Goal: Task Accomplishment & Management: Use online tool/utility

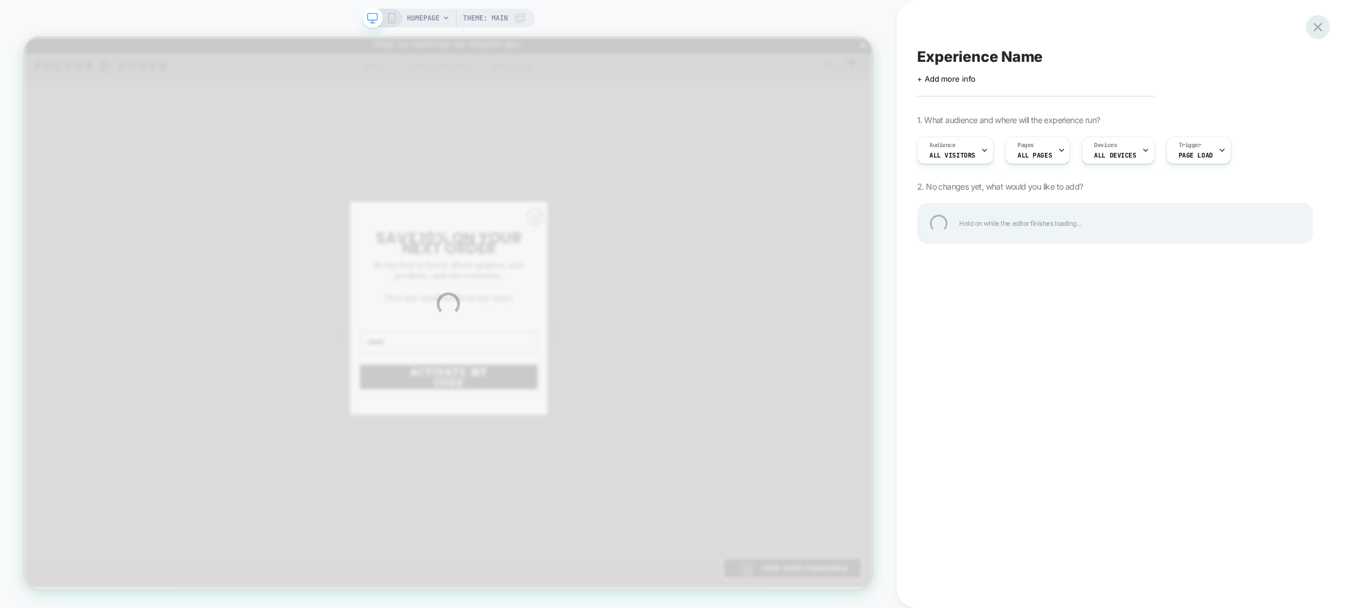
click at [1321, 29] on div at bounding box center [1318, 27] width 24 height 24
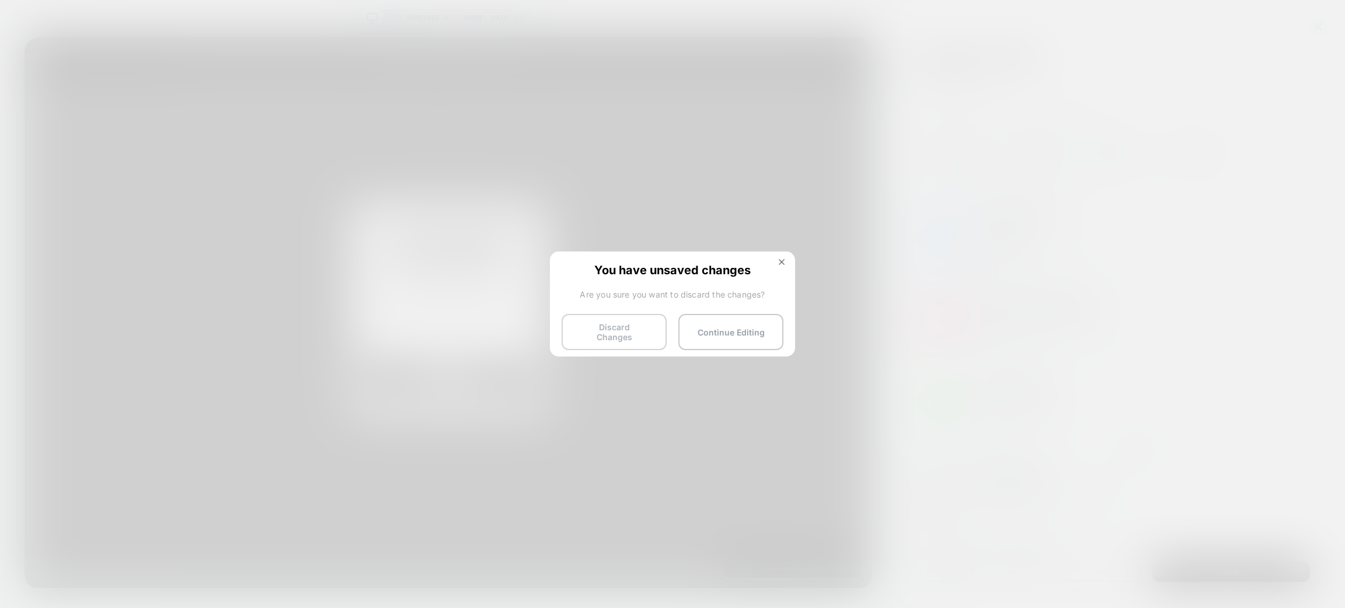
click at [608, 334] on button "Discard Changes" at bounding box center [614, 332] width 105 height 36
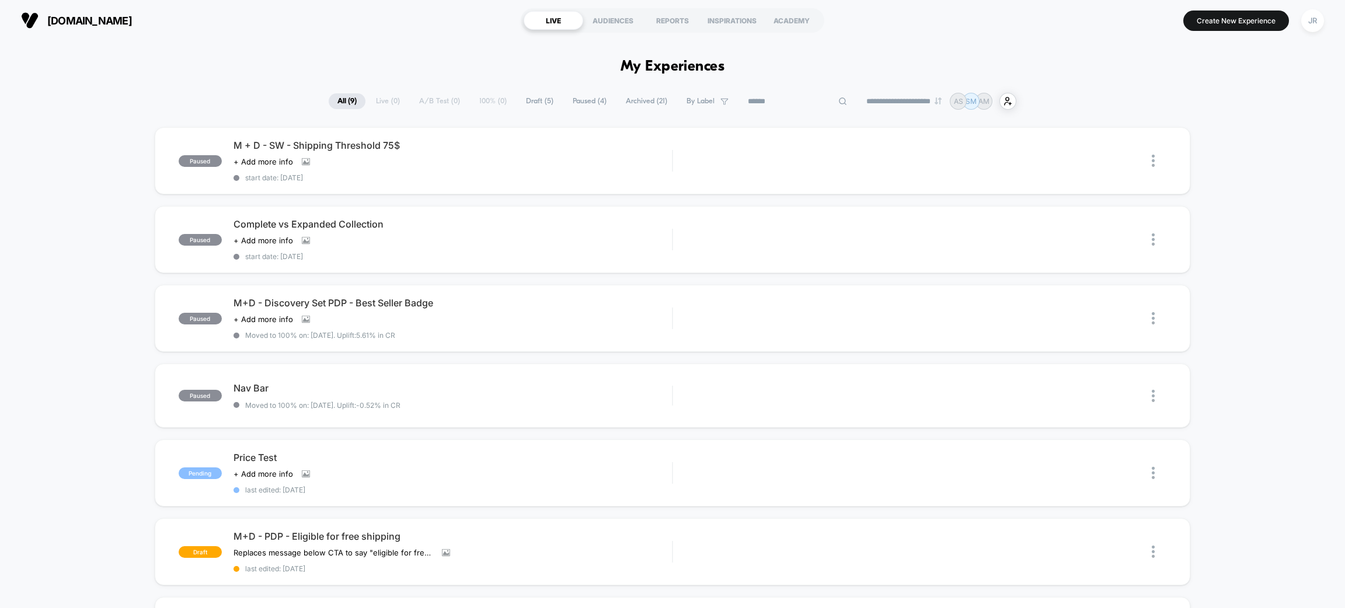
click at [787, 98] on input at bounding box center [797, 102] width 117 height 14
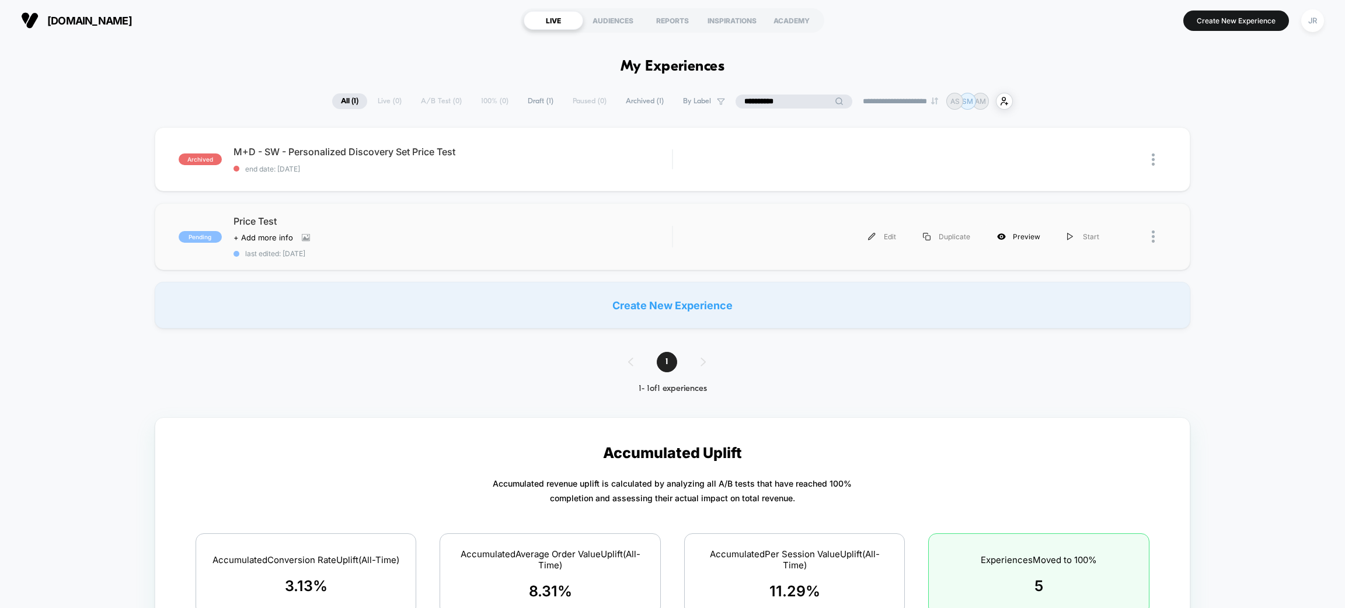
type input "**********"
click at [1011, 236] on div "Preview" at bounding box center [1019, 237] width 70 height 26
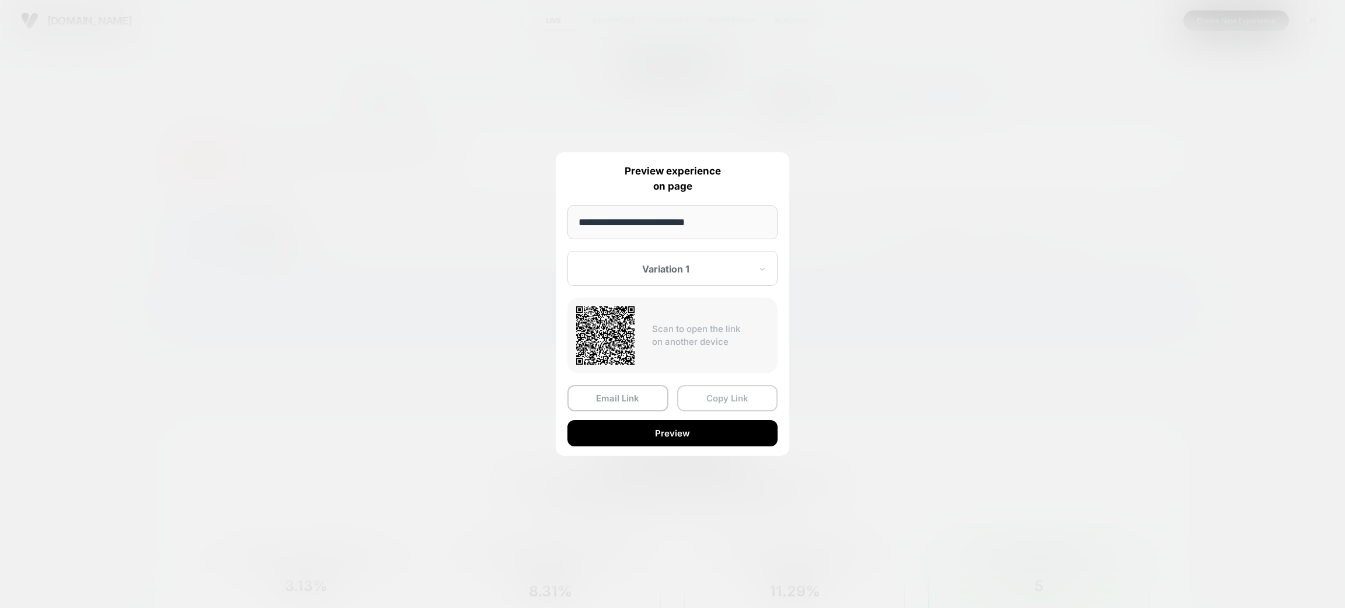
click at [731, 398] on button "Copy Link" at bounding box center [727, 398] width 101 height 26
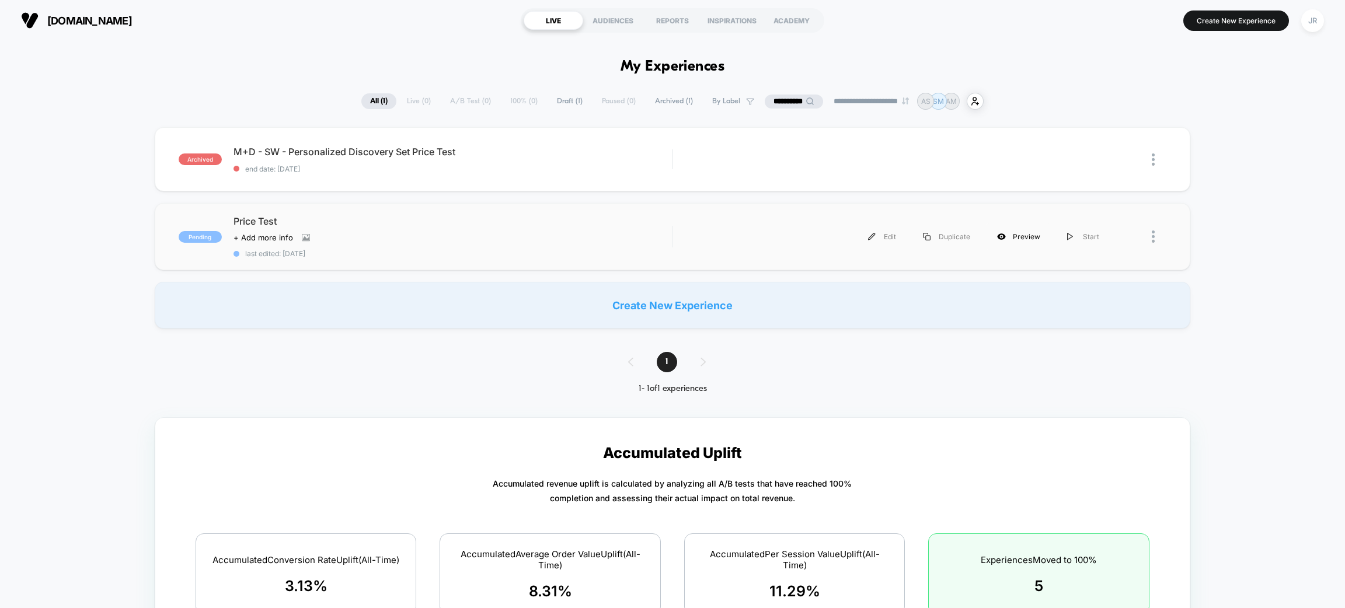
click at [1022, 232] on div "Preview" at bounding box center [1019, 237] width 70 height 26
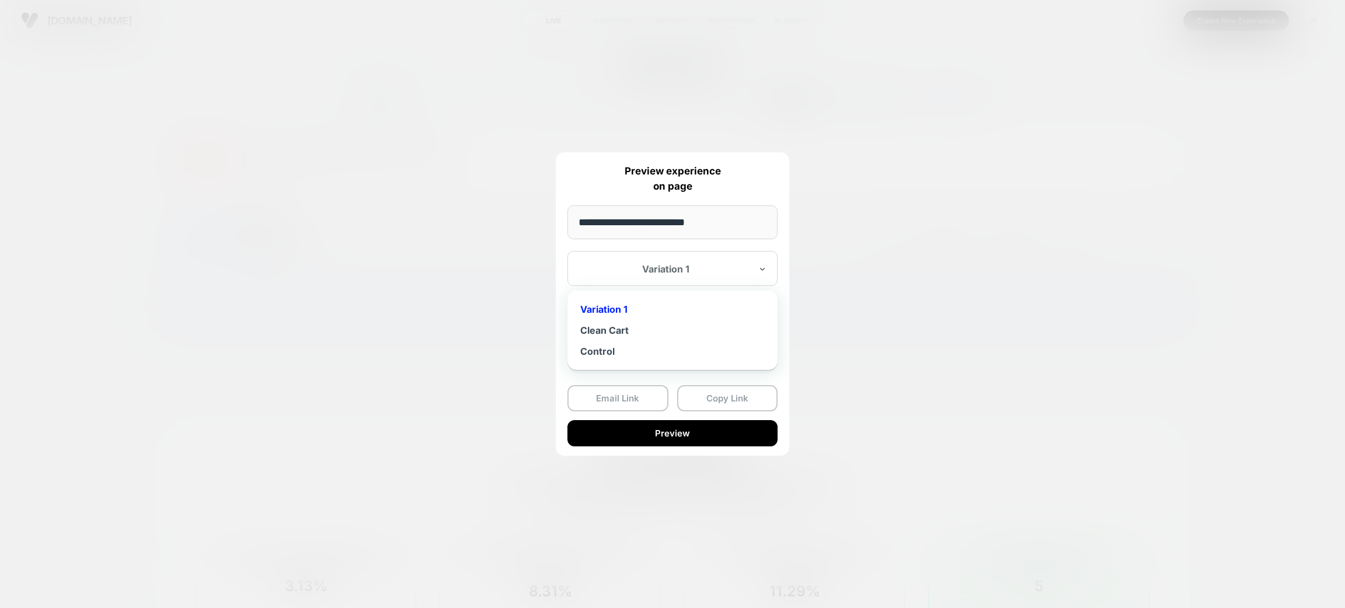
click at [700, 272] on div at bounding box center [666, 269] width 172 height 12
click at [635, 349] on div "Control" at bounding box center [672, 351] width 199 height 21
click at [728, 398] on button "Copy Link" at bounding box center [727, 398] width 101 height 26
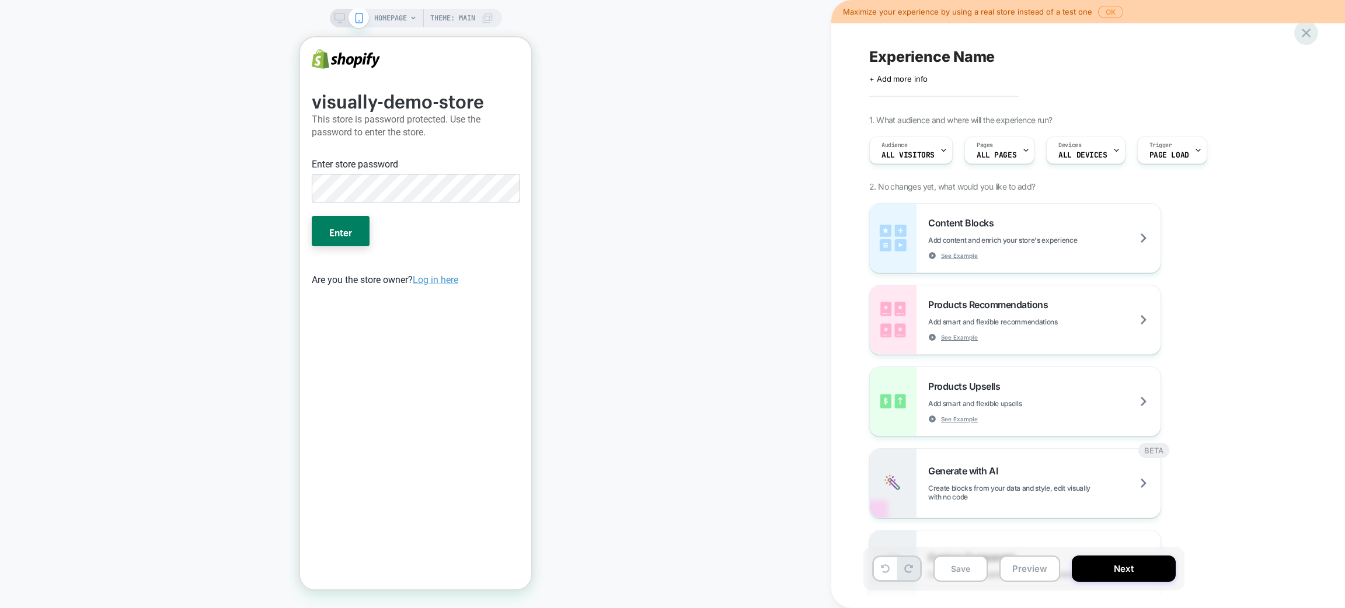
click at [1296, 32] on div at bounding box center [1307, 33] width 24 height 24
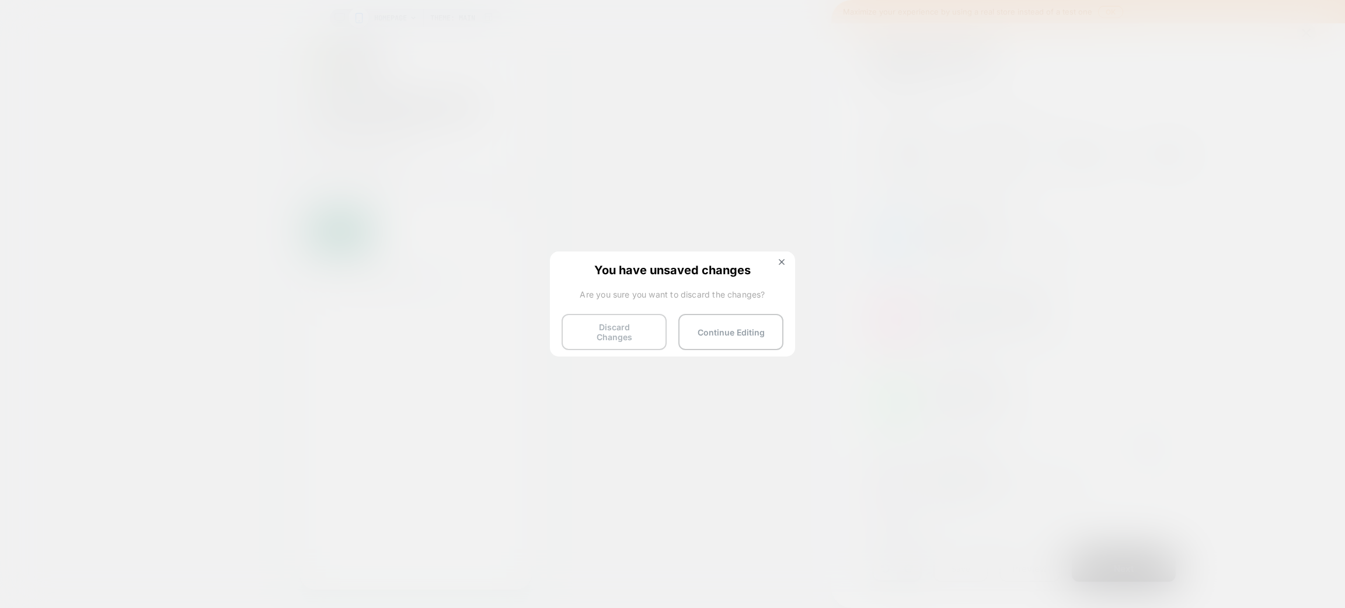
click at [663, 326] on button "Discard Changes" at bounding box center [614, 332] width 105 height 36
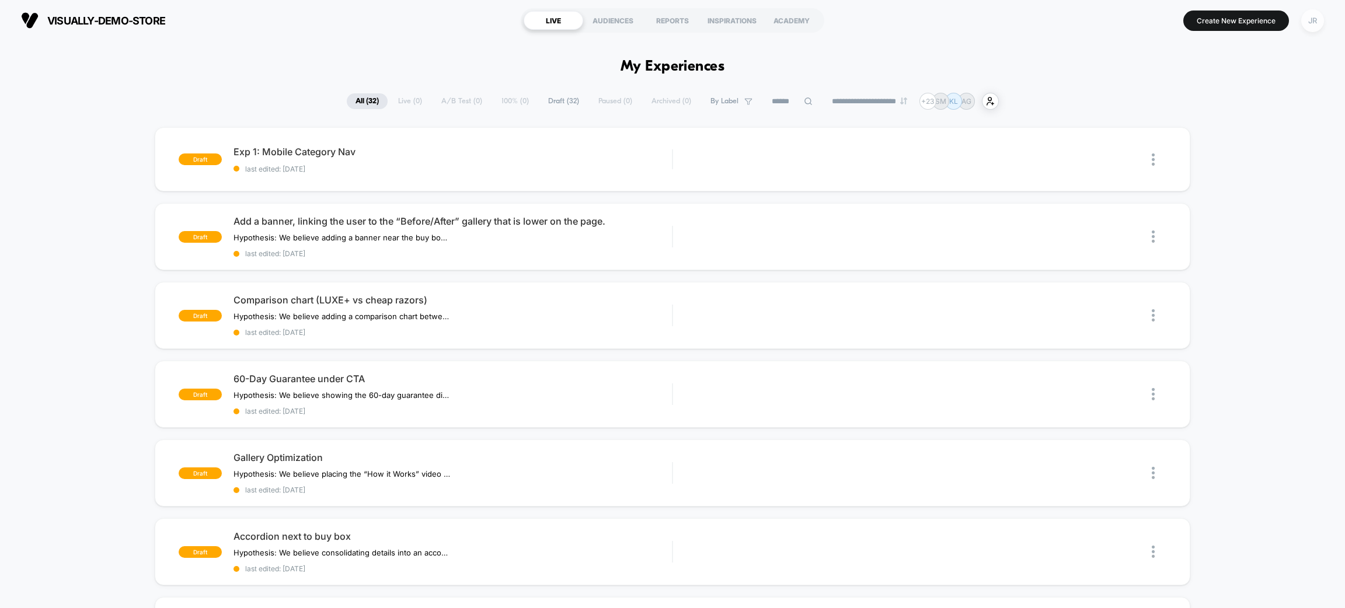
click at [1306, 22] on div "JR" at bounding box center [1313, 20] width 23 height 23
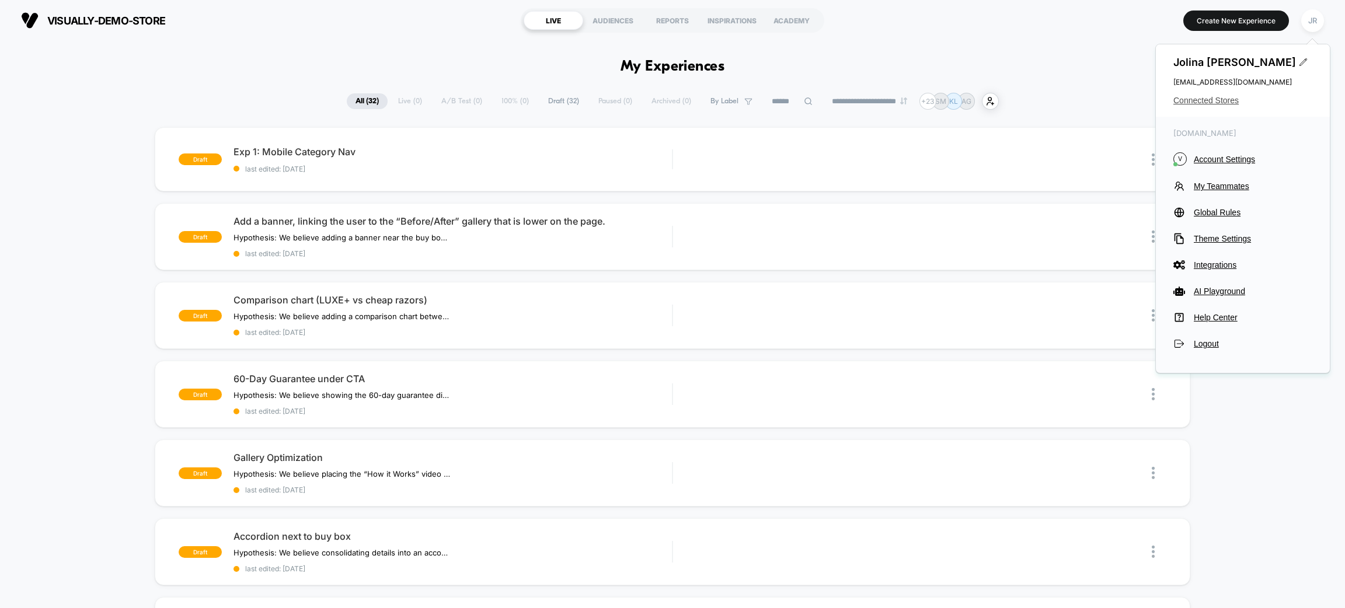
click at [1219, 102] on span "Connected Stores" at bounding box center [1243, 100] width 139 height 9
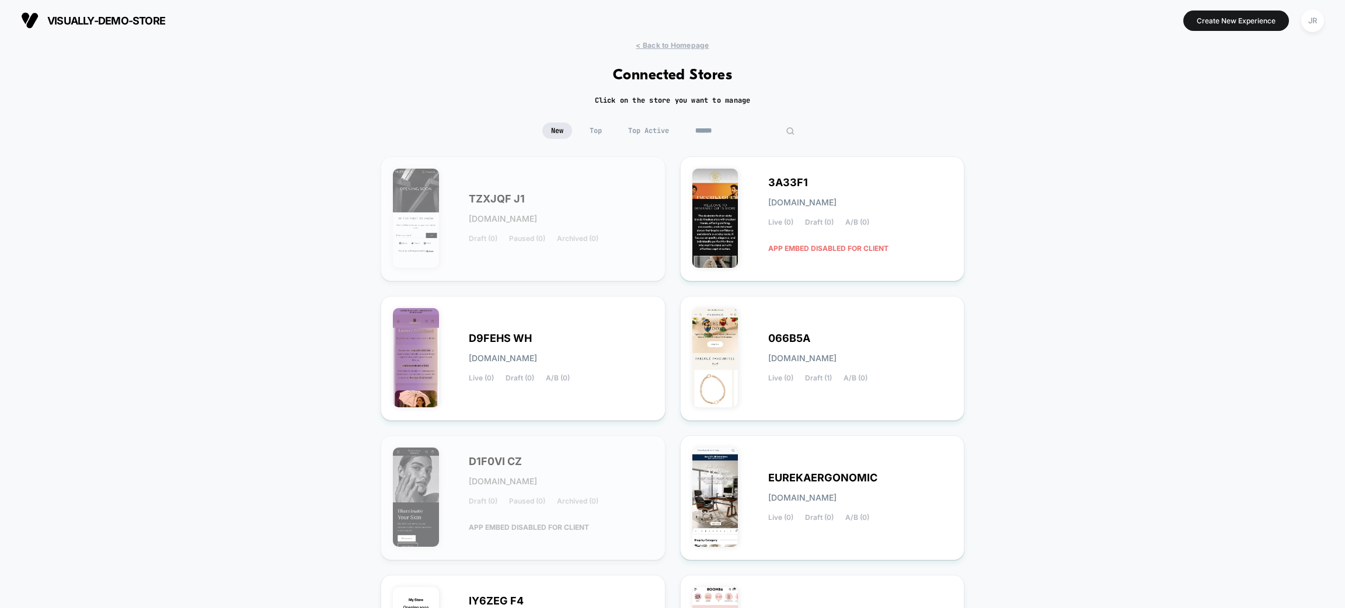
click at [735, 131] on input at bounding box center [745, 131] width 117 height 16
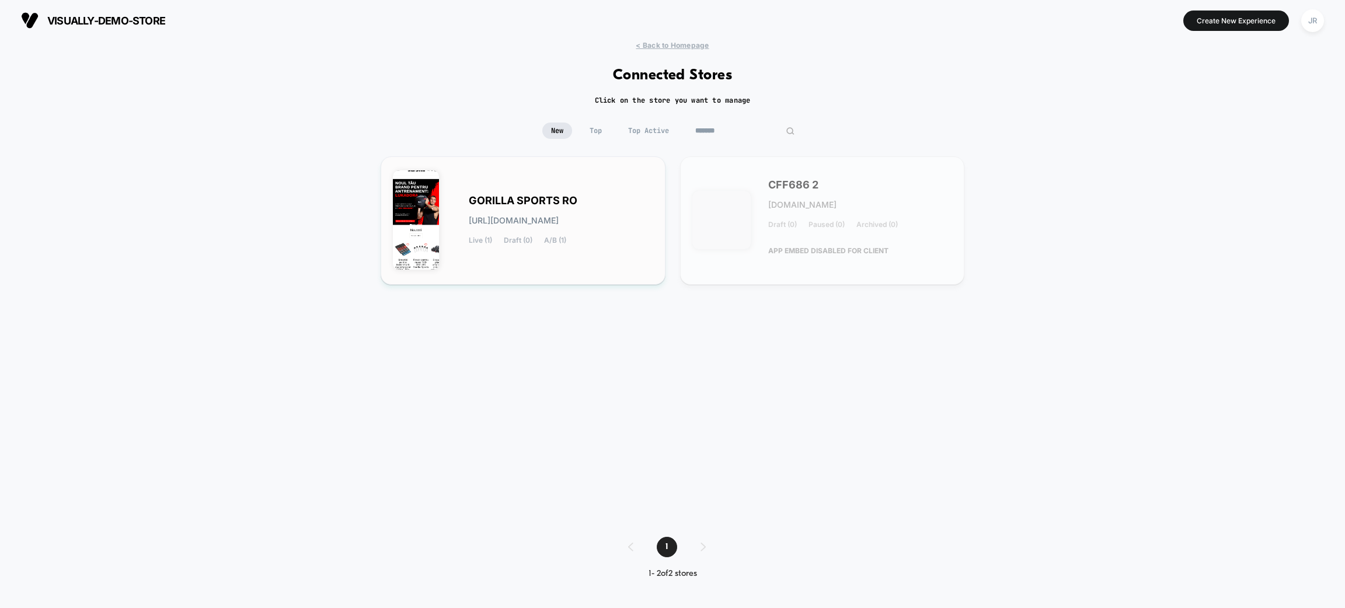
type input "*******"
click at [633, 241] on div "GORILLA SPORTS RO gorilla-sports_ro.myshopify.com Live (1) Draft (0) A/B (1)" at bounding box center [561, 221] width 185 height 48
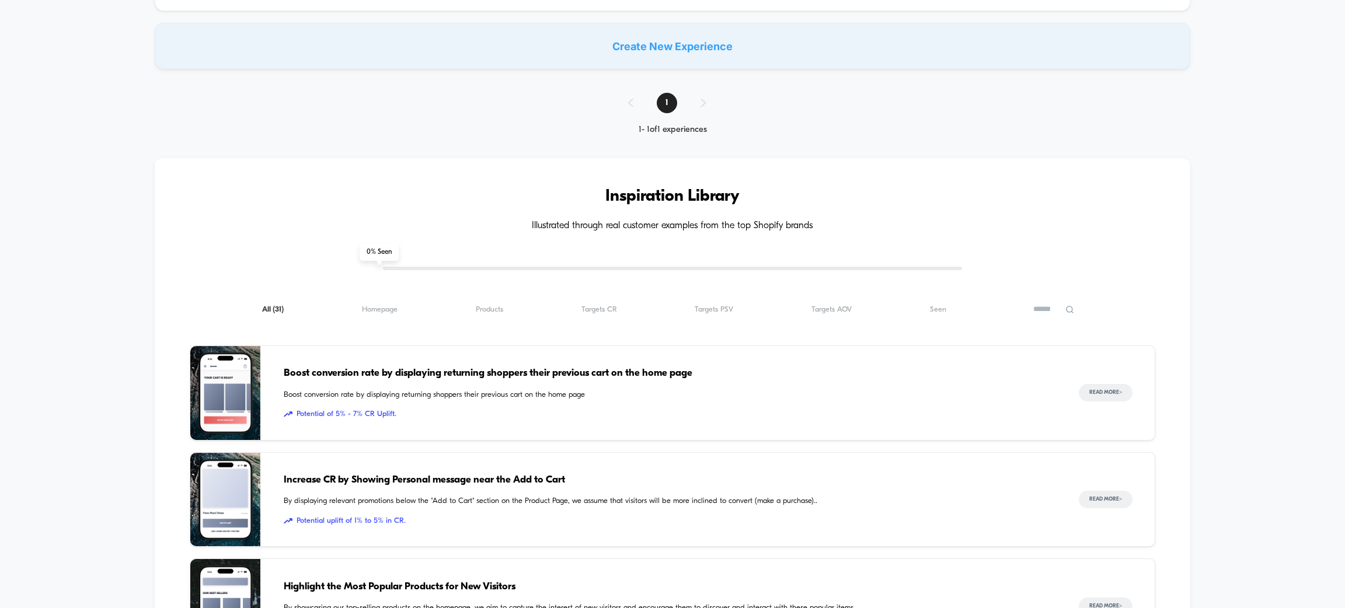
scroll to position [179, 0]
click at [482, 311] on span "Products ( 31 )" at bounding box center [489, 311] width 27 height 9
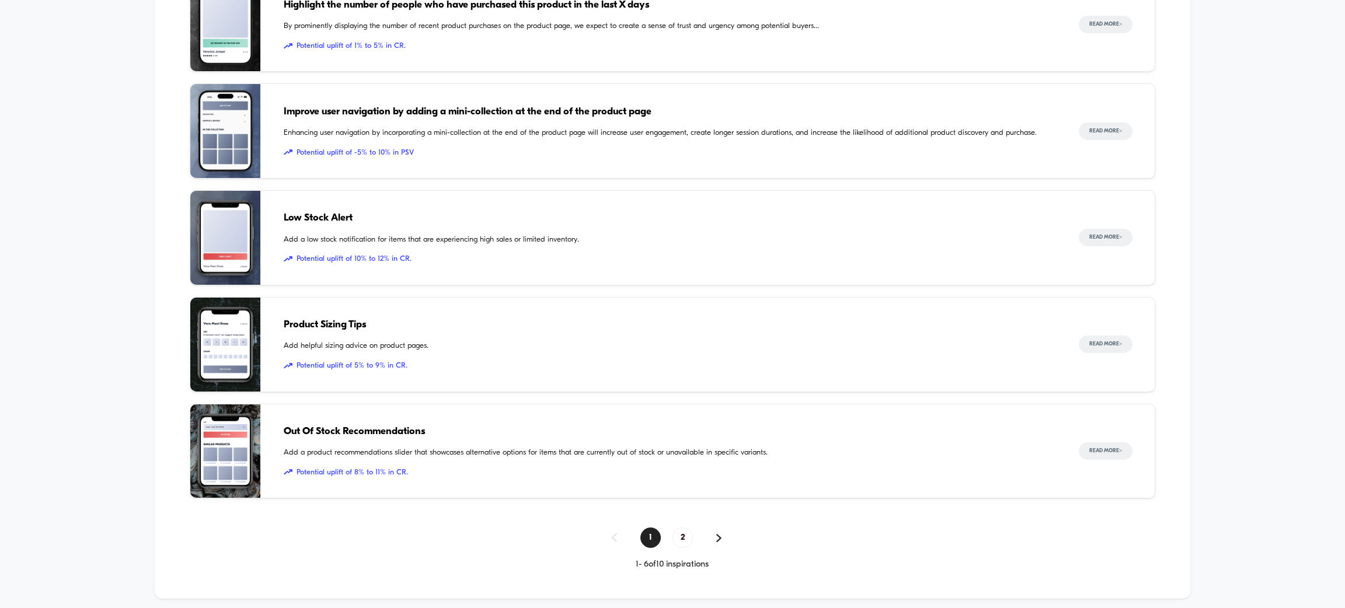
scroll to position [700, 0]
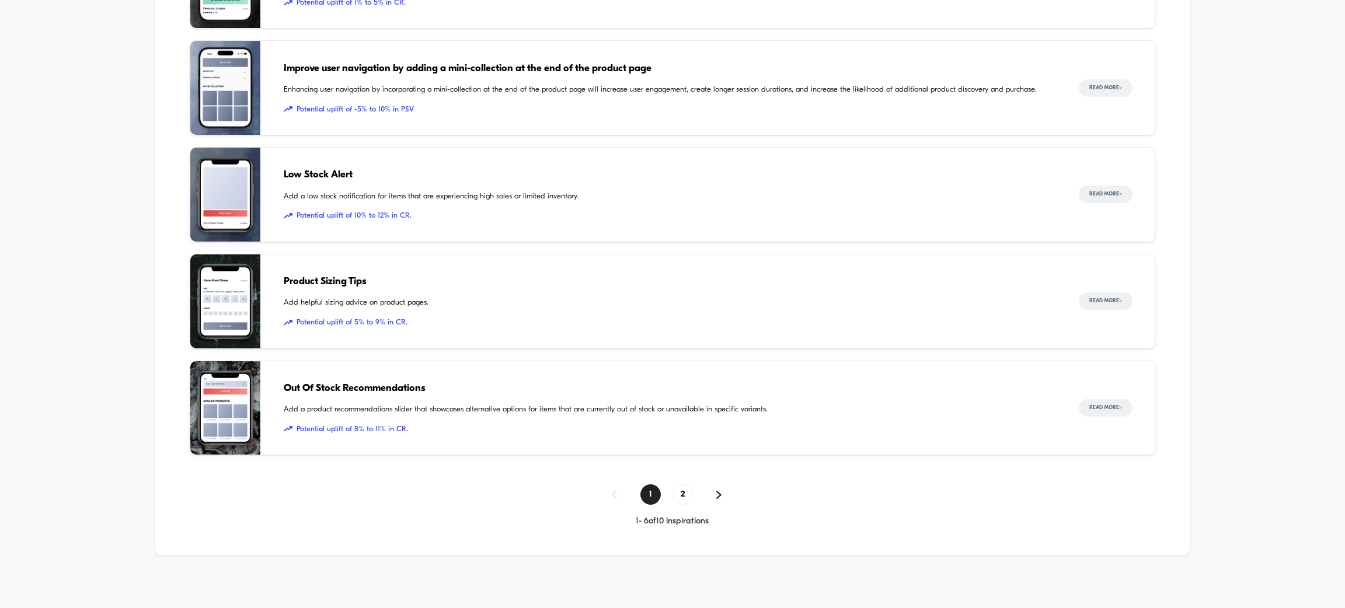
click at [714, 493] on div "1 2" at bounding box center [673, 495] width 966 height 20
click at [681, 499] on span "2" at bounding box center [683, 495] width 20 height 20
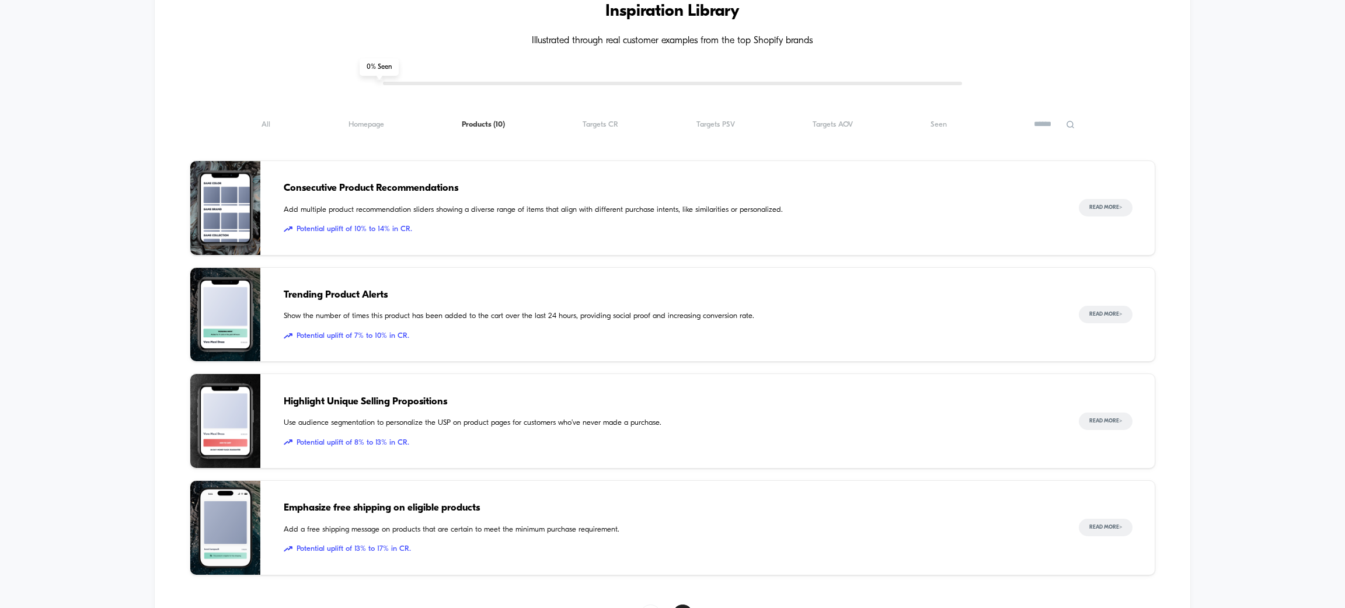
scroll to position [364, 0]
click at [551, 216] on span "Add multiple product recommendation sliders showing a diverse range of items th…" at bounding box center [670, 212] width 772 height 12
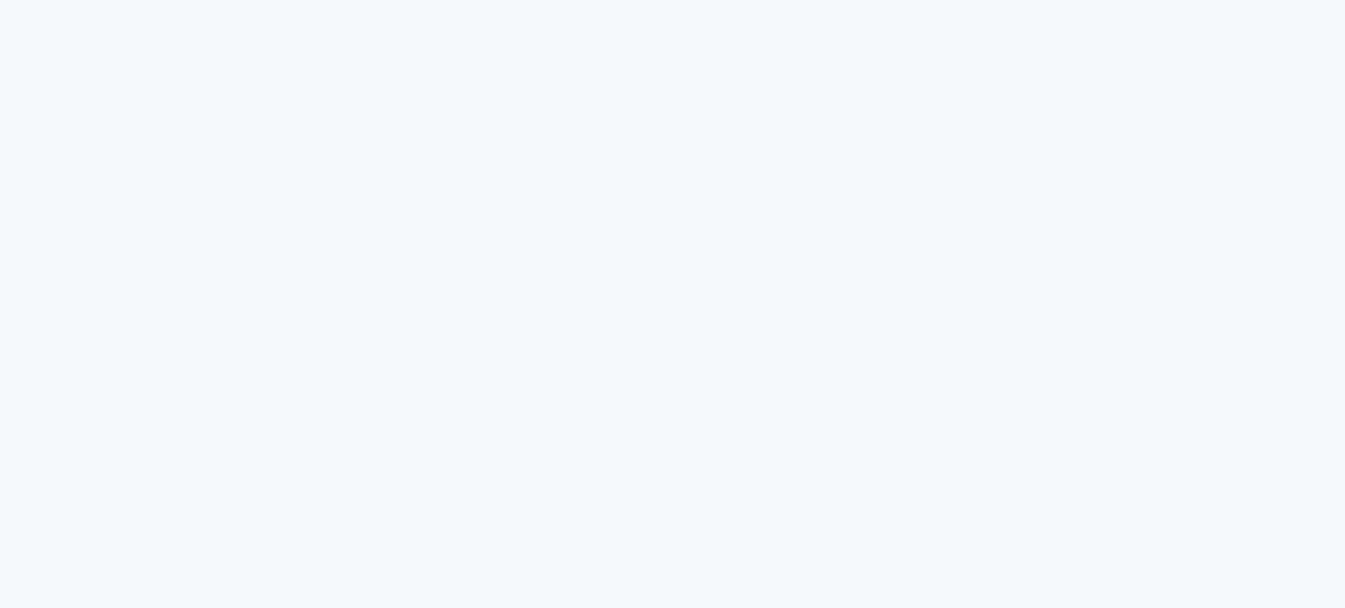
scroll to position [3328, 0]
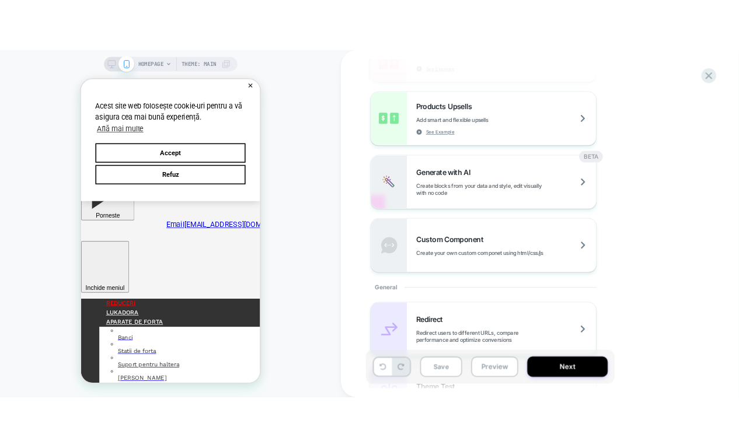
scroll to position [313, 0]
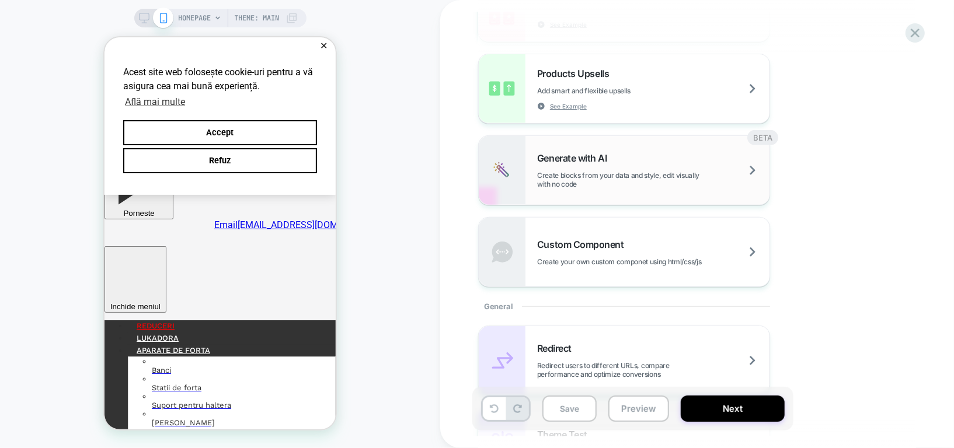
click at [558, 152] on span "Generate with AI" at bounding box center [574, 158] width 75 height 12
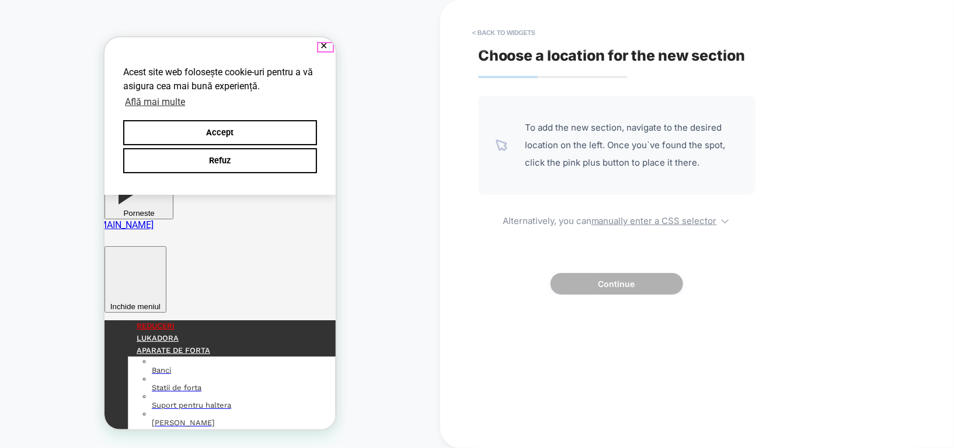
click at [324, 41] on button "✕" at bounding box center [323, 45] width 15 height 8
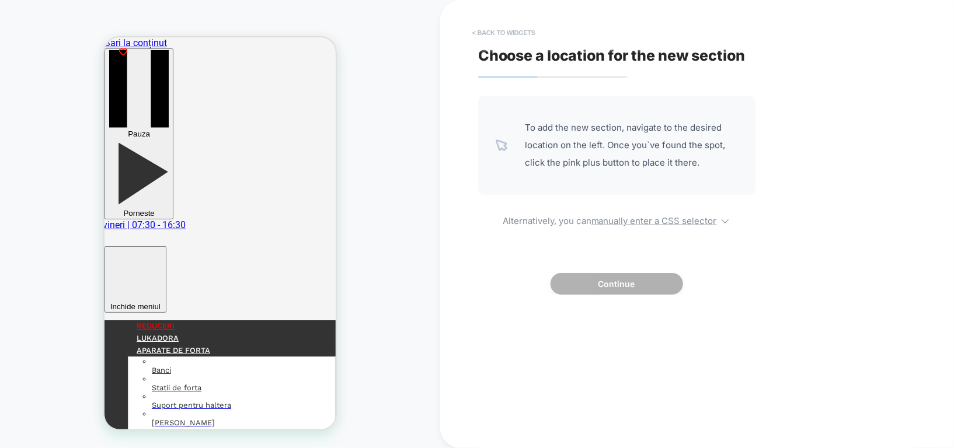
click at [484, 30] on button "< Back to widgets" at bounding box center [504, 32] width 75 height 19
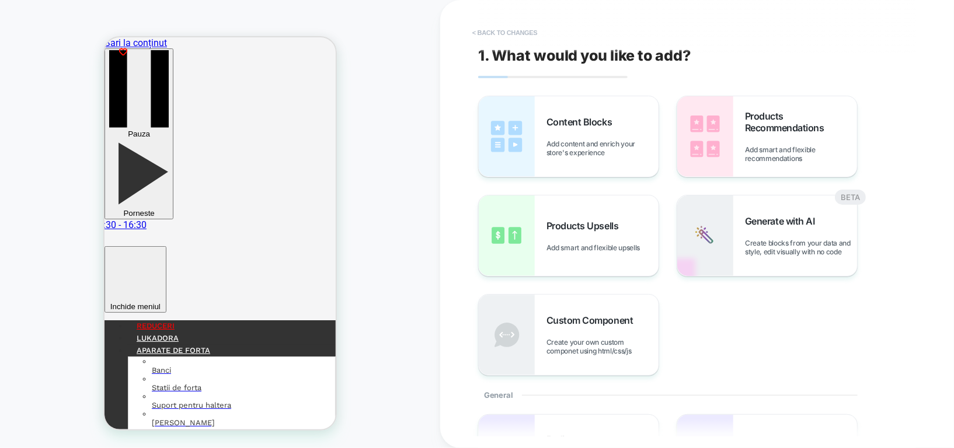
click at [479, 33] on button "< Back to changes" at bounding box center [505, 32] width 77 height 19
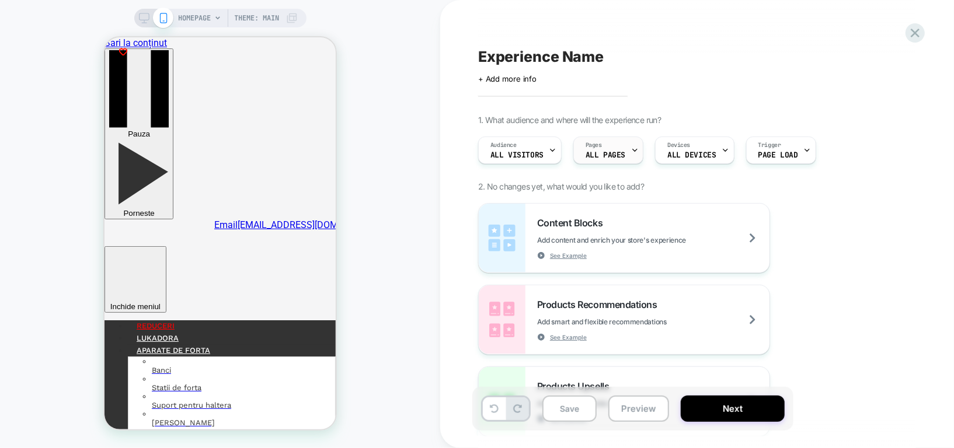
click at [631, 154] on div at bounding box center [635, 150] width 8 height 26
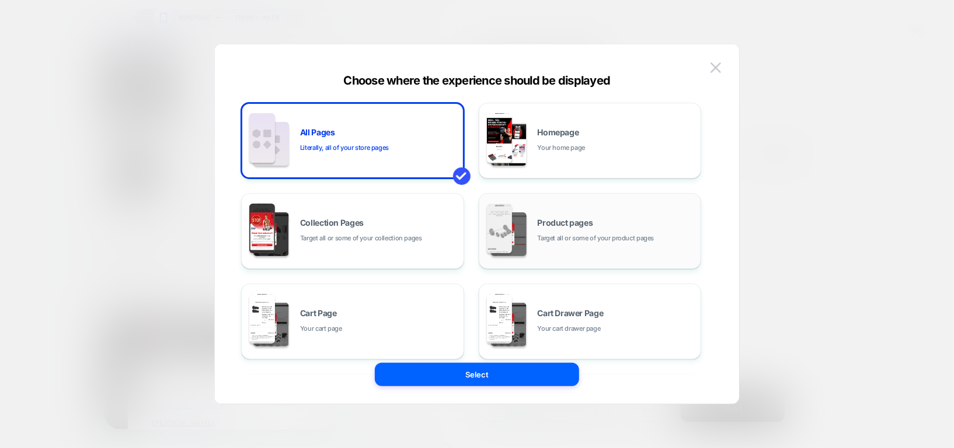
click at [552, 224] on span "Product pages" at bounding box center [565, 223] width 55 height 8
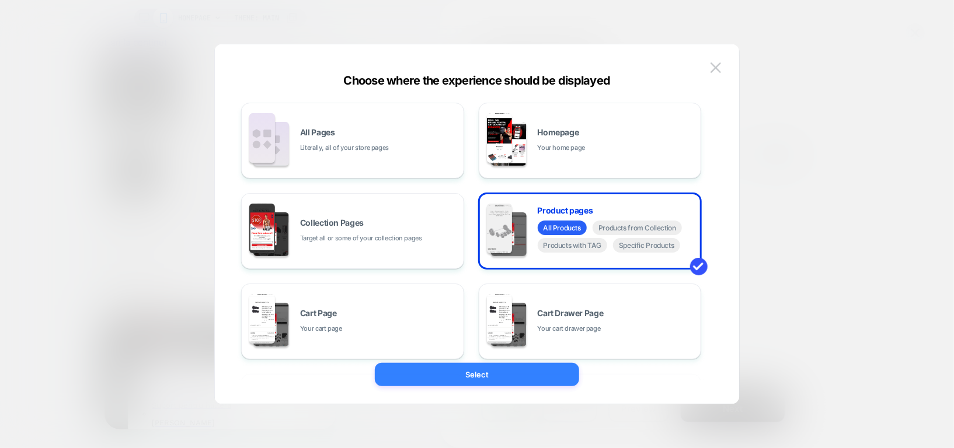
click at [532, 371] on button "Select" at bounding box center [477, 374] width 204 height 23
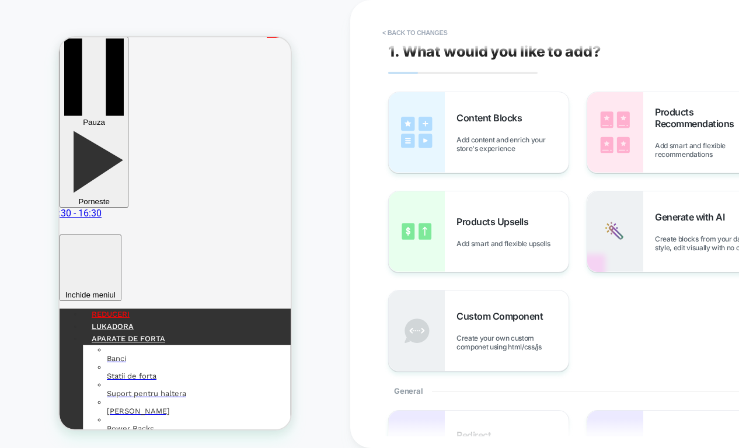
scroll to position [0, 0]
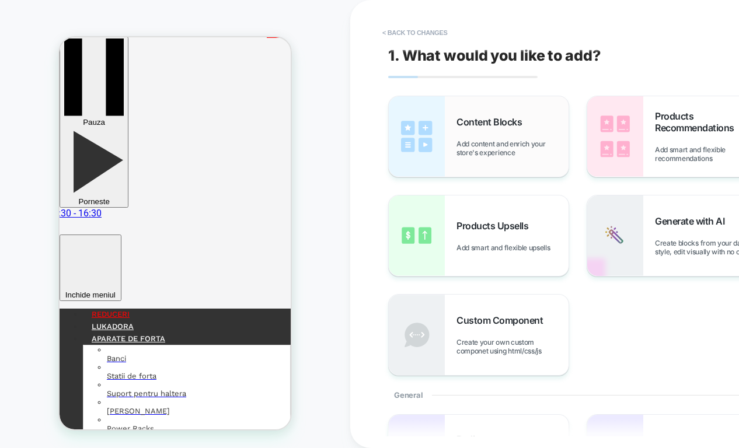
click at [499, 135] on div "Content Blocks Add content and enrich your store's experience" at bounding box center [513, 136] width 112 height 41
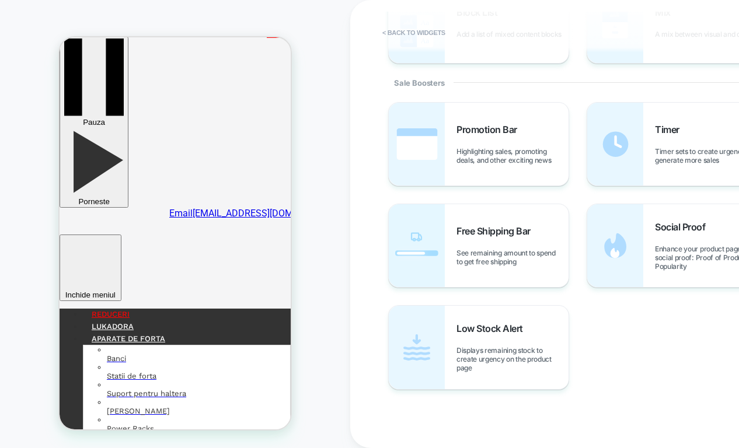
scroll to position [39, 0]
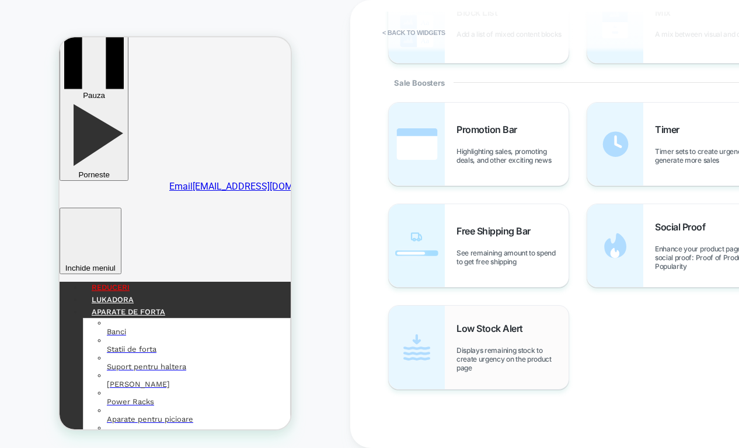
click at [513, 342] on div "Low Stock Alert Displays remaining stock to create urgency on the product page" at bounding box center [513, 348] width 112 height 50
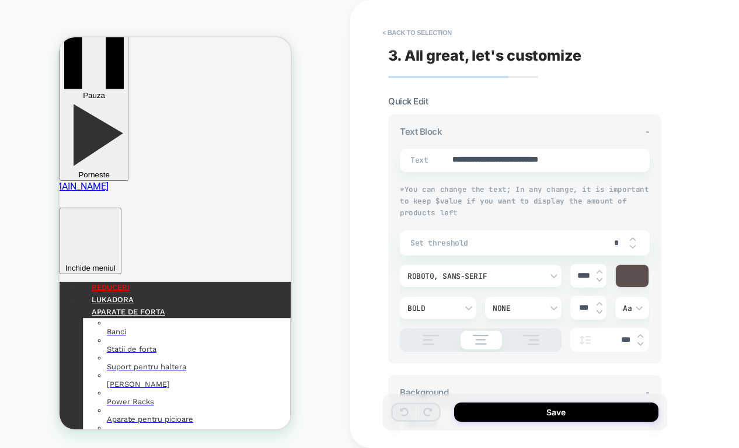
click at [611, 241] on input "*" at bounding box center [617, 243] width 26 height 10
type textarea "*"
type input "**"
type textarea "*"
type input "*"
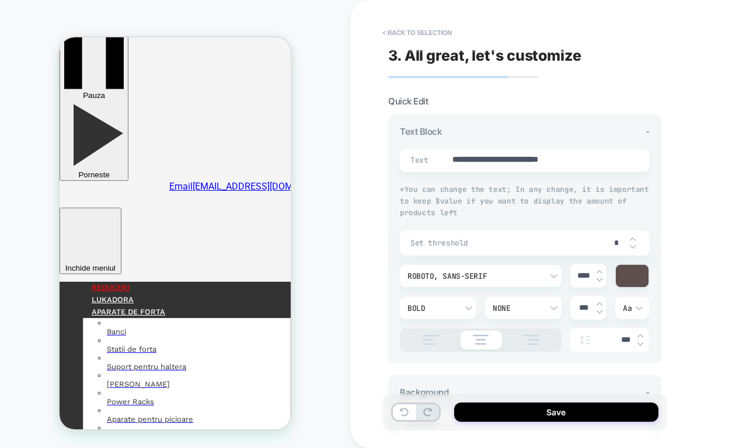
type textarea "*"
click at [630, 238] on img at bounding box center [633, 239] width 6 height 5
type textarea "*"
click at [618, 239] on input "text" at bounding box center [617, 243] width 26 height 9
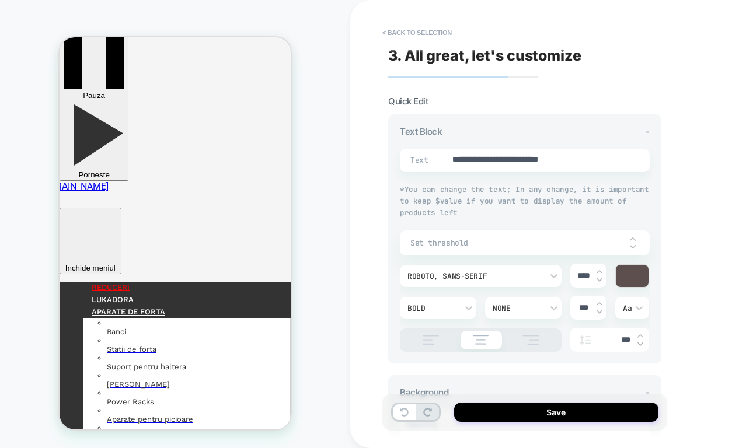
type input "***"
type textarea "*"
type input "*"
type textarea "*"
type input "**"
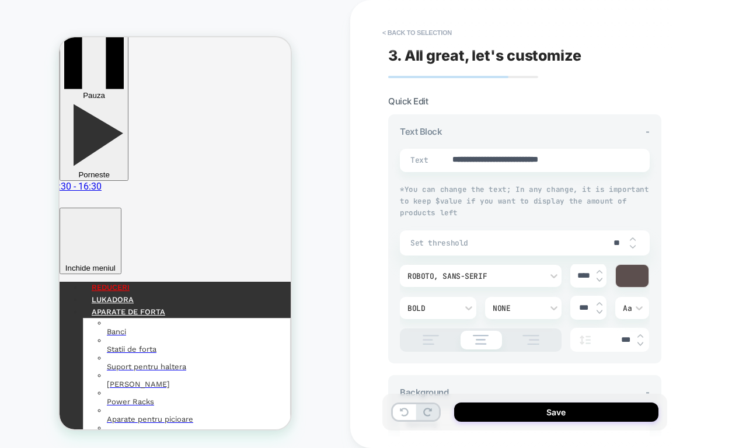
type textarea "*"
type input "*"
type textarea "*"
type input "*"
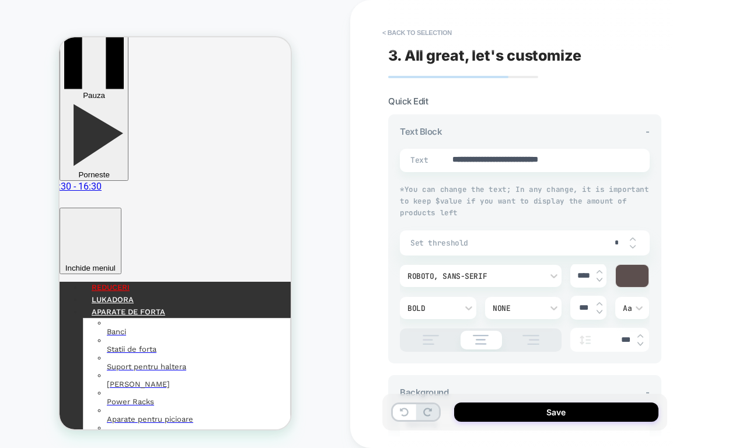
type textarea "*"
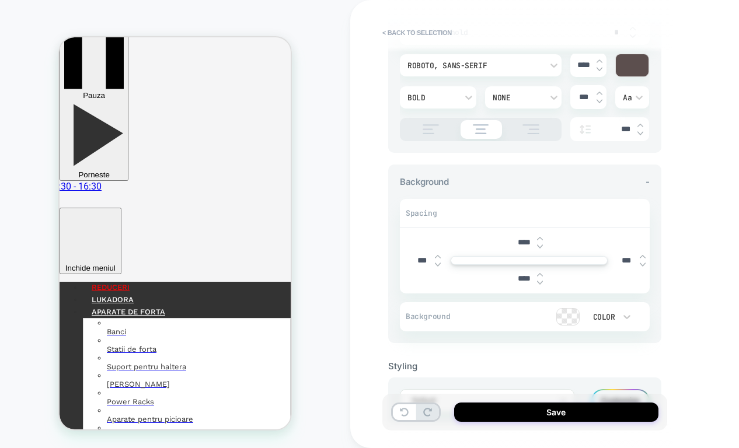
scroll to position [260, 0]
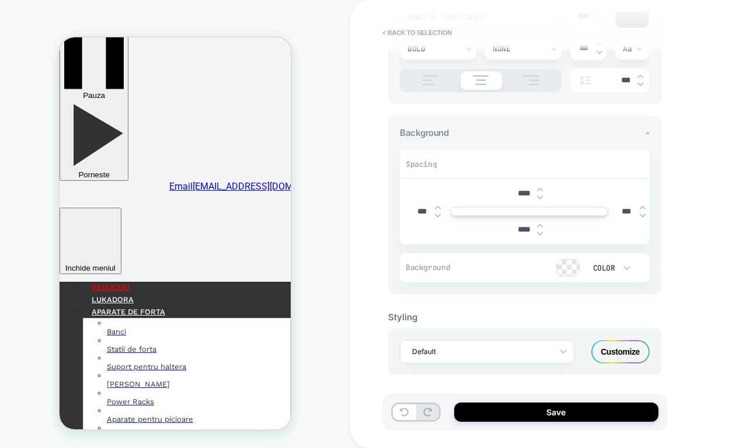
type input "*"
click at [518, 192] on input "****" at bounding box center [524, 194] width 26 height 10
type textarea "*"
type input "***"
type textarea "*"
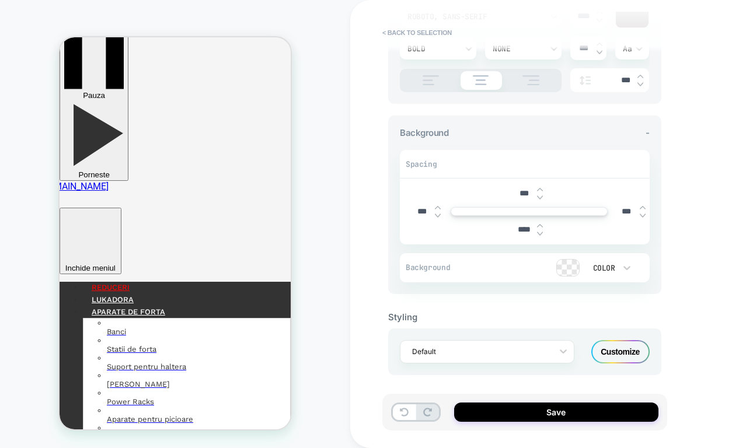
type input "***"
click at [516, 225] on input "****" at bounding box center [524, 230] width 26 height 10
type textarea "*"
type input "***"
type textarea "*"
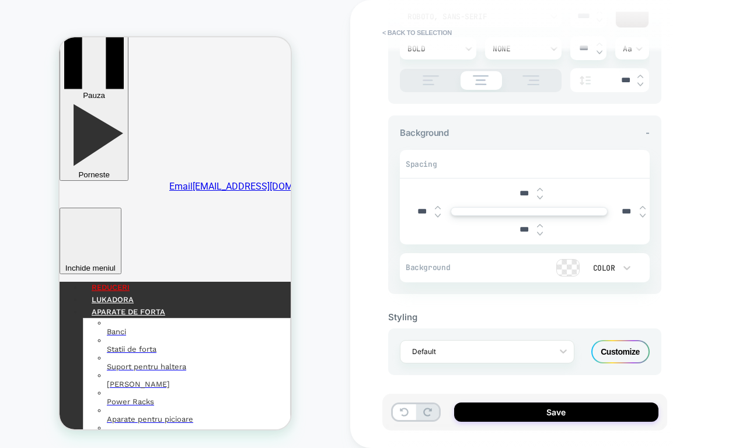
type input "***"
click at [574, 262] on div at bounding box center [568, 268] width 22 height 16
type textarea "*"
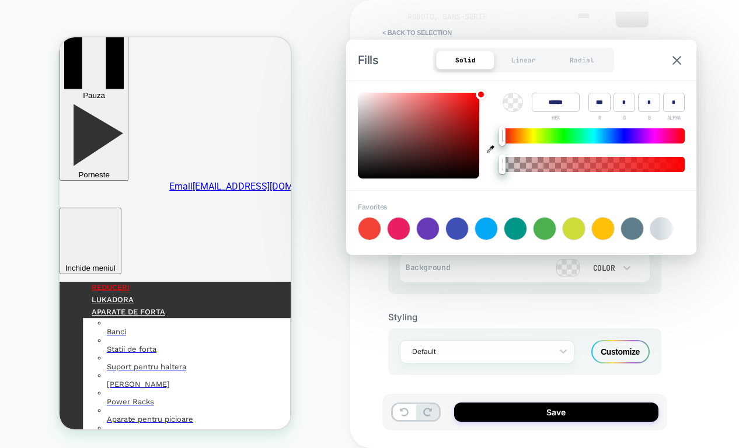
click at [658, 237] on div "Favorites +" at bounding box center [521, 222] width 327 height 38
click at [658, 234] on div "Favorites +" at bounding box center [521, 222] width 327 height 38
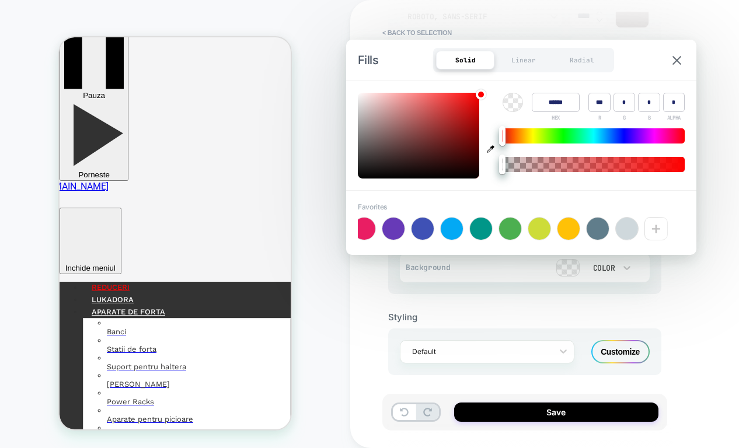
click at [626, 223] on div at bounding box center [627, 229] width 22 height 22
type input "******"
type input "***"
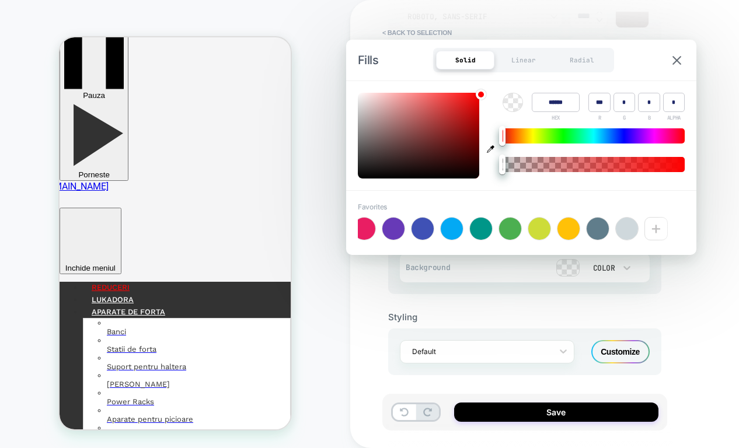
type input "*"
type textarea "*"
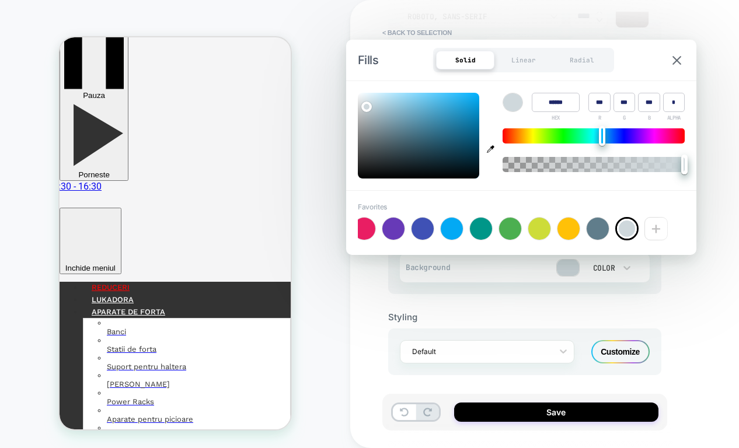
click at [488, 148] on icon "button" at bounding box center [491, 149] width 8 height 8
type input "******"
type input "***"
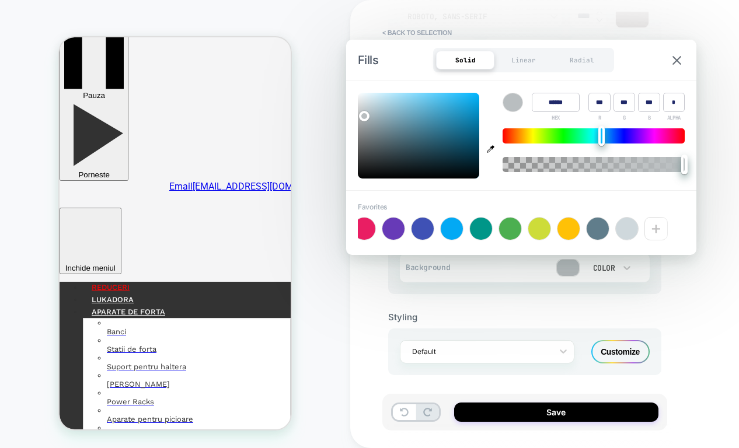
type textarea "*"
type input "****"
type textarea "*"
drag, startPoint x: 685, startPoint y: 163, endPoint x: 622, endPoint y: 164, distance: 62.5
click at [622, 164] on div at bounding box center [622, 165] width 6 height 20
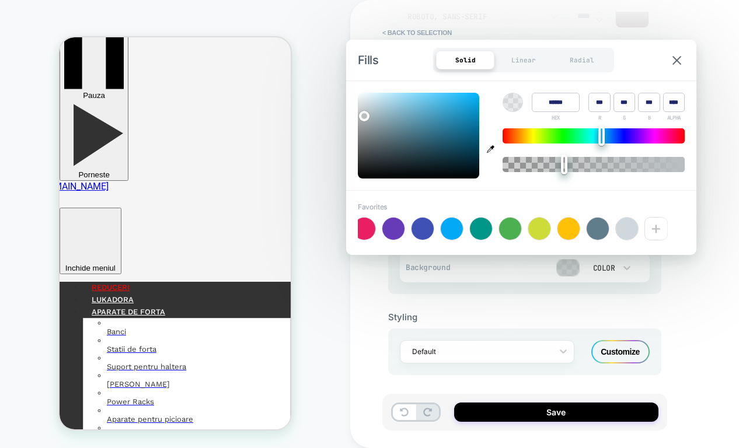
type input "***"
type textarea "*"
type input "***"
type textarea "*"
type input "****"
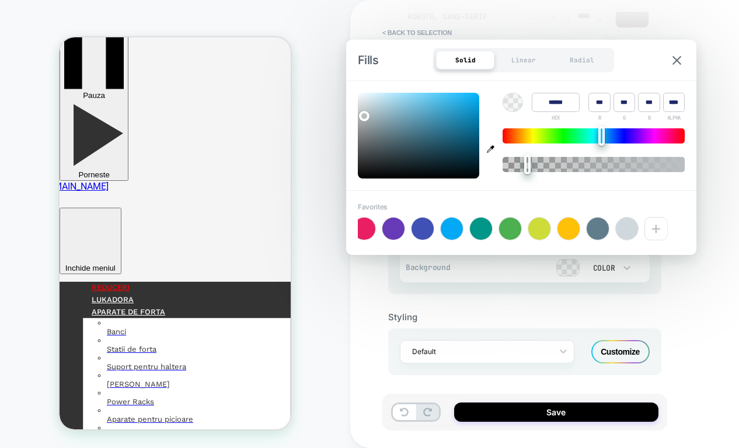
type textarea "*"
type input "****"
type textarea "*"
type input "****"
type textarea "*"
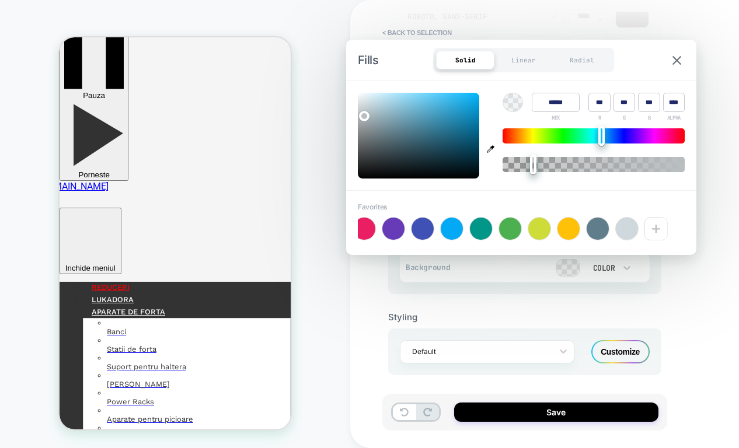
type input "****"
type textarea "*"
type input "****"
type textarea "*"
type input "***"
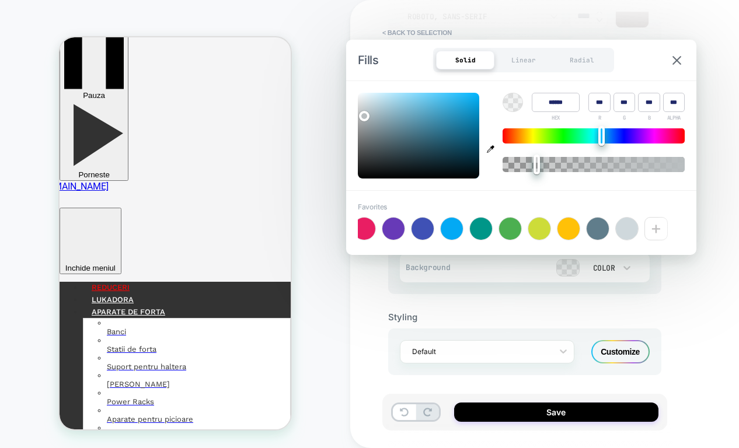
type textarea "*"
type input "****"
type textarea "*"
type input "****"
type textarea "*"
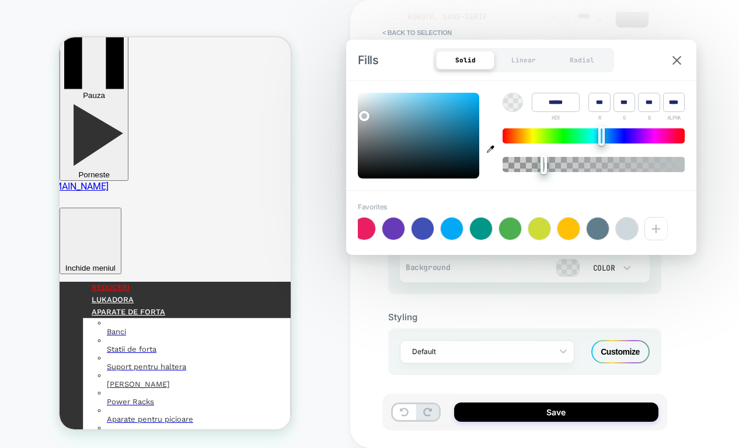
type input "****"
type textarea "*"
type input "****"
drag, startPoint x: 622, startPoint y: 164, endPoint x: 548, endPoint y: 171, distance: 75.0
click at [548, 171] on div at bounding box center [548, 165] width 6 height 20
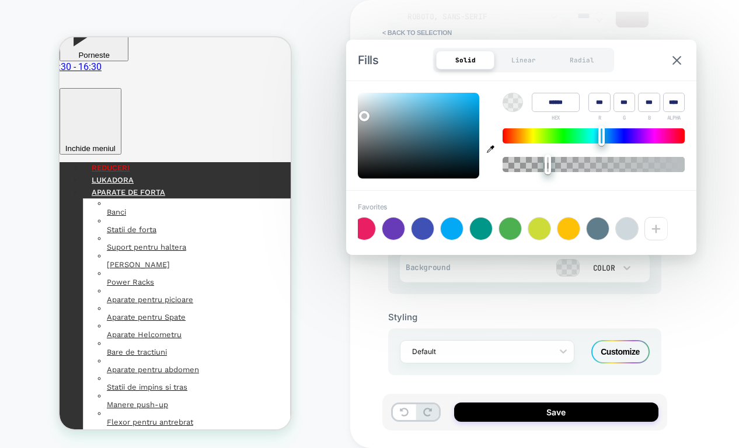
scroll to position [0, 0]
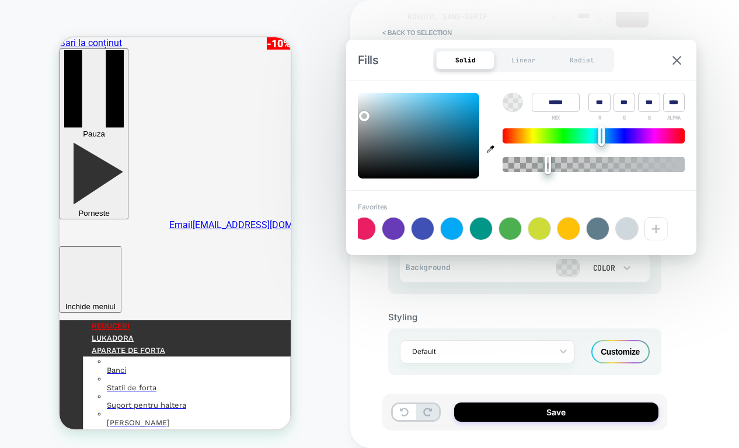
click at [295, 294] on div "PRODUCT: Greutăți pentru încheietură mană/gleznă 0,5Kg - 5Kg Gorilla Sports [gr…" at bounding box center [175, 224] width 350 height 425
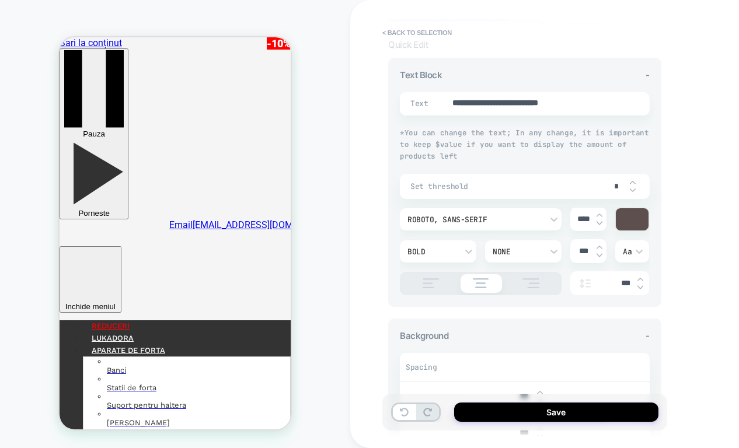
scroll to position [55, 0]
click at [484, 221] on div "Roboto, sans-serif" at bounding box center [475, 221] width 135 height 10
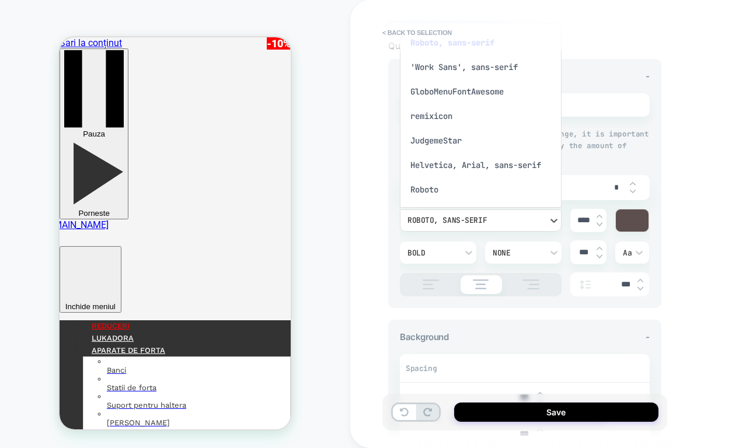
scroll to position [6, 0]
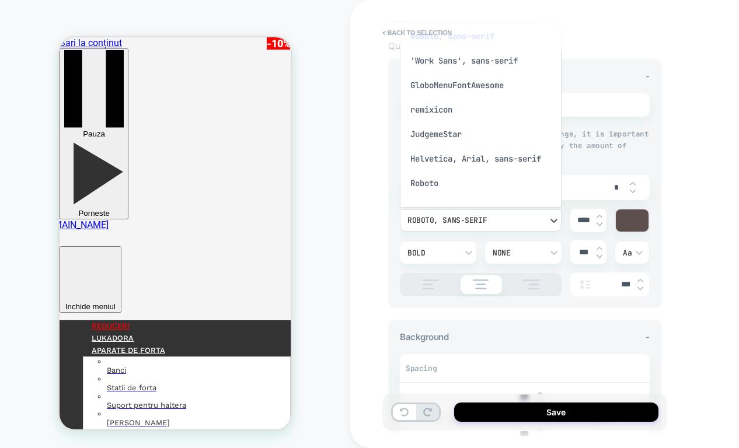
click at [457, 82] on div "GloboMenuFontAwesome" at bounding box center [481, 85] width 152 height 25
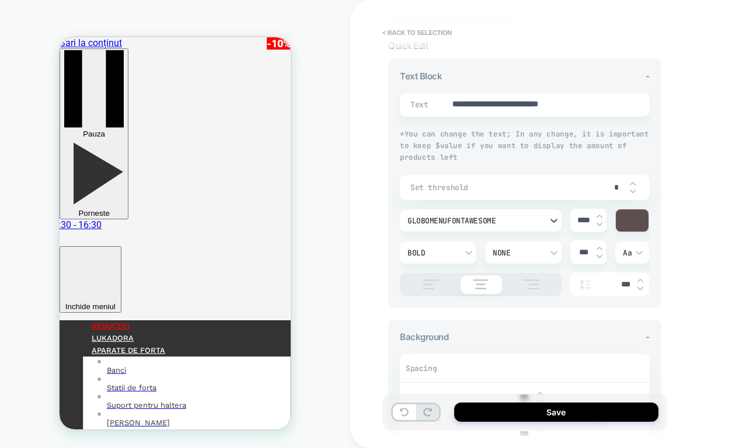
click at [479, 222] on div "GloboMenuFontAwesome" at bounding box center [475, 221] width 135 height 10
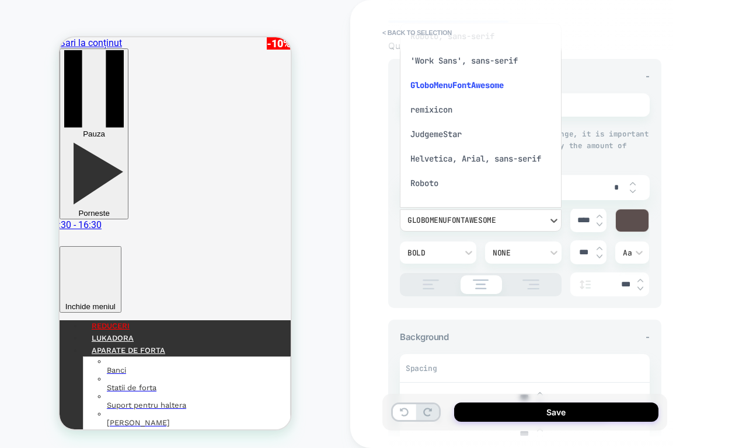
click at [464, 175] on div "Roboto" at bounding box center [481, 183] width 152 height 25
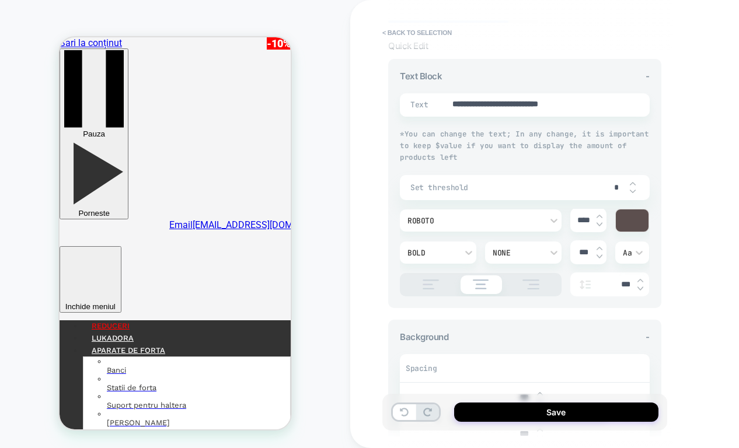
click at [373, 301] on div "**********" at bounding box center [607, 224] width 514 height 448
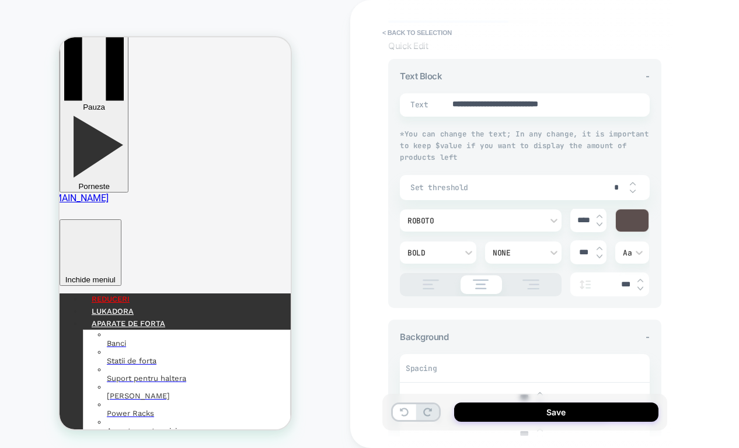
scroll to position [0, 0]
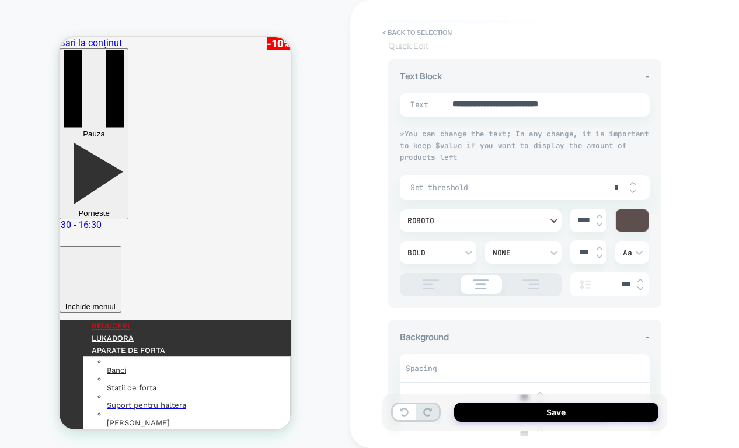
click at [449, 216] on div "Roboto" at bounding box center [475, 221] width 135 height 10
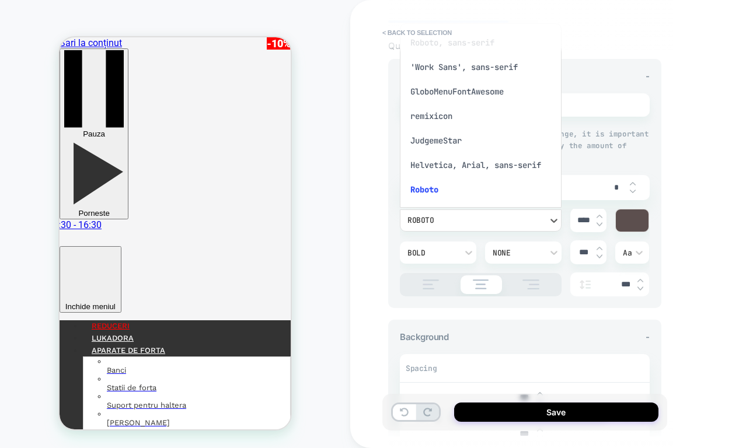
scroll to position [31, 0]
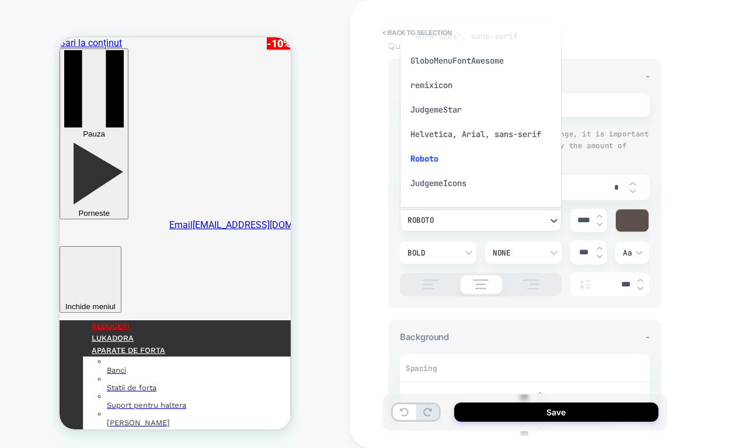
click at [453, 185] on div "JudgemeIcons" at bounding box center [481, 183] width 152 height 25
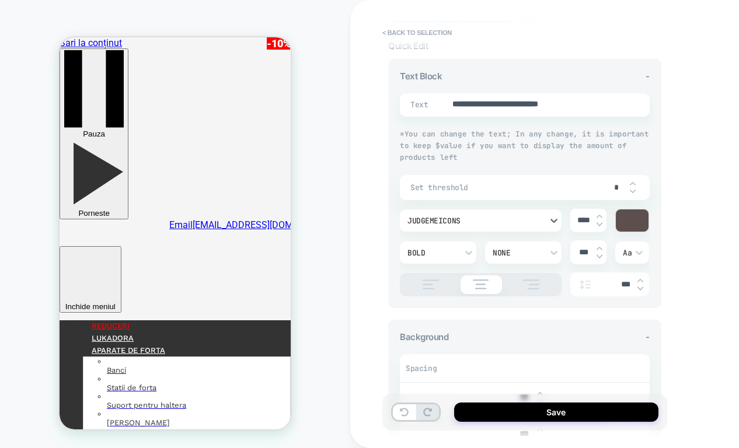
click at [467, 222] on div "JudgemeIcons" at bounding box center [475, 221] width 135 height 10
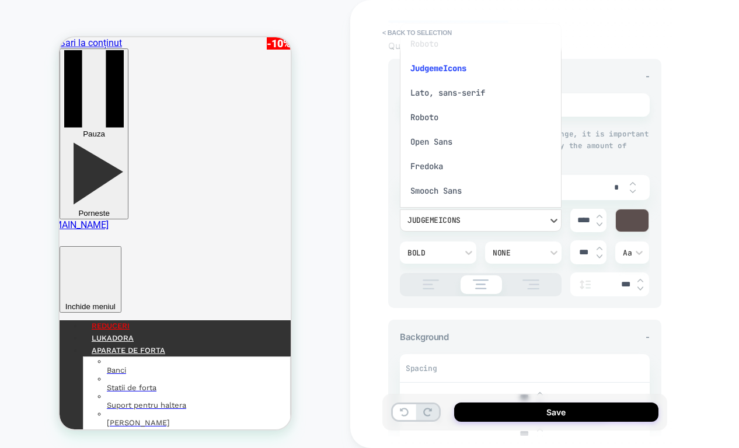
scroll to position [147, 0]
click at [440, 119] on div "Roboto" at bounding box center [481, 117] width 152 height 25
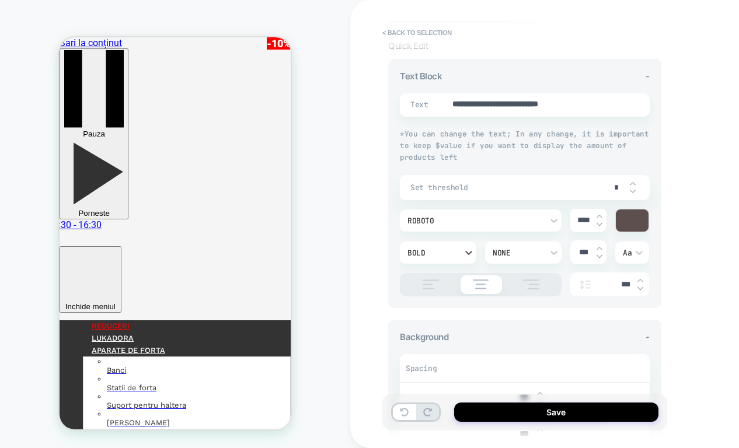
click at [450, 251] on div "Bold" at bounding box center [433, 253] width 50 height 10
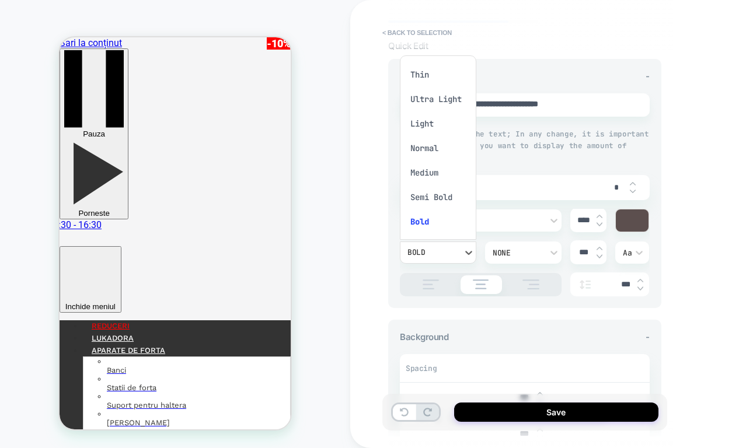
scroll to position [31, 0]
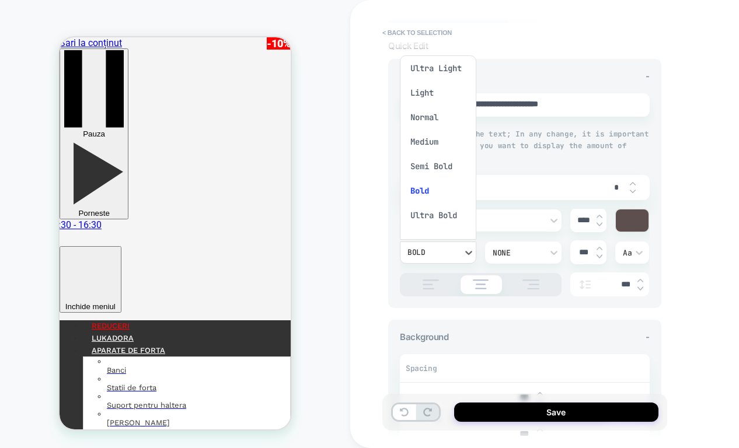
click at [433, 162] on div "Semi Bold" at bounding box center [438, 166] width 67 height 25
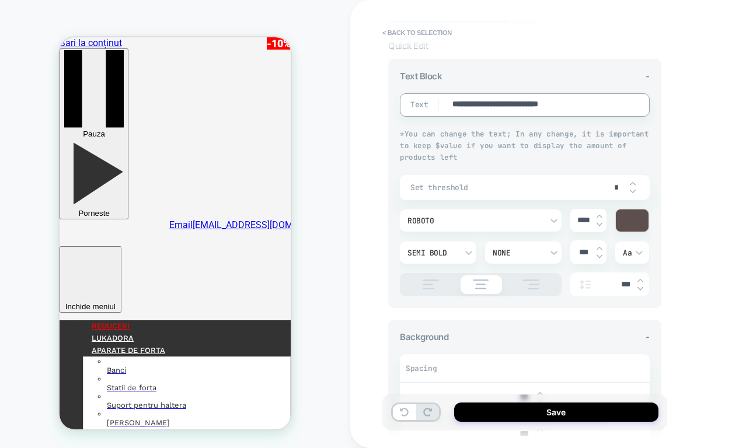
click at [499, 100] on textarea "**********" at bounding box center [536, 105] width 170 height 13
click at [440, 249] on div "Semi Bold" at bounding box center [433, 253] width 50 height 10
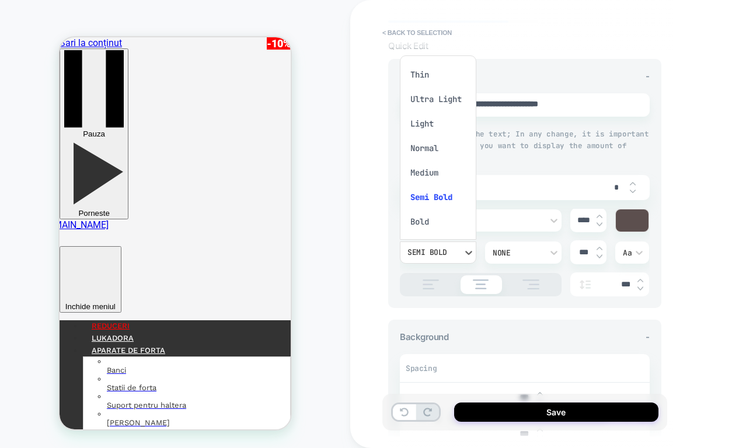
scroll to position [6, 0]
click at [429, 162] on div "Medium" at bounding box center [438, 166] width 67 height 25
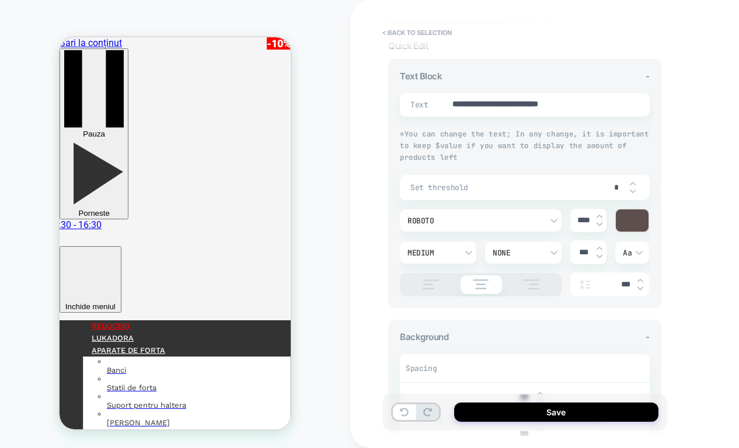
click at [472, 30] on span "< Back to selection" at bounding box center [519, 32] width 285 height 19
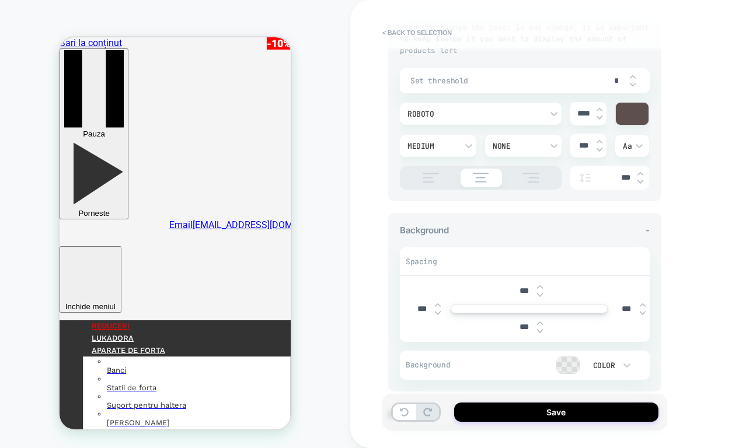
scroll to position [138, 0]
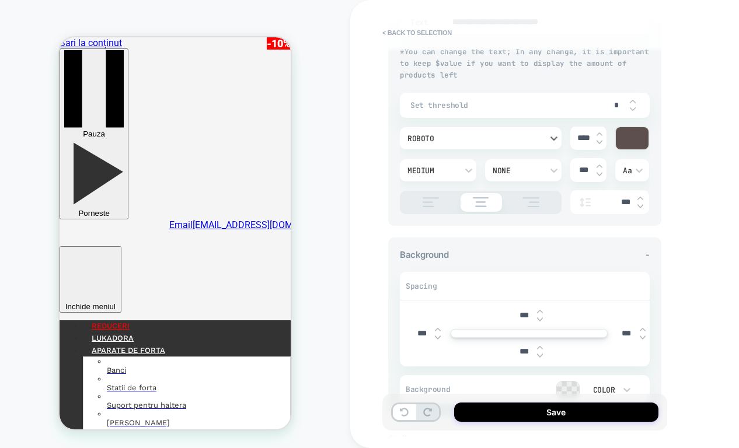
click at [454, 142] on div "Roboto" at bounding box center [475, 139] width 135 height 10
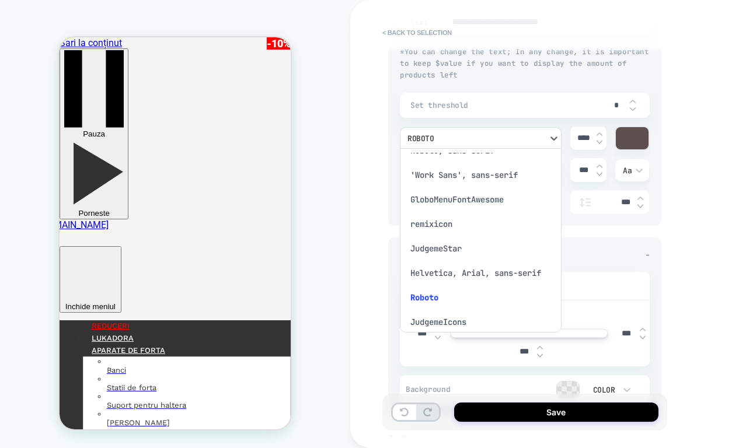
scroll to position [0, 0]
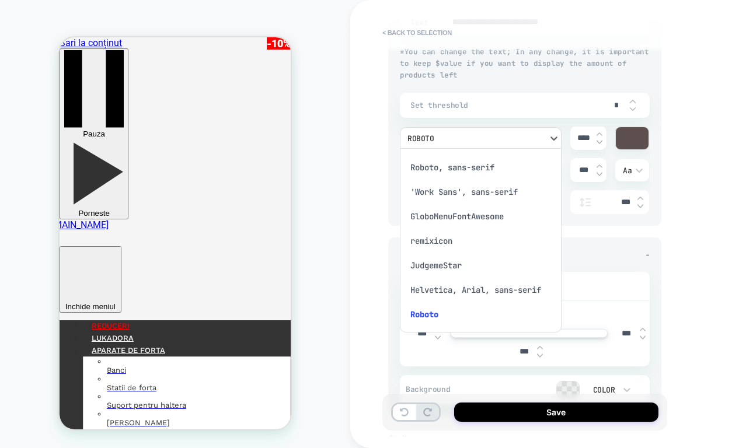
click at [447, 168] on div "Roboto, sans-serif" at bounding box center [481, 167] width 152 height 25
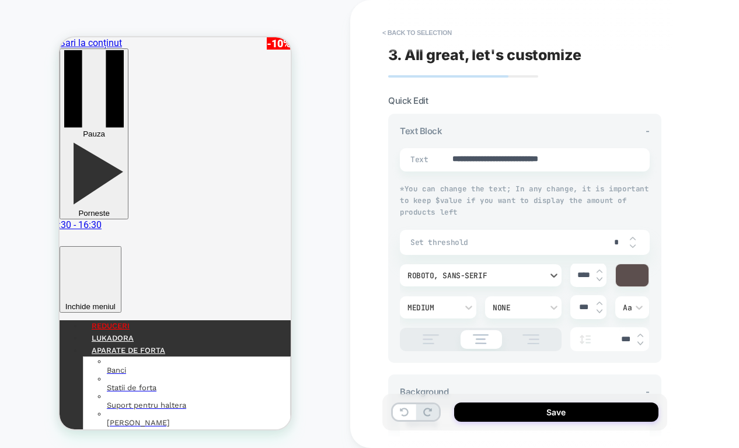
scroll to position [1, 0]
click at [488, 163] on textarea "**********" at bounding box center [536, 159] width 170 height 13
click at [444, 302] on div "Medium" at bounding box center [433, 307] width 50 height 10
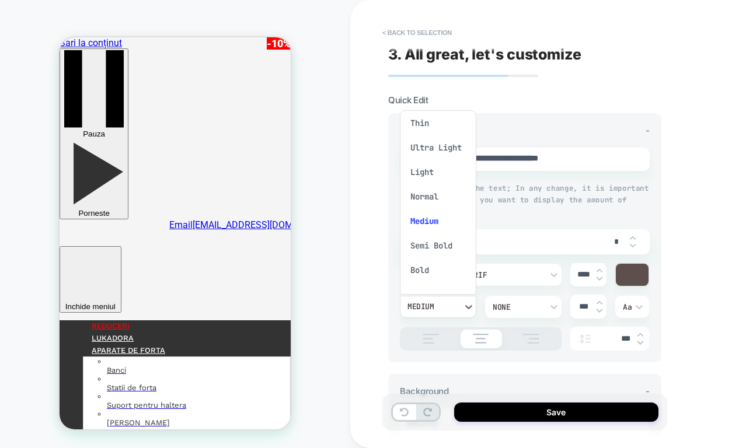
scroll to position [50, 0]
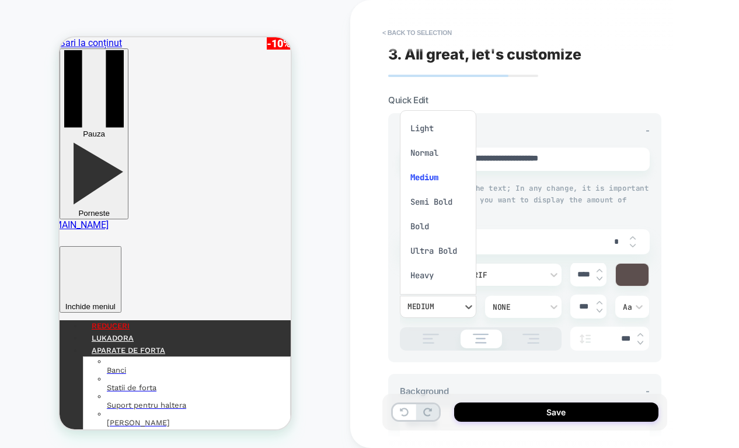
click at [430, 247] on div "Ultra Bold" at bounding box center [438, 251] width 67 height 25
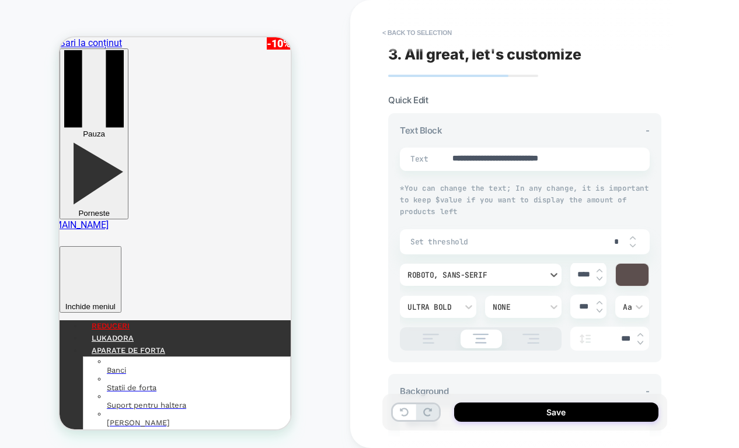
click at [441, 273] on div "Roboto, sans-serif" at bounding box center [475, 275] width 135 height 10
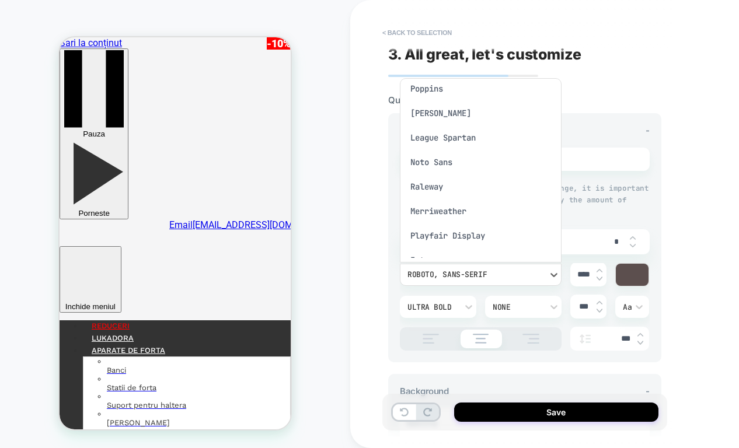
scroll to position [418, 0]
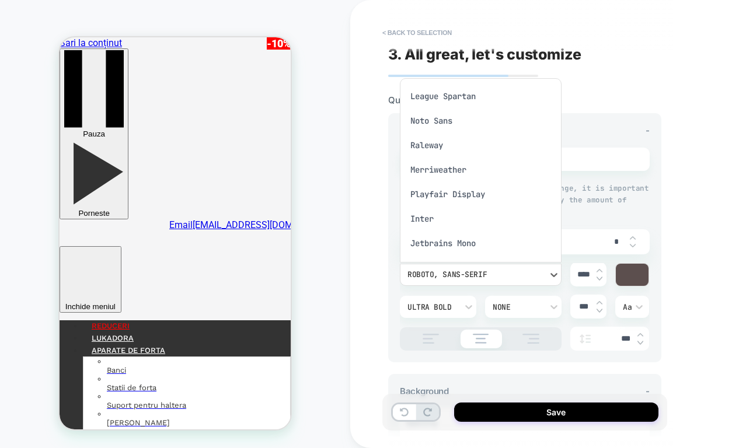
click at [454, 236] on div "Jetbrains Mono" at bounding box center [481, 243] width 152 height 25
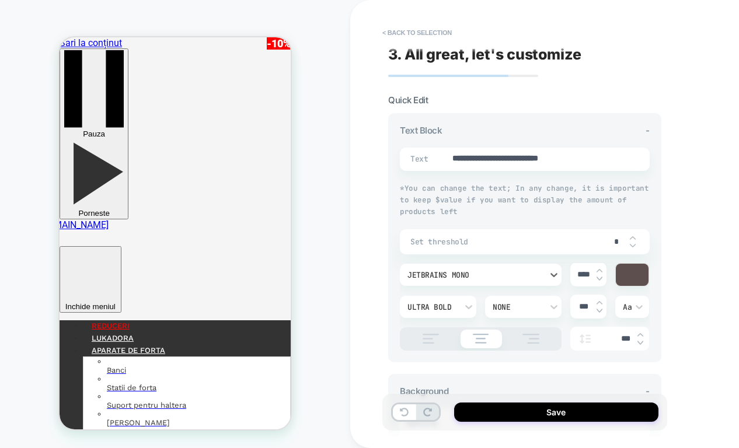
click at [472, 279] on div "Jetbrains Mono" at bounding box center [475, 275] width 147 height 12
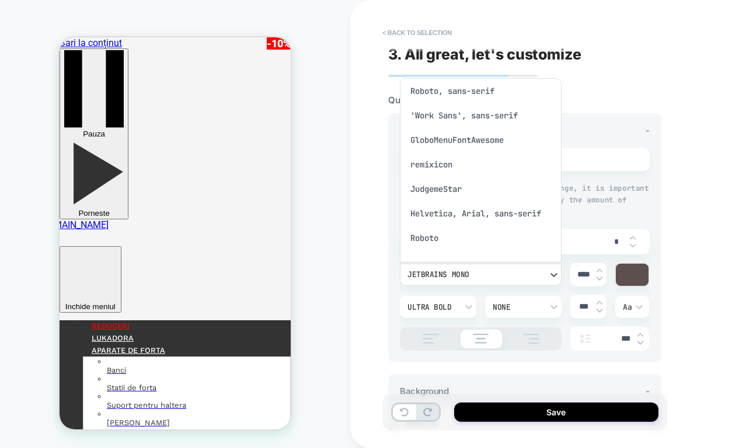
scroll to position [0, 0]
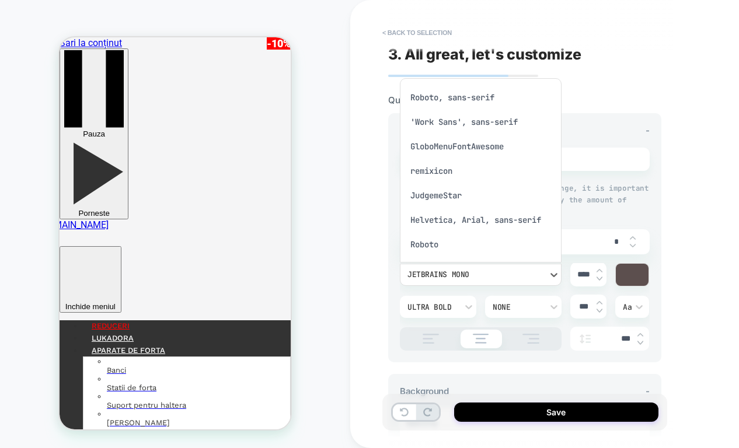
click at [454, 96] on div "Roboto, sans-serif" at bounding box center [481, 97] width 152 height 25
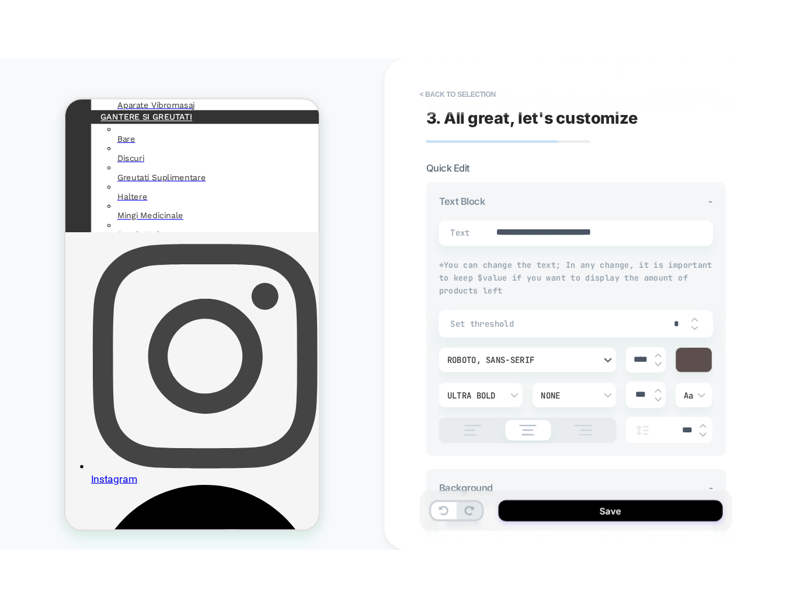
scroll to position [564, 0]
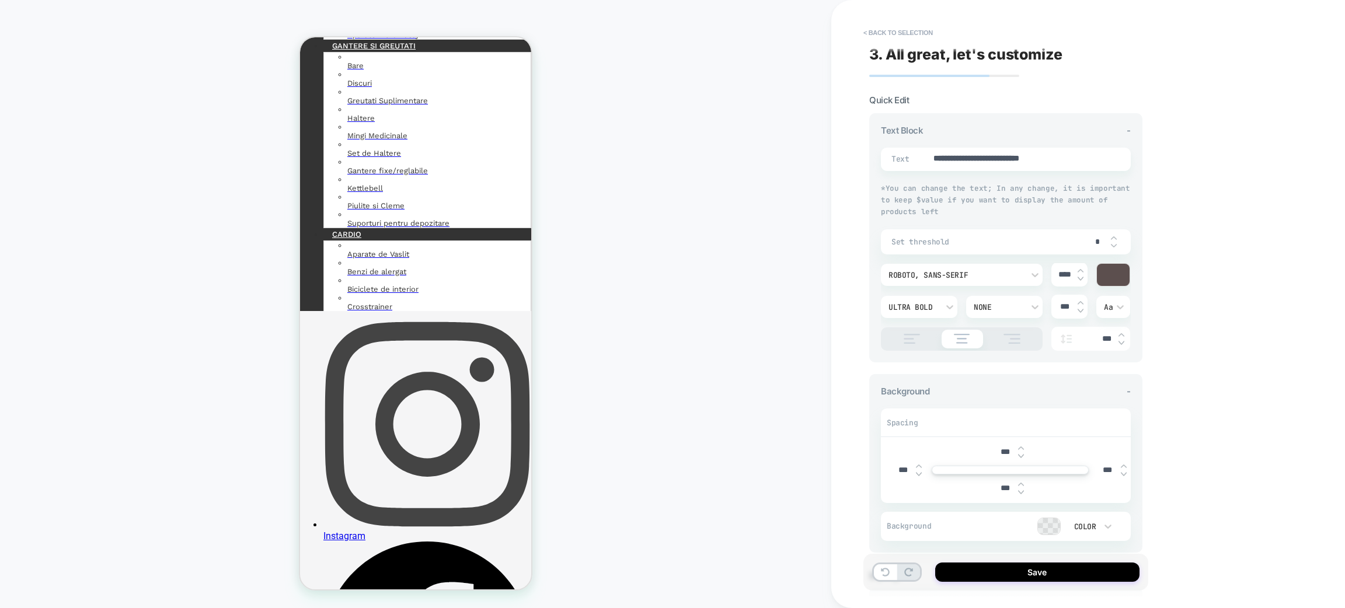
type textarea "*"
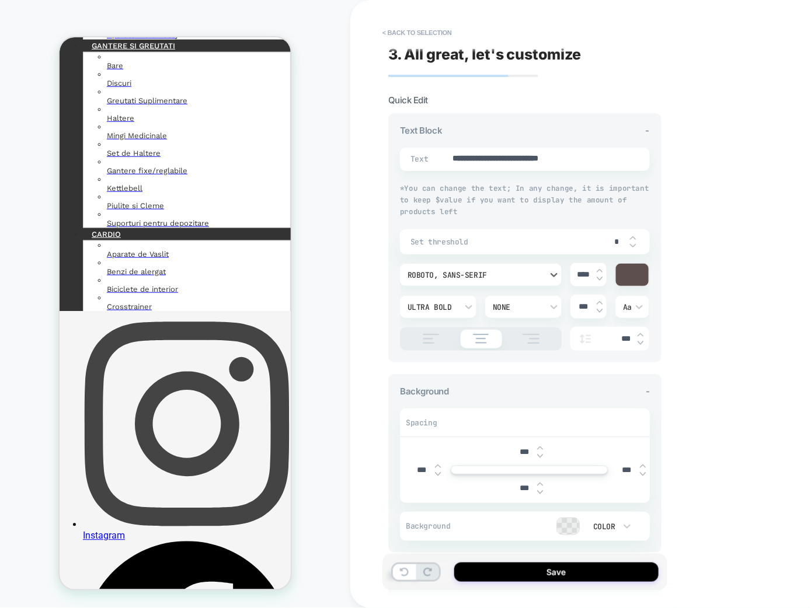
click at [495, 275] on div "Roboto, sans-serif" at bounding box center [475, 275] width 135 height 10
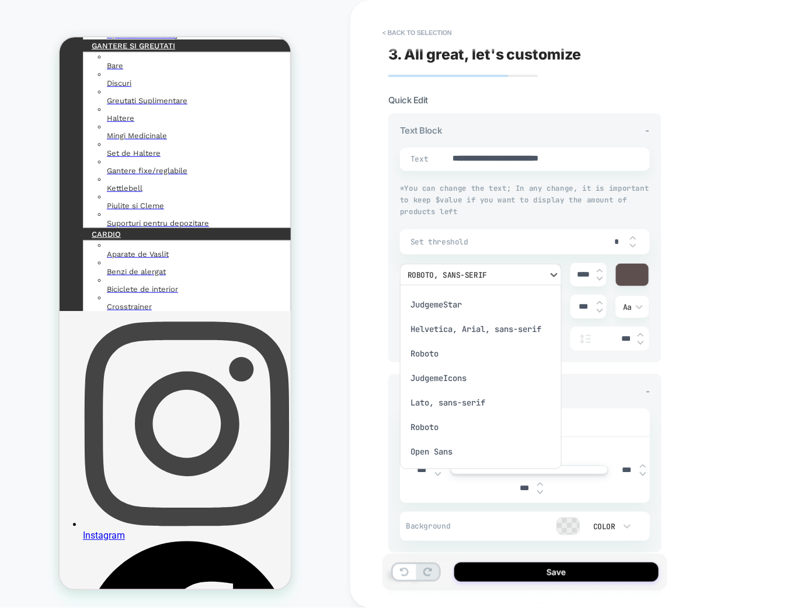
scroll to position [86, 0]
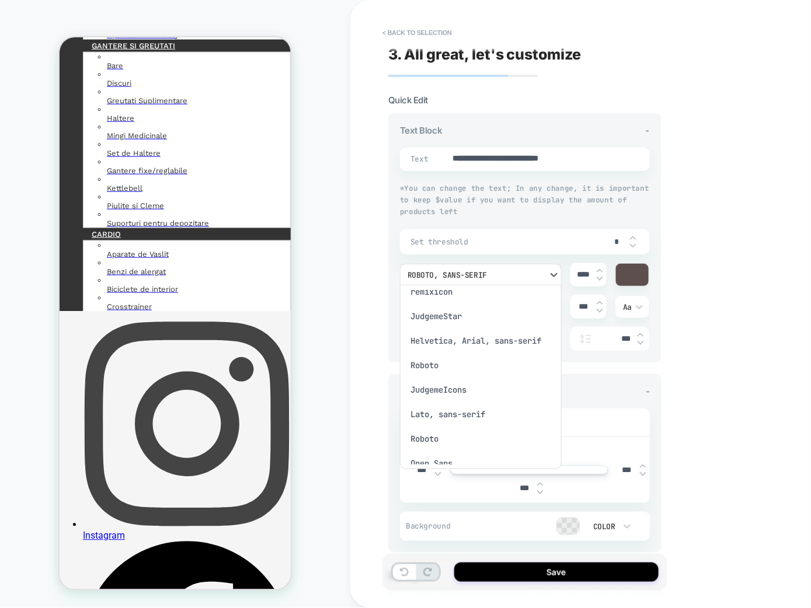
click at [458, 366] on div "Roboto" at bounding box center [481, 365] width 152 height 25
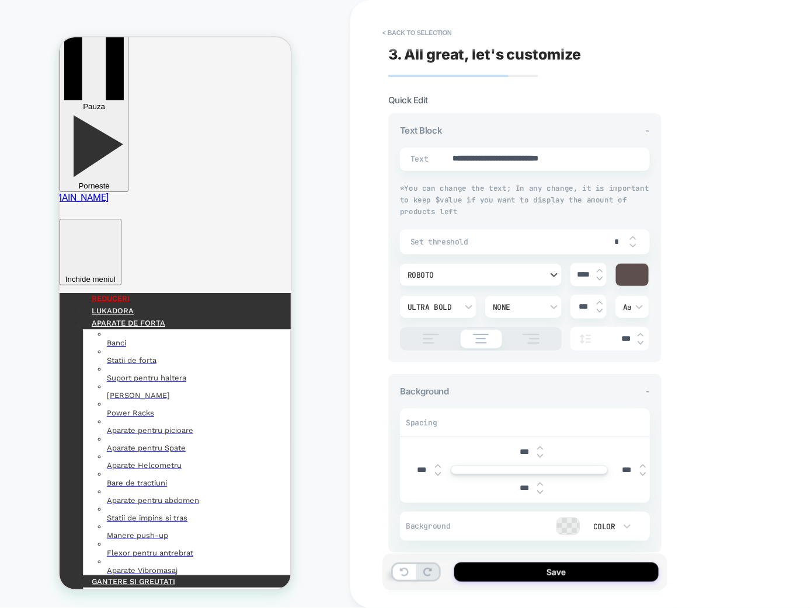
scroll to position [0, 0]
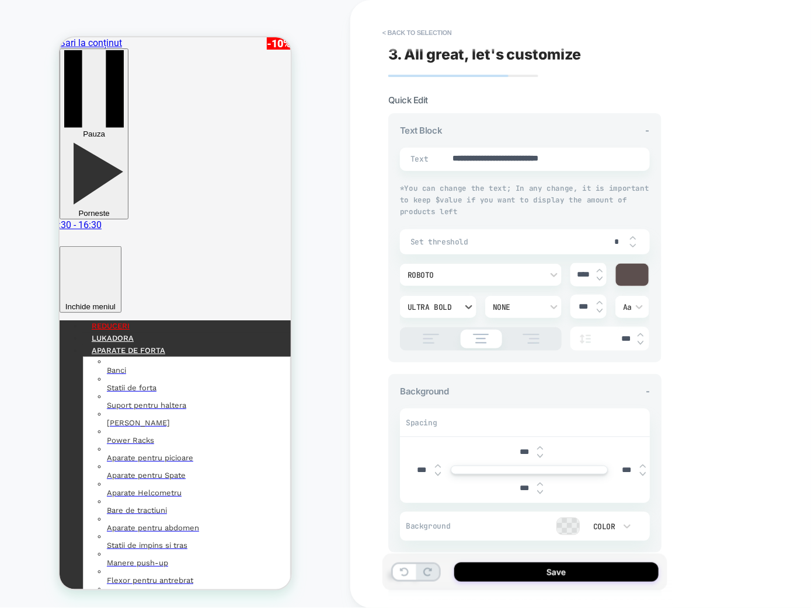
click at [439, 307] on div "Ultra Bold" at bounding box center [433, 307] width 50 height 10
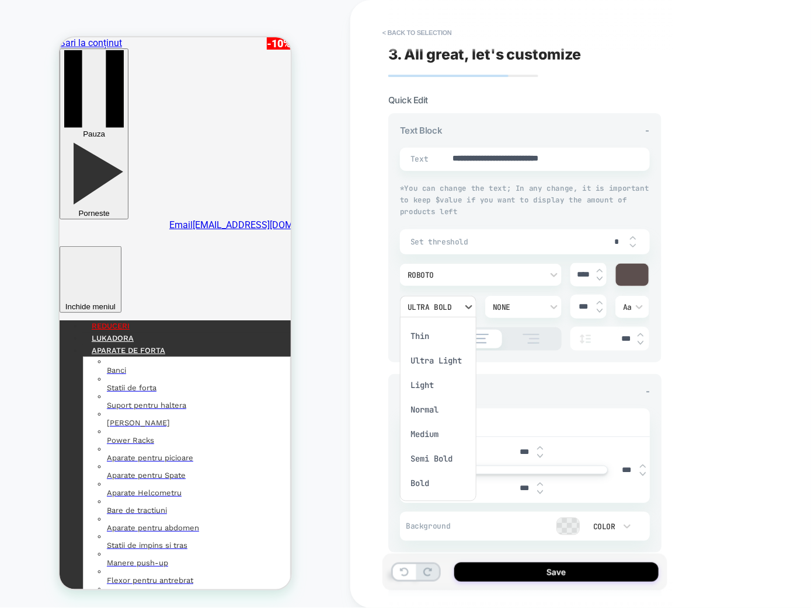
click at [430, 410] on div "Normal" at bounding box center [438, 410] width 67 height 25
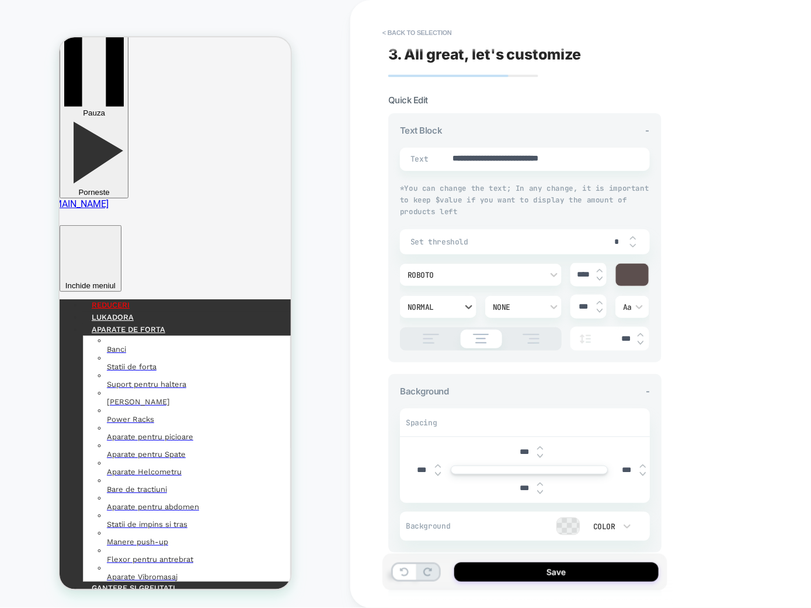
scroll to position [18, 0]
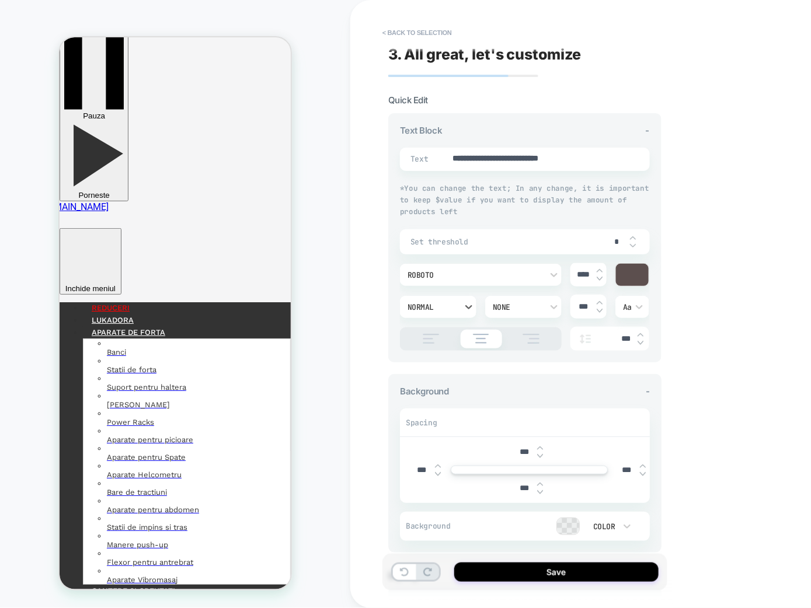
click at [444, 301] on div "Normal" at bounding box center [432, 307] width 61 height 12
click at [429, 430] on div "Medium" at bounding box center [438, 434] width 67 height 25
click at [346, 307] on div "PRODUCT: Greutăți pentru încheietură mană/gleznă 0,5Kg - 5Kg Gorilla Sports [gr…" at bounding box center [175, 304] width 350 height 585
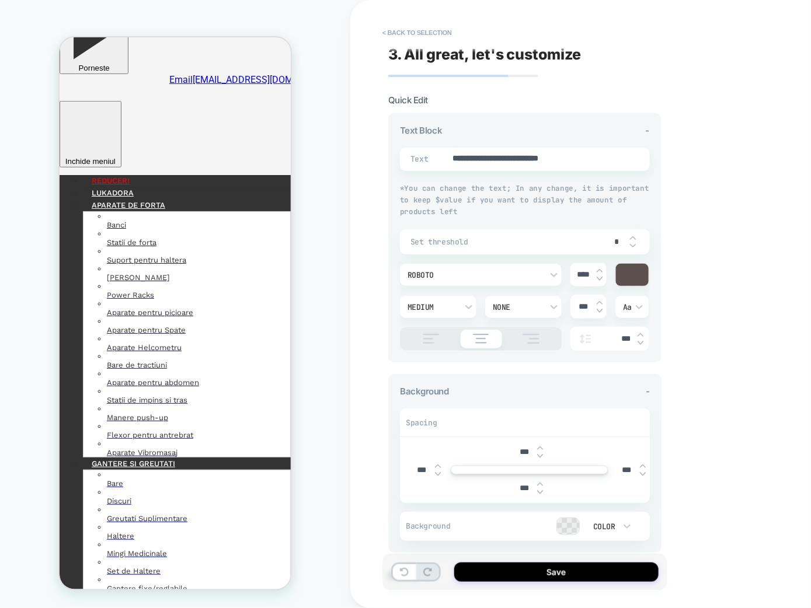
scroll to position [99, 0]
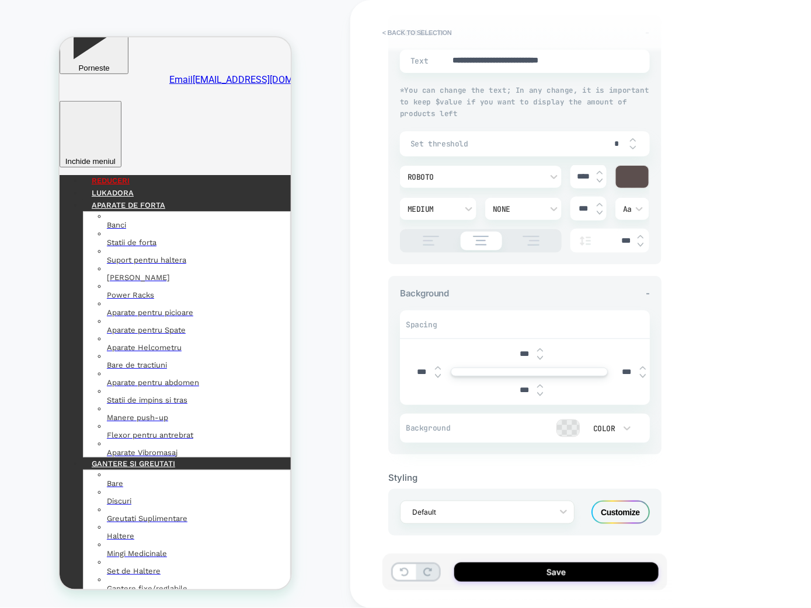
click at [627, 448] on div "Customize" at bounding box center [621, 512] width 58 height 23
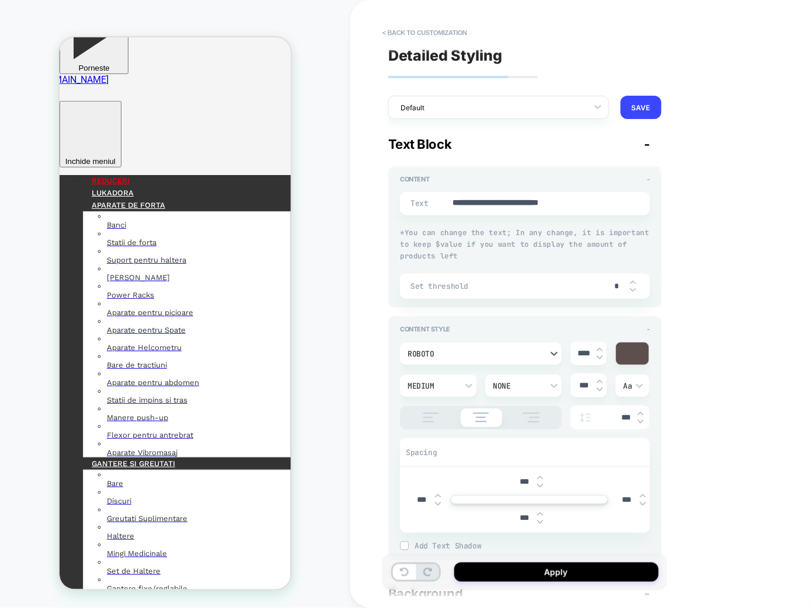
click at [474, 349] on div "Roboto" at bounding box center [475, 354] width 135 height 10
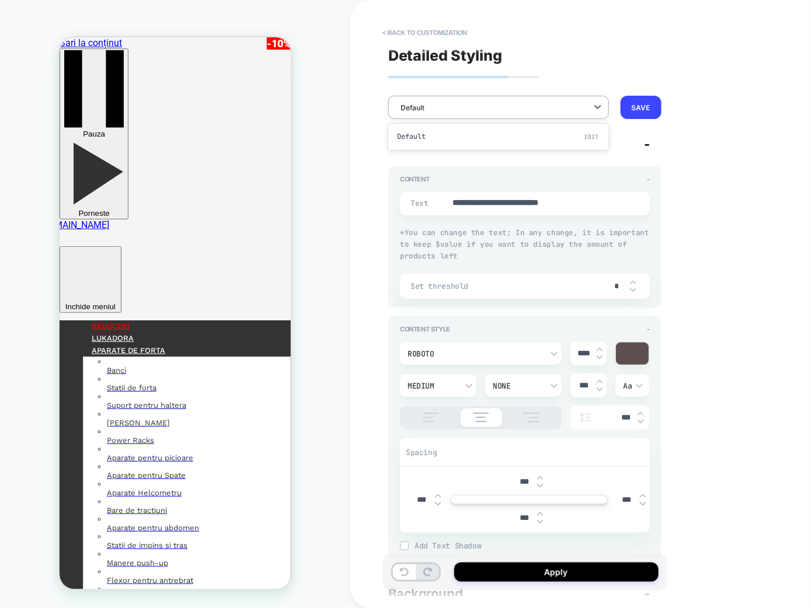
click at [503, 114] on div "Default" at bounding box center [491, 108] width 193 height 16
click at [779, 246] on div "**********" at bounding box center [607, 304] width 514 height 608
click at [500, 350] on div "Roboto" at bounding box center [475, 354] width 135 height 10
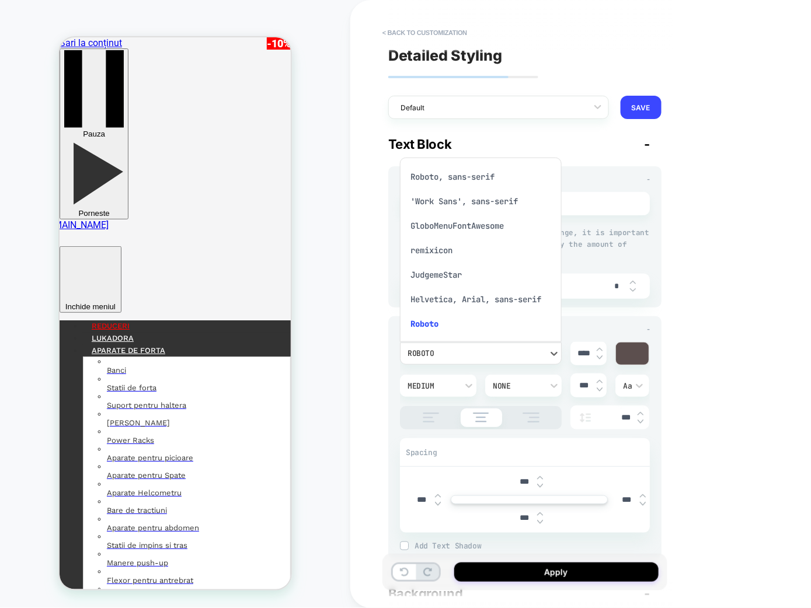
click at [484, 222] on div "GloboMenuFontAwesome" at bounding box center [481, 226] width 152 height 25
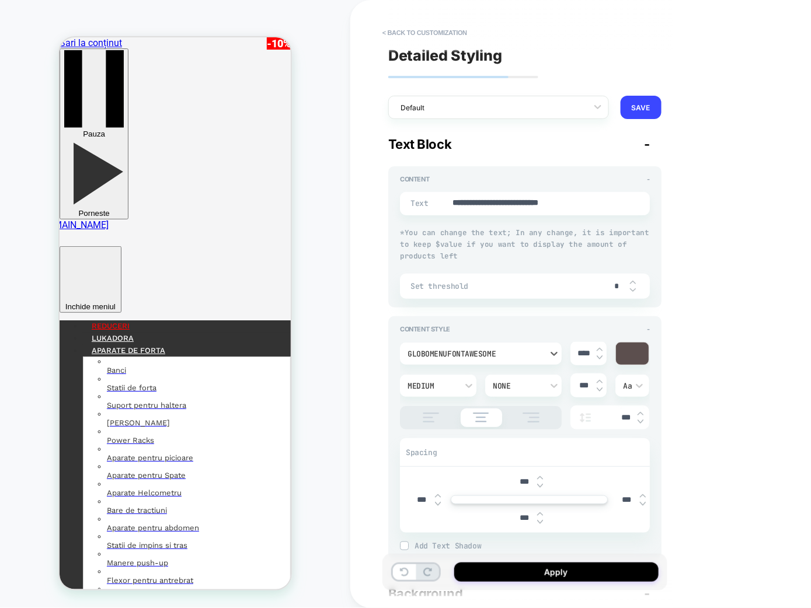
click at [482, 289] on span "Set threshold" at bounding box center [508, 286] width 194 height 10
click at [472, 356] on div "GloboMenuFontAwesome" at bounding box center [475, 354] width 135 height 10
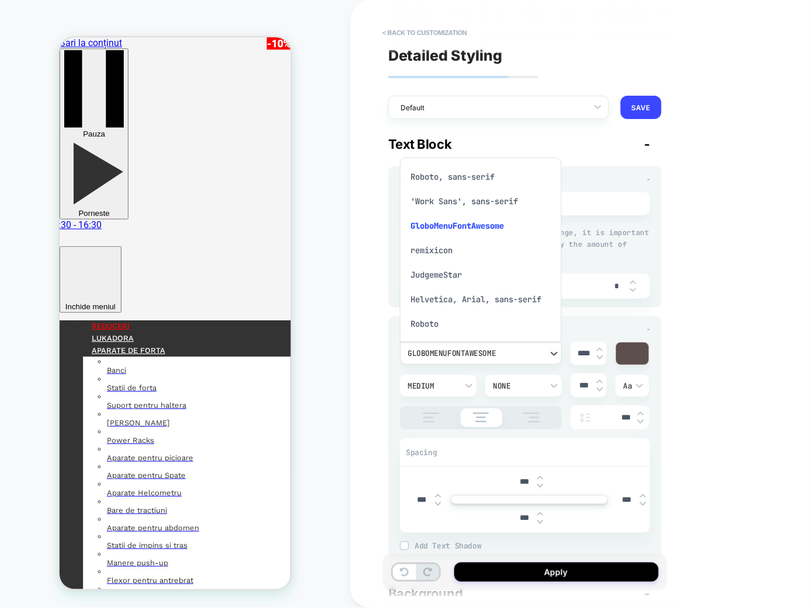
scroll to position [31, 0]
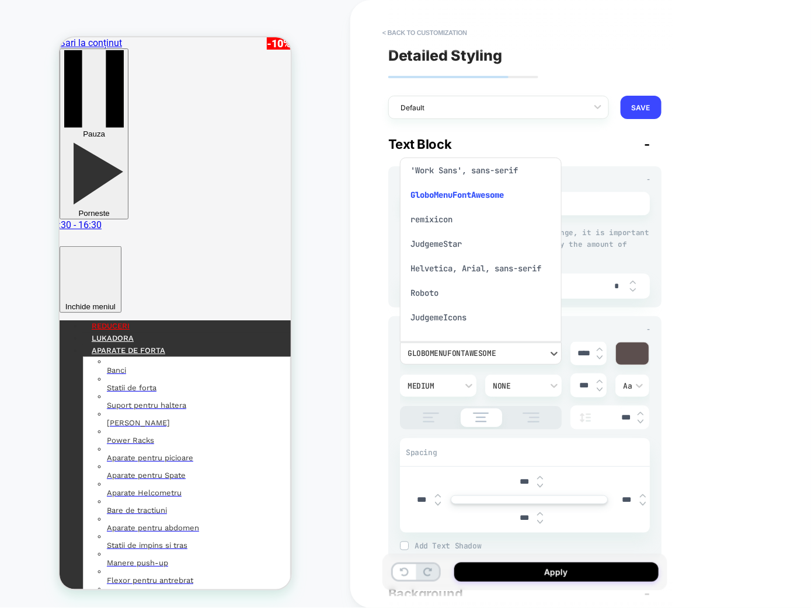
click at [437, 265] on div "Helvetica, Arial, sans-serif" at bounding box center [481, 268] width 152 height 25
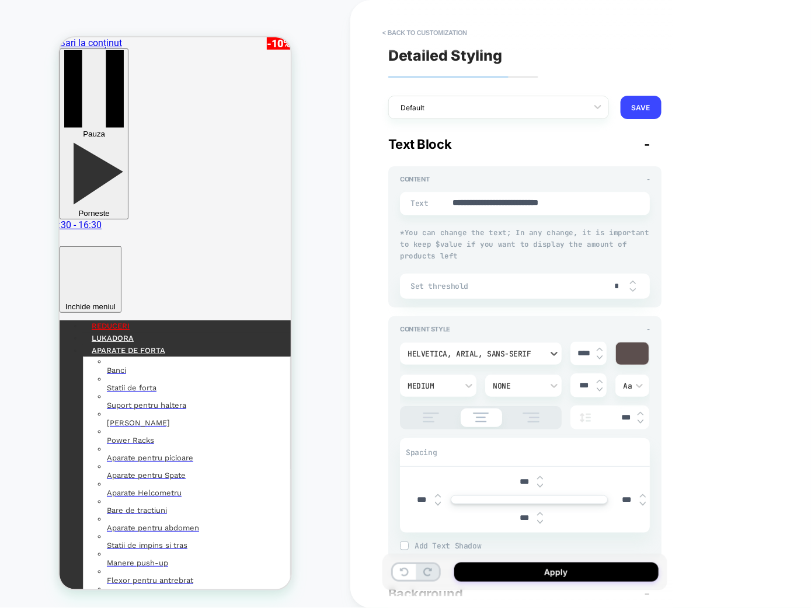
type textarea "*"
type input "****"
click at [600, 356] on img at bounding box center [600, 357] width 6 height 5
type textarea "*"
type input "****"
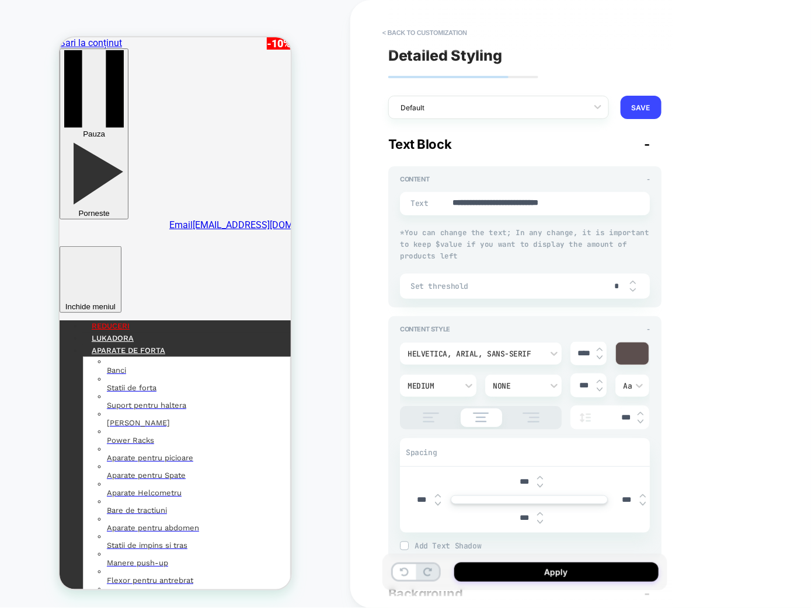
click at [600, 356] on img at bounding box center [600, 357] width 6 height 5
type textarea "*"
type input "****"
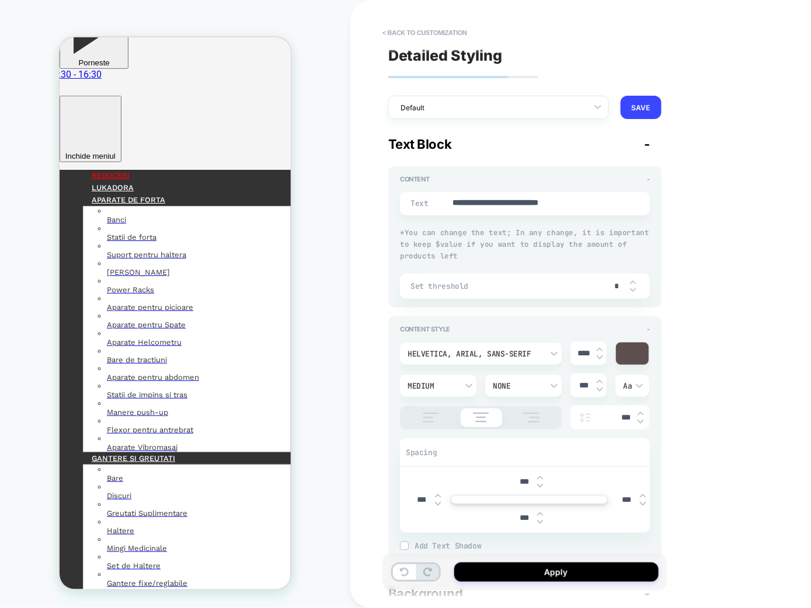
scroll to position [146, 0]
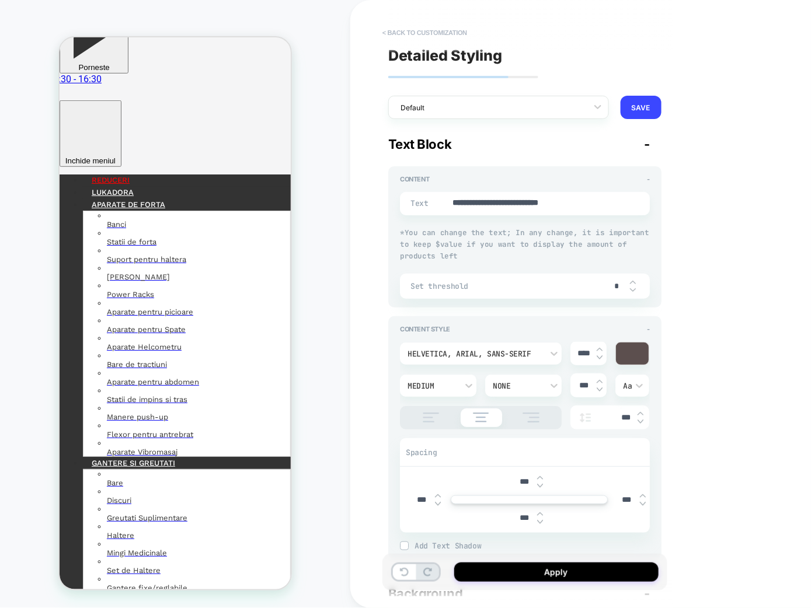
click at [394, 35] on button "< Back to customization" at bounding box center [425, 32] width 96 height 19
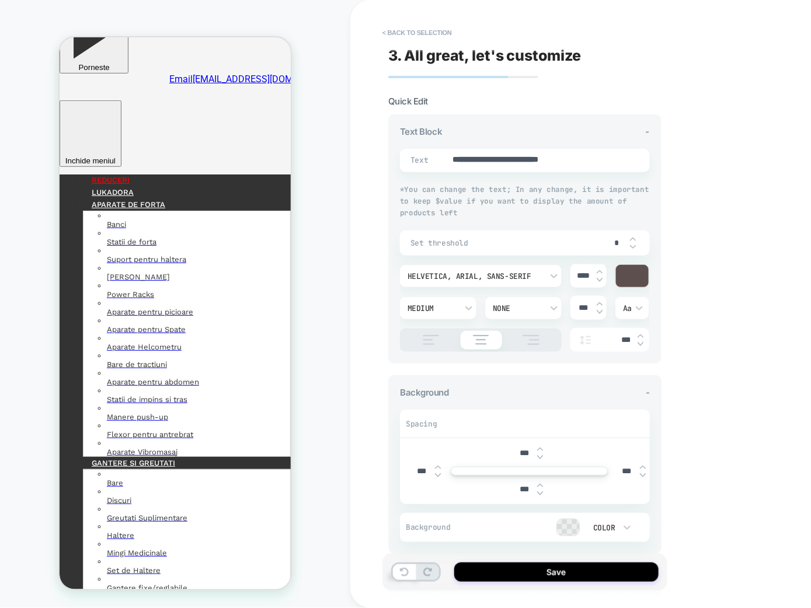
scroll to position [0, 0]
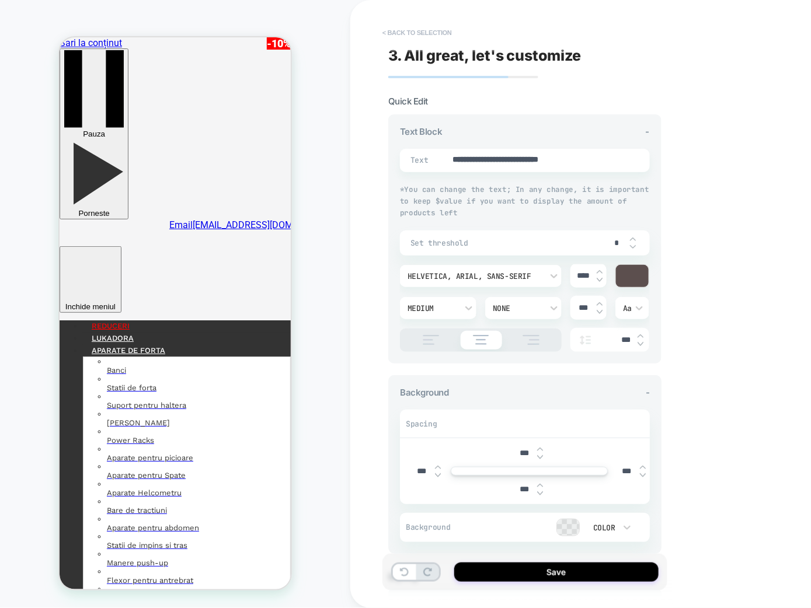
click at [387, 29] on button "< Back to selection" at bounding box center [417, 32] width 81 height 19
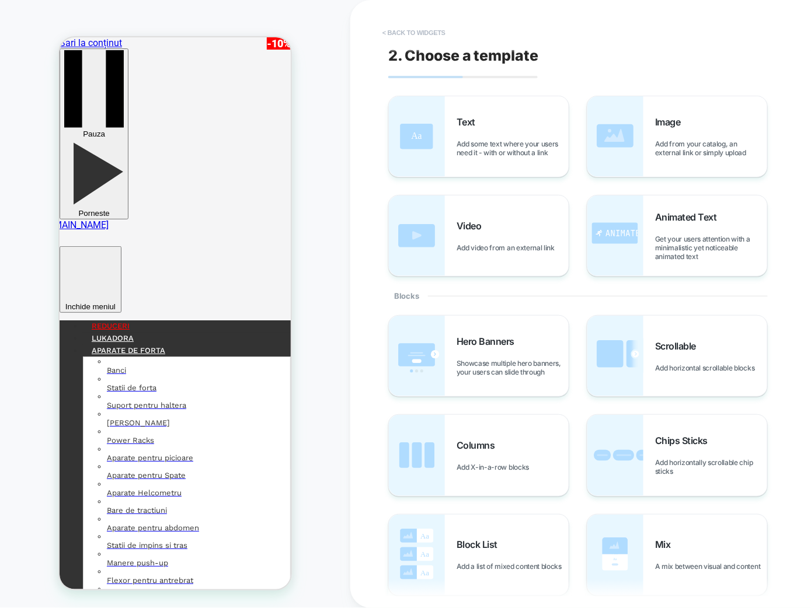
click at [412, 34] on button "< Back to widgets" at bounding box center [414, 32] width 75 height 19
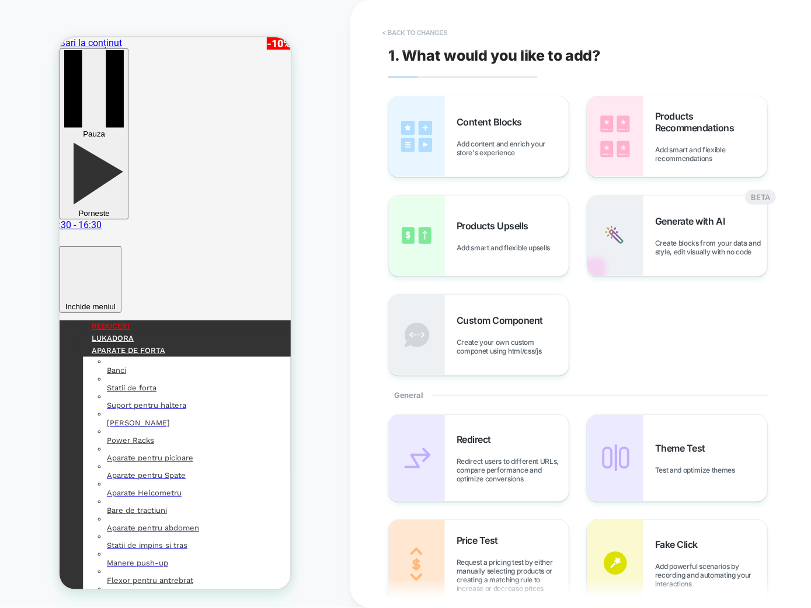
click at [395, 30] on button "< Back to changes" at bounding box center [415, 32] width 77 height 19
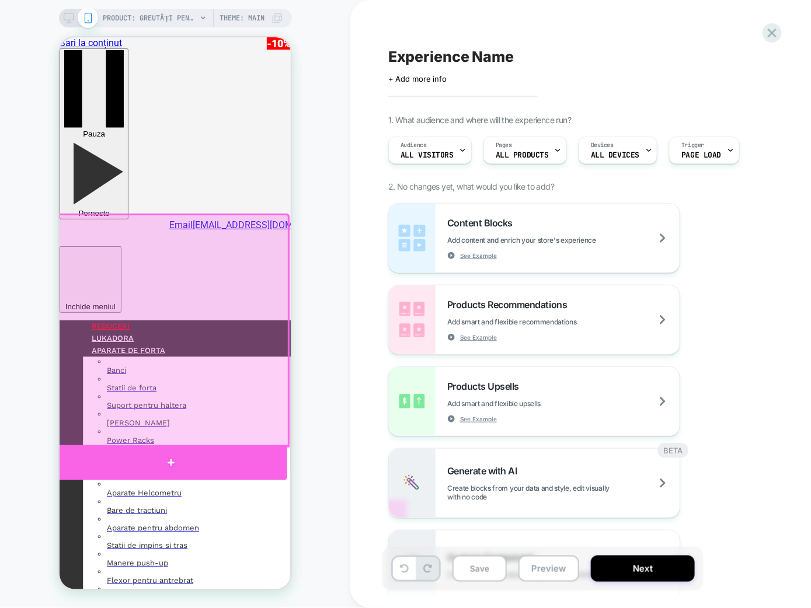
click at [171, 448] on div at bounding box center [171, 462] width 232 height 35
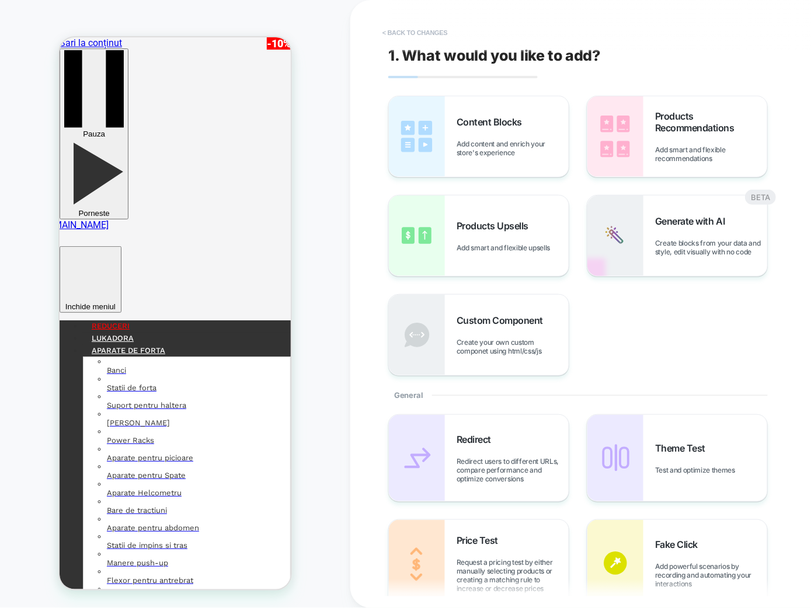
click at [393, 33] on button "< Back to changes" at bounding box center [415, 32] width 77 height 19
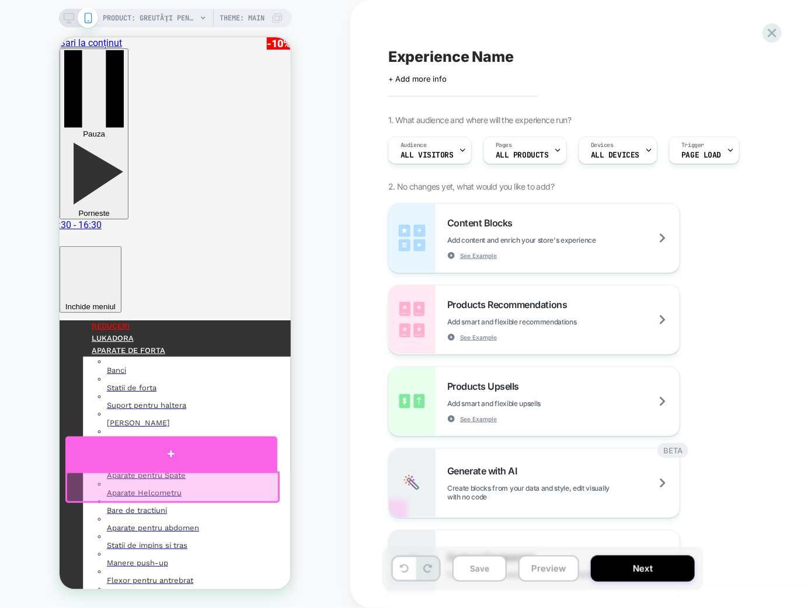
click at [170, 448] on div at bounding box center [171, 453] width 212 height 35
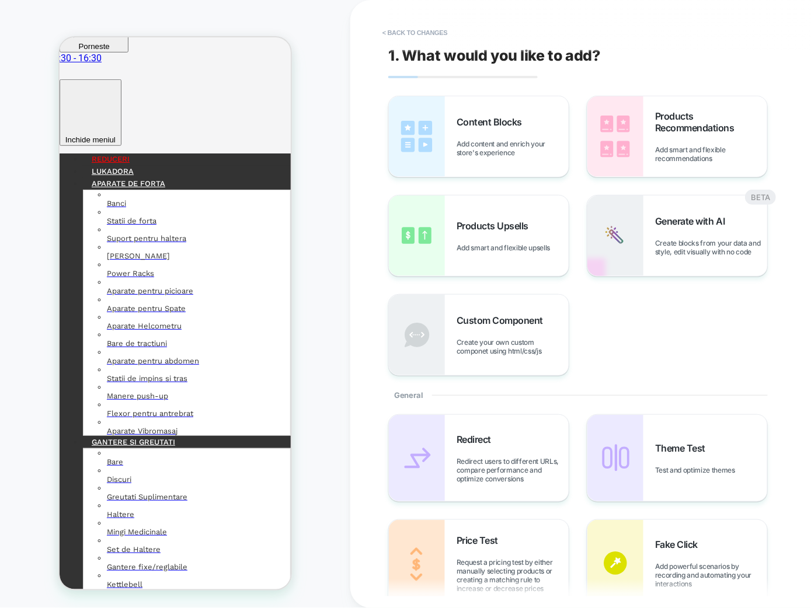
scroll to position [173, 0]
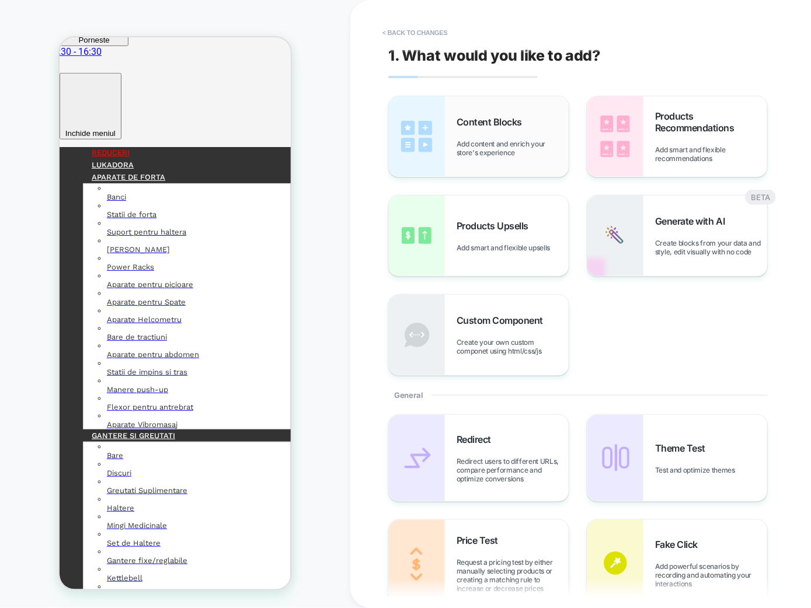
click at [510, 152] on span "Add content and enrich your store's experience" at bounding box center [513, 149] width 112 height 18
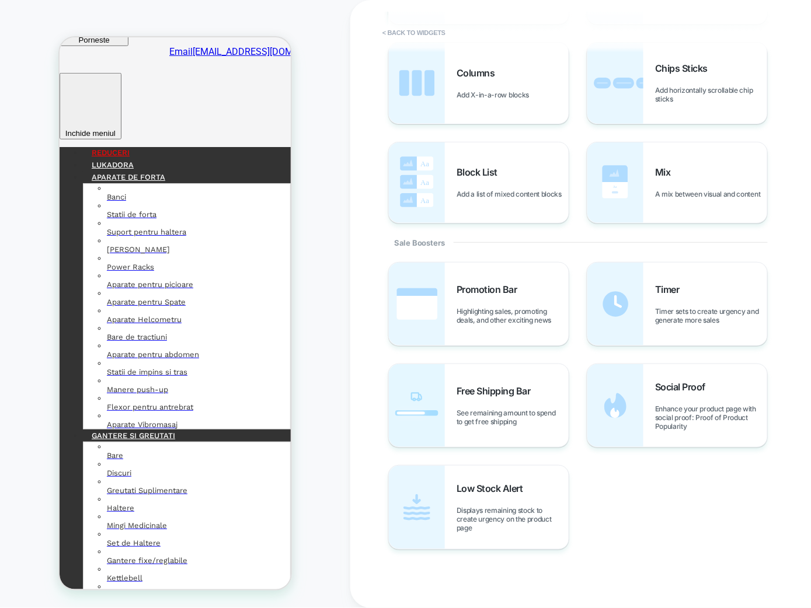
scroll to position [227, 0]
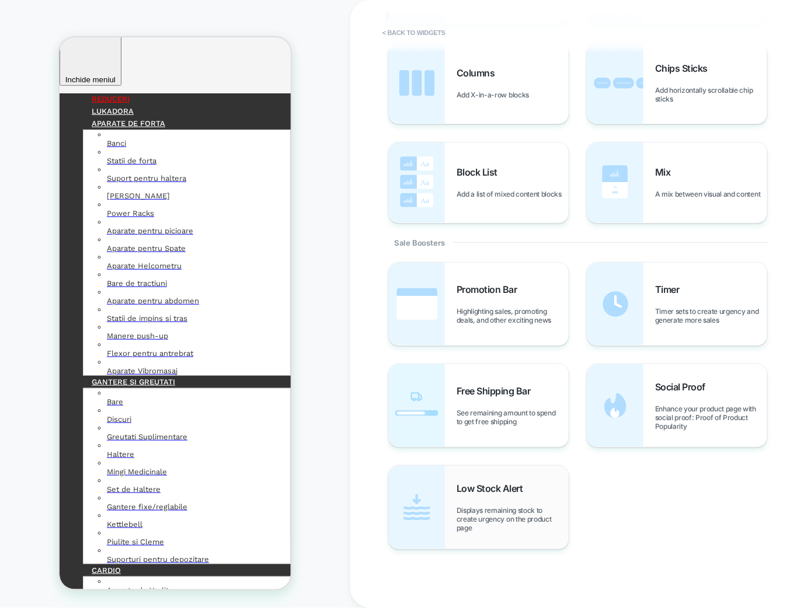
click at [507, 448] on div "Low Stock Alert Displays remaining stock to create urgency on the product page" at bounding box center [513, 508] width 112 height 50
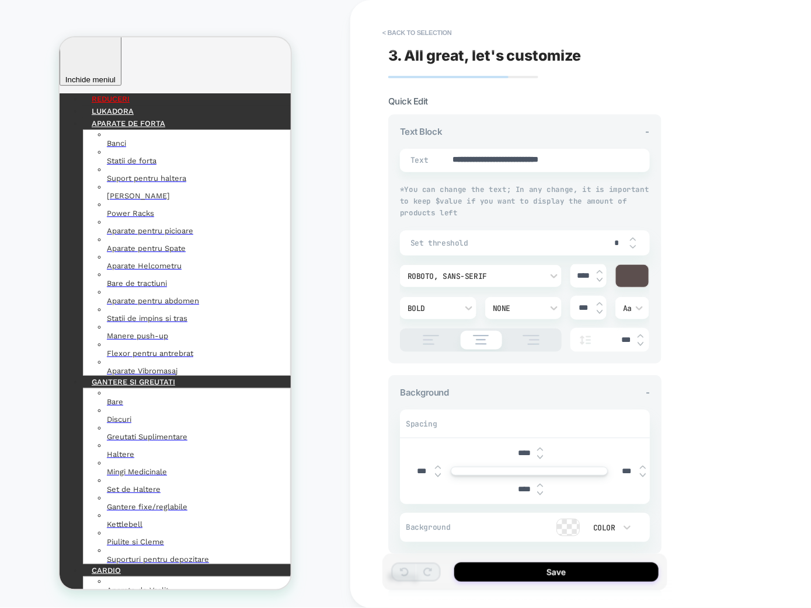
click at [518, 448] on input "****" at bounding box center [524, 453] width 26 height 10
type textarea "*"
type input "***"
type textarea "*"
type input "***"
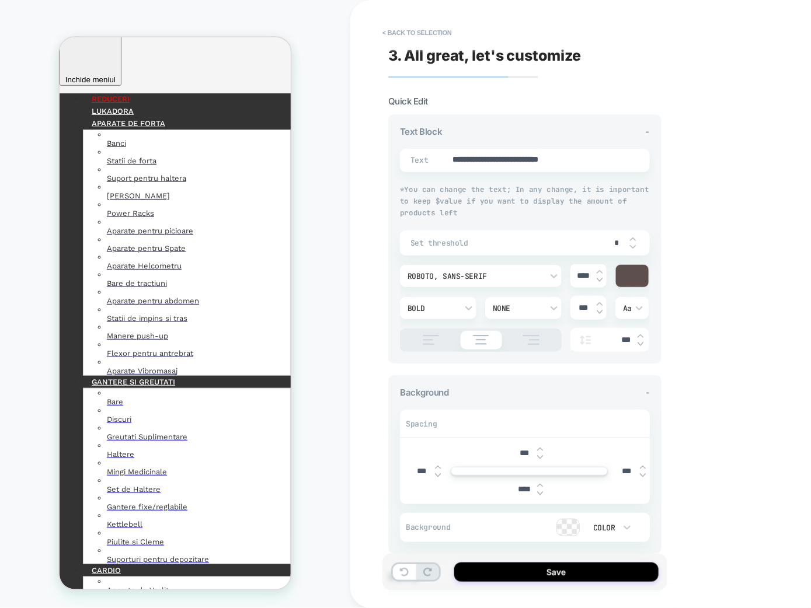
click at [518, 448] on input "****" at bounding box center [524, 490] width 26 height 10
type textarea "*"
type input "***"
type textarea "*"
type input "***"
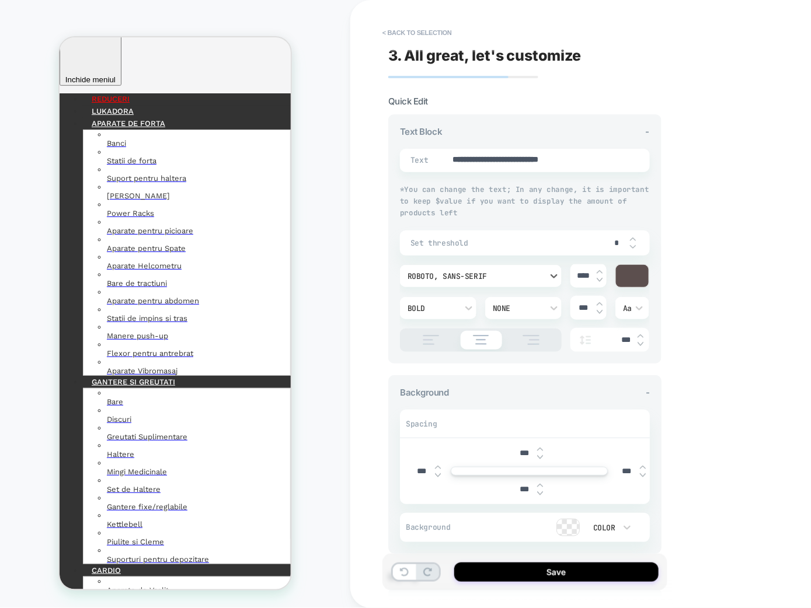
click at [457, 272] on div "Roboto, sans-serif" at bounding box center [475, 277] width 135 height 10
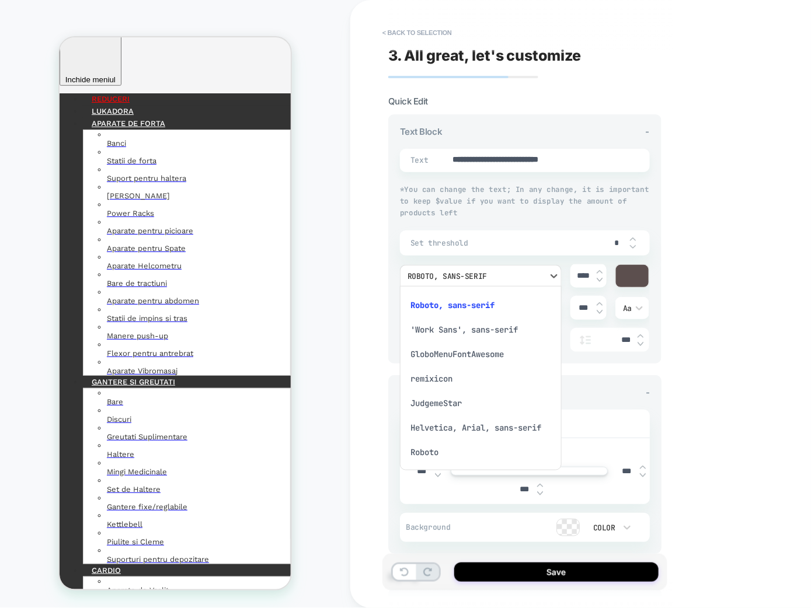
click at [465, 329] on div "'Work Sans', sans-serif" at bounding box center [481, 330] width 152 height 25
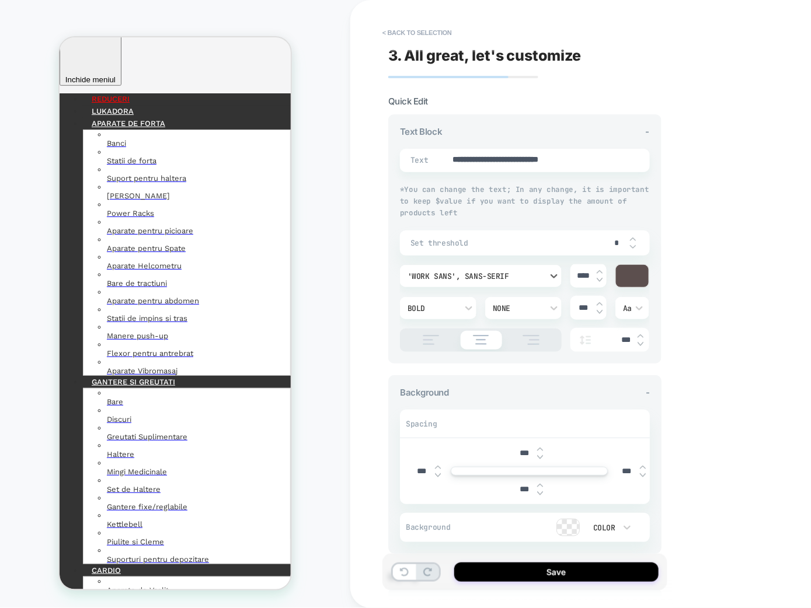
click at [478, 282] on div "'Work Sans', sans-serif" at bounding box center [481, 276] width 162 height 22
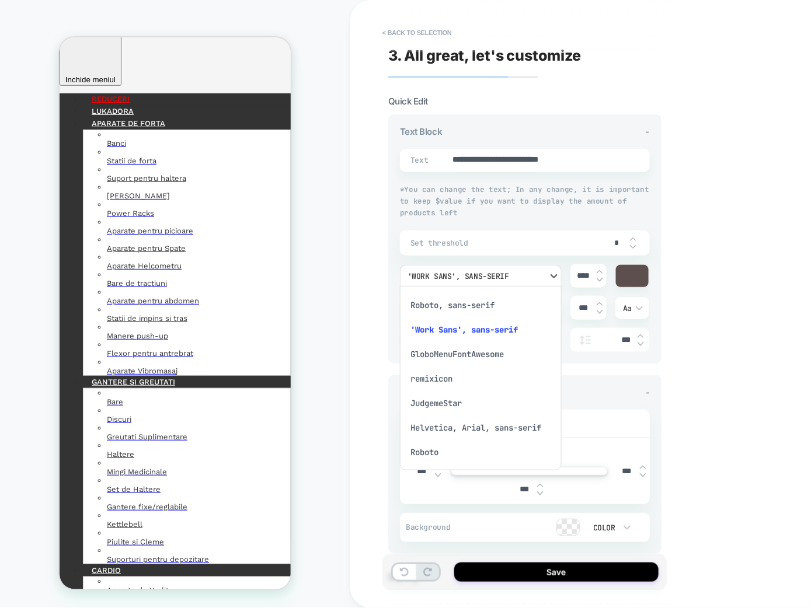
click at [450, 378] on div "remixicon" at bounding box center [481, 379] width 152 height 25
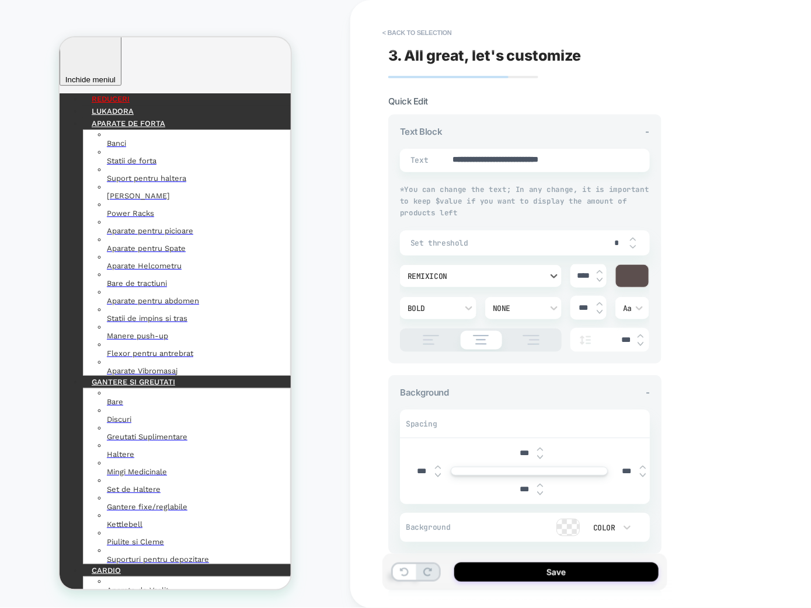
click at [471, 274] on div "remixicon" at bounding box center [475, 277] width 135 height 10
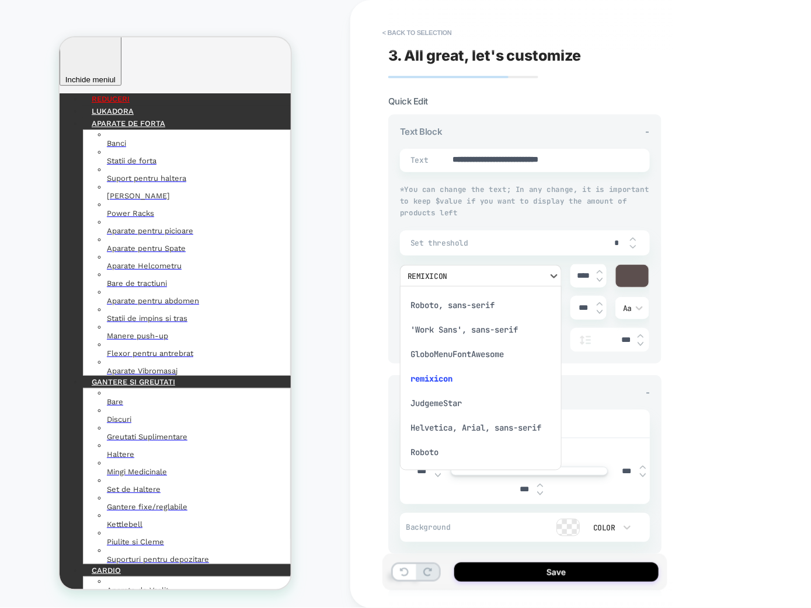
click at [451, 448] on div "Roboto" at bounding box center [481, 452] width 152 height 25
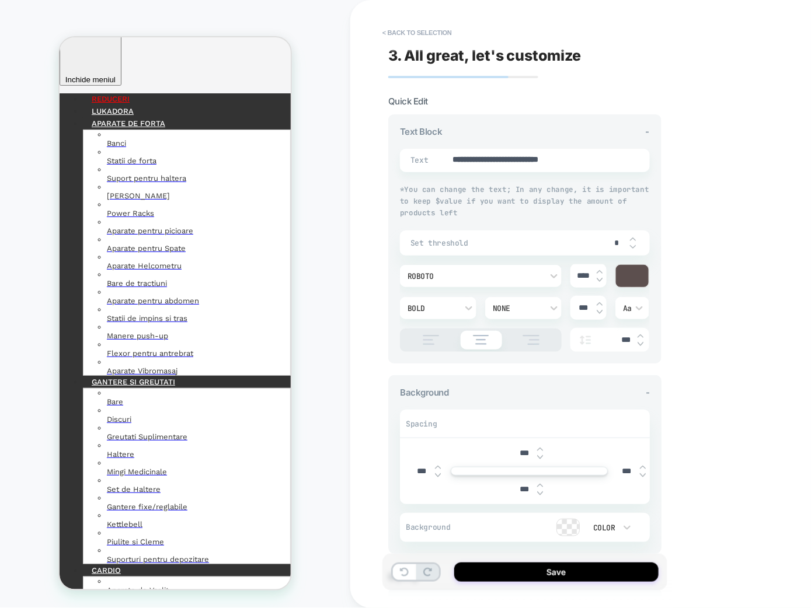
click at [584, 278] on input "****" at bounding box center [584, 276] width 26 height 10
click at [600, 275] on div at bounding box center [600, 276] width 6 height 12
click at [597, 275] on div at bounding box center [600, 276] width 6 height 12
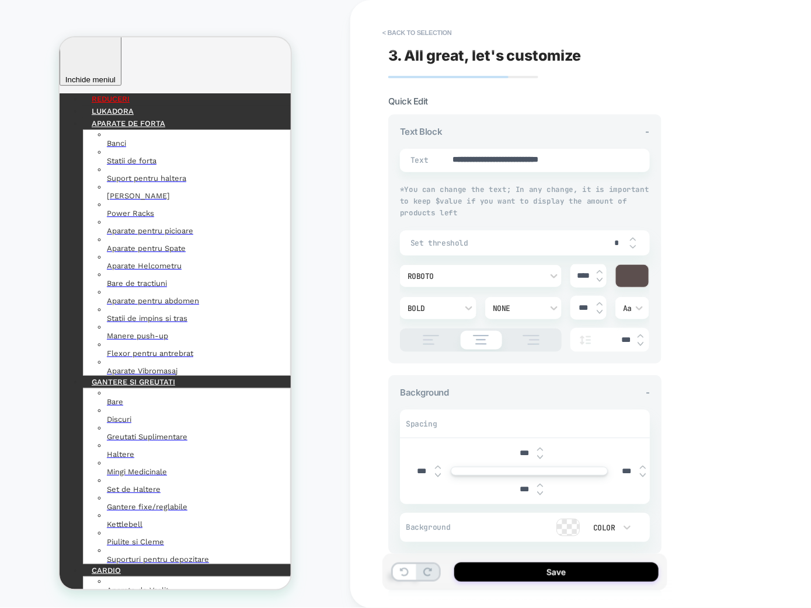
click at [597, 275] on div at bounding box center [600, 276] width 6 height 12
click at [538, 163] on textarea "**********" at bounding box center [536, 160] width 170 height 13
click at [597, 279] on img at bounding box center [600, 279] width 6 height 5
type textarea "*"
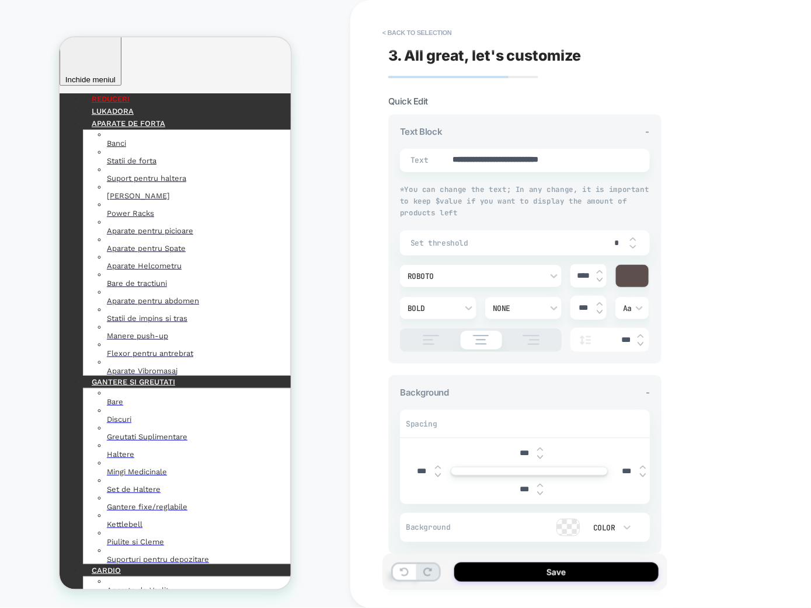
type input "****"
click at [597, 279] on img at bounding box center [600, 279] width 6 height 5
type textarea "*"
type input "****"
click at [597, 279] on img at bounding box center [600, 279] width 6 height 5
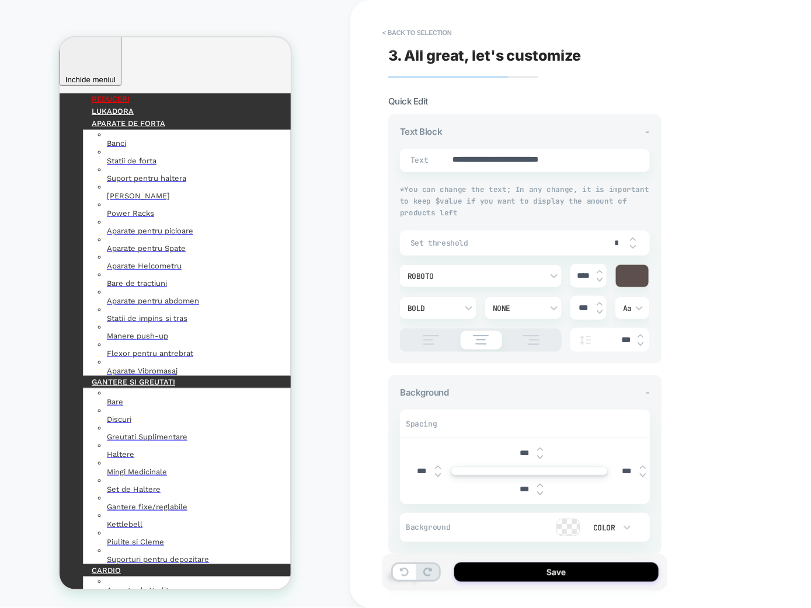
type textarea "*"
type input "****"
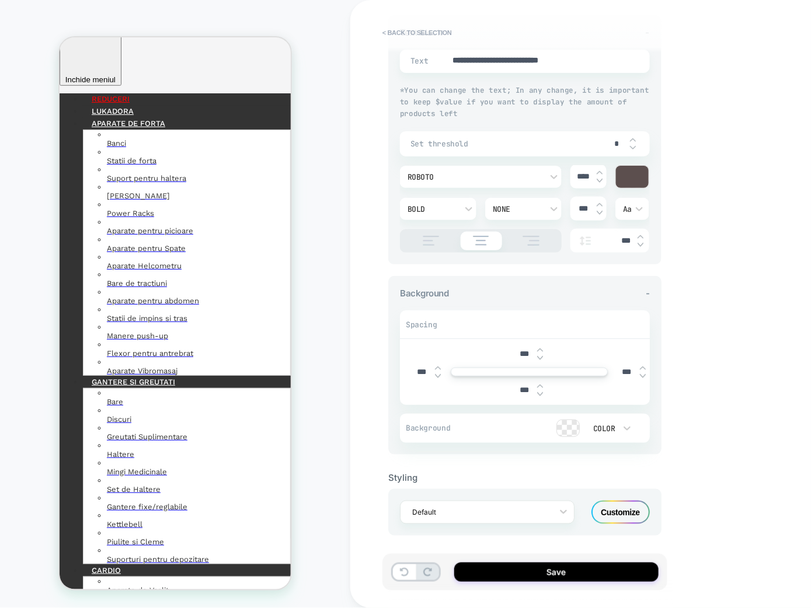
click at [570, 422] on div at bounding box center [568, 428] width 22 height 16
type textarea "*"
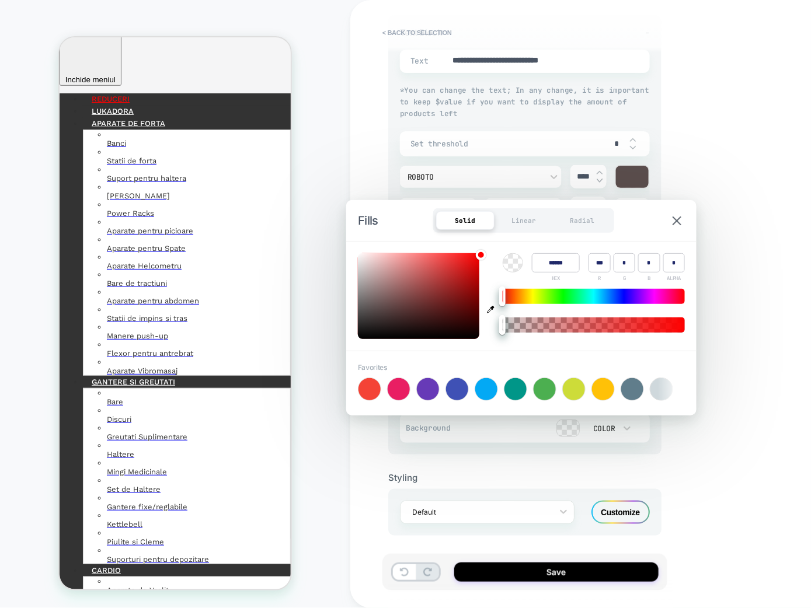
click at [653, 387] on div at bounding box center [662, 389] width 22 height 22
type input "******"
type input "***"
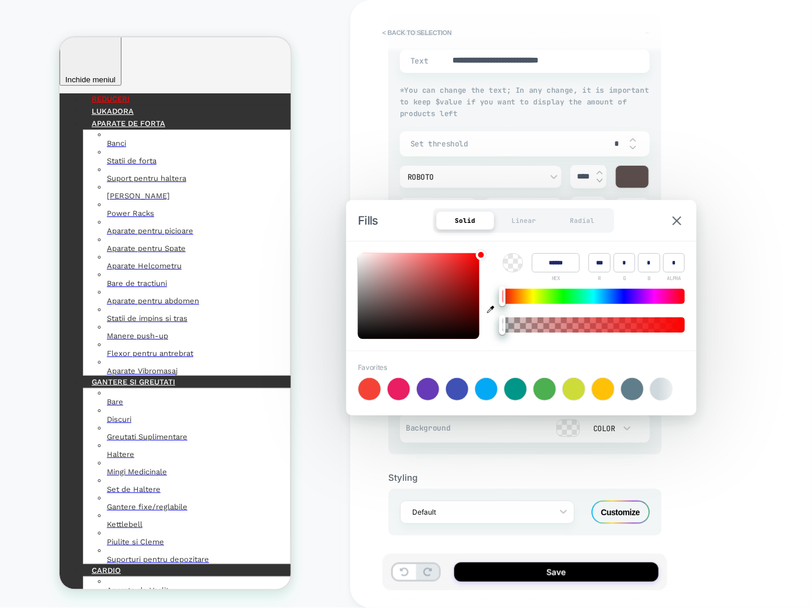
type input "*"
type textarea "*"
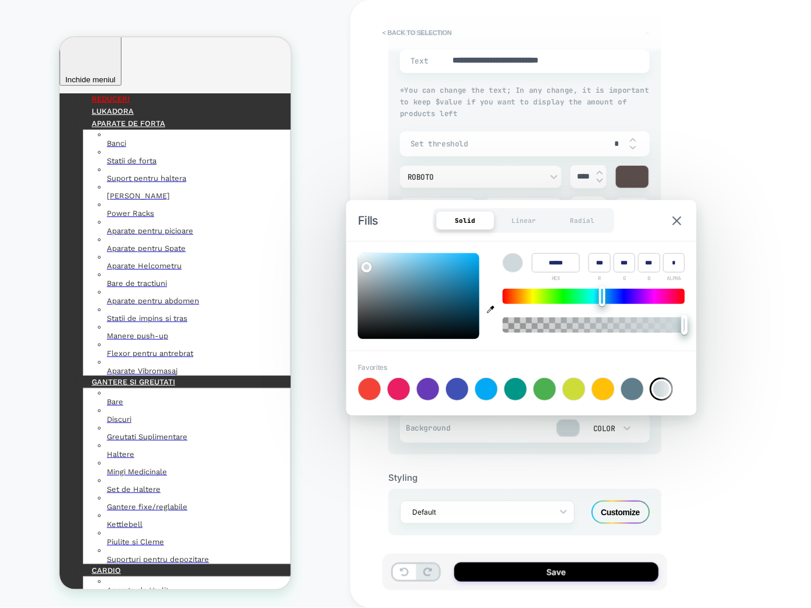
type input "****"
click at [538, 326] on div at bounding box center [594, 325] width 182 height 15
click at [724, 163] on div "**********" at bounding box center [607, 304] width 514 height 608
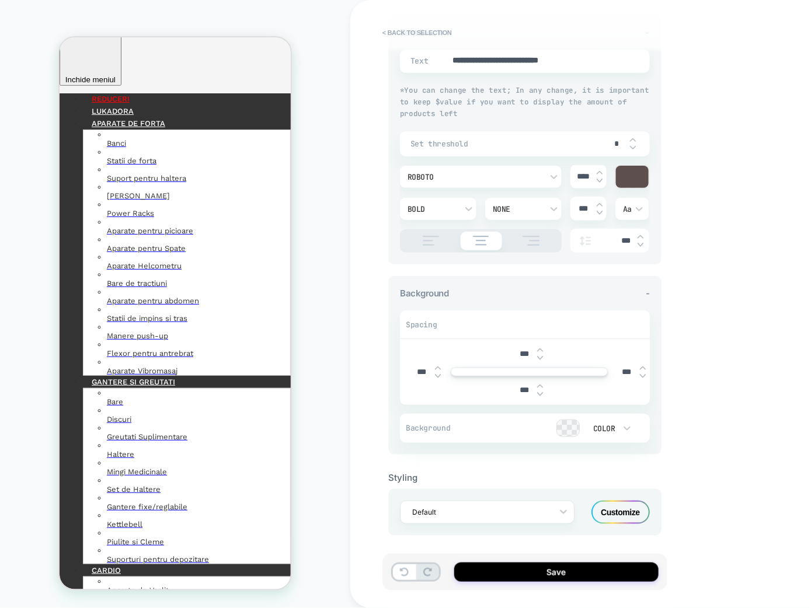
type textarea "*"
type input "****"
click at [600, 171] on img at bounding box center [600, 173] width 6 height 5
type textarea "*"
type input "****"
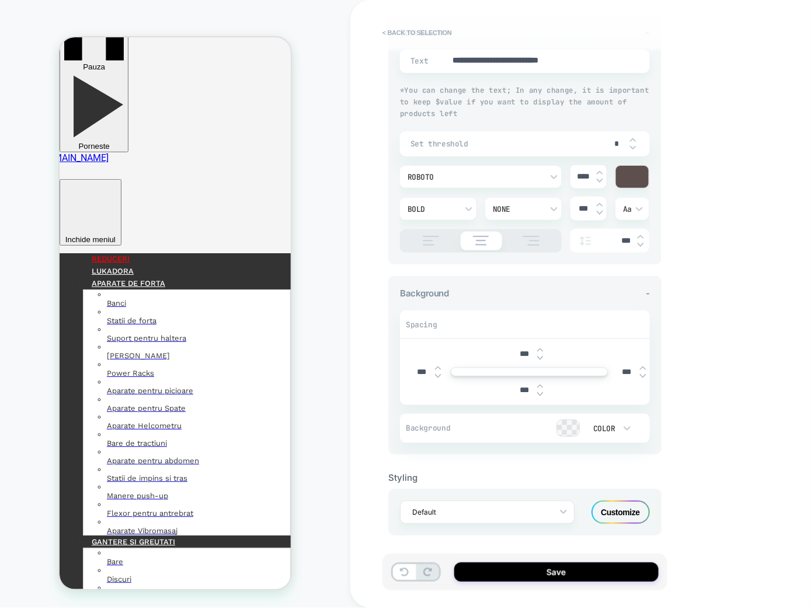
scroll to position [66, 0]
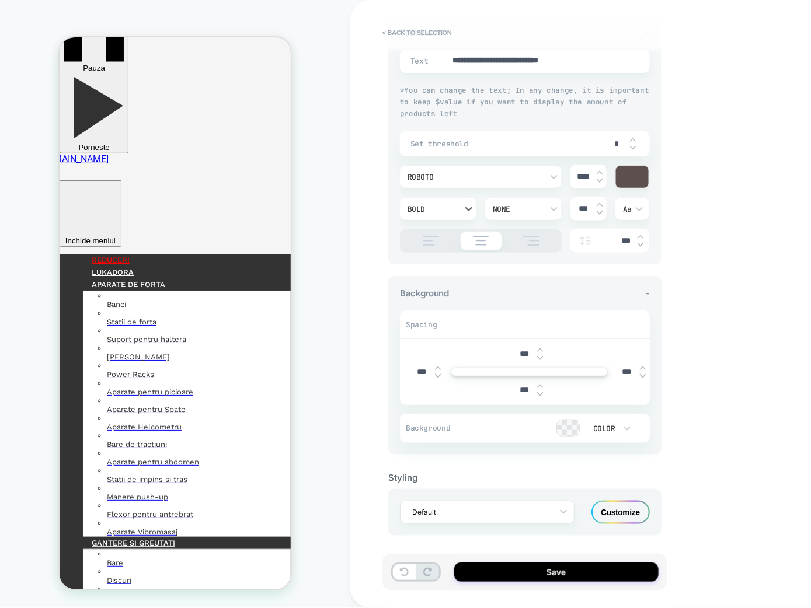
click at [450, 203] on div "Bold" at bounding box center [432, 209] width 61 height 12
click at [429, 311] on div "Normal" at bounding box center [438, 312] width 67 height 25
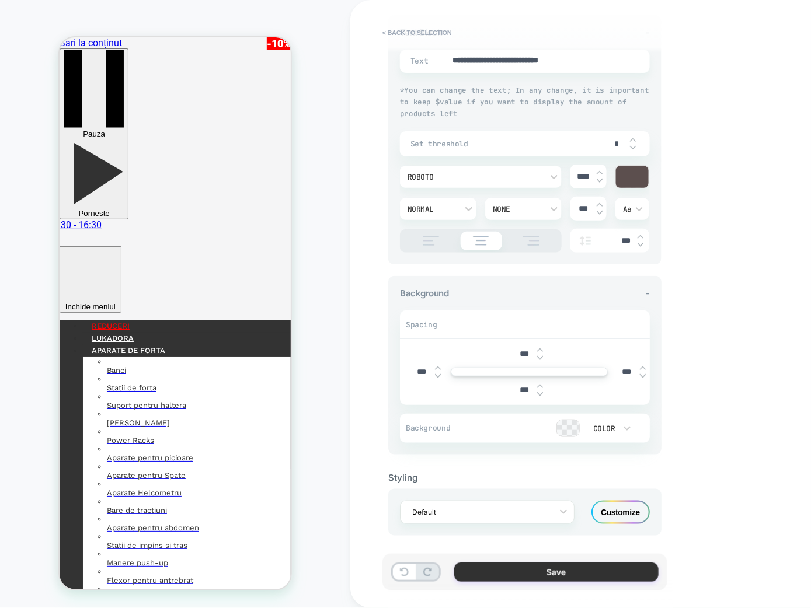
click at [546, 448] on button "Save" at bounding box center [556, 572] width 204 height 19
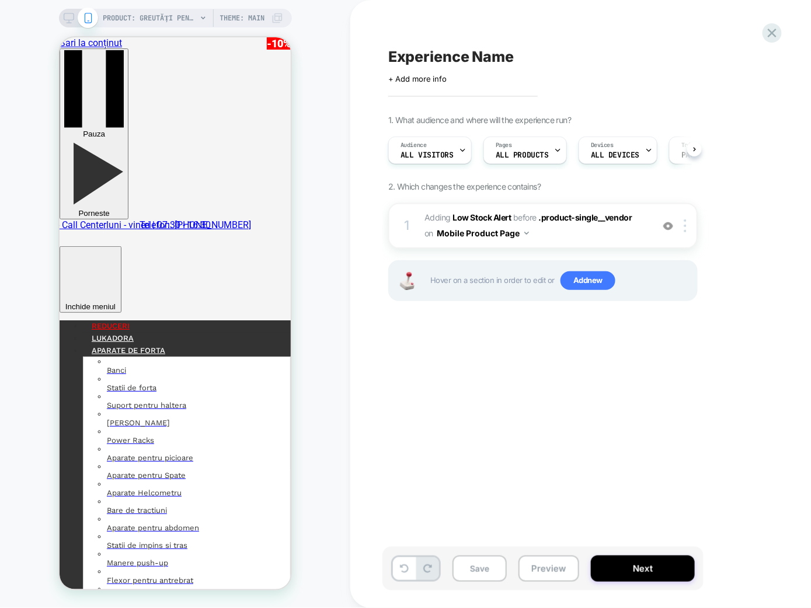
scroll to position [0, 1]
click at [683, 230] on div at bounding box center [687, 226] width 19 height 13
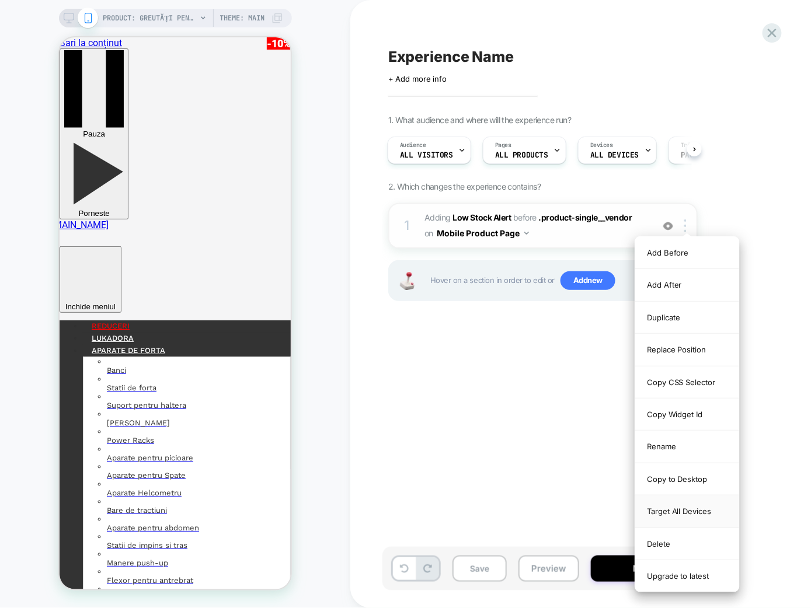
click at [701, 448] on div "Target All Devices" at bounding box center [687, 512] width 104 height 32
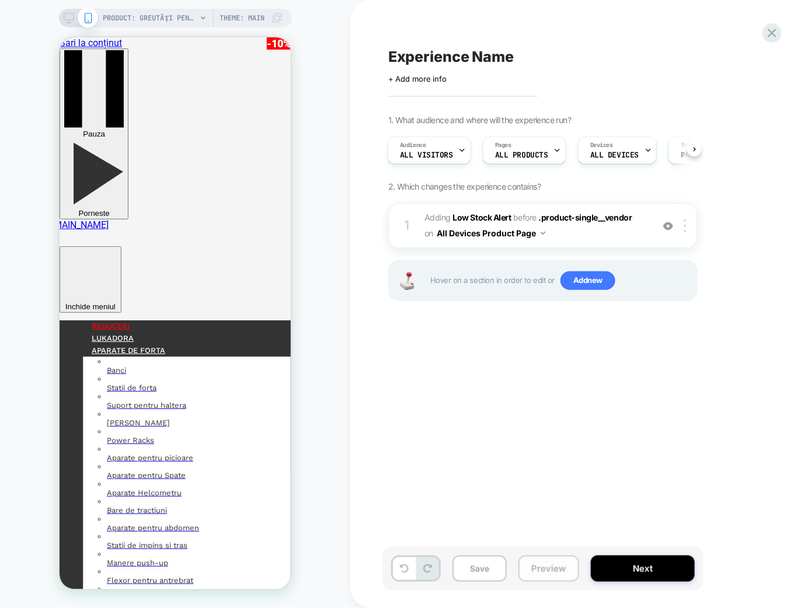
click at [541, 448] on button "Preview" at bounding box center [549, 569] width 61 height 26
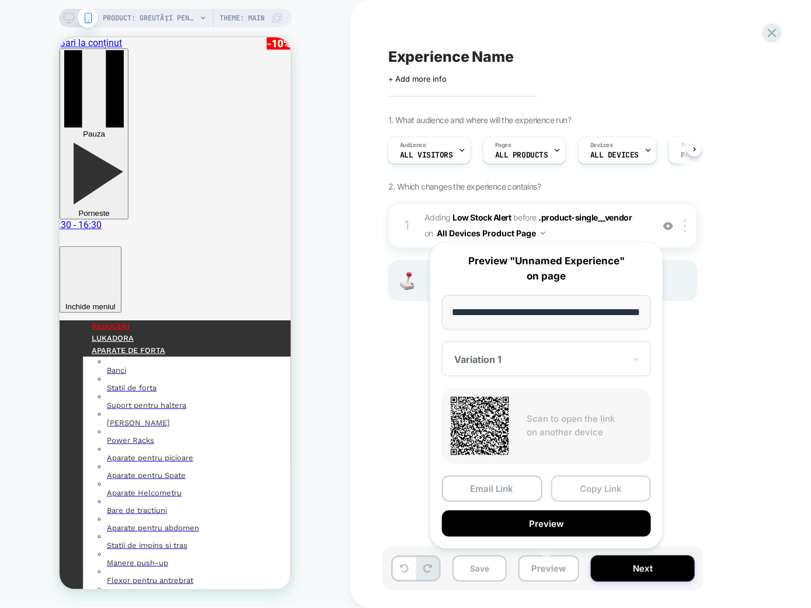
scroll to position [0, 0]
click at [575, 448] on button "Copy Link" at bounding box center [601, 489] width 100 height 26
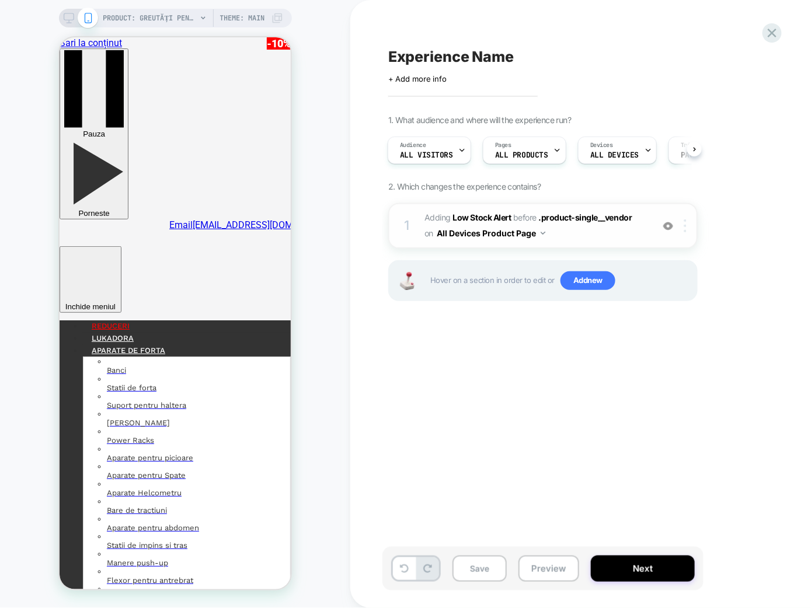
click at [687, 221] on div at bounding box center [687, 226] width 19 height 13
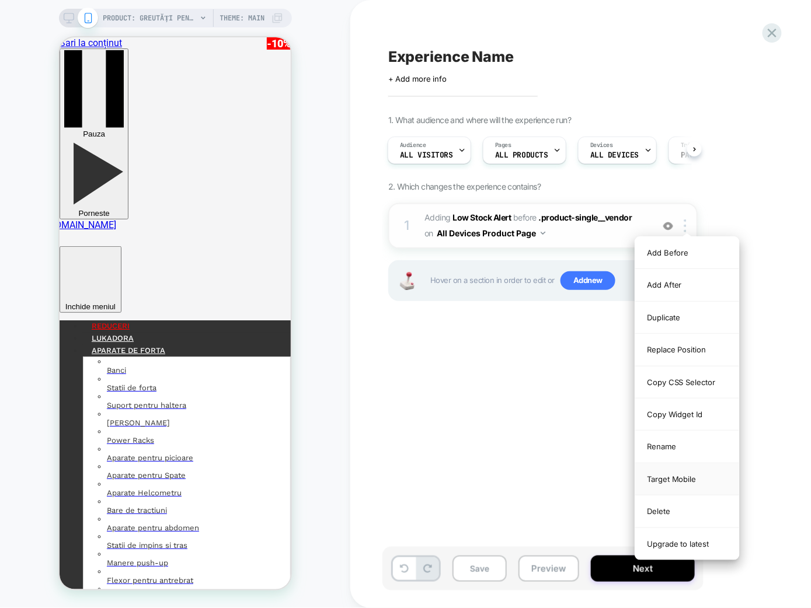
click at [695, 448] on div "Target Mobile" at bounding box center [687, 480] width 104 height 32
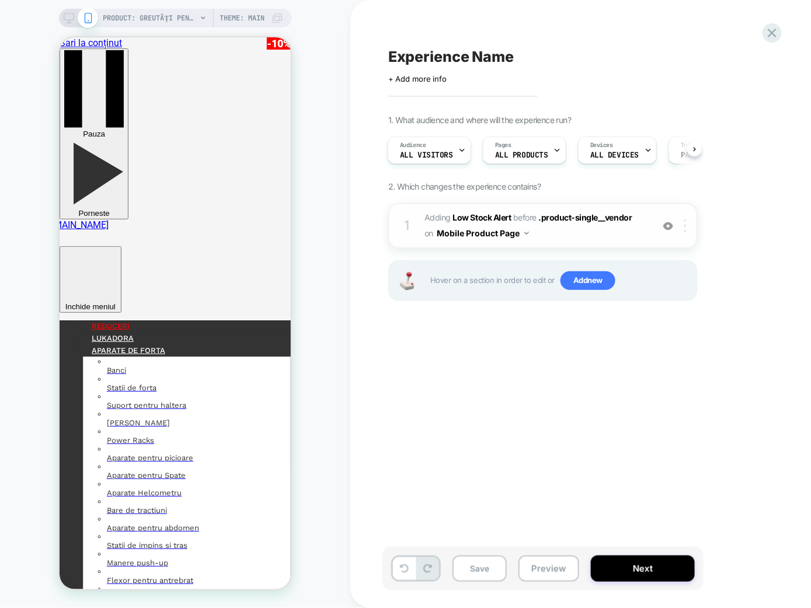
click at [688, 229] on div at bounding box center [687, 226] width 19 height 13
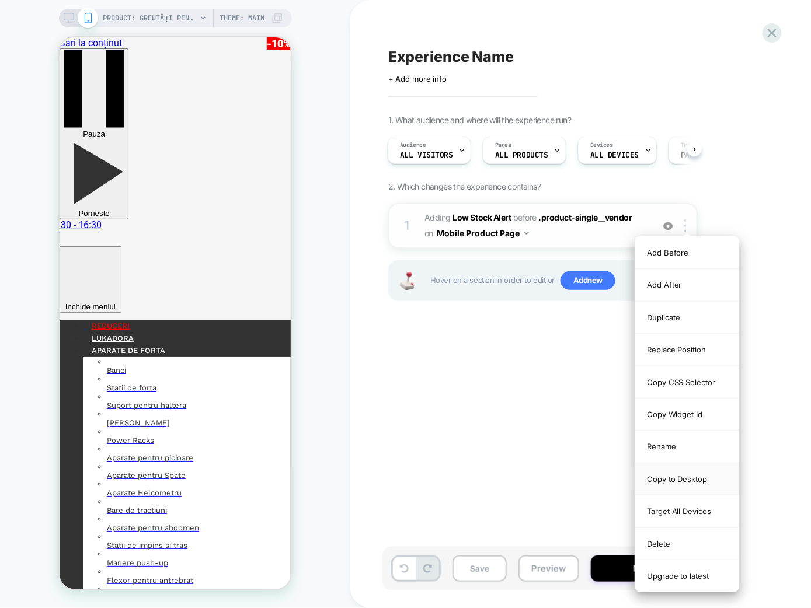
click at [708, 448] on div "Copy to Desktop" at bounding box center [687, 480] width 104 height 32
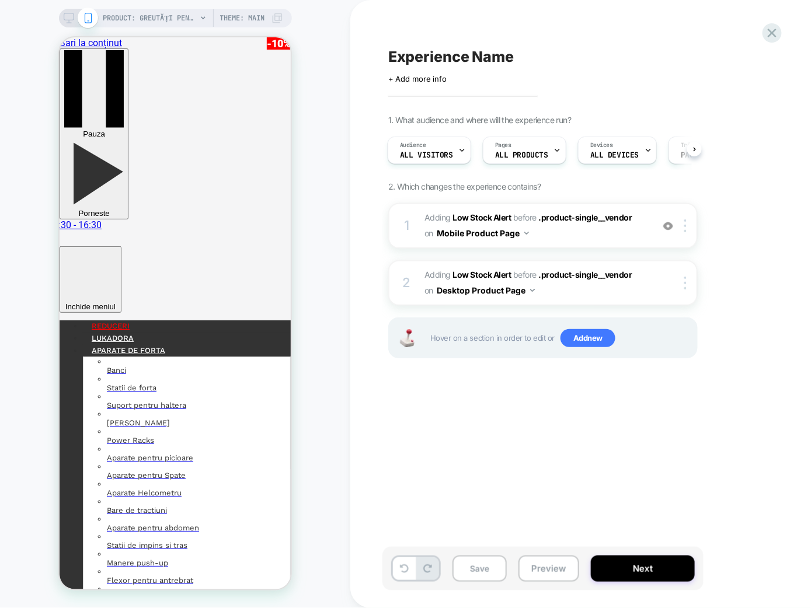
click at [69, 15] on icon at bounding box center [69, 18] width 11 height 11
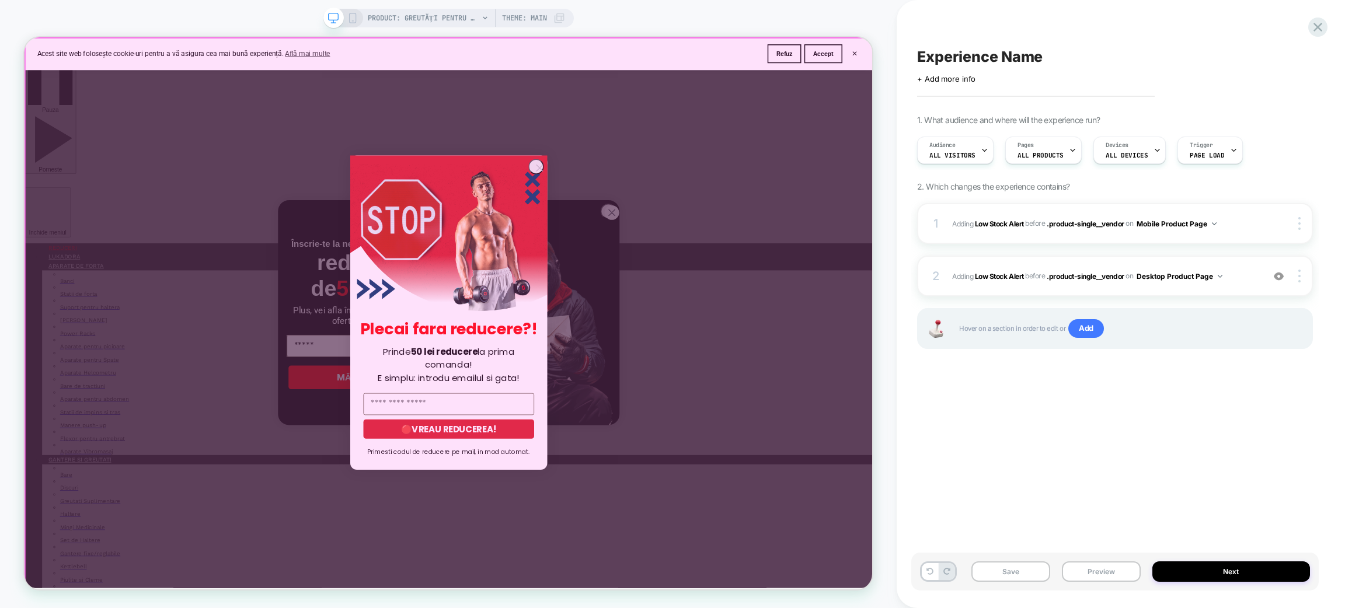
click at [807, 276] on div "Close dialog Plecai fara reducere?! Prinde 50 lei reducere la prima comanda! E …" at bounding box center [590, 404] width 1131 height 735
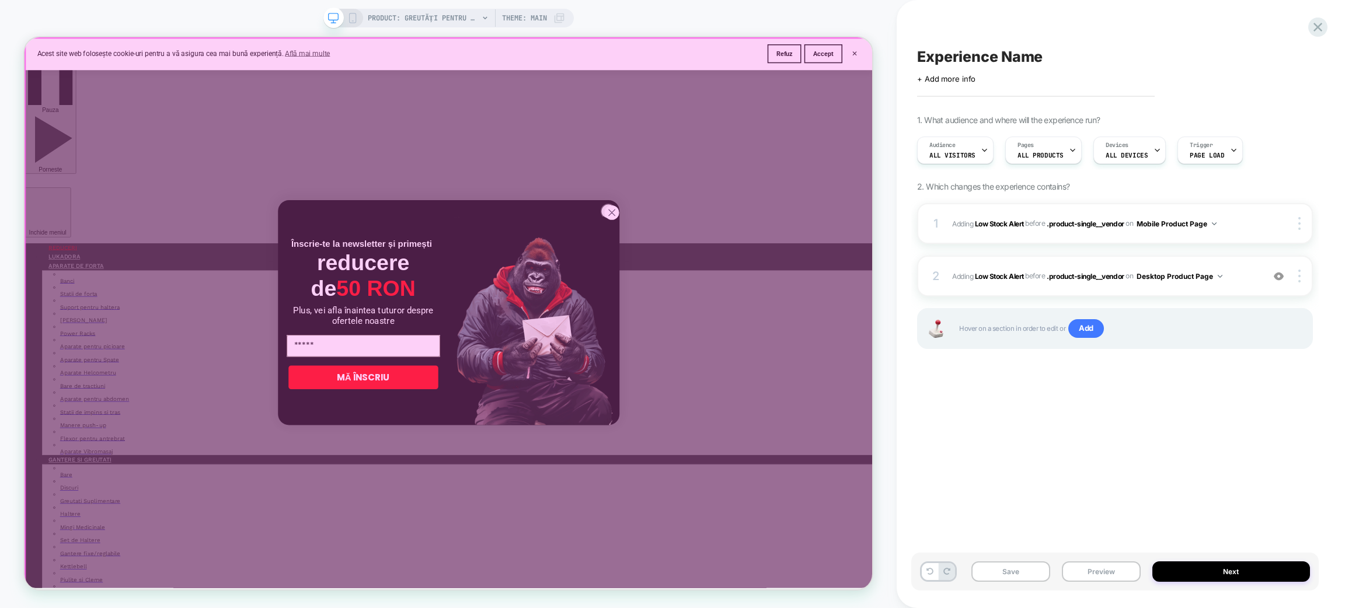
click at [807, 276] on div at bounding box center [592, 407] width 1132 height 737
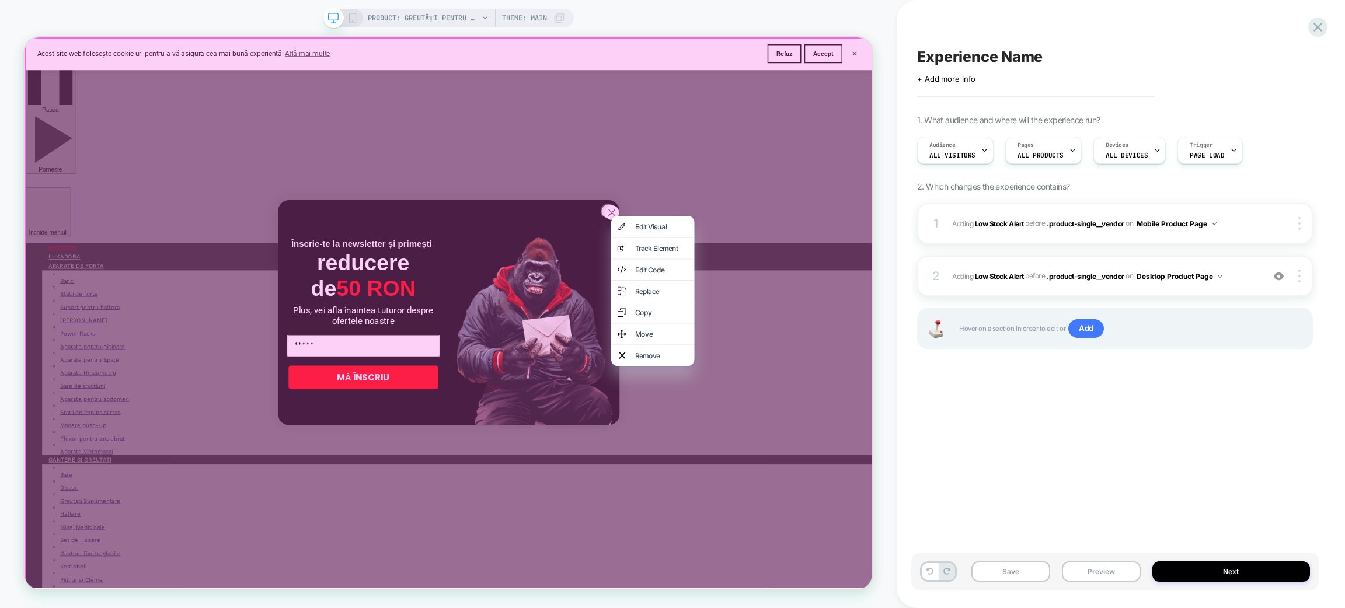
click at [802, 274] on div at bounding box center [593, 407] width 1136 height 740
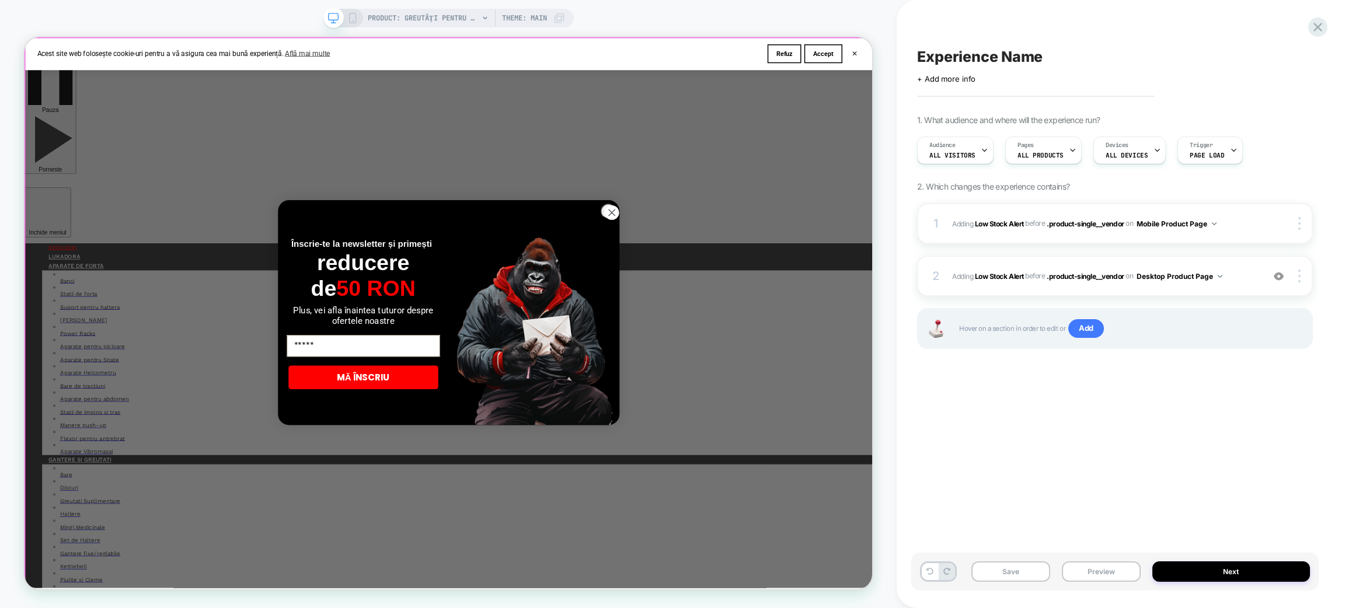
click at [802, 274] on div at bounding box center [592, 407] width 1132 height 737
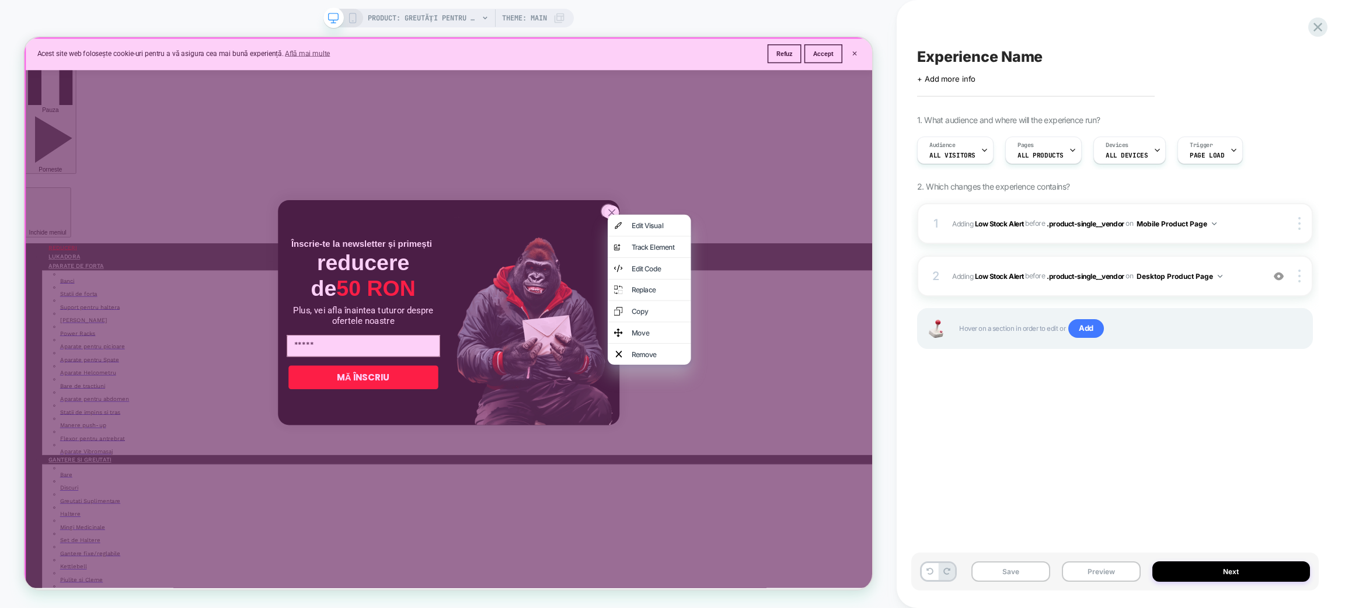
click at [954, 207] on div at bounding box center [593, 407] width 1136 height 740
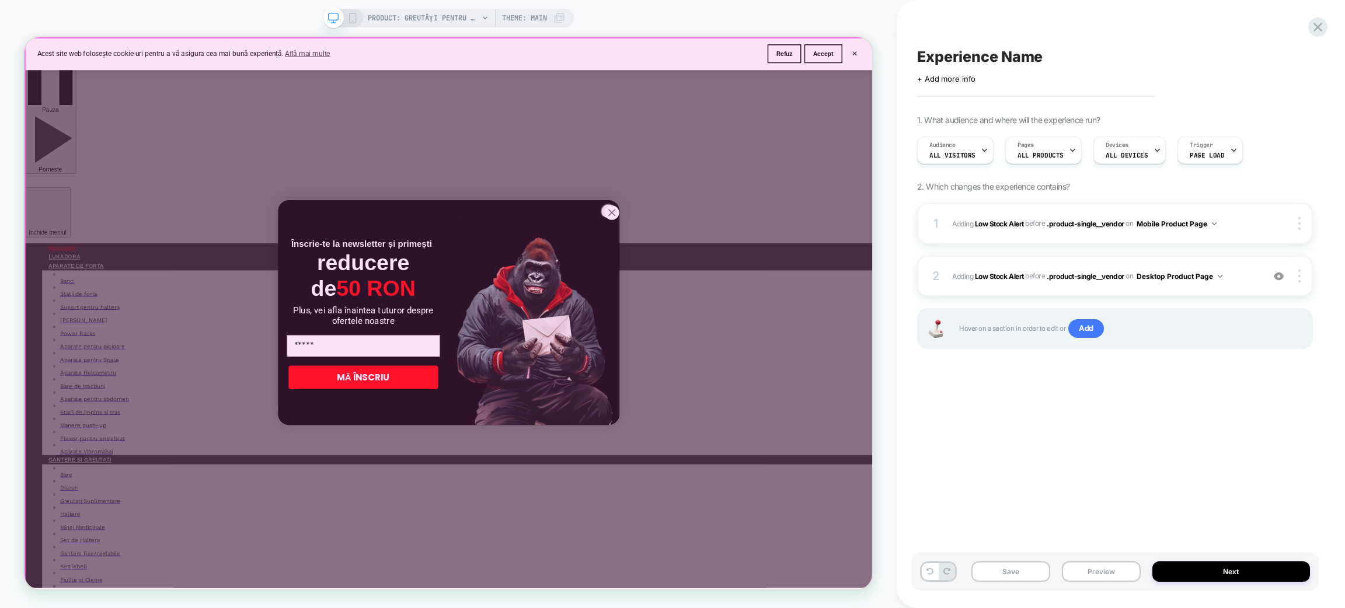
click at [806, 263] on div at bounding box center [592, 407] width 1132 height 737
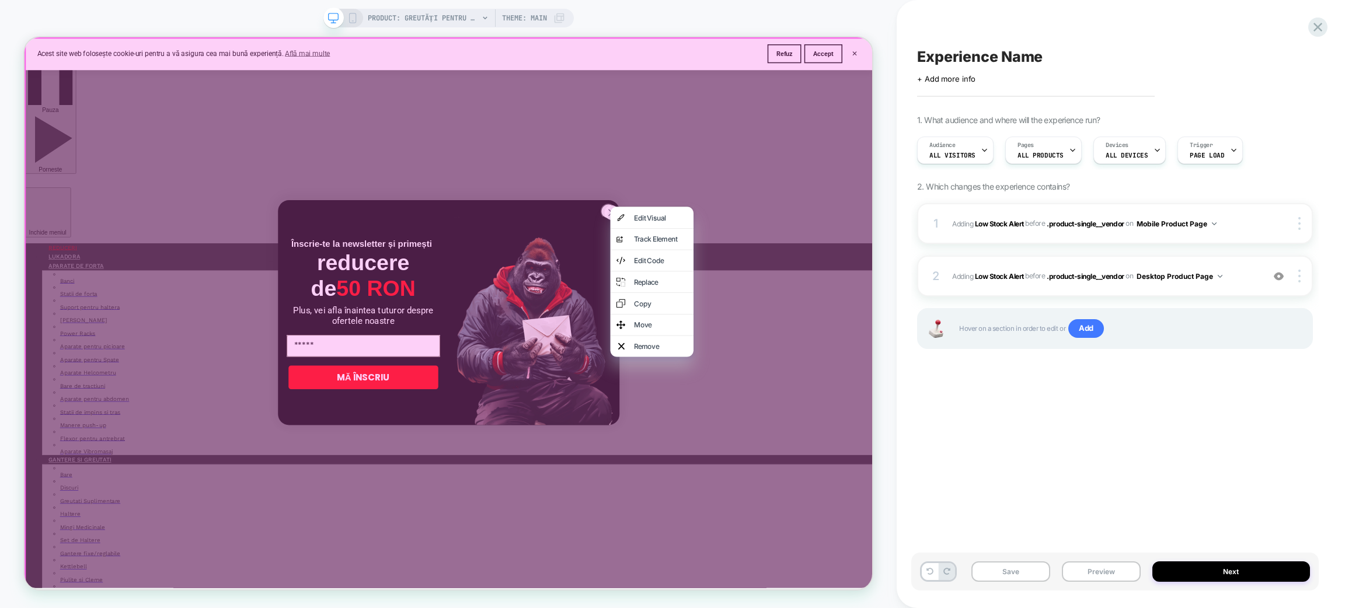
click at [954, 233] on div at bounding box center [593, 407] width 1136 height 740
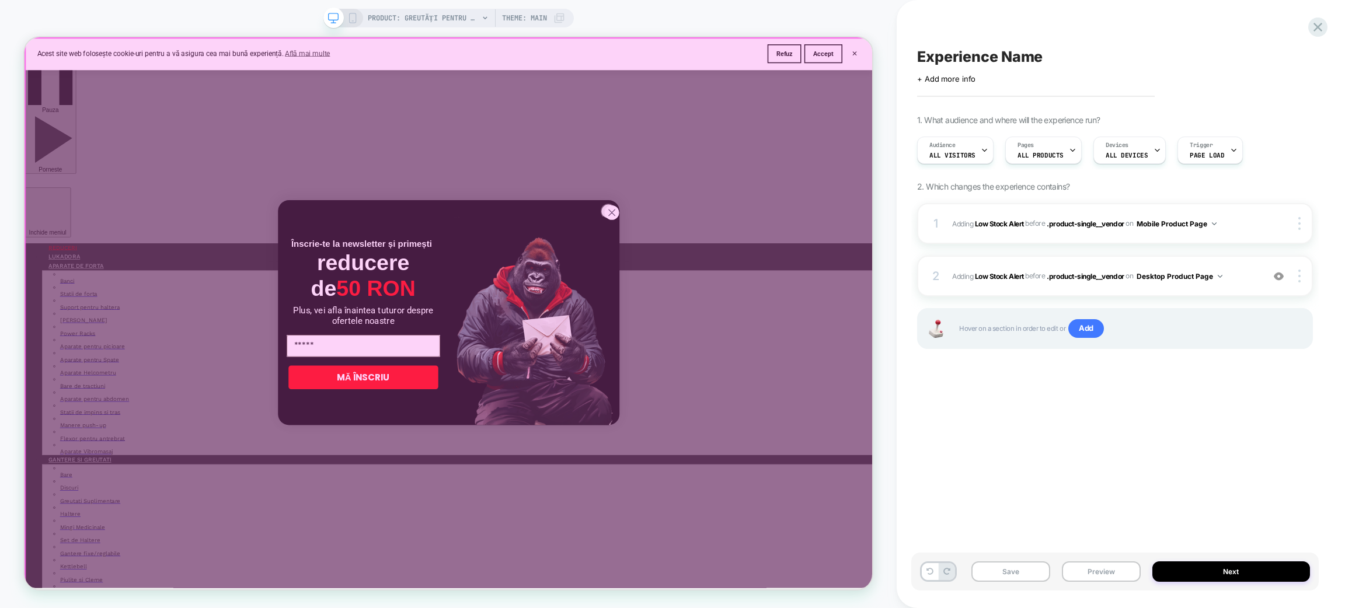
click at [954, 60] on div at bounding box center [592, 407] width 1132 height 737
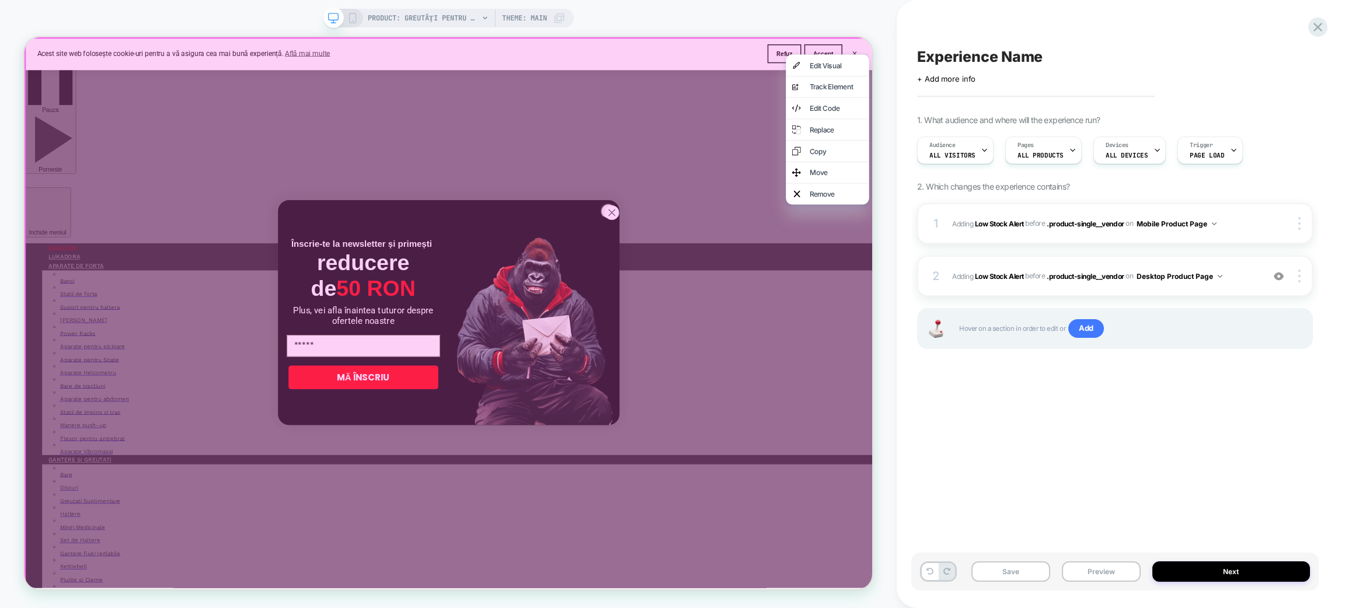
click at [881, 5] on div "PRODUCT: Greutăți pentru încheietură mană/gleznă 0,5Kg - 5Kg Gorilla Sports [gr…" at bounding box center [448, 304] width 897 height 608
click at [954, 280] on span "#_loomi_addon_1760364795752 Adding Low Stock Alert BEFORE .product-single__vend…" at bounding box center [1104, 276] width 305 height 15
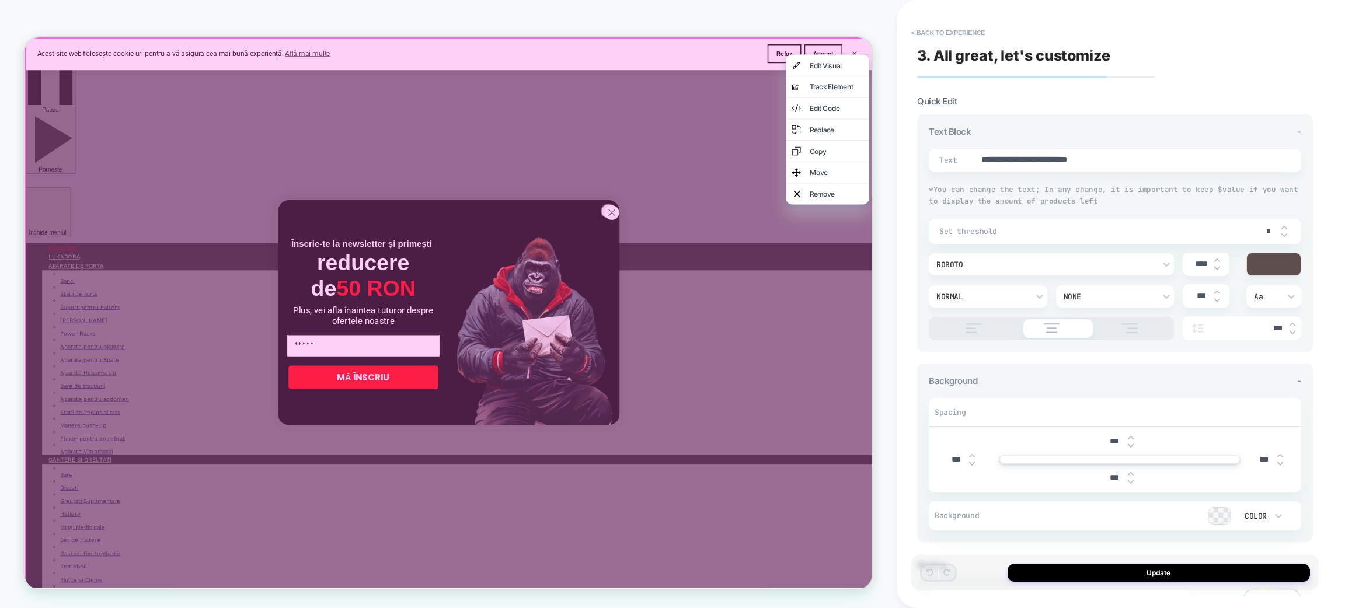
scroll to position [0, 223]
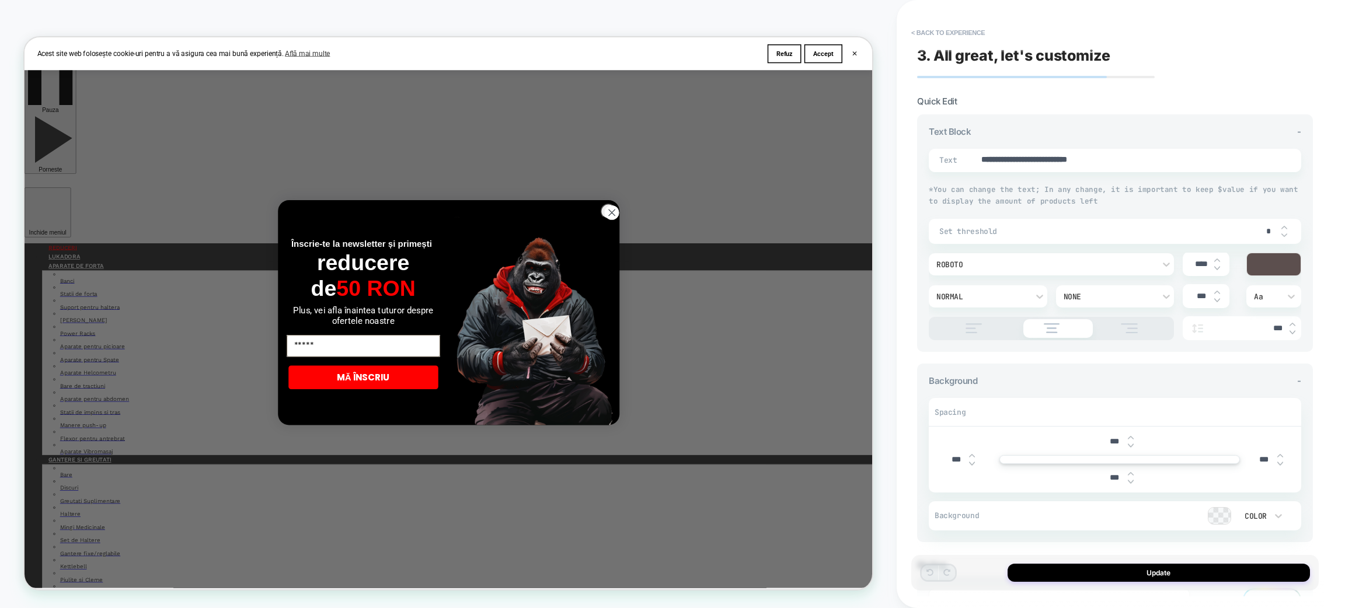
click at [798, 261] on img "POPUP Form" at bounding box center [704, 405] width 228 height 300
click at [799, 272] on circle "Close dialog" at bounding box center [807, 271] width 19 height 19
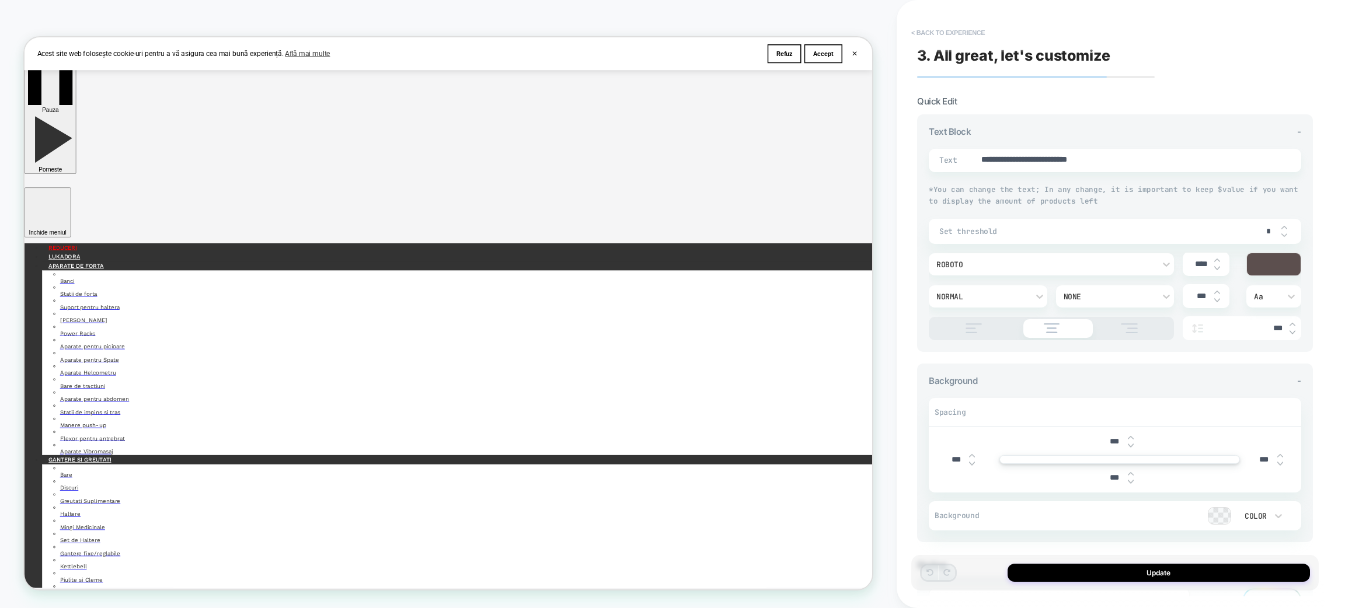
click at [936, 33] on button "< Back to experience" at bounding box center [948, 32] width 85 height 19
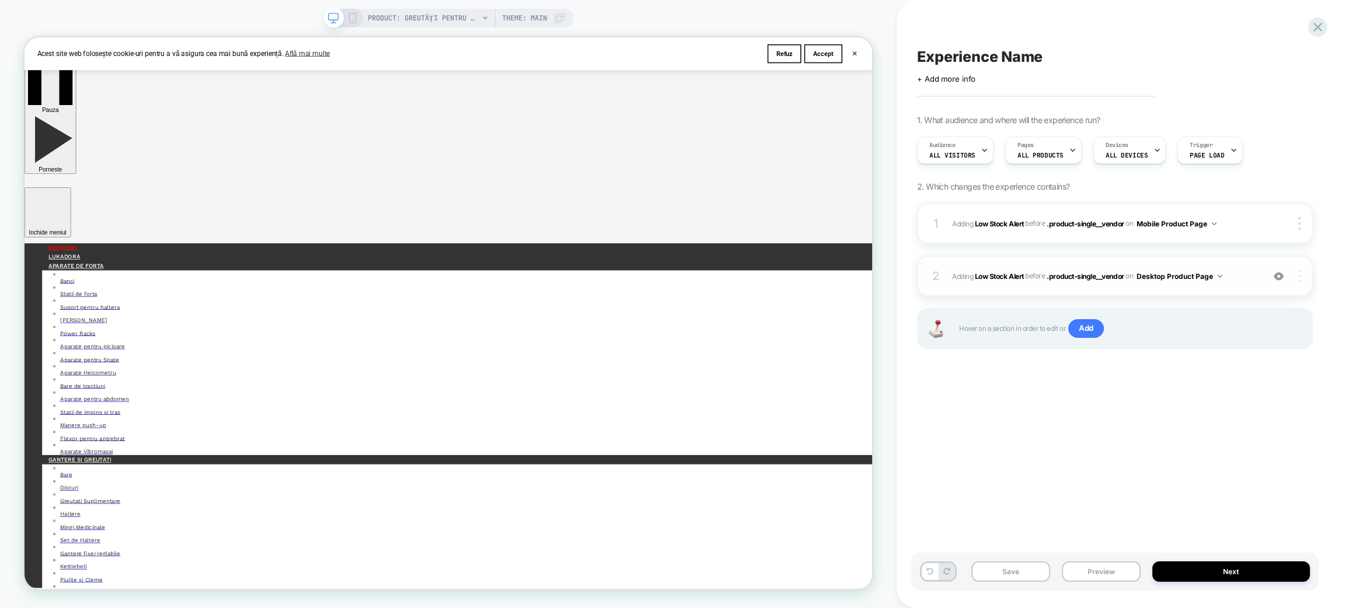
click at [954, 280] on img at bounding box center [1300, 276] width 2 height 13
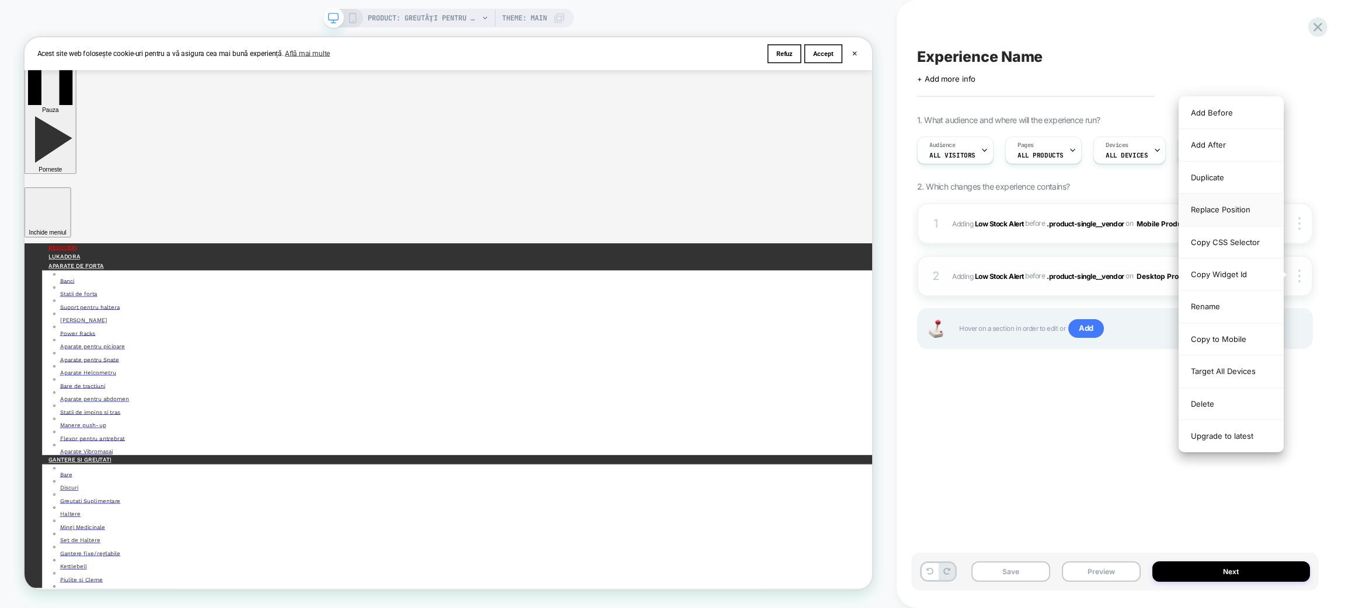
click at [954, 204] on div "Replace Position" at bounding box center [1232, 210] width 104 height 32
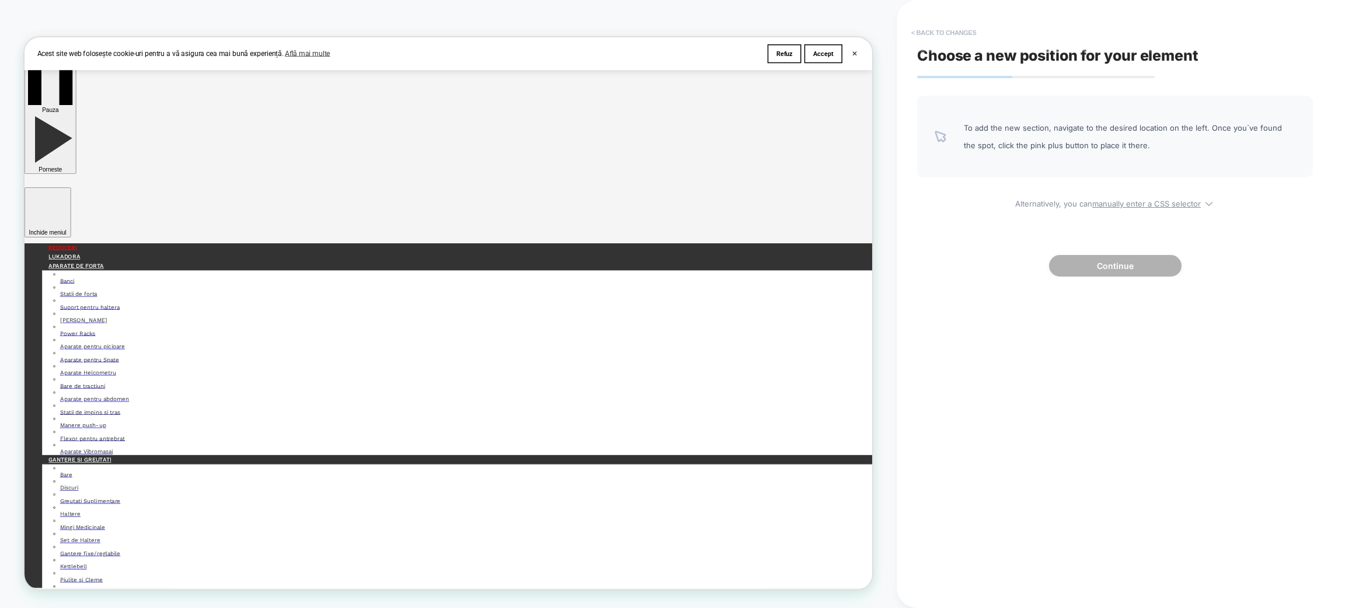
click at [943, 30] on button "< Back to changes" at bounding box center [944, 32] width 77 height 19
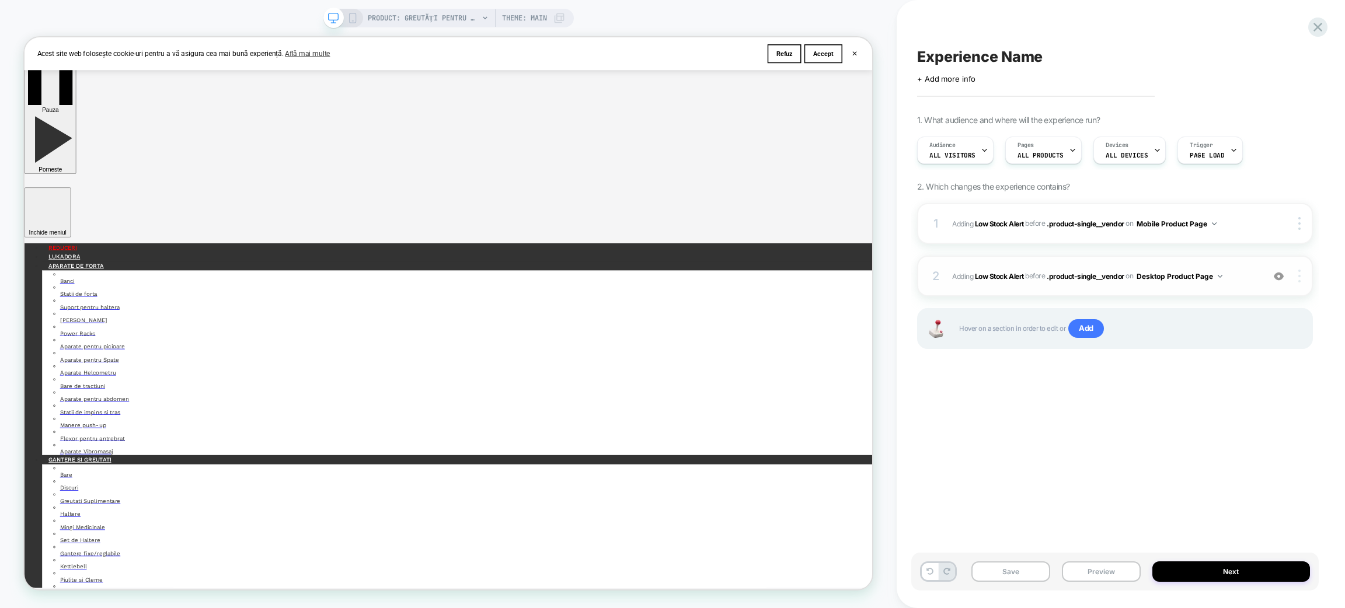
click at [954, 282] on img at bounding box center [1300, 276] width 2 height 13
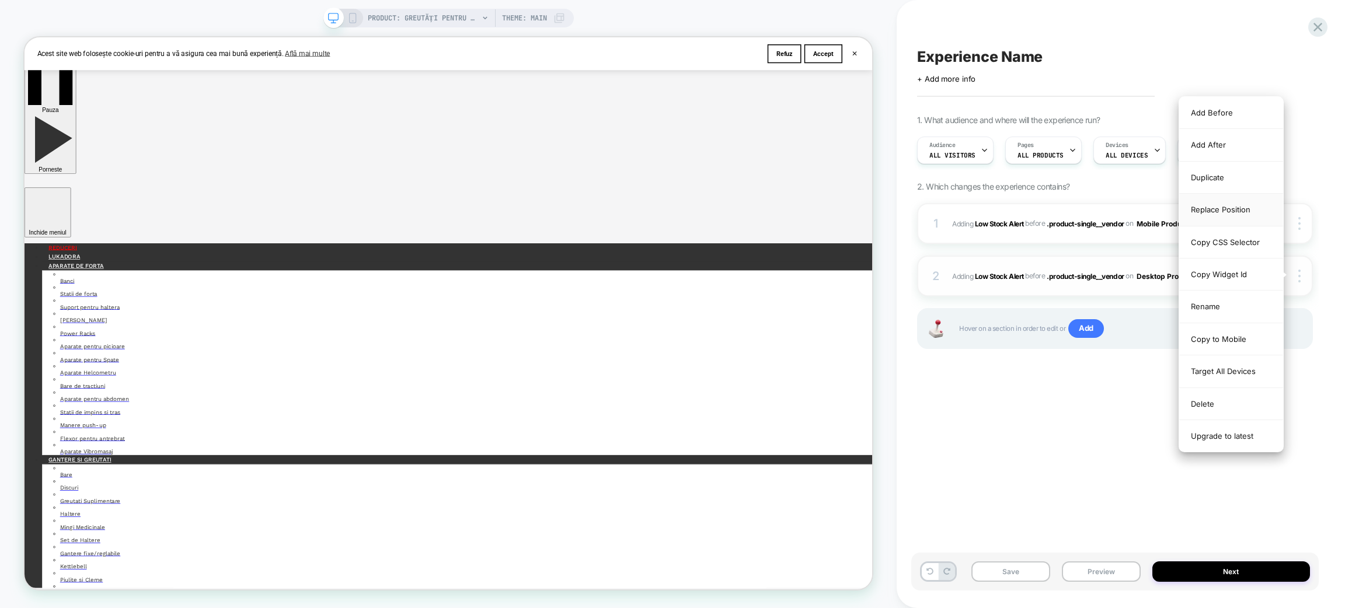
click at [954, 210] on div "Replace Position" at bounding box center [1232, 210] width 104 height 32
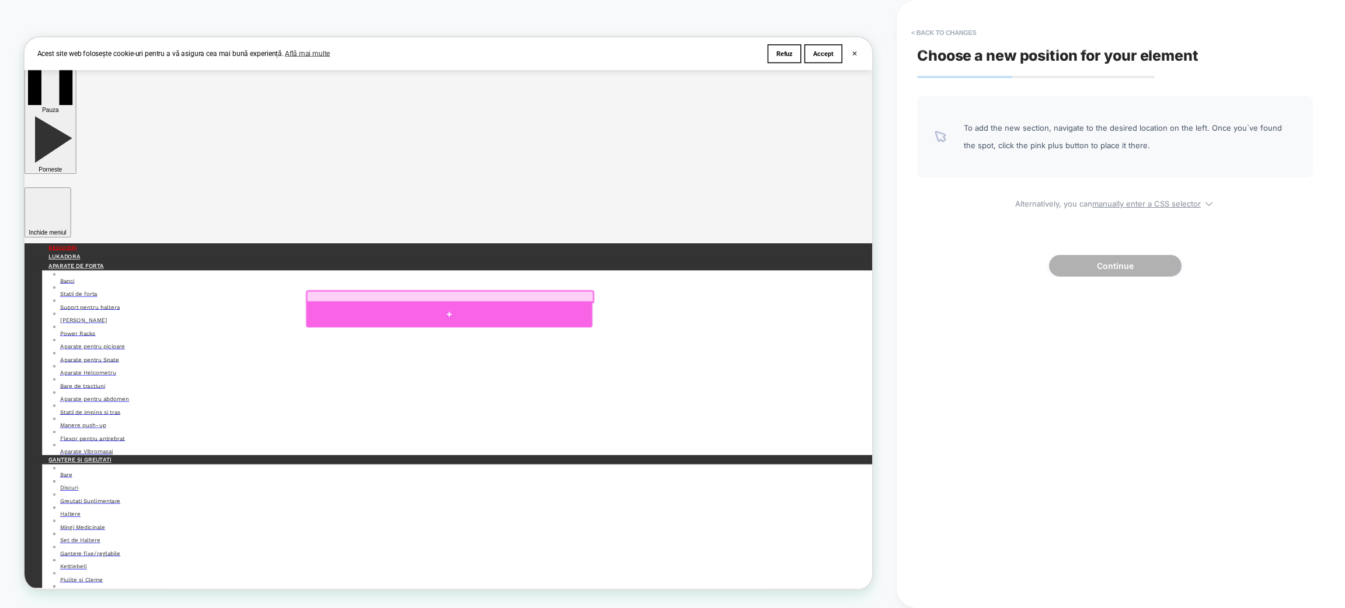
click at [589, 408] on div at bounding box center [591, 406] width 382 height 35
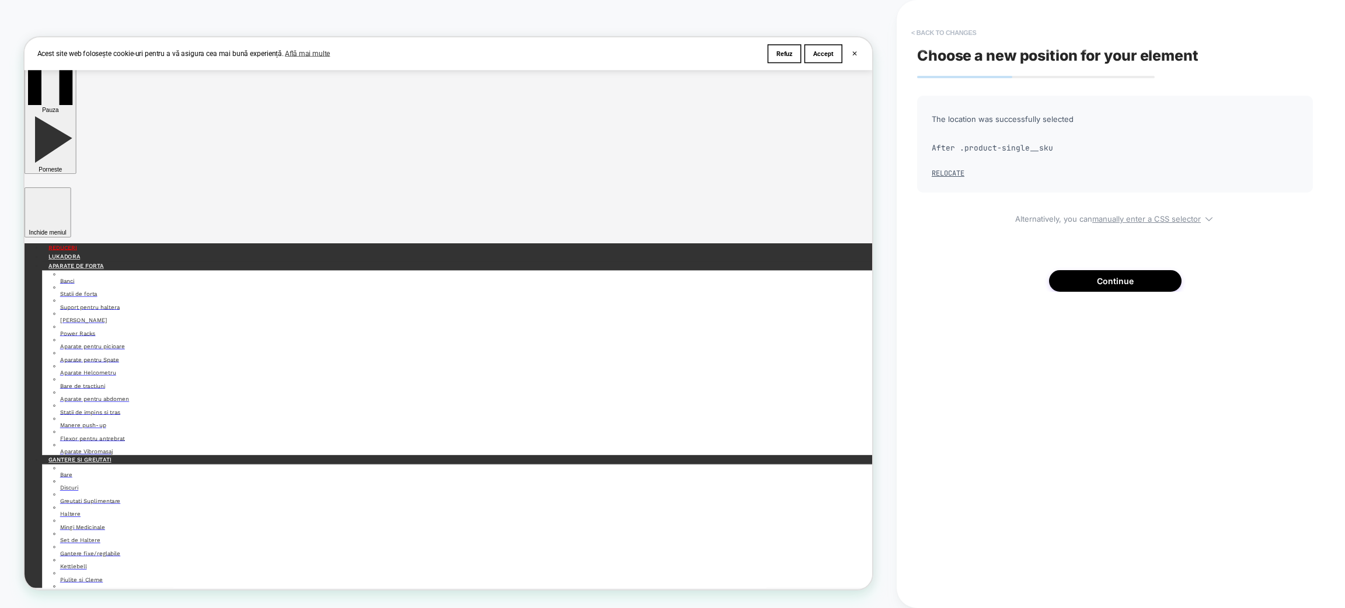
click at [947, 32] on button "< Back to changes" at bounding box center [944, 32] width 77 height 19
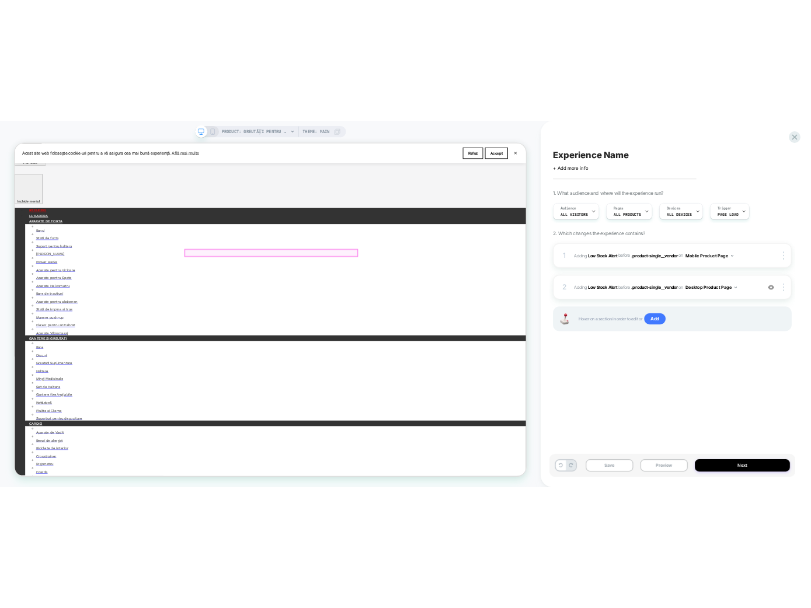
scroll to position [133, 0]
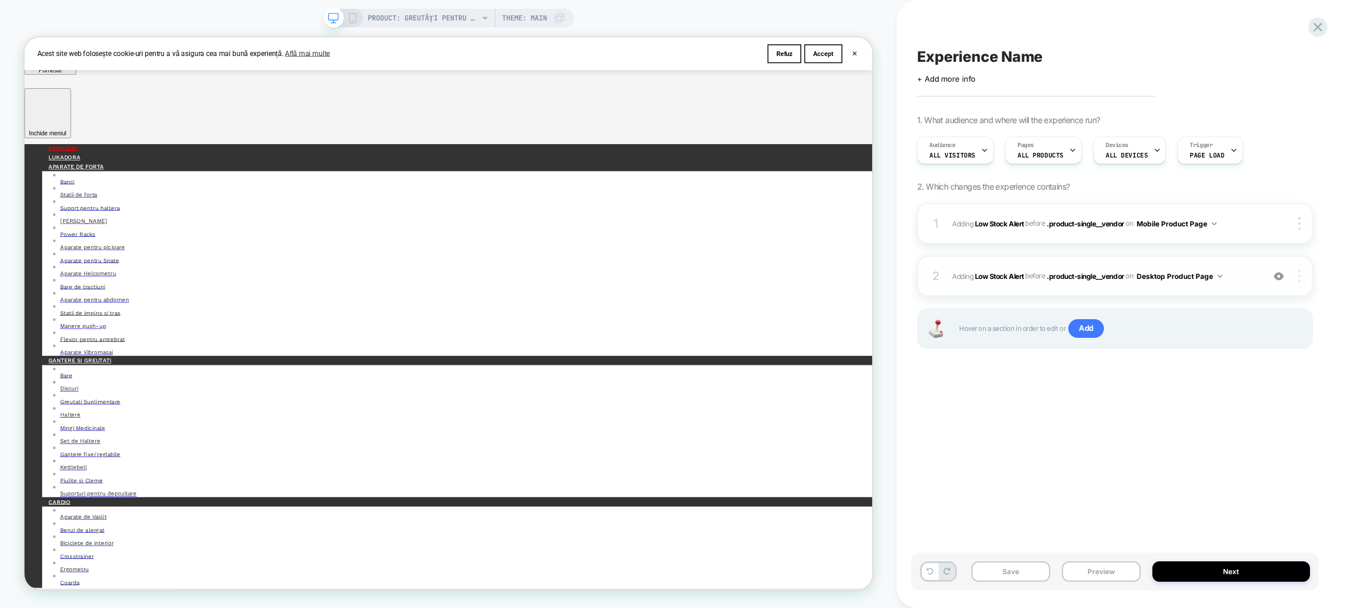
click at [954, 277] on div at bounding box center [1302, 276] width 22 height 13
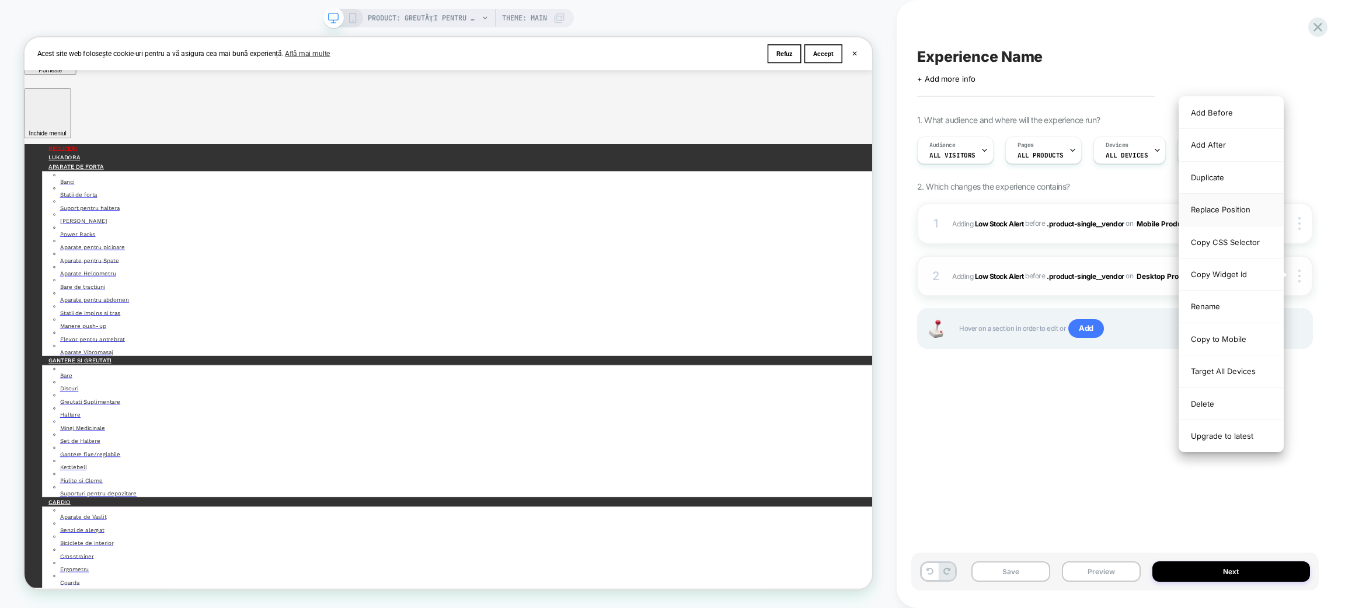
click at [954, 199] on div "Replace Position" at bounding box center [1232, 210] width 104 height 32
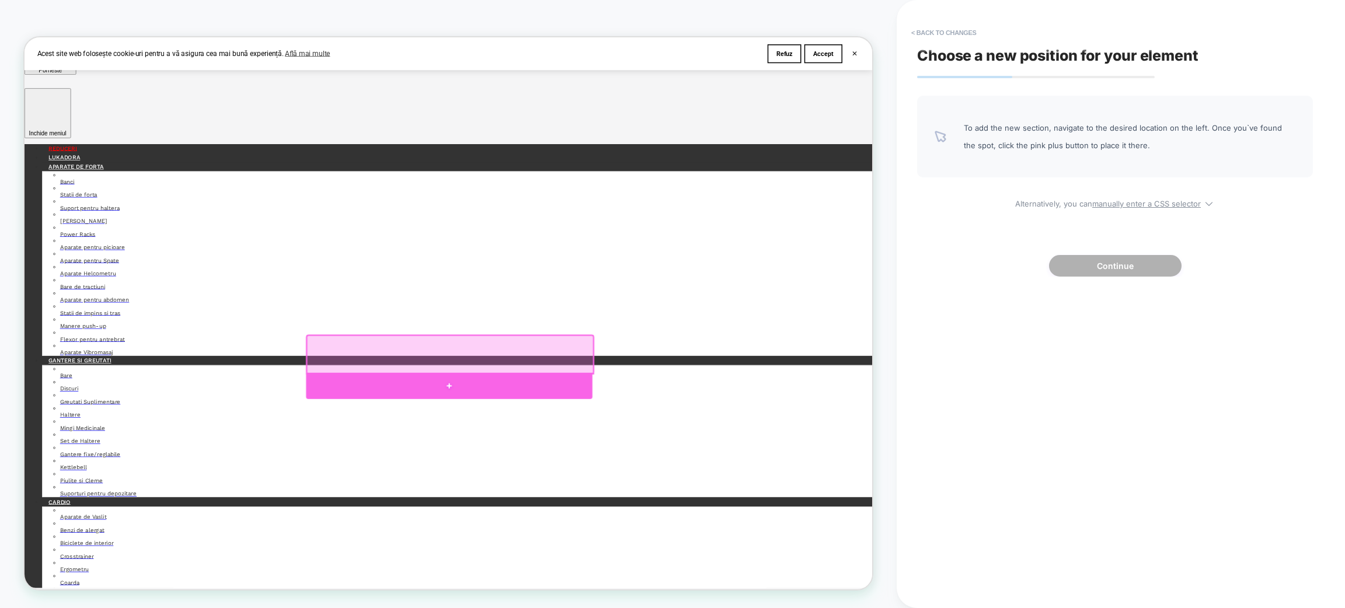
click at [583, 448] on div at bounding box center [591, 502] width 382 height 35
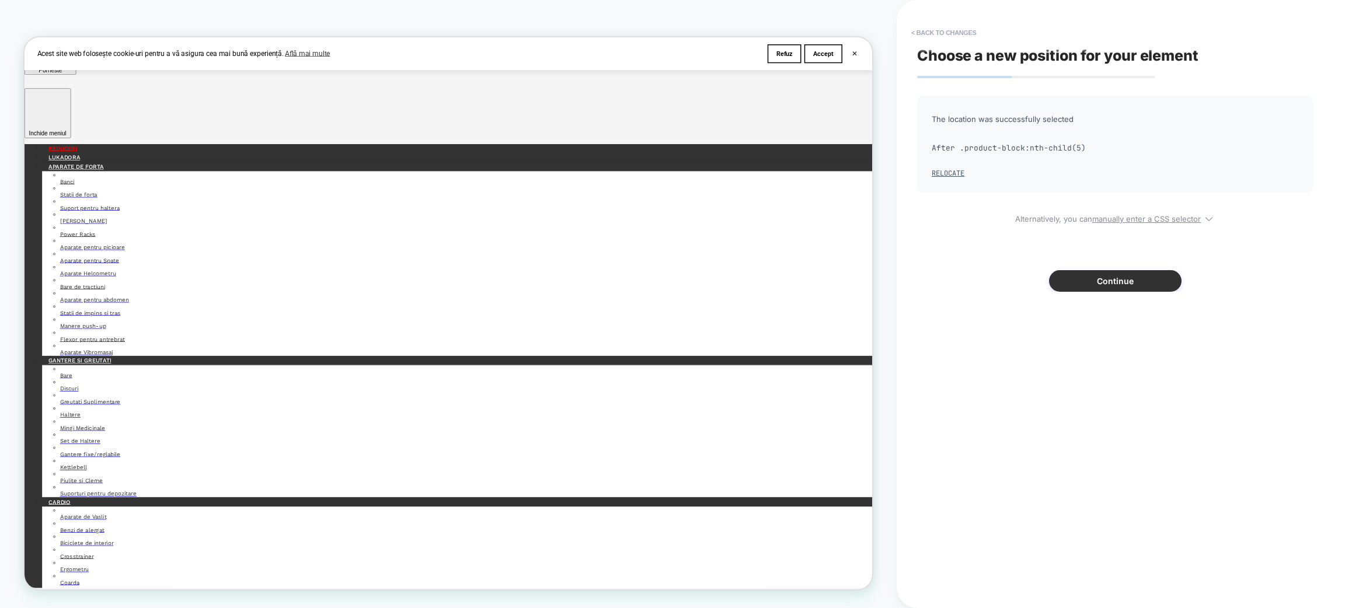
click at [954, 271] on button "Continue" at bounding box center [1115, 281] width 133 height 22
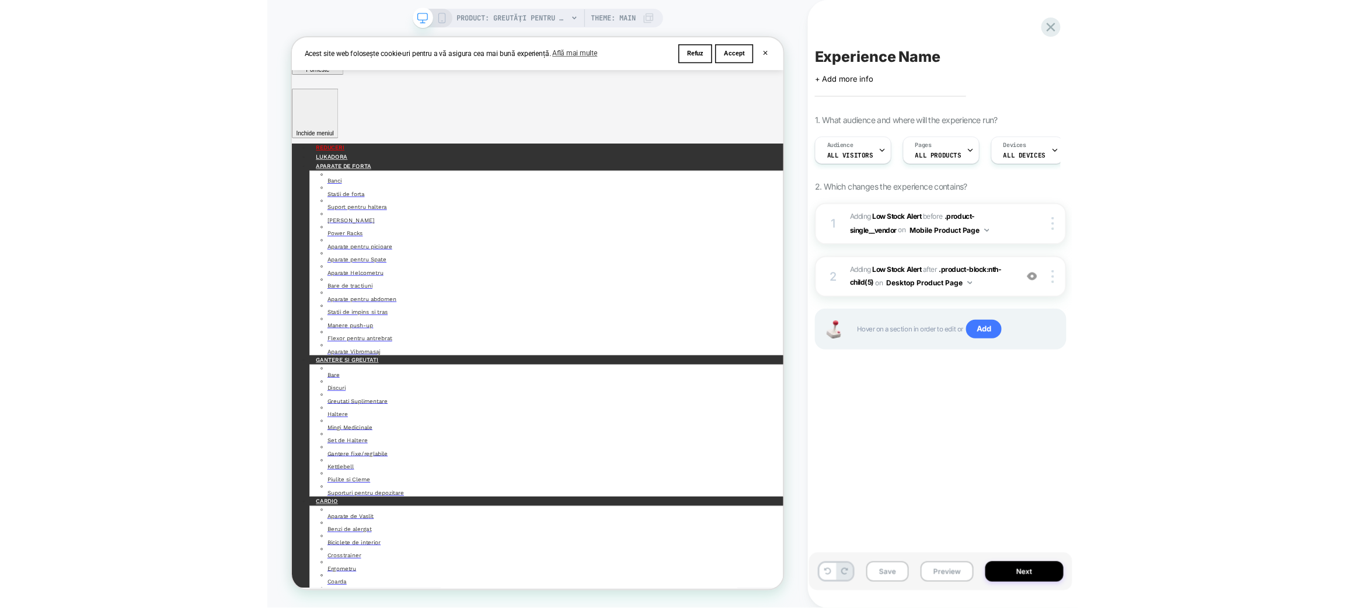
scroll to position [134, 0]
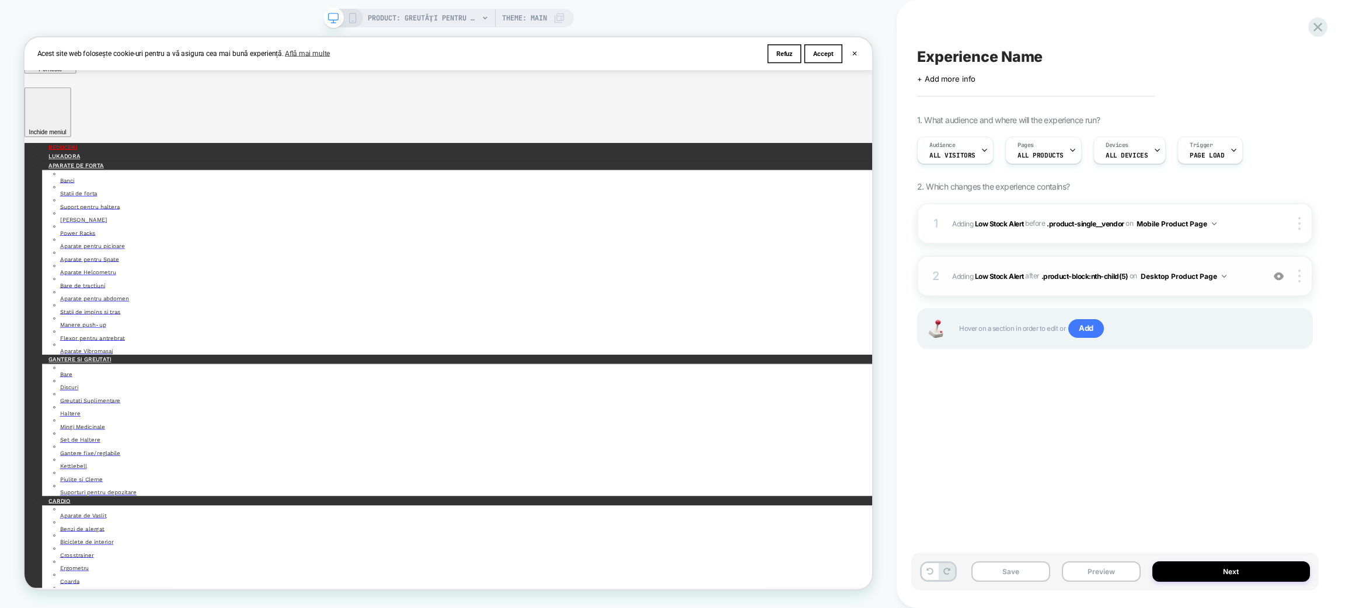
click at [954, 278] on span "#_loomi_addon_1760364795752 Adding Low Stock Alert AFTER .product-block:nth-chi…" at bounding box center [1104, 276] width 305 height 15
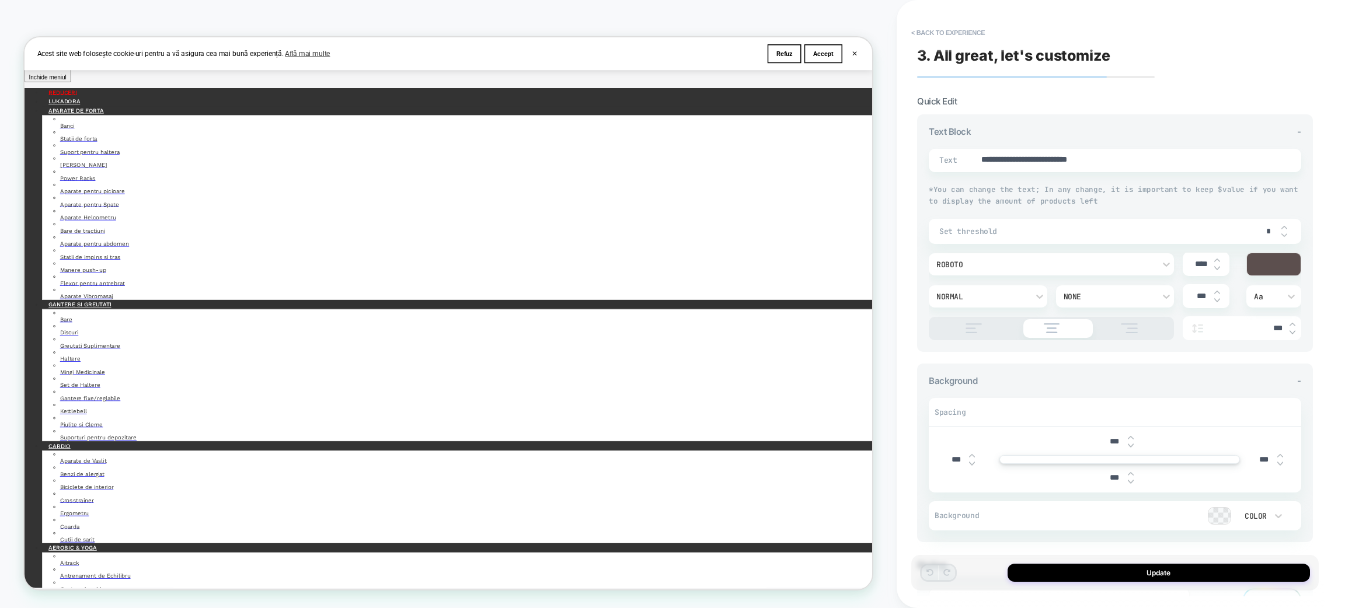
scroll to position [208, 0]
click at [954, 265] on div "Roboto" at bounding box center [1046, 265] width 218 height 10
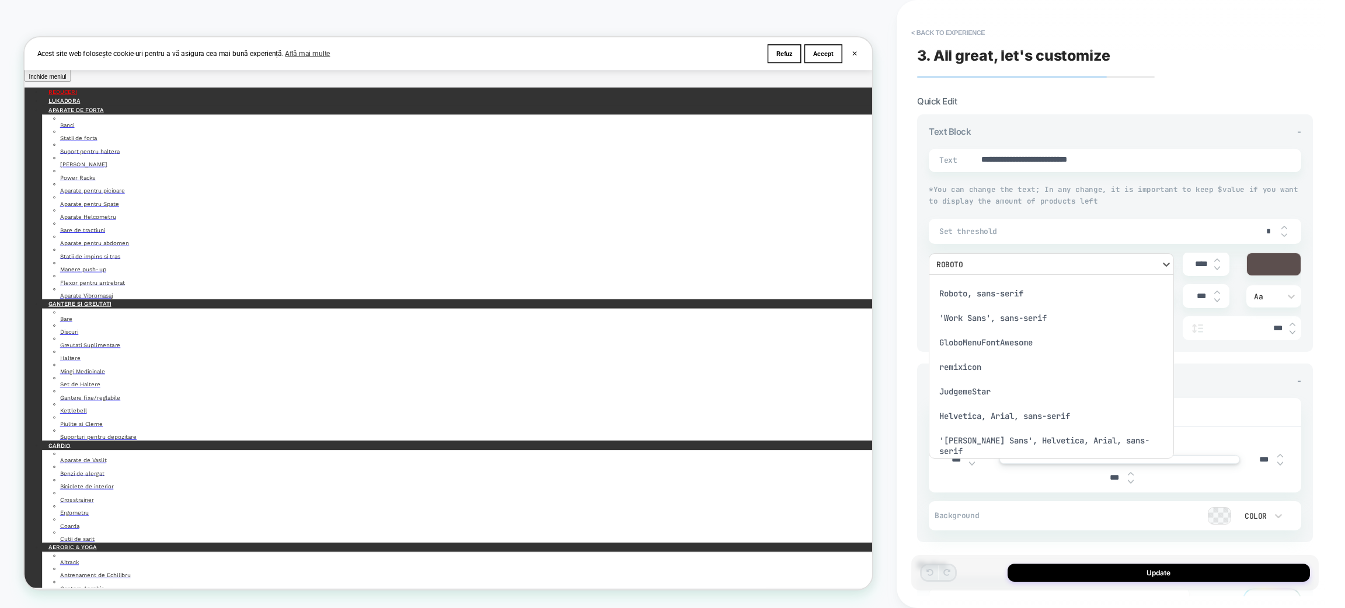
click at [954, 166] on div at bounding box center [672, 304] width 1345 height 608
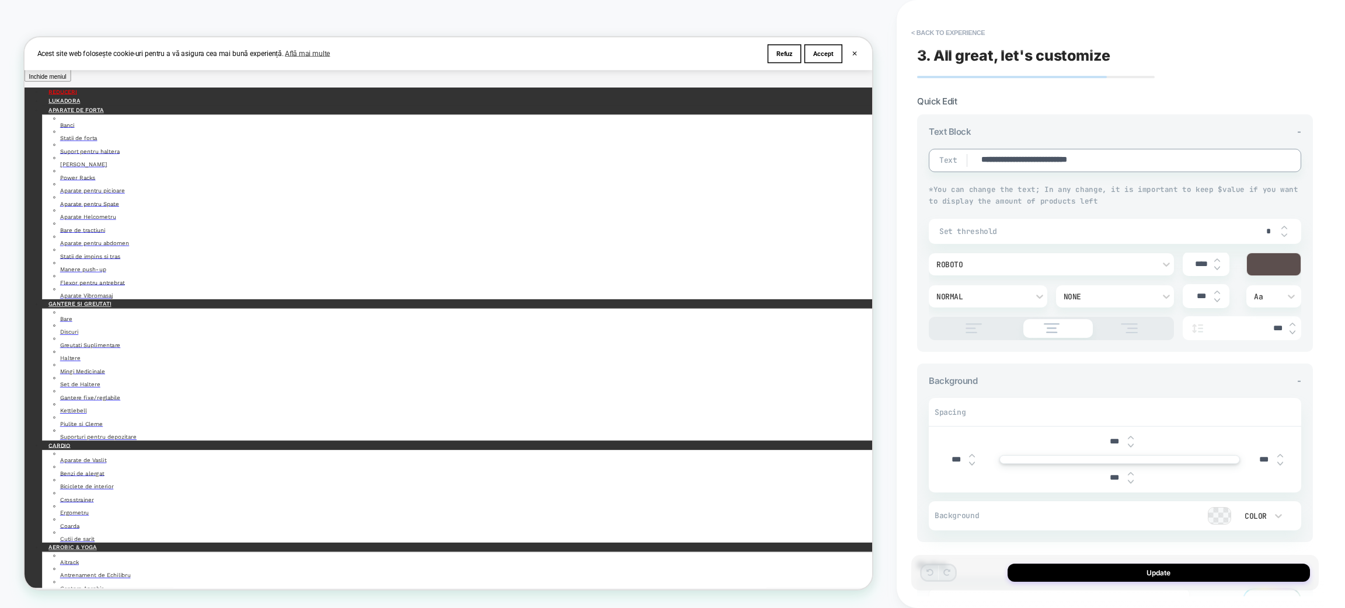
click at [954, 166] on textarea "**********" at bounding box center [1126, 160] width 293 height 13
click at [954, 265] on div "Roboto" at bounding box center [1046, 265] width 218 height 10
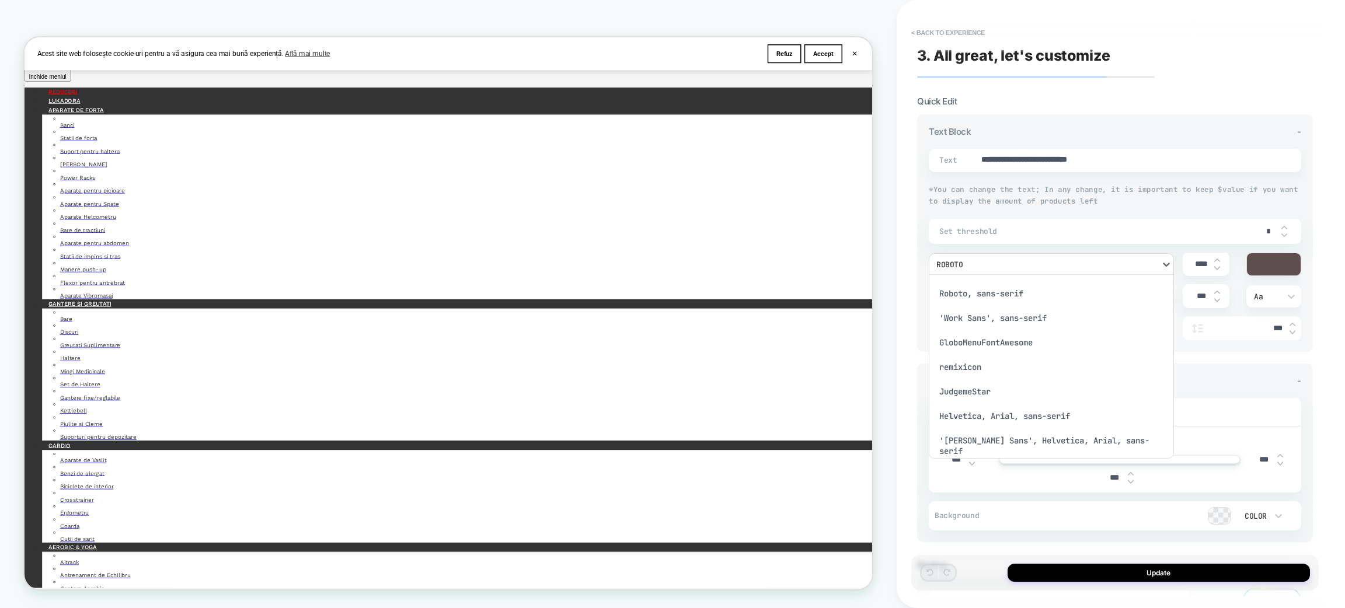
click at [954, 294] on div "Roboto, sans-serif" at bounding box center [1052, 293] width 236 height 25
type textarea "*"
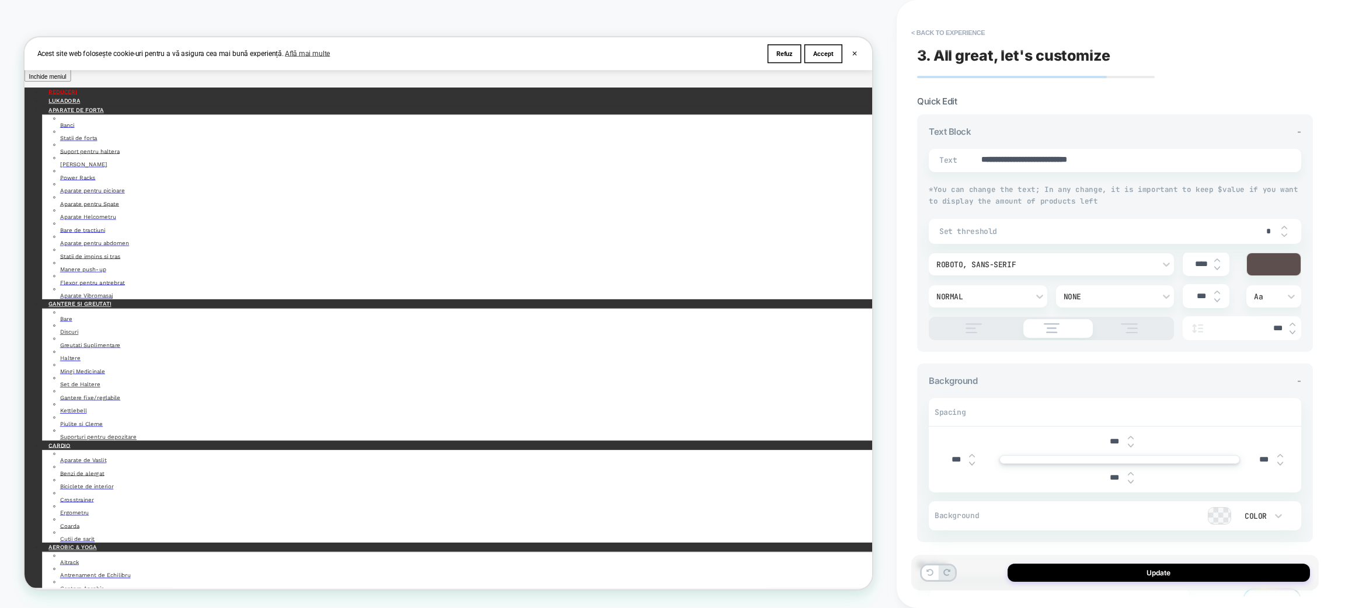
type input "****"
click at [954, 269] on img at bounding box center [1218, 268] width 6 height 5
type textarea "*"
type input "****"
click at [954, 154] on textarea "**********" at bounding box center [1126, 160] width 293 height 13
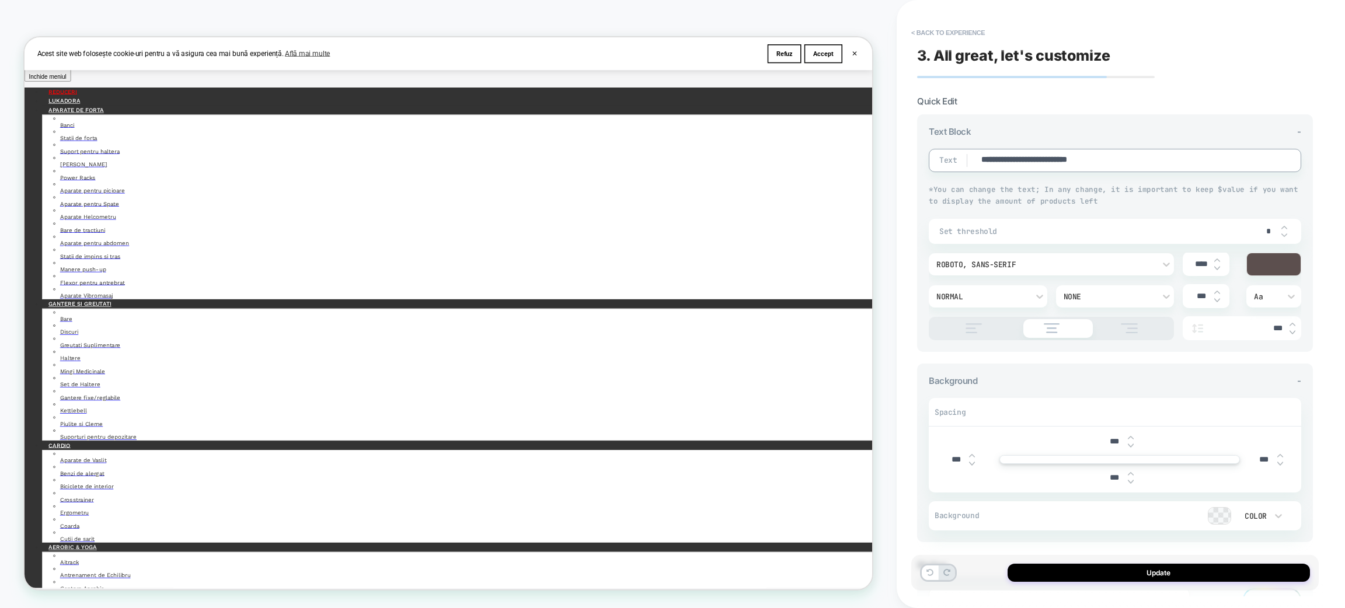
click at [954, 154] on textarea "**********" at bounding box center [1126, 160] width 293 height 13
click at [954, 295] on icon at bounding box center [1292, 297] width 12 height 12
click at [954, 348] on div "AA" at bounding box center [1274, 350] width 46 height 25
type textarea "*"
type input "****"
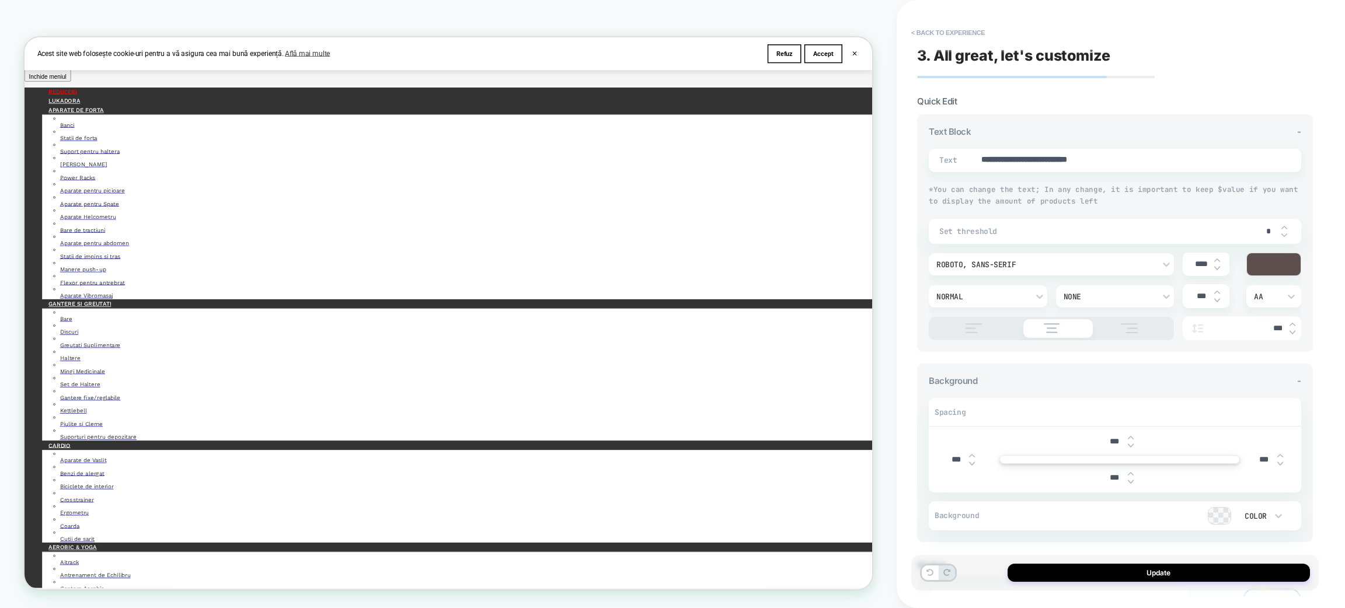
click at [954, 259] on img at bounding box center [1218, 260] width 6 height 5
type textarea "*"
type input "****"
type textarea "*"
click at [954, 448] on div at bounding box center [1220, 516] width 22 height 16
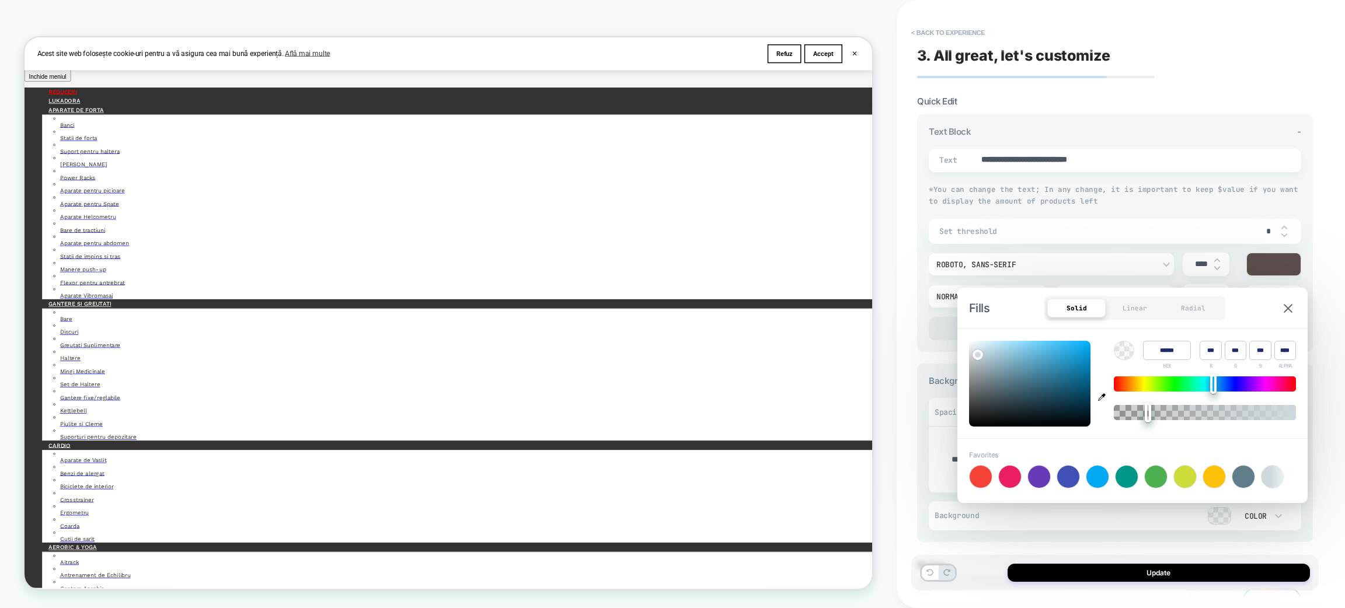
type input "****"
click at [954, 416] on div at bounding box center [1205, 412] width 182 height 15
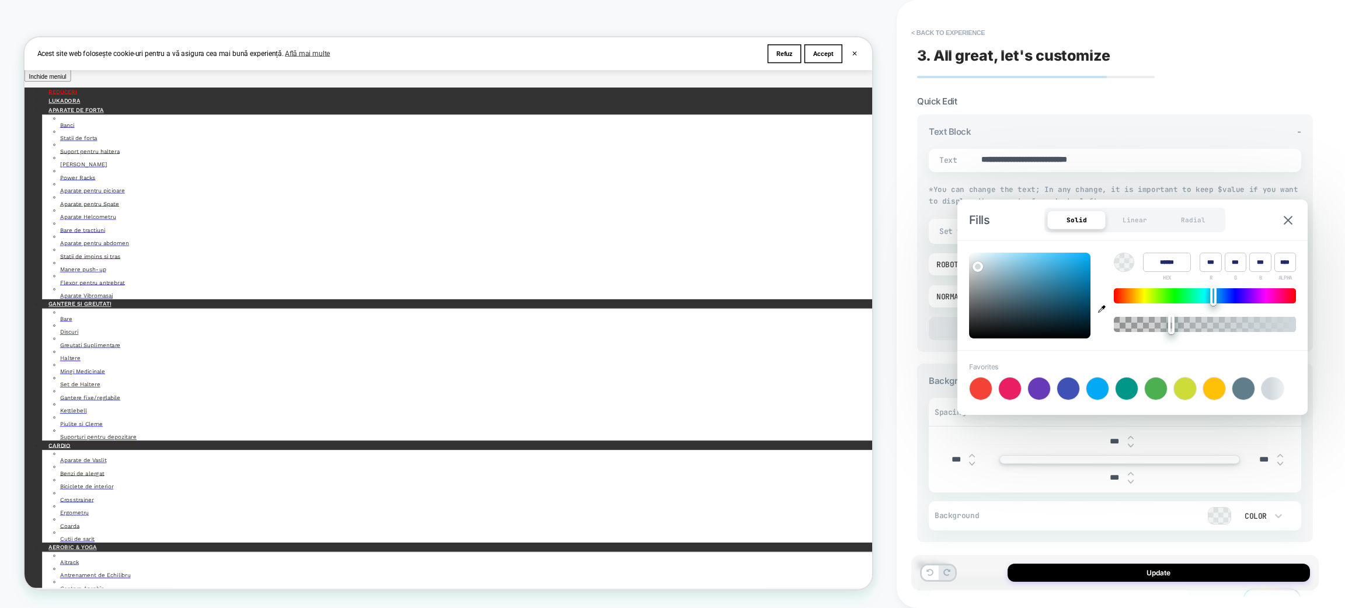
scroll to position [88, 0]
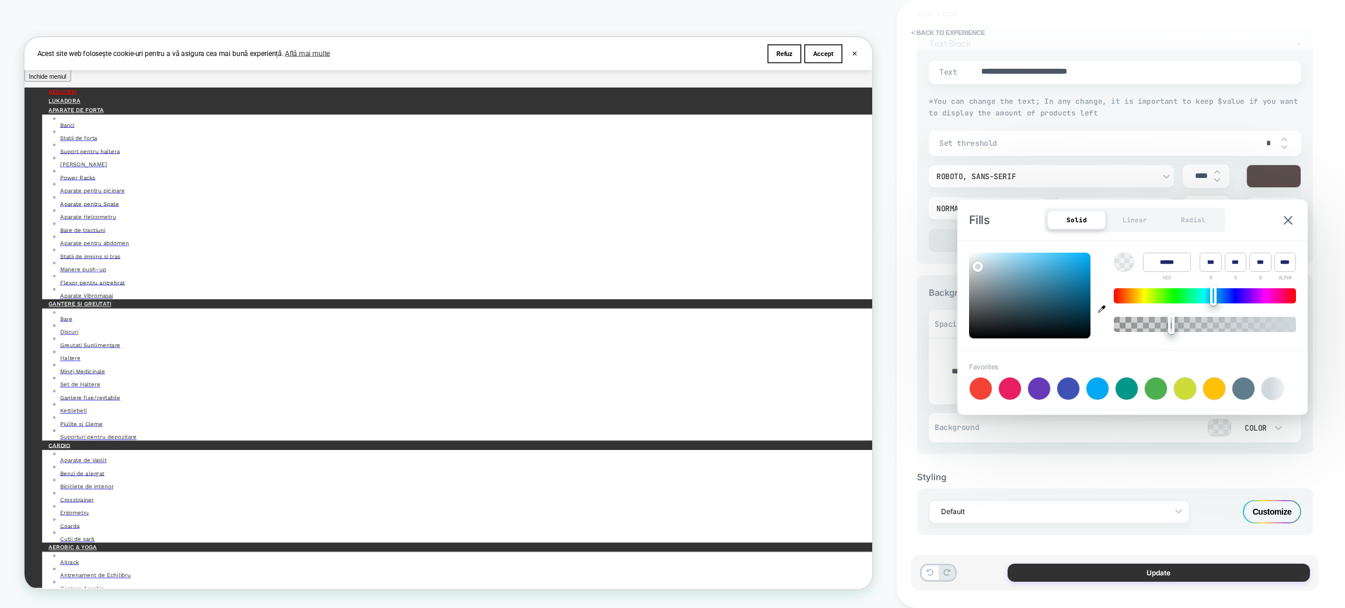
click at [954, 448] on button "Update" at bounding box center [1159, 573] width 302 height 18
type textarea "*"
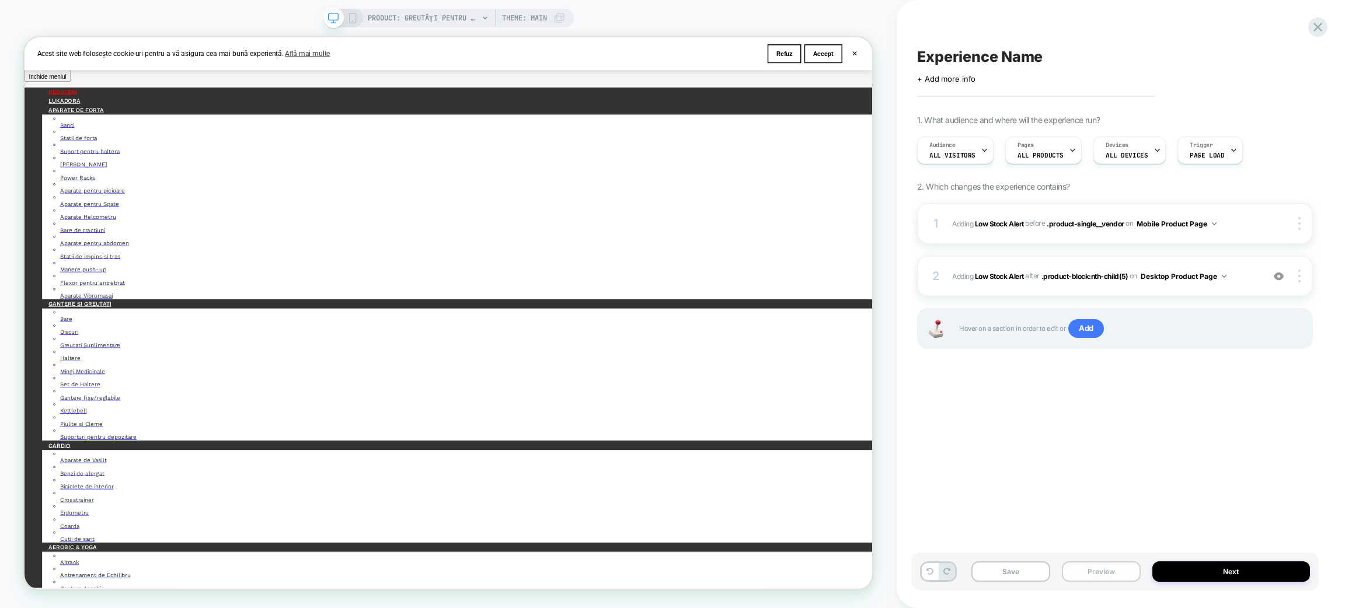
click at [954, 448] on button "Preview" at bounding box center [1101, 572] width 79 height 20
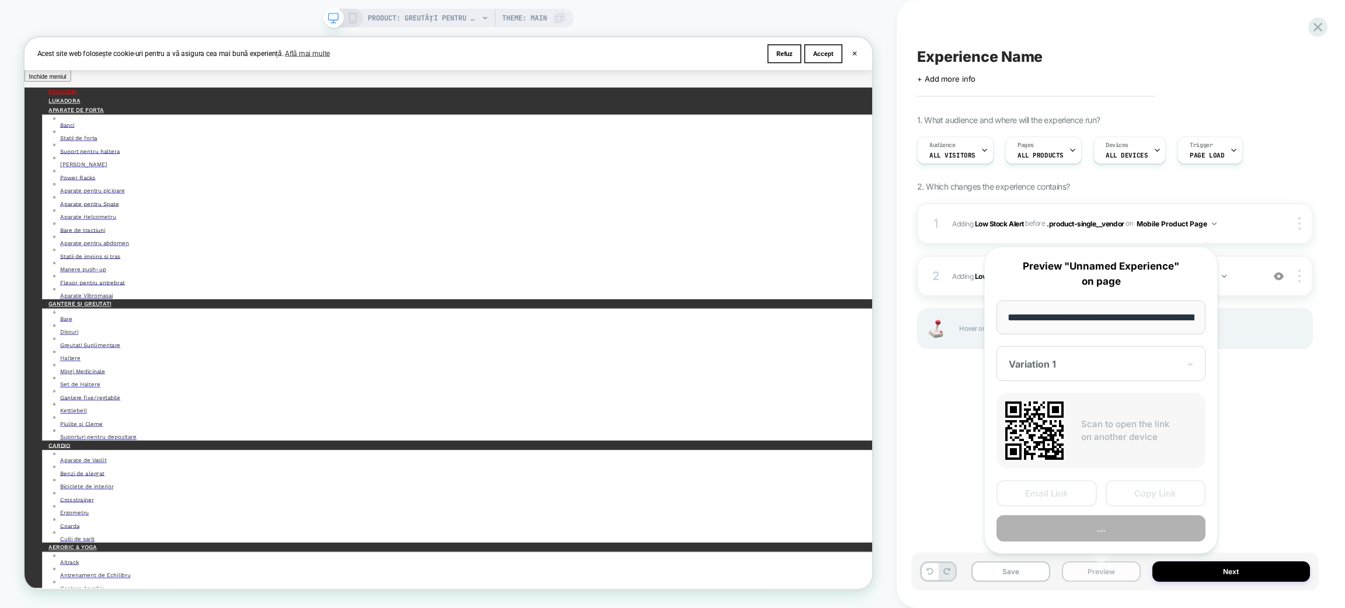
scroll to position [0, 320]
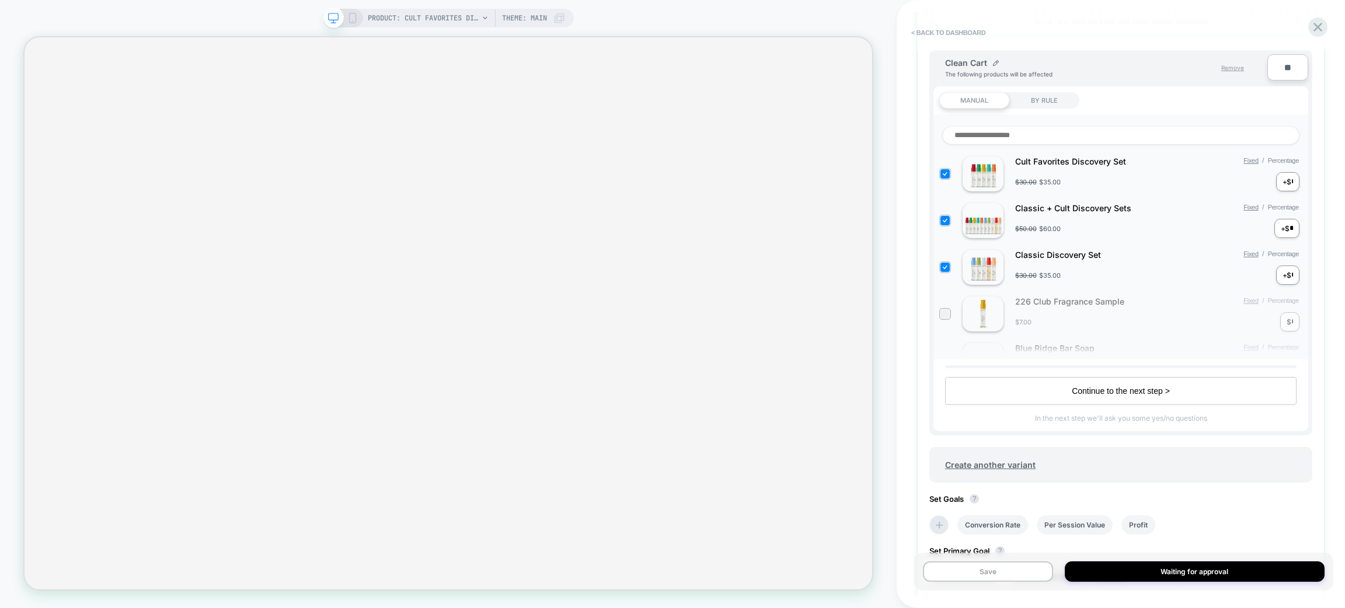
scroll to position [965, 0]
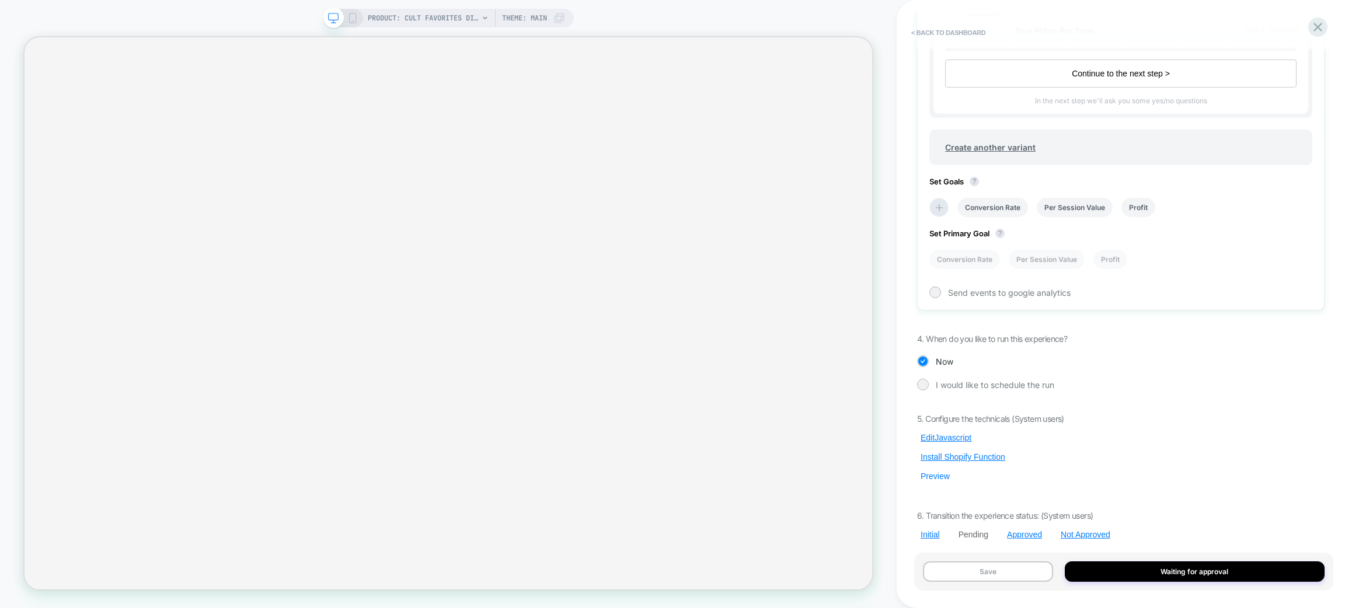
click at [940, 471] on button "Preview" at bounding box center [935, 476] width 36 height 11
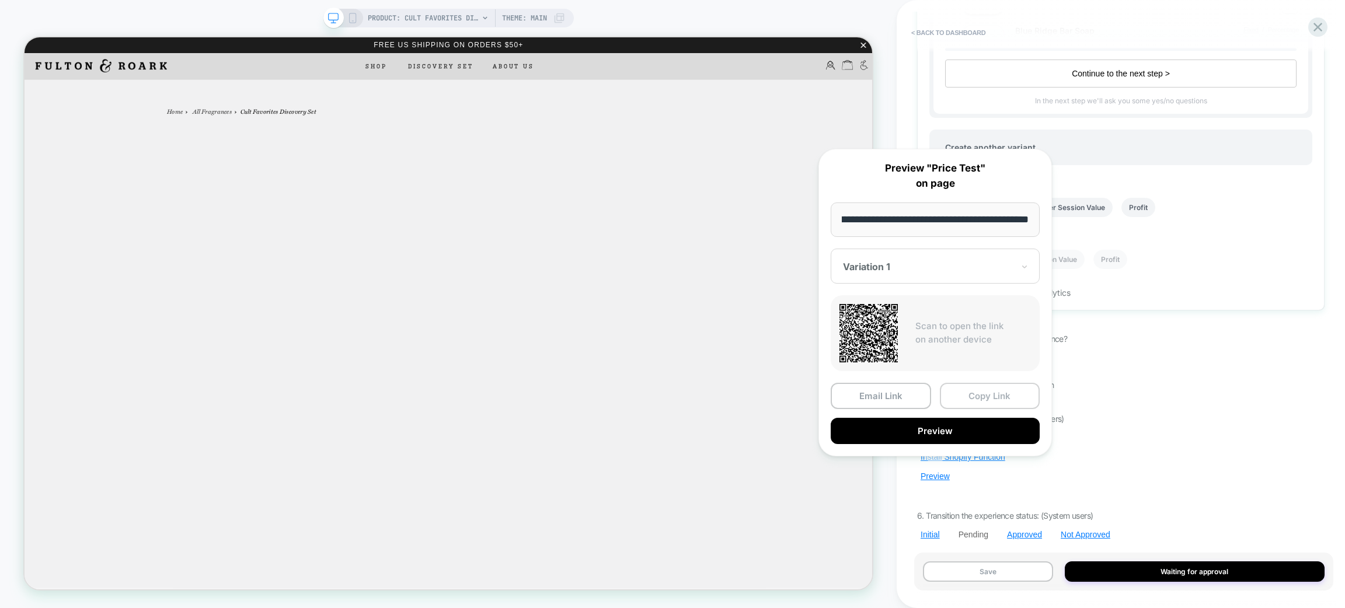
scroll to position [0, 0]
click at [980, 397] on button "Copy Link" at bounding box center [990, 396] width 100 height 26
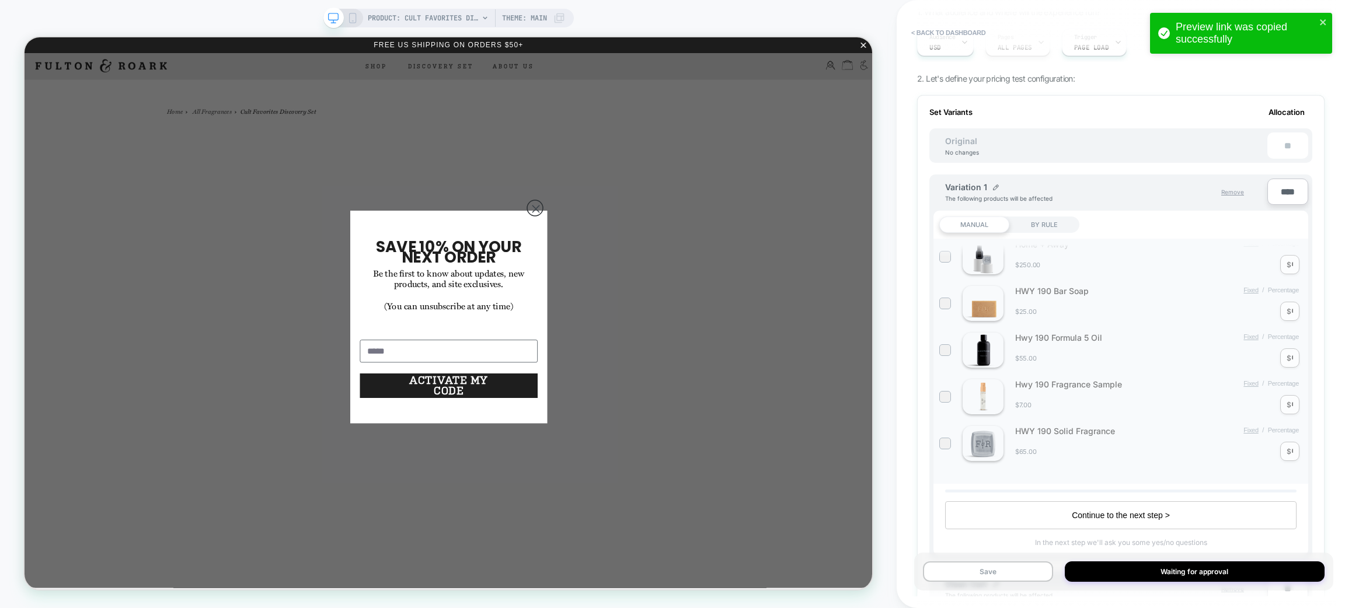
scroll to position [119, 0]
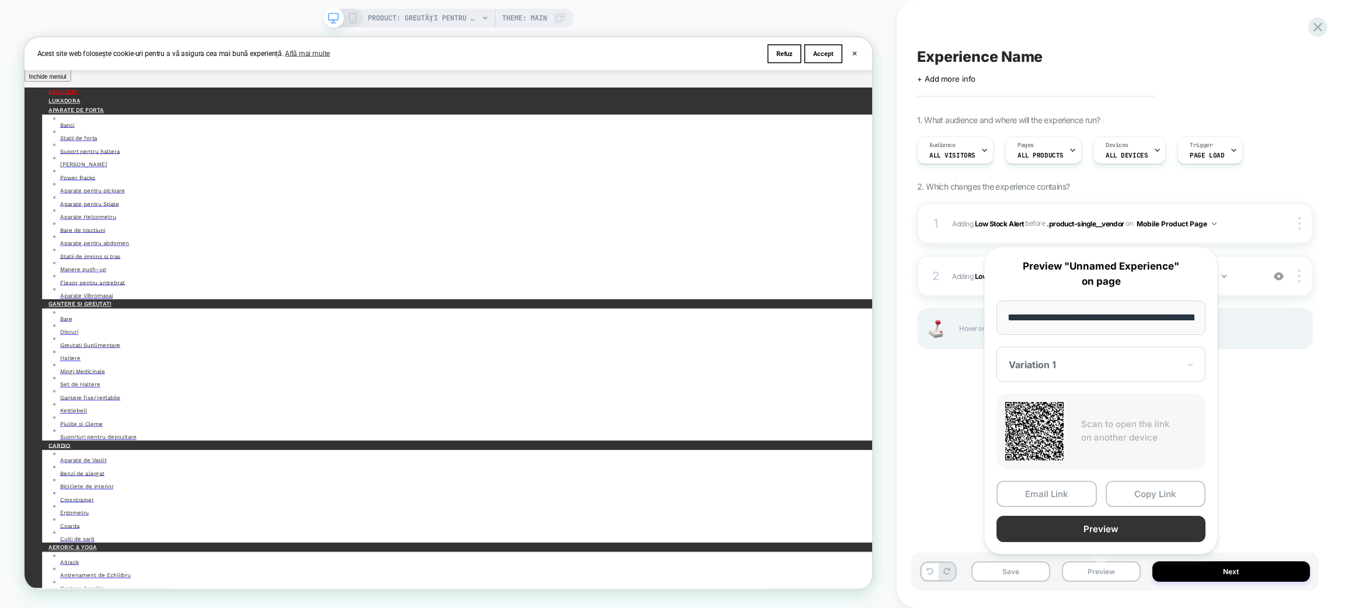
click at [1139, 531] on button "Preview" at bounding box center [1101, 529] width 209 height 26
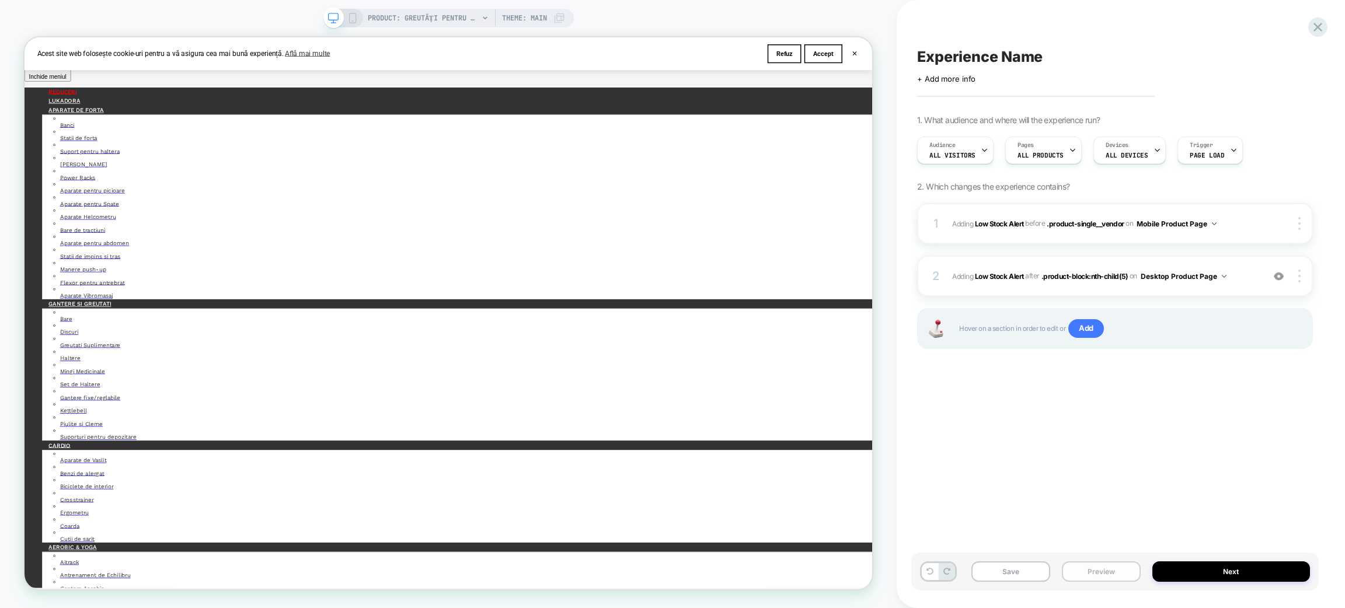
click at [1083, 569] on button "Preview" at bounding box center [1101, 572] width 79 height 20
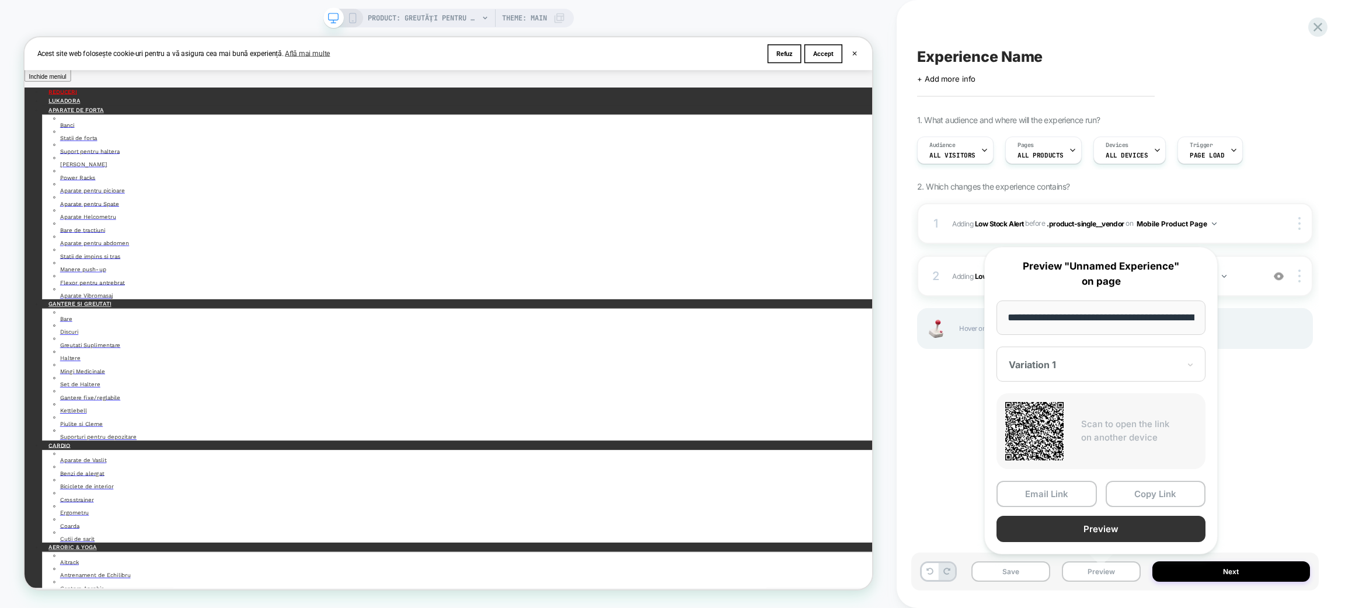
click at [1119, 523] on button "Preview" at bounding box center [1101, 529] width 209 height 26
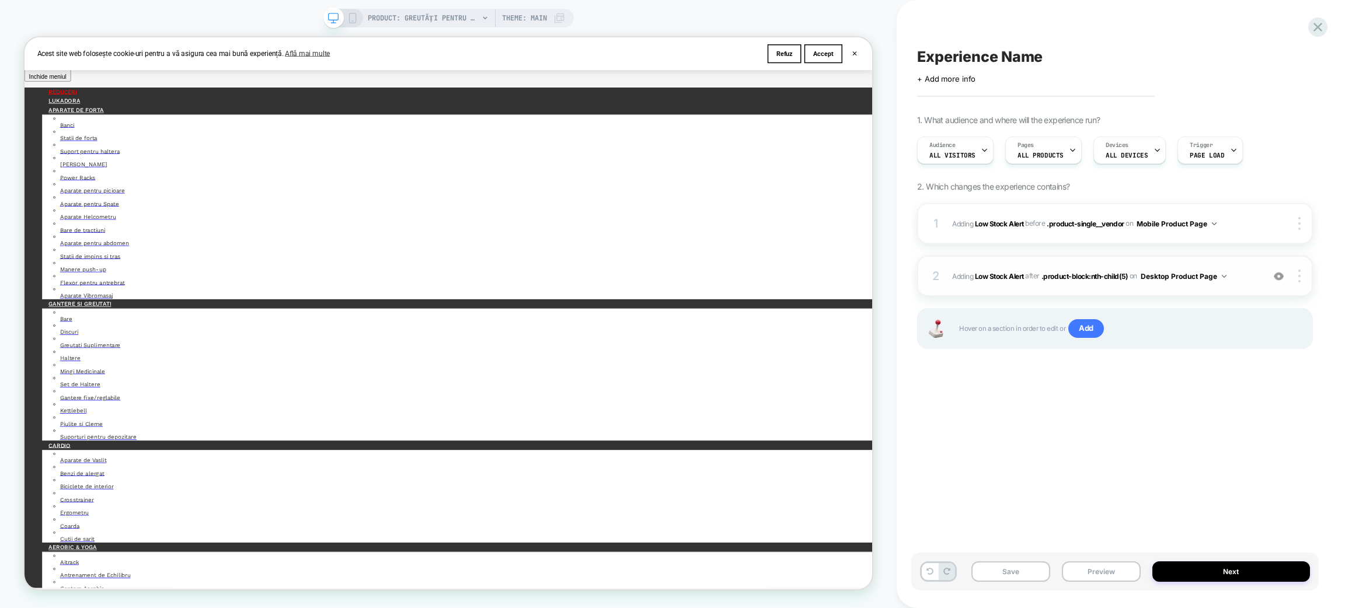
click at [1242, 281] on span "#_loomi_addon_1760364795752 Adding Low Stock Alert AFTER .product-block:nth-chi…" at bounding box center [1104, 276] width 305 height 15
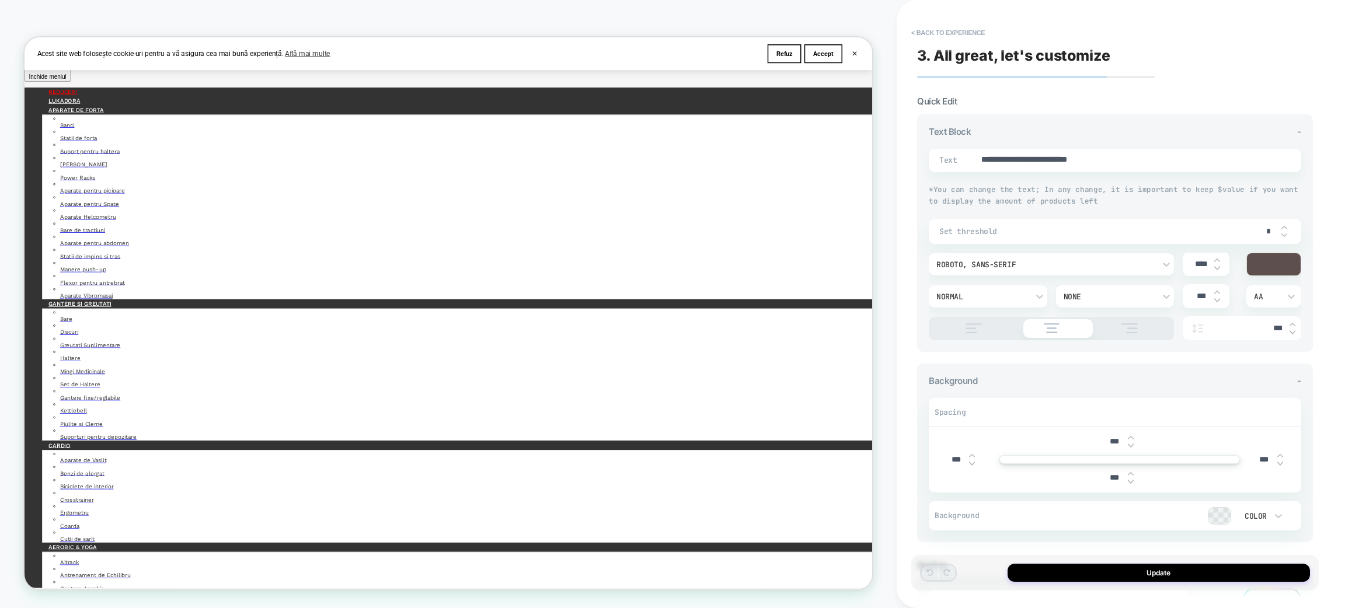
type textarea "*"
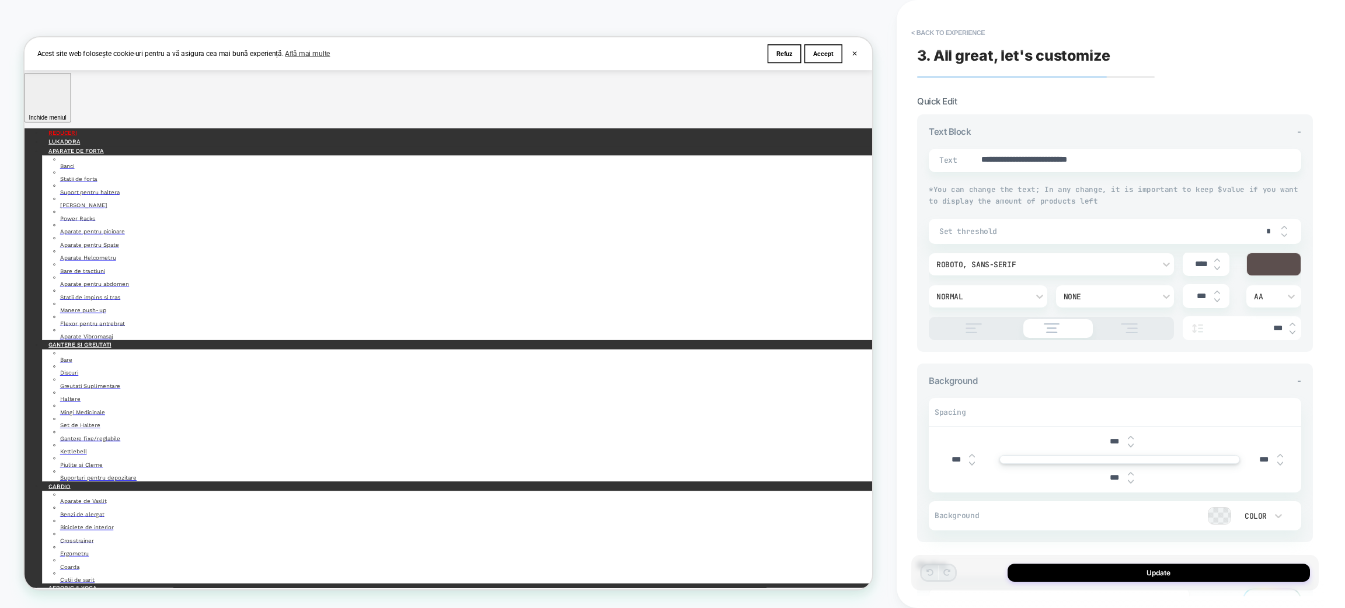
scroll to position [154, 0]
click at [917, 30] on button "< Back to experience" at bounding box center [948, 32] width 85 height 19
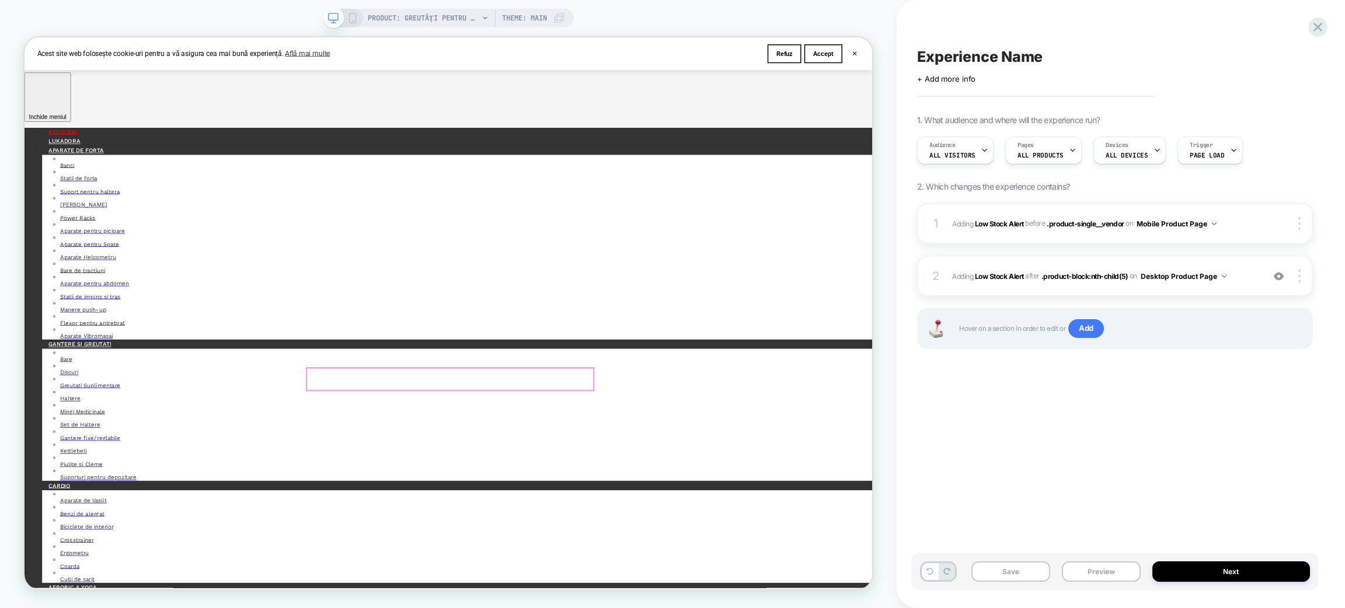
scroll to position [0, 0]
click at [1296, 272] on div at bounding box center [1302, 276] width 22 height 13
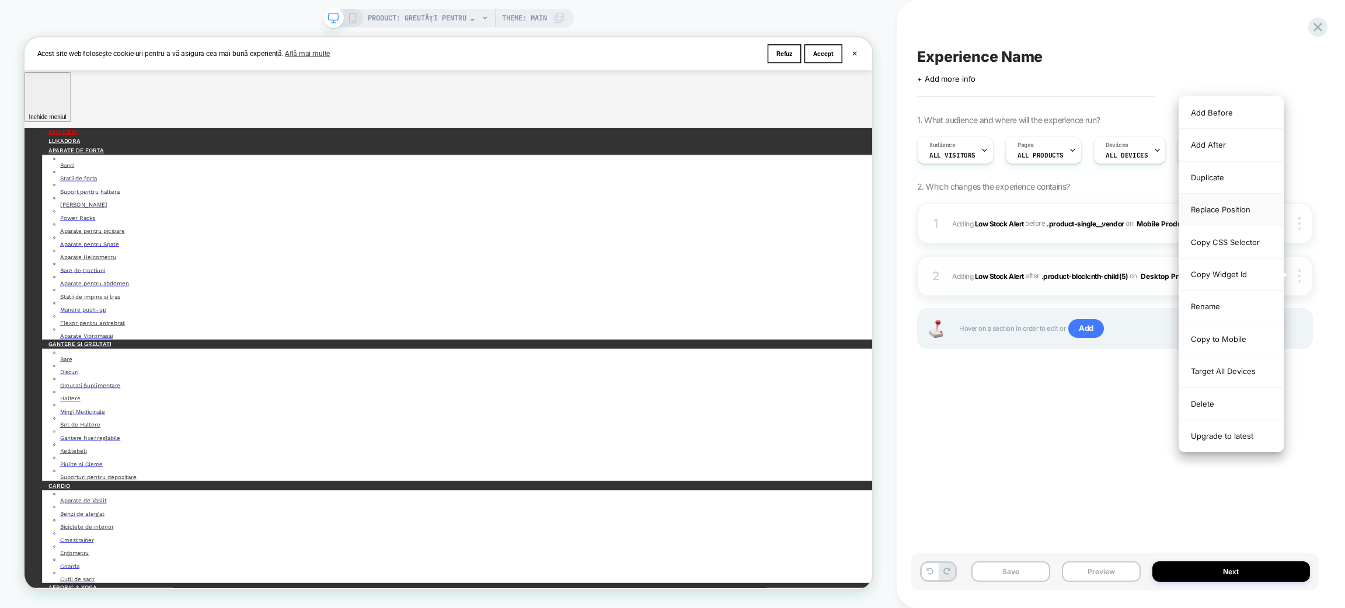
click at [1246, 210] on div "Replace Position" at bounding box center [1232, 210] width 104 height 32
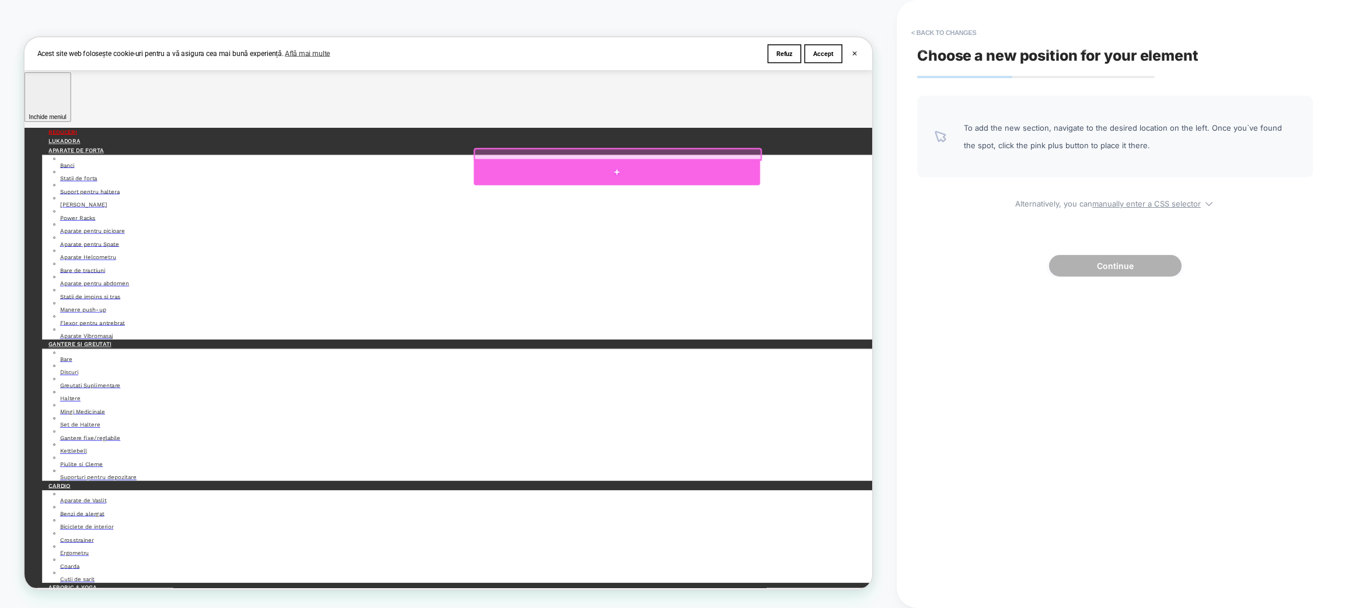
click at [818, 220] on div at bounding box center [815, 217] width 382 height 35
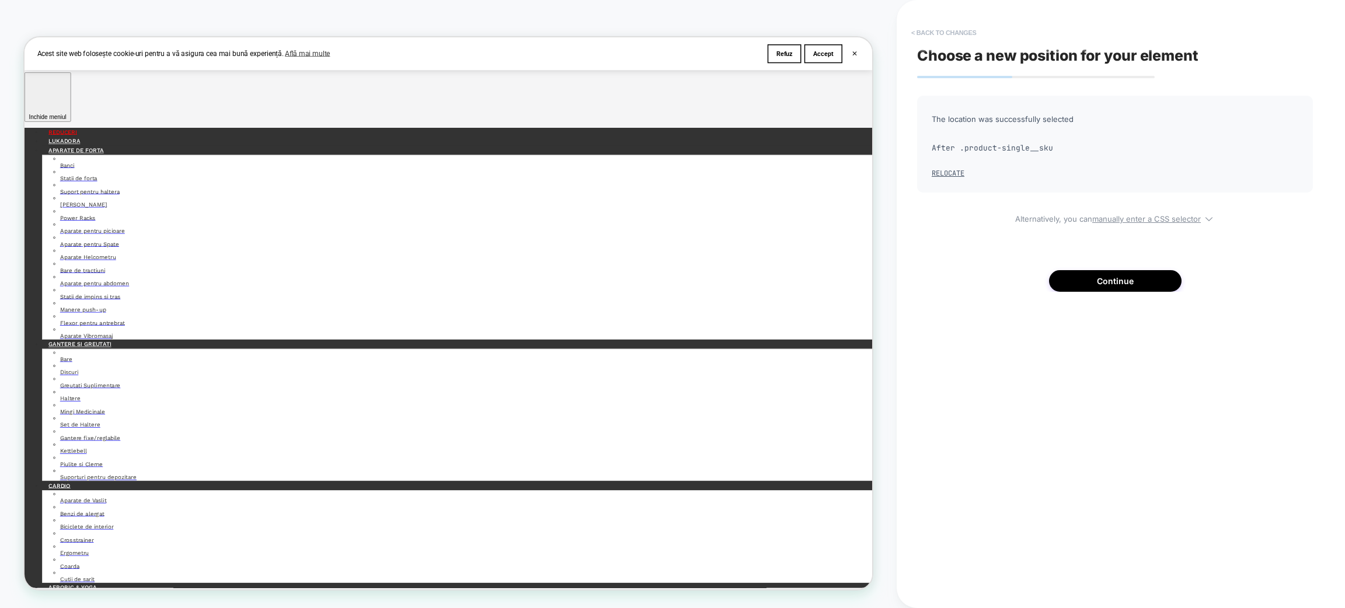
click at [926, 28] on button "< Back to changes" at bounding box center [944, 32] width 77 height 19
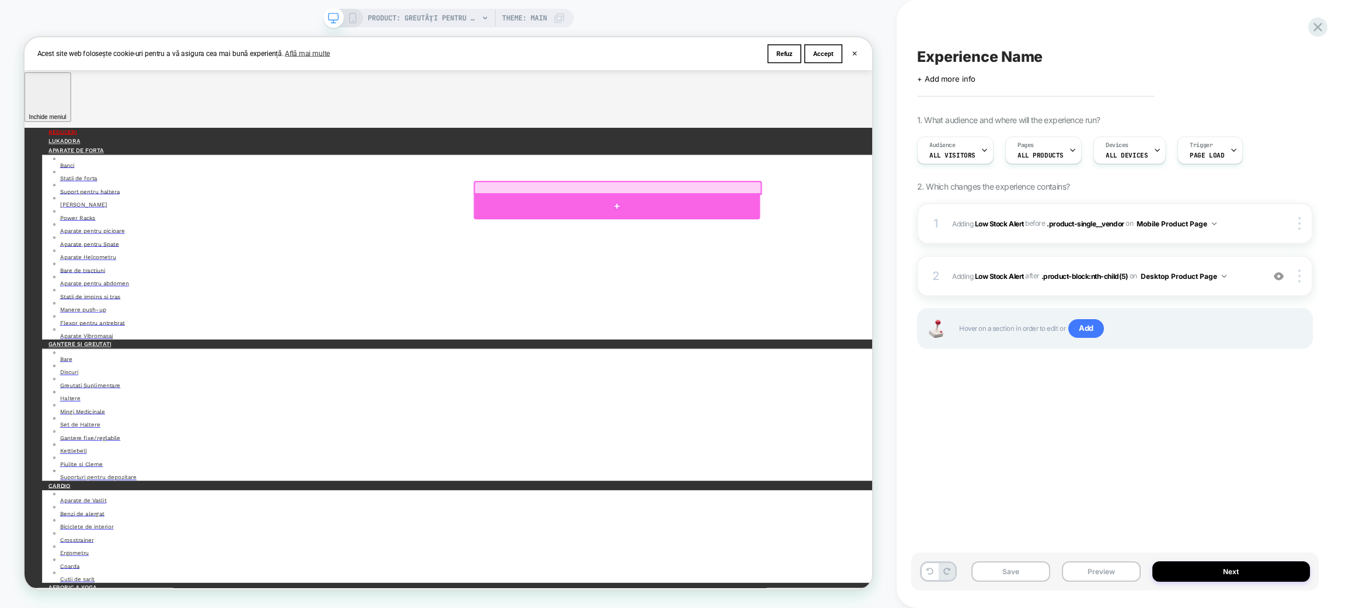
click at [808, 266] on div at bounding box center [815, 262] width 382 height 35
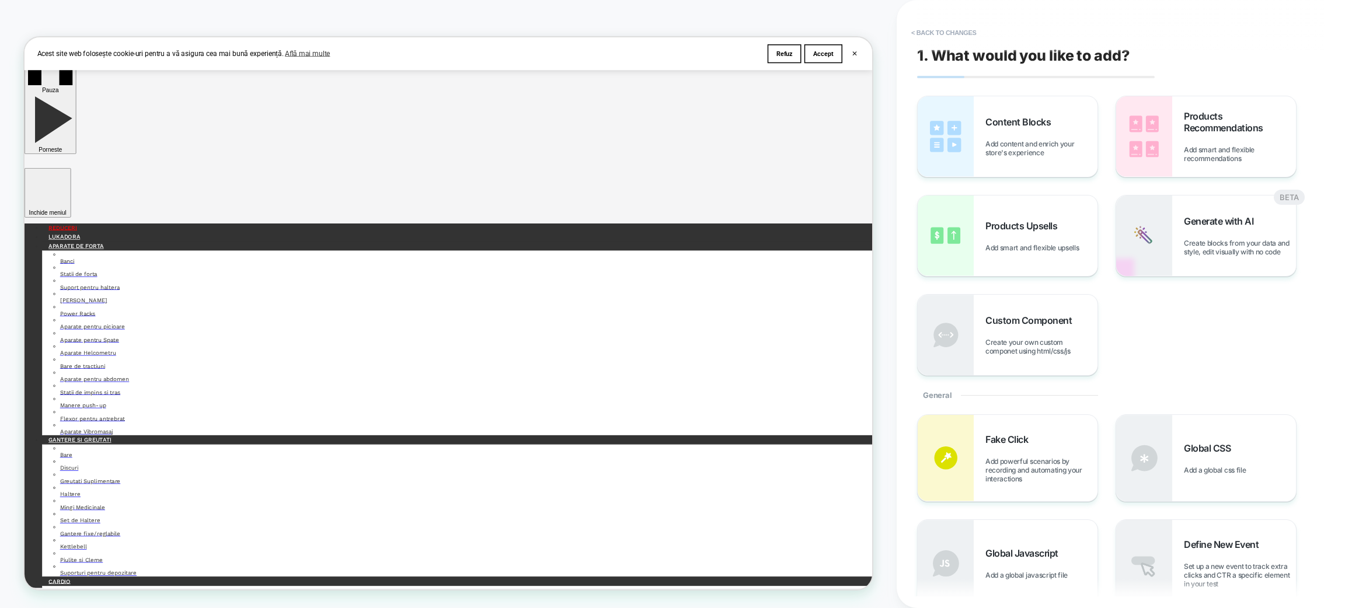
scroll to position [0, 223]
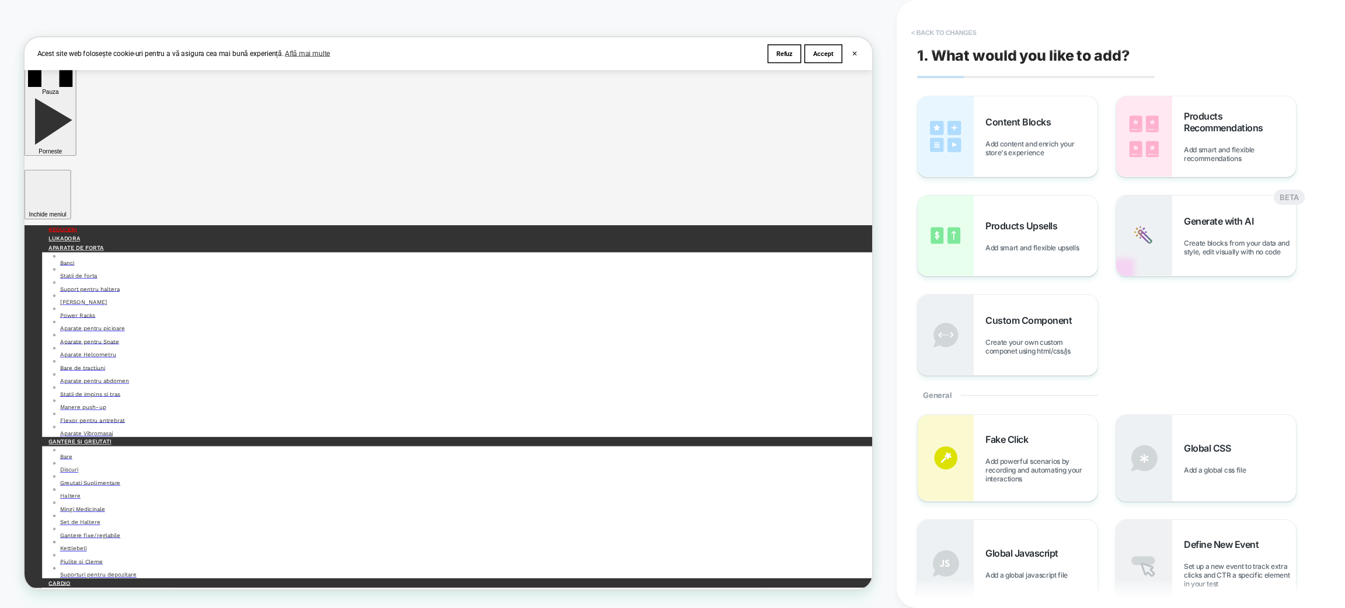
click at [915, 26] on button "< Back to changes" at bounding box center [944, 32] width 77 height 19
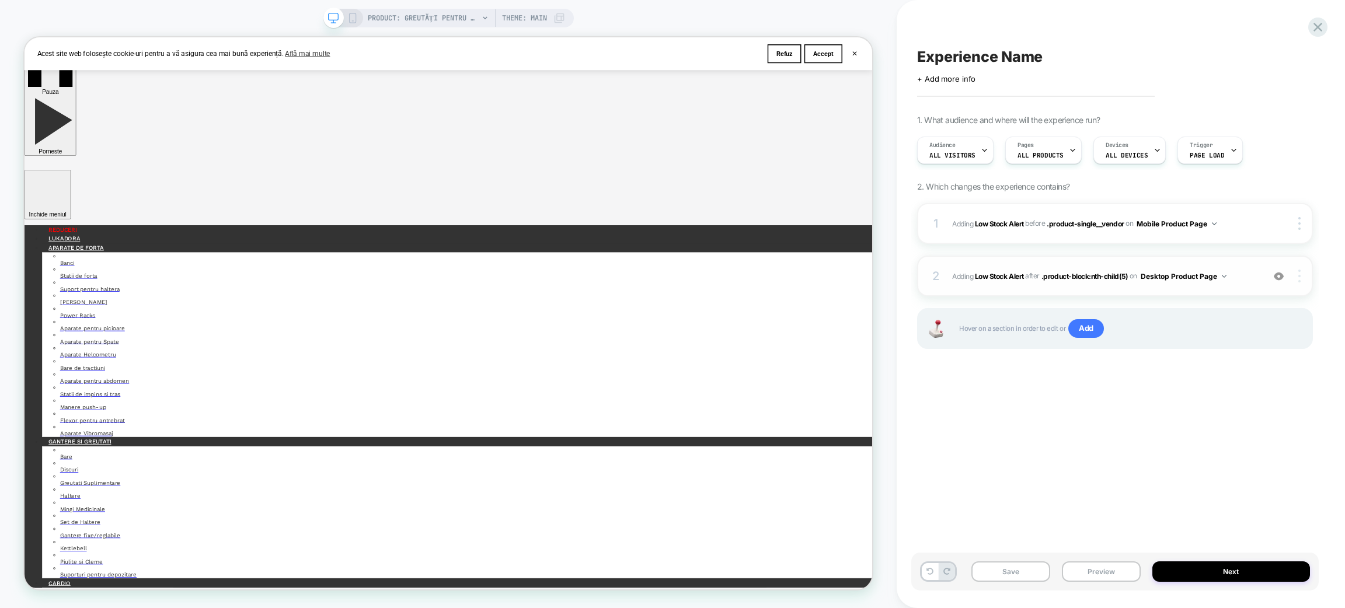
click at [1297, 273] on div at bounding box center [1302, 276] width 22 height 13
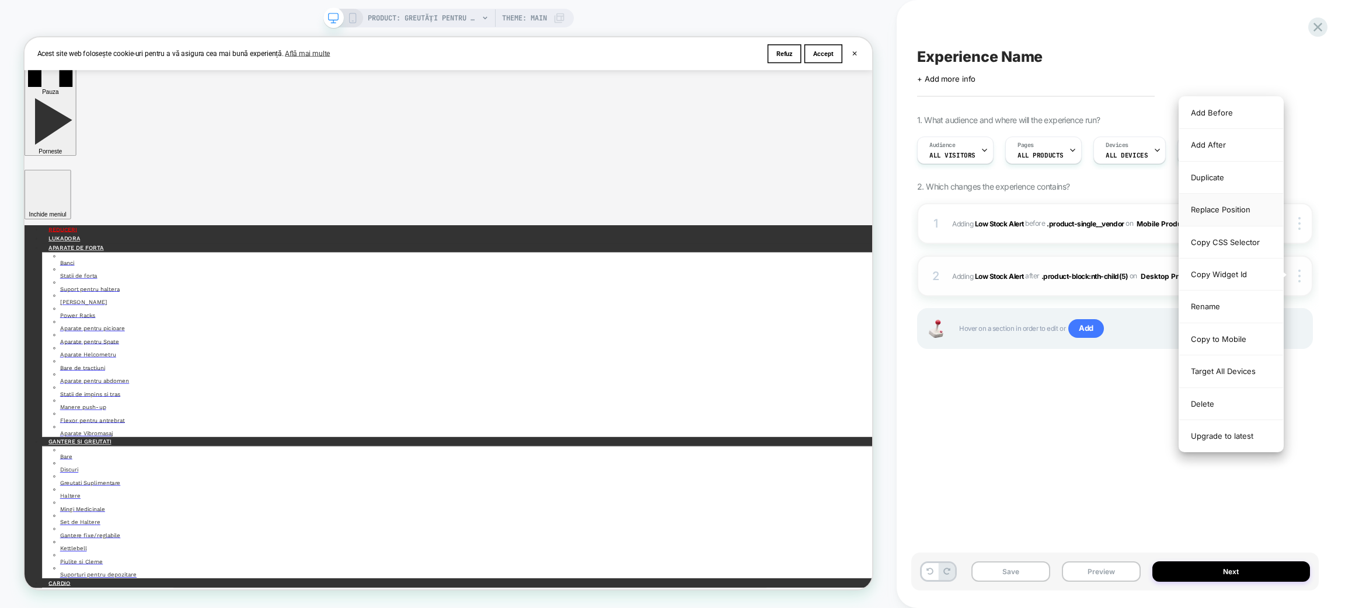
click at [1224, 204] on div "Replace Position" at bounding box center [1232, 210] width 104 height 32
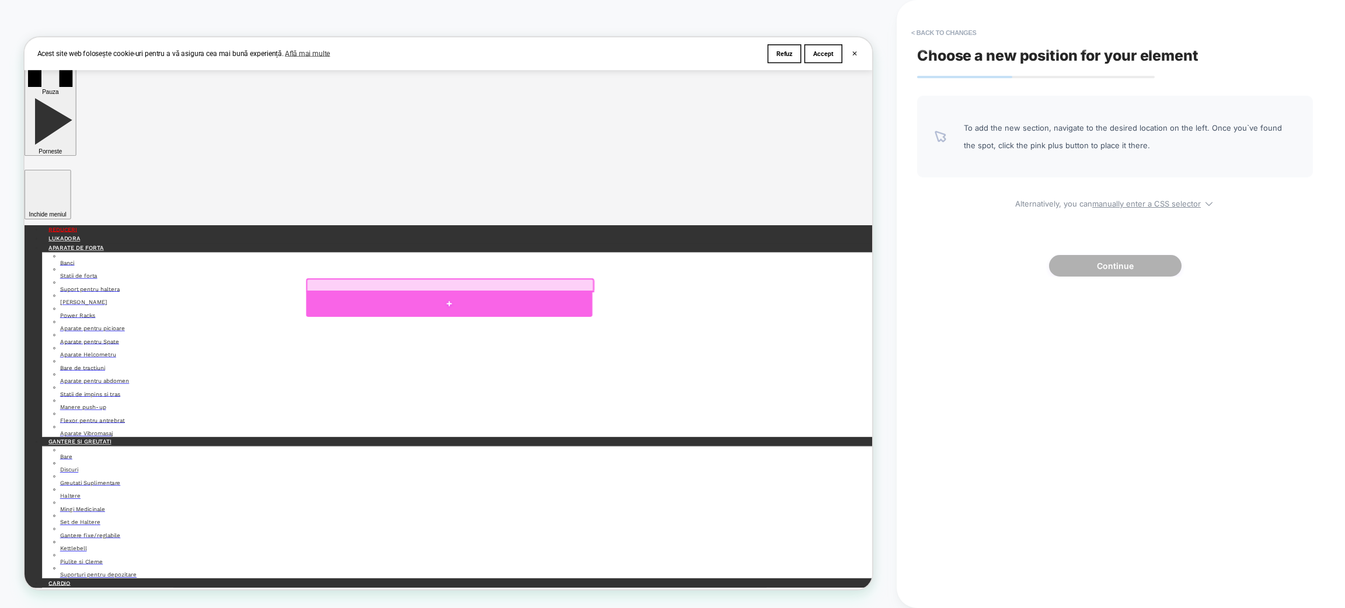
click at [585, 386] on div at bounding box center [591, 392] width 382 height 35
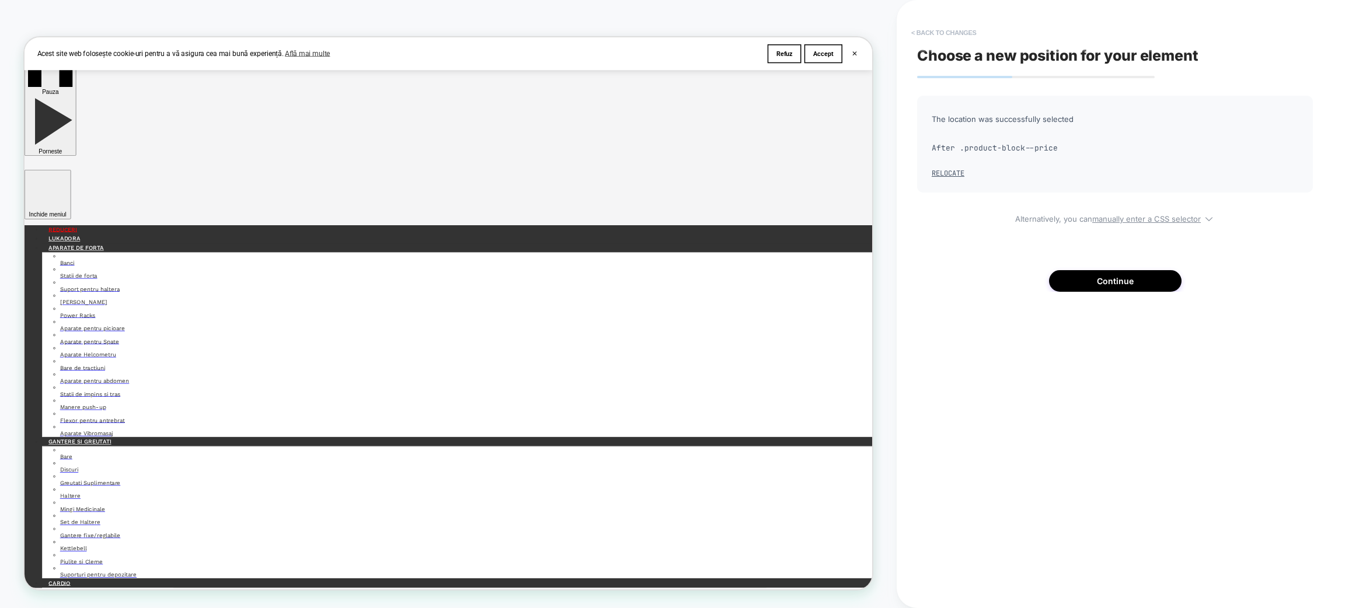
click at [929, 34] on button "< Back to changes" at bounding box center [944, 32] width 77 height 19
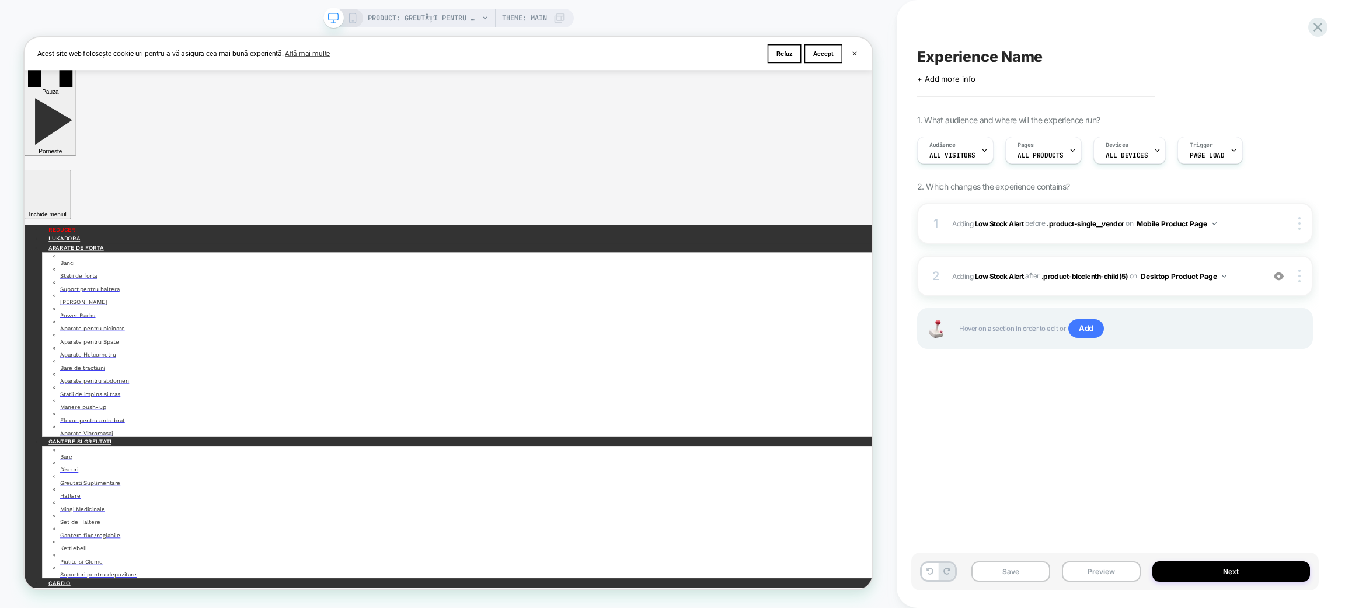
drag, startPoint x: 980, startPoint y: 41, endPoint x: 980, endPoint y: 72, distance: 30.4
click at [980, 72] on div "Experience Name Click to edit experience details + Add more info 1. What audien…" at bounding box center [1116, 304] width 408 height 585
click at [987, 62] on span "Experience Name" at bounding box center [980, 57] width 126 height 18
type textarea "**********"
click at [1027, 568] on button "Save" at bounding box center [1011, 572] width 79 height 20
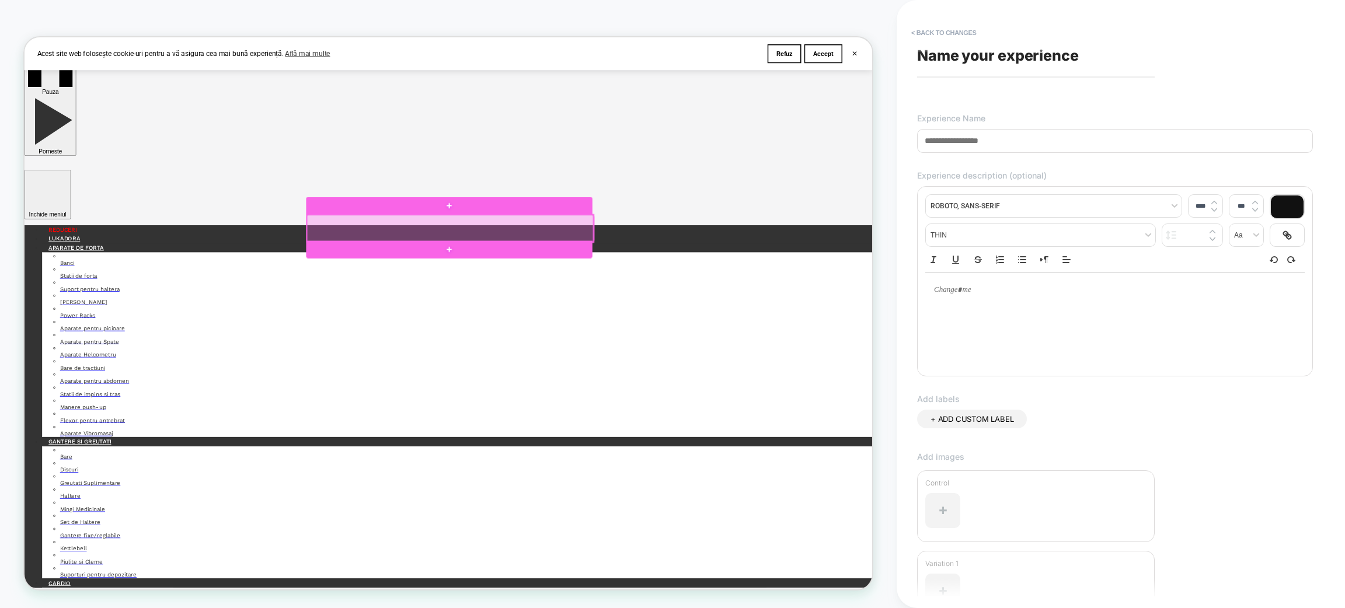
scroll to position [0, 0]
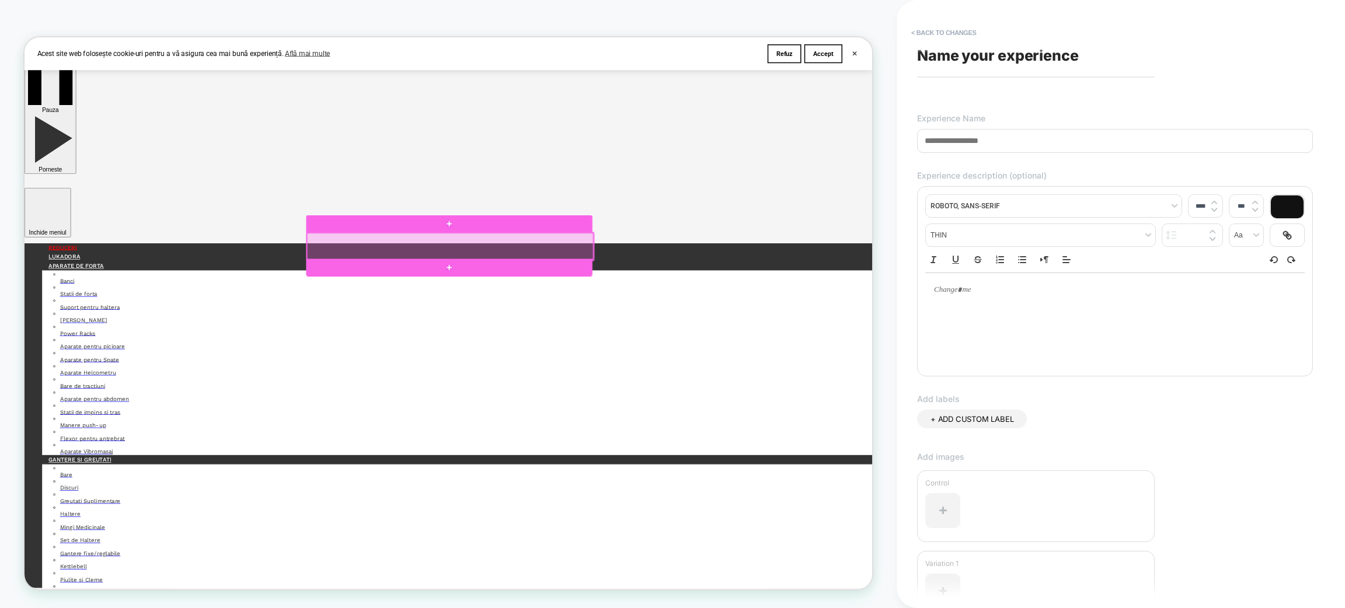
drag, startPoint x: 978, startPoint y: 338, endPoint x: 896, endPoint y: 588, distance: 263.0
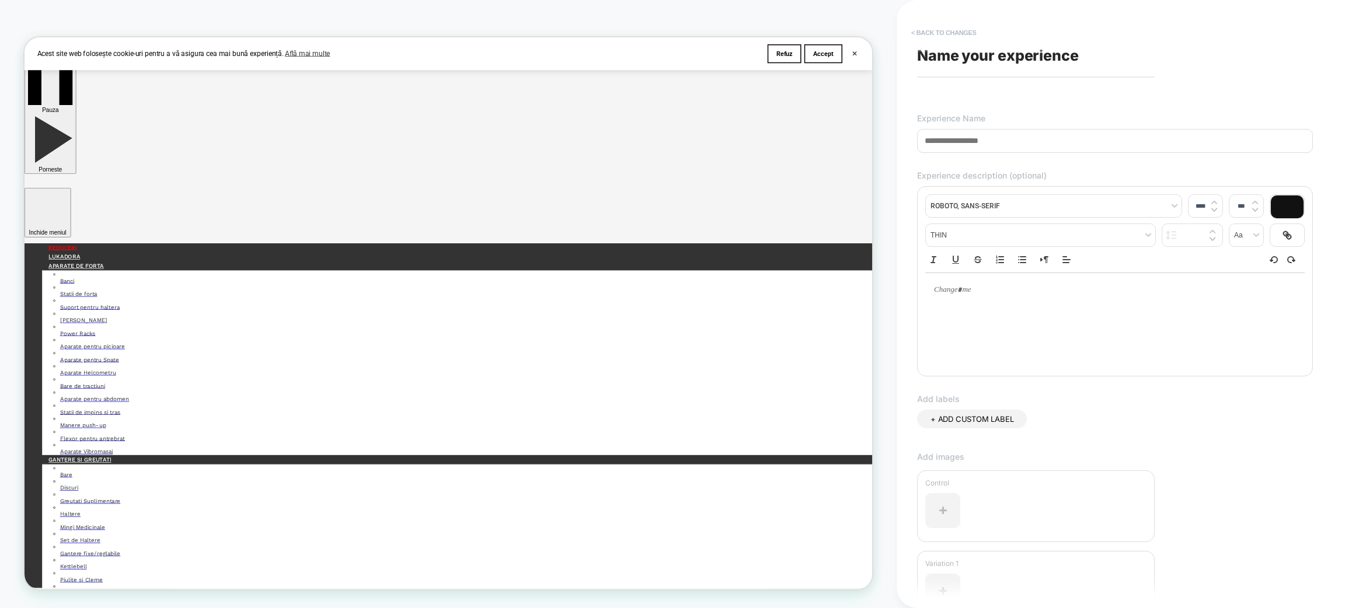
click at [920, 30] on button "< Back to changes" at bounding box center [944, 32] width 77 height 19
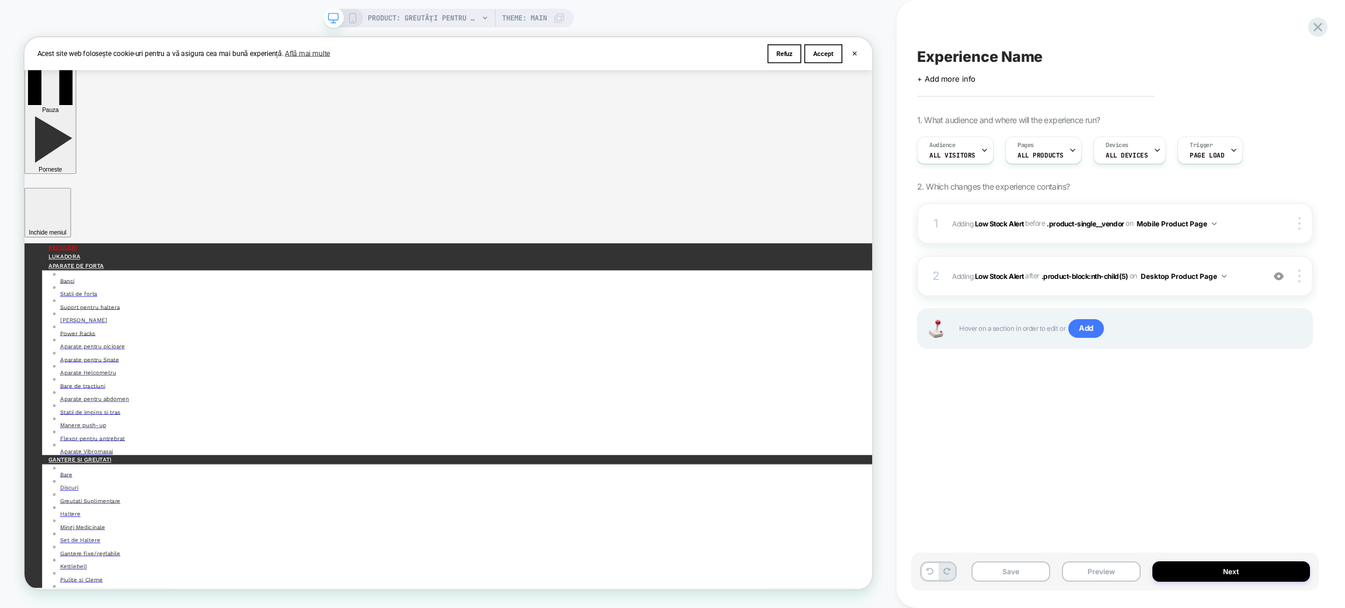
click at [352, 13] on icon at bounding box center [352, 18] width 11 height 11
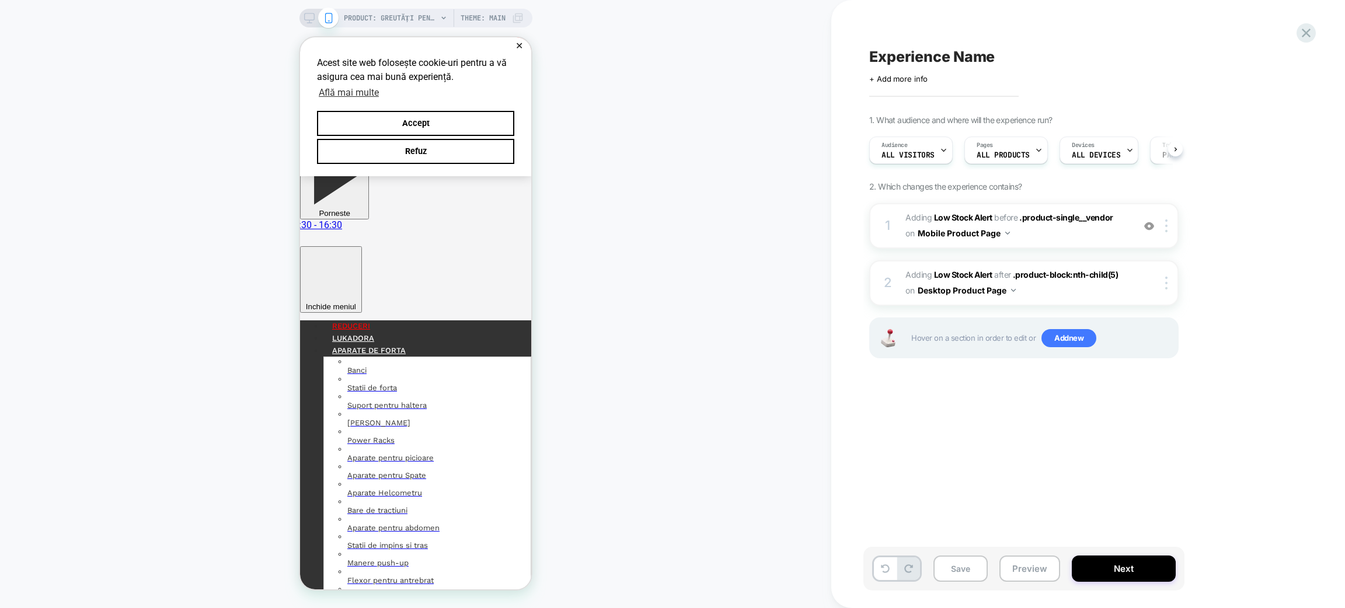
scroll to position [0, 1]
click at [1045, 232] on span "#_loomi_addon_1760364560328 Adding Low Stock Alert BEFORE .product-single__vend…" at bounding box center [1017, 226] width 222 height 32
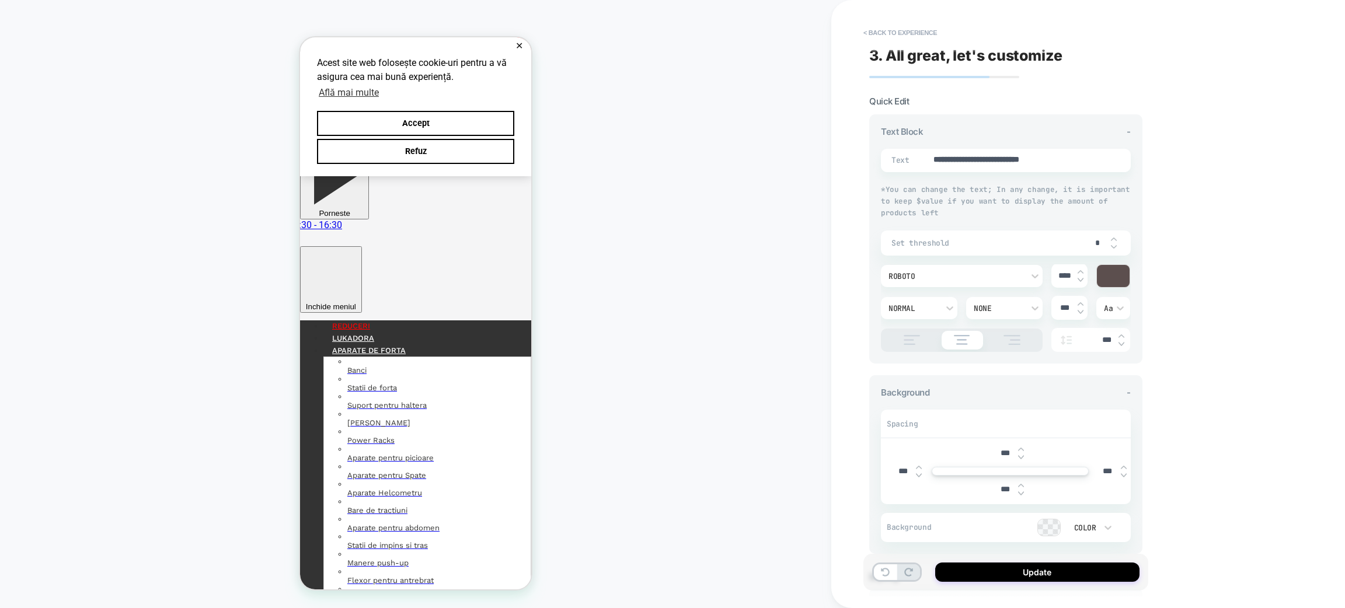
type textarea "*"
click at [1001, 451] on input "***" at bounding box center [1005, 453] width 26 height 10
type input "****"
type textarea "*"
type input "*****"
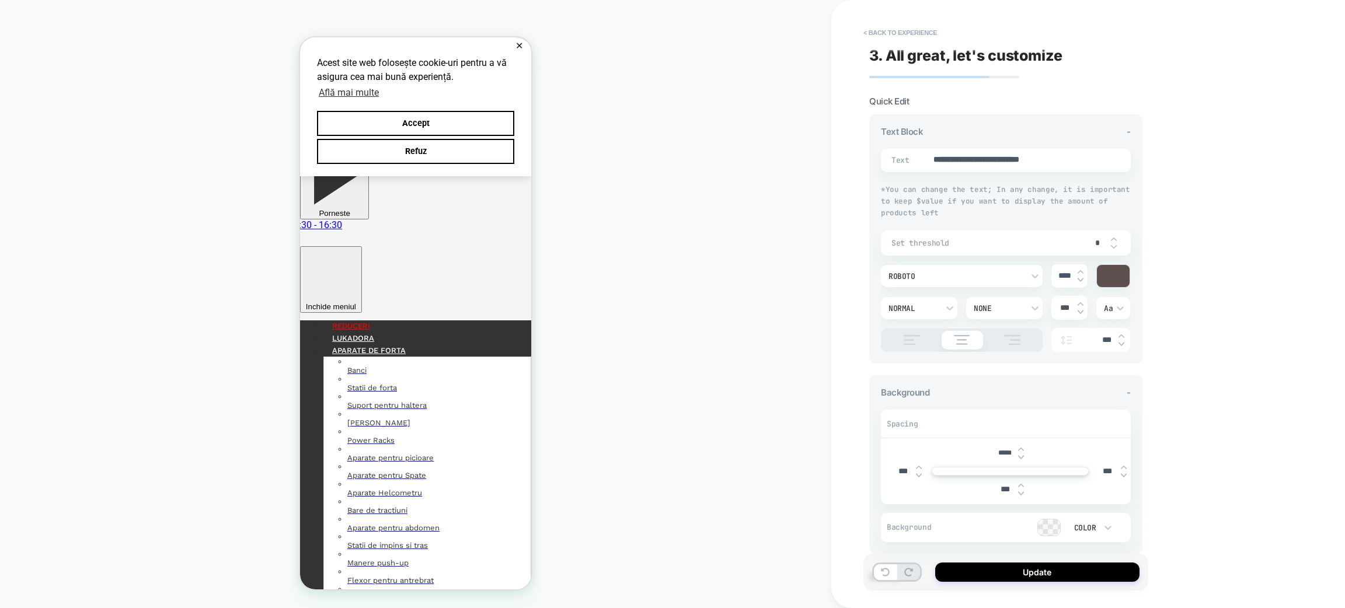
type textarea "*"
type input "***"
type textarea "*"
type input "***"
type textarea "*"
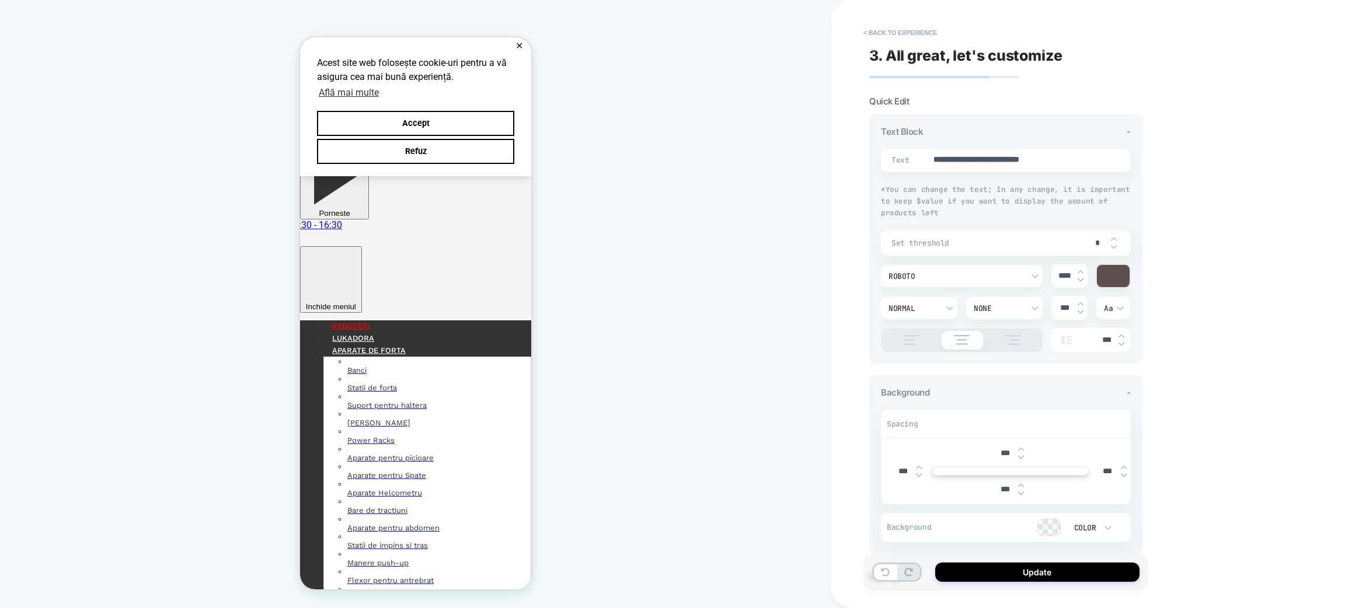
type input "****"
type textarea "*"
type input "*****"
type textarea "*"
type input "*****"
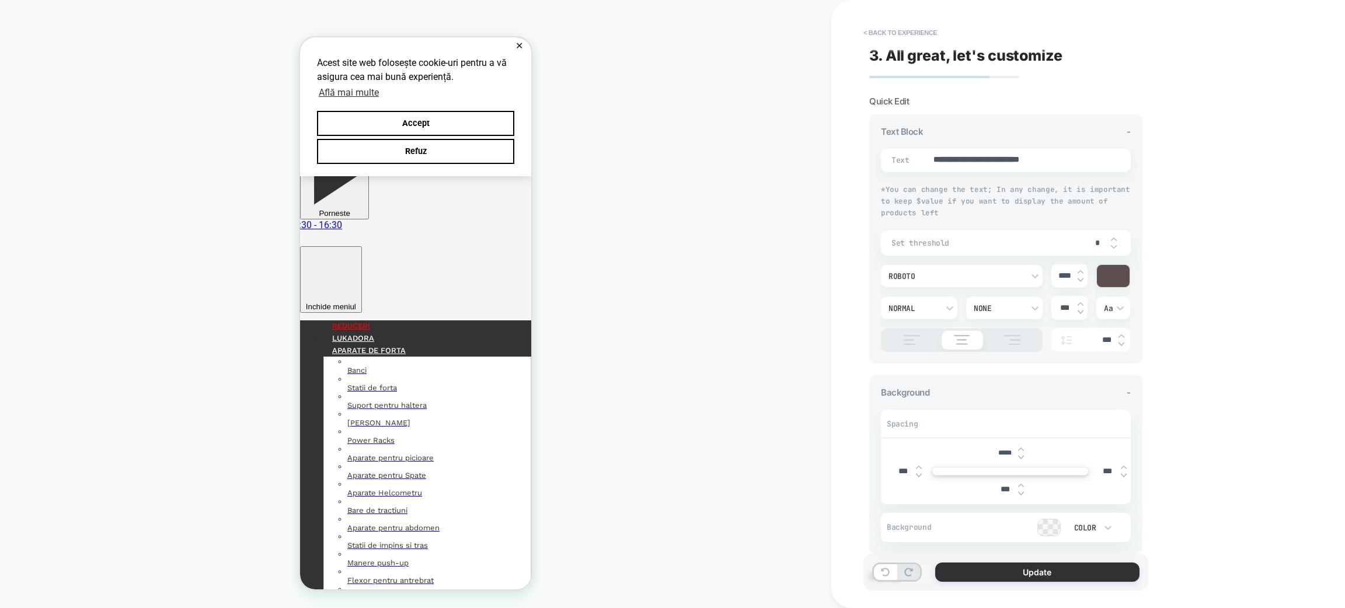
click at [955, 572] on button "Update" at bounding box center [1037, 572] width 204 height 19
type textarea "*"
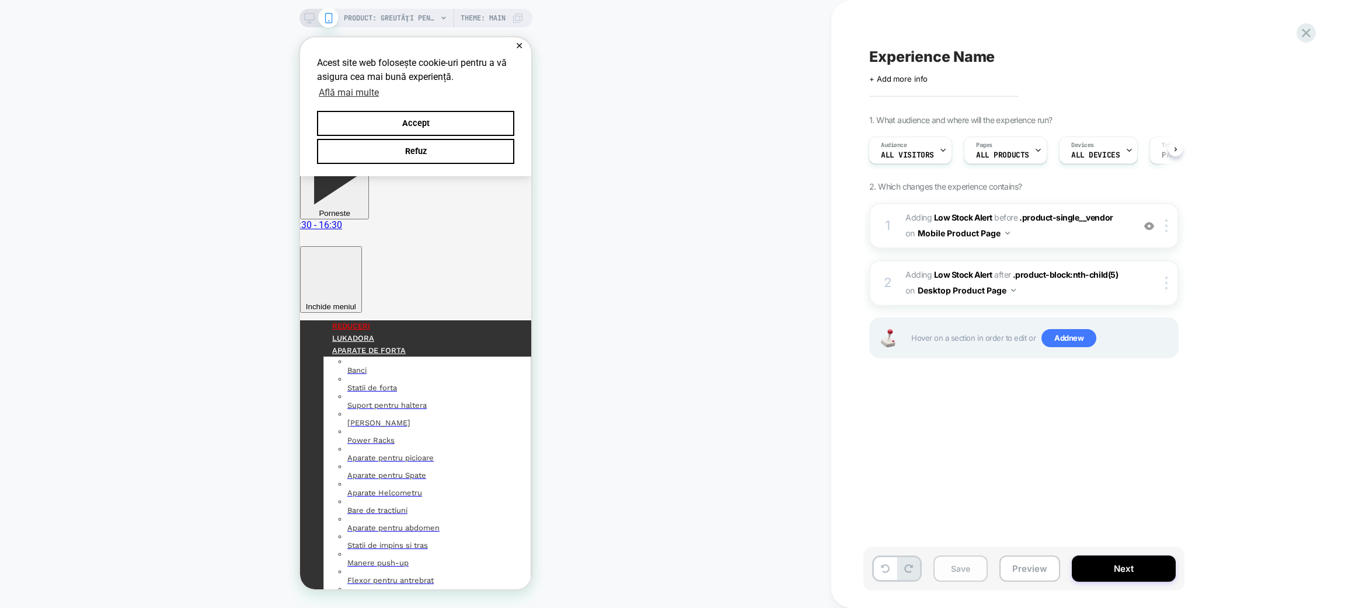
click at [954, 566] on button "Save" at bounding box center [961, 569] width 54 height 26
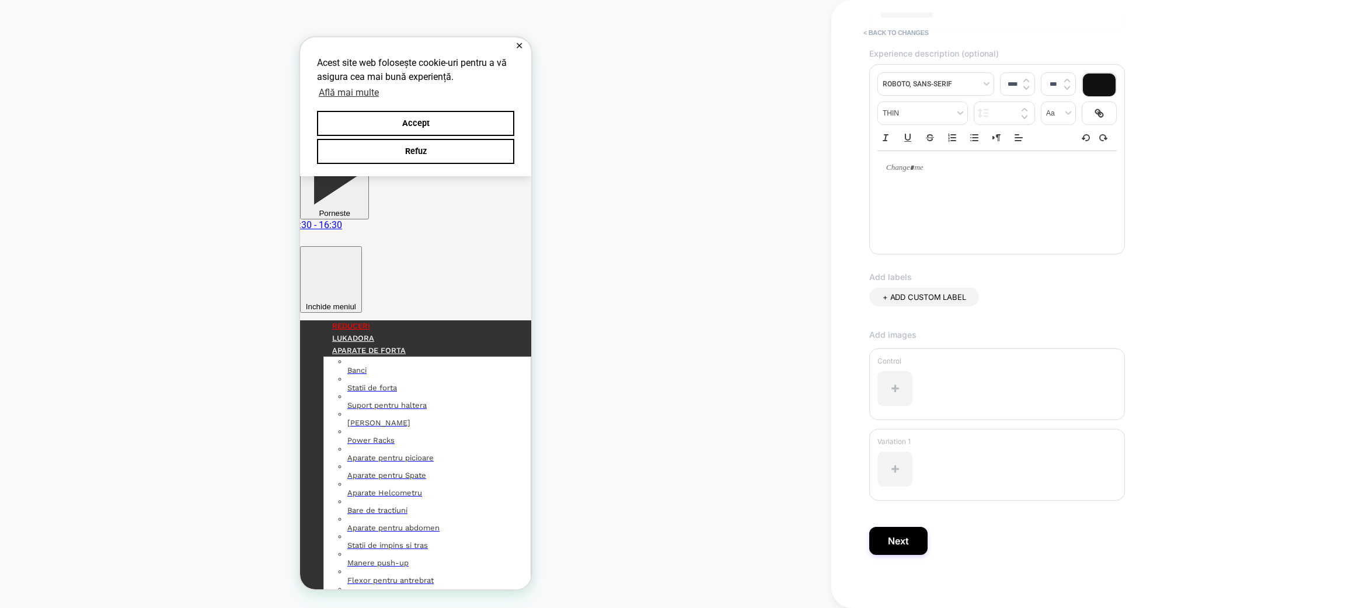
scroll to position [127, 0]
type input "**********"
click at [898, 387] on div at bounding box center [895, 391] width 35 height 35
click at [899, 468] on div at bounding box center [895, 472] width 35 height 35
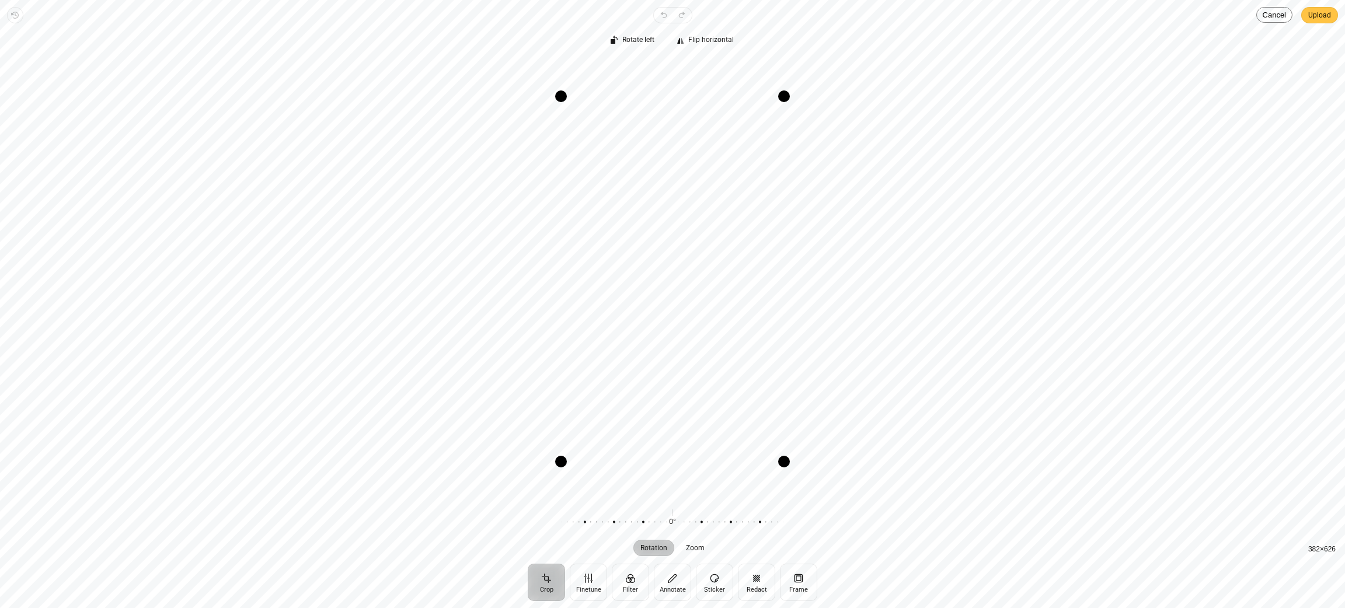
click at [1324, 8] on span "Upload" at bounding box center [1320, 15] width 23 height 14
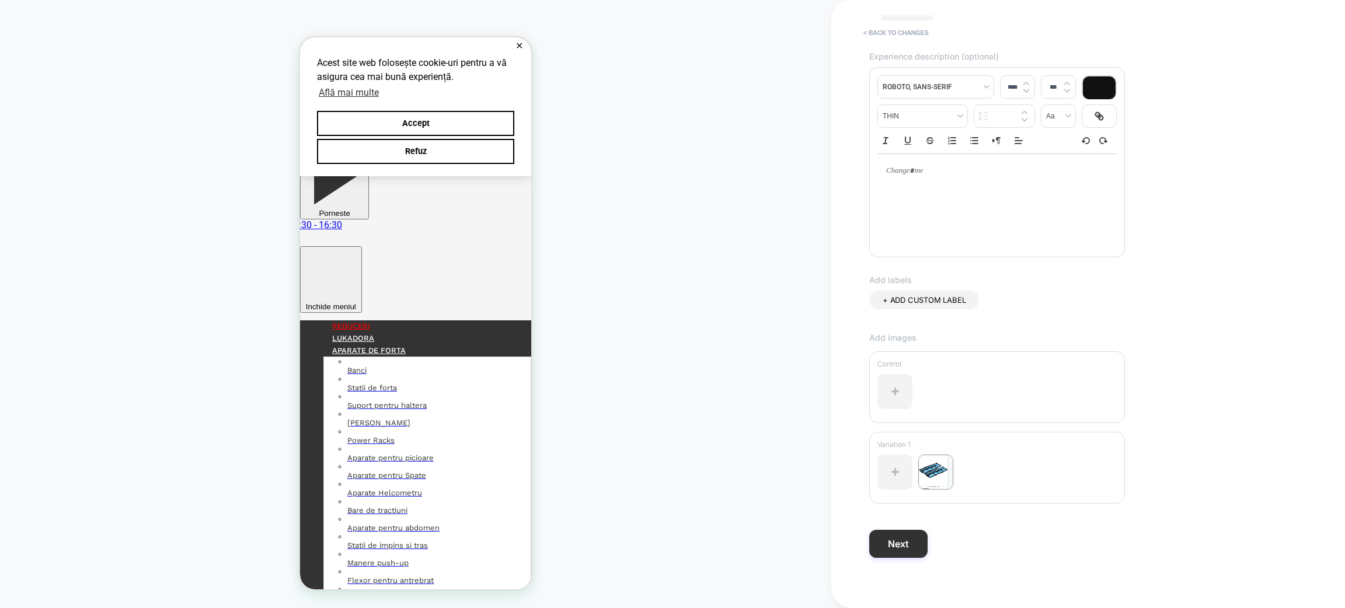
click at [912, 542] on button "Next" at bounding box center [898, 544] width 58 height 28
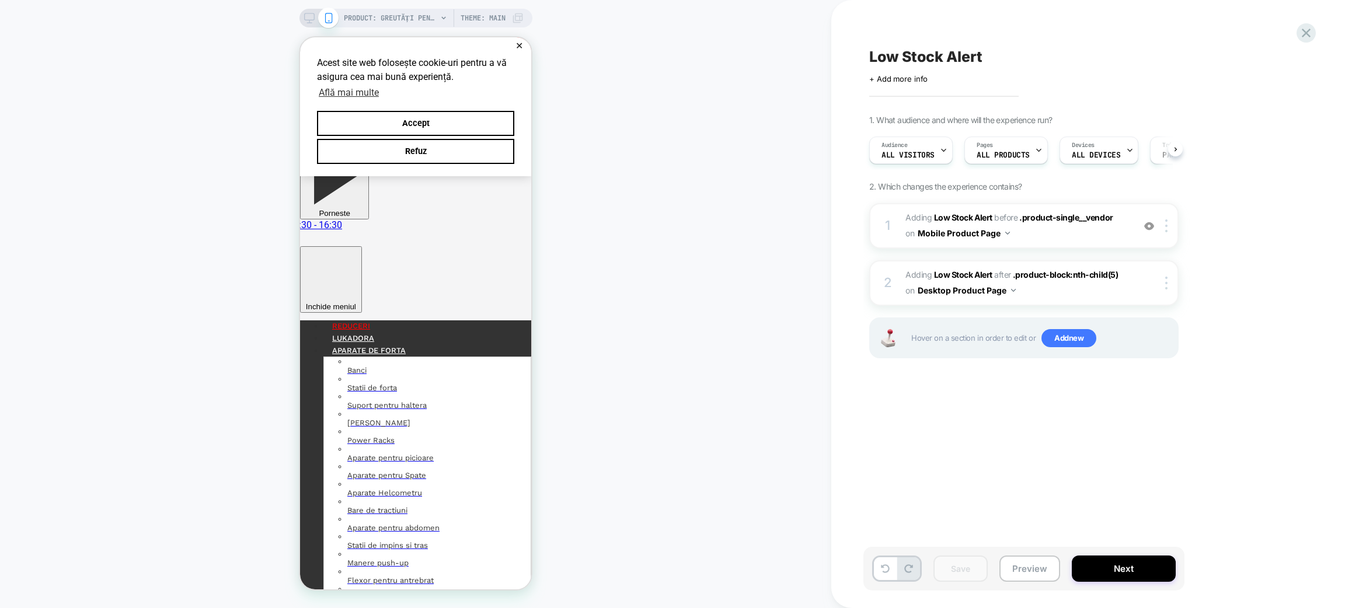
scroll to position [0, 1]
click at [912, 79] on span "+ Add more info" at bounding box center [898, 78] width 58 height 9
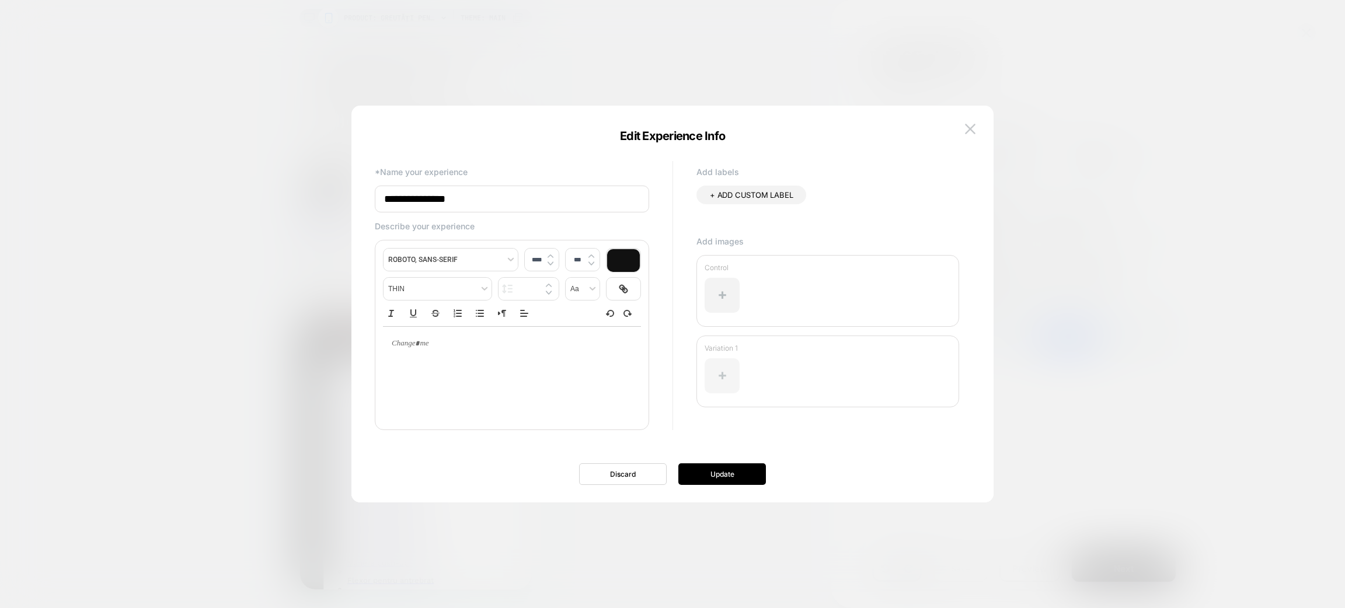
click at [715, 374] on div at bounding box center [722, 376] width 35 height 35
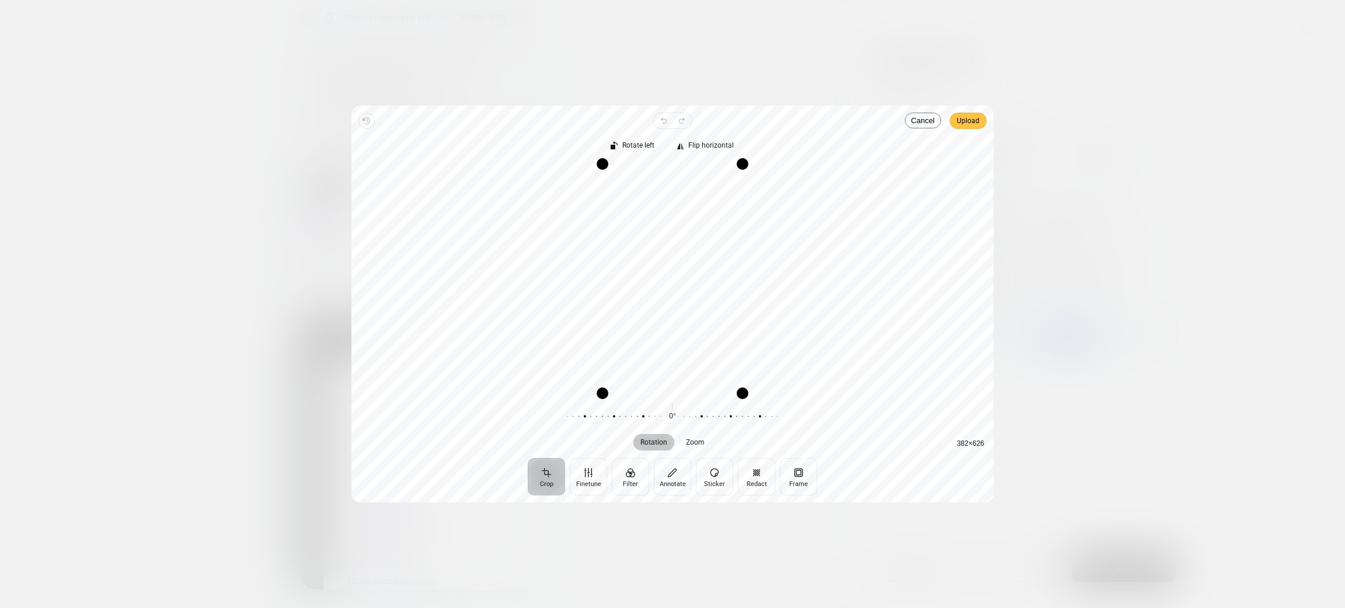
click at [962, 123] on span "Upload" at bounding box center [968, 121] width 23 height 14
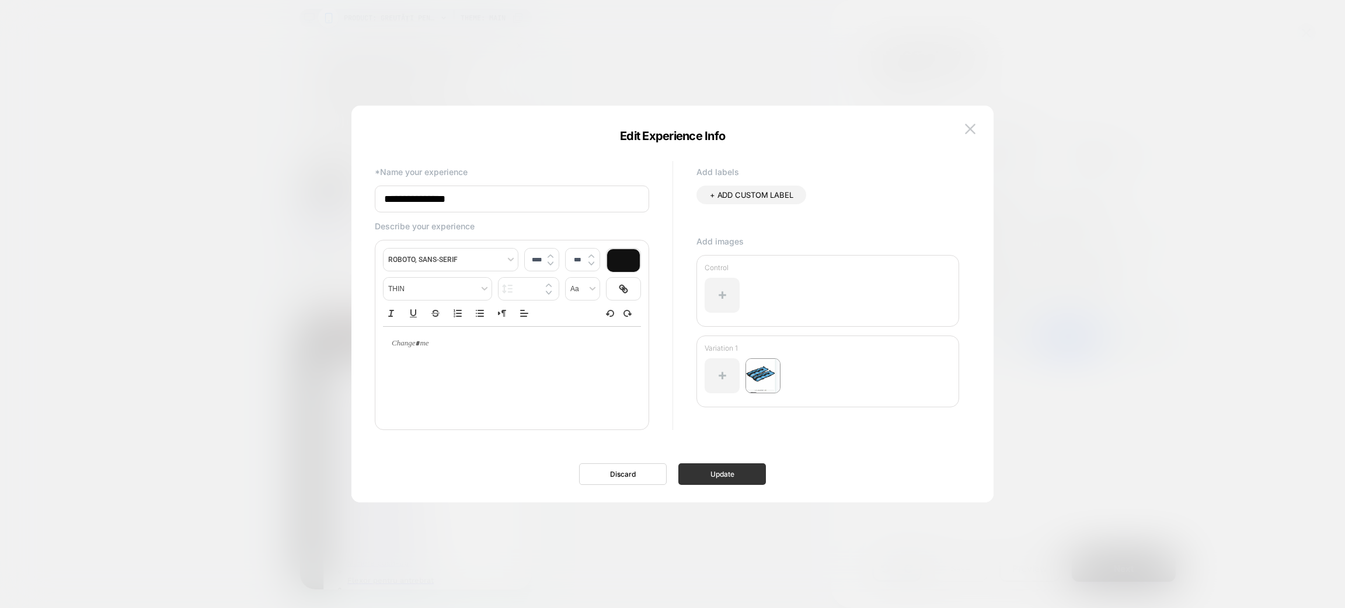
click at [723, 475] on button "Update" at bounding box center [723, 475] width 88 height 22
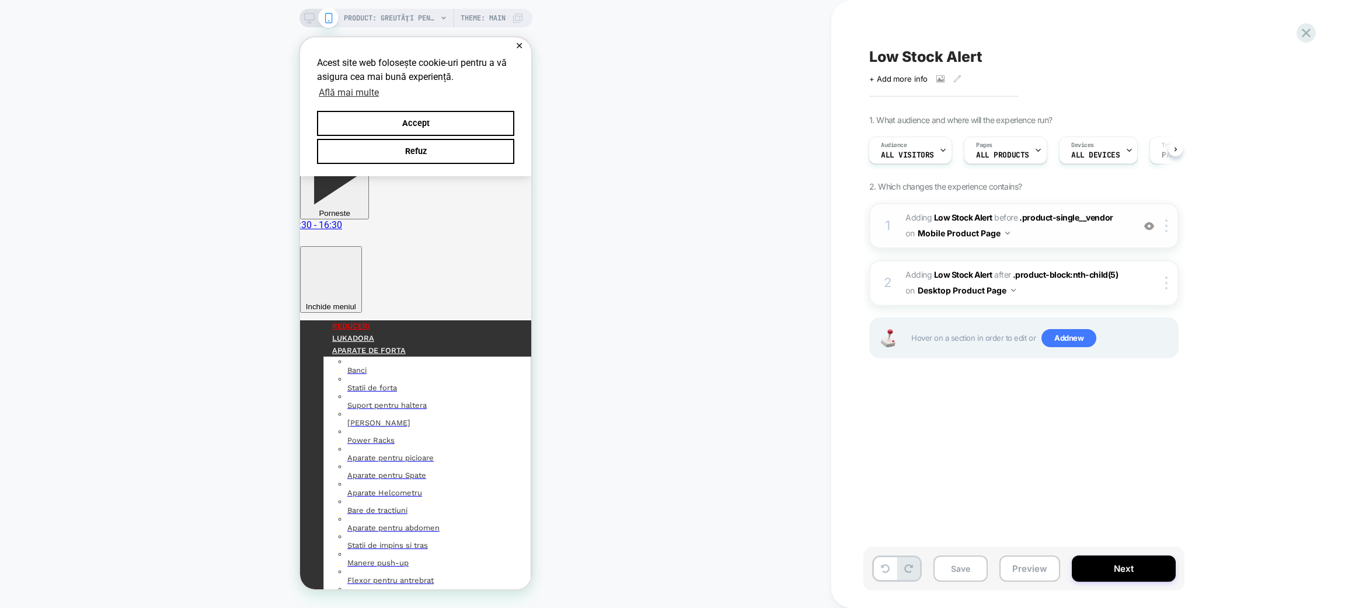
click at [1151, 221] on img at bounding box center [1150, 226] width 10 height 10
click at [955, 76] on icon at bounding box center [958, 79] width 8 height 8
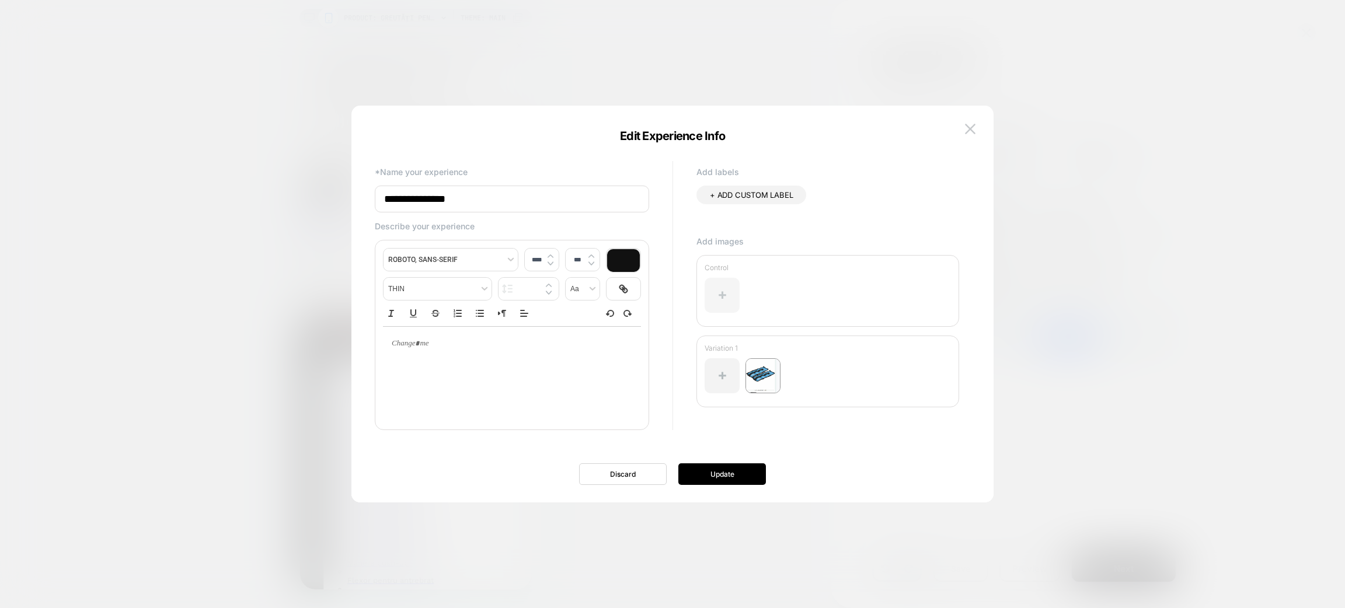
click at [722, 298] on div at bounding box center [722, 295] width 35 height 35
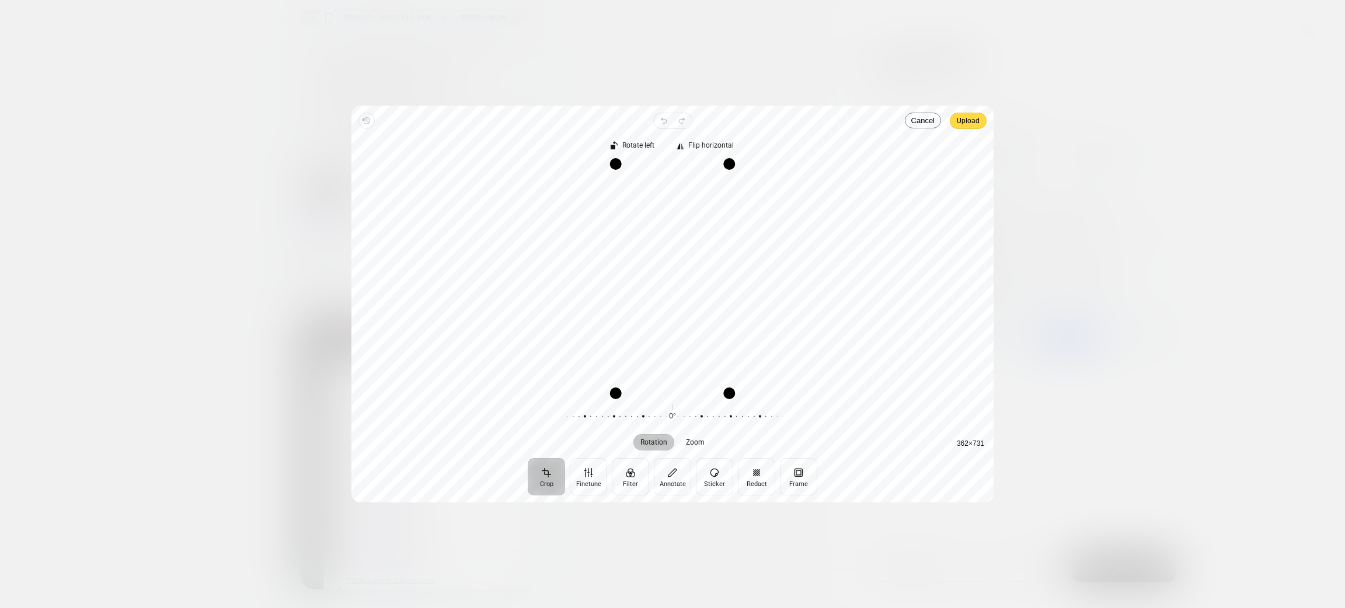
click at [969, 119] on span "Upload" at bounding box center [968, 121] width 23 height 14
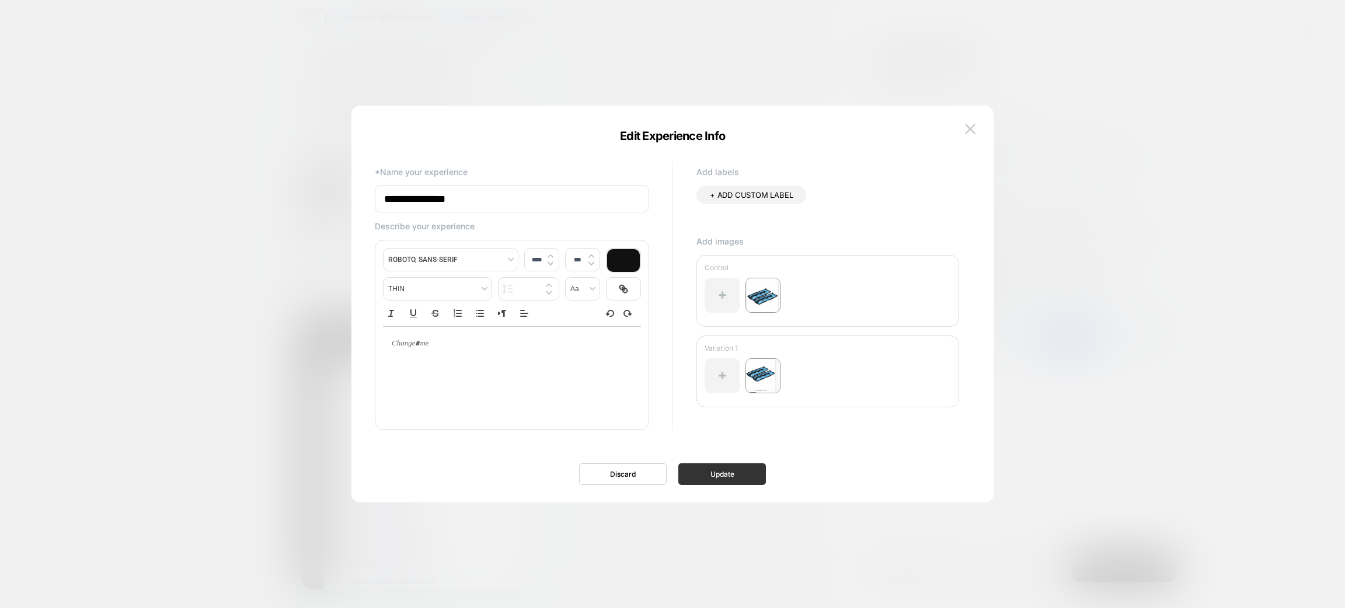
click at [706, 475] on button "Update" at bounding box center [723, 475] width 88 height 22
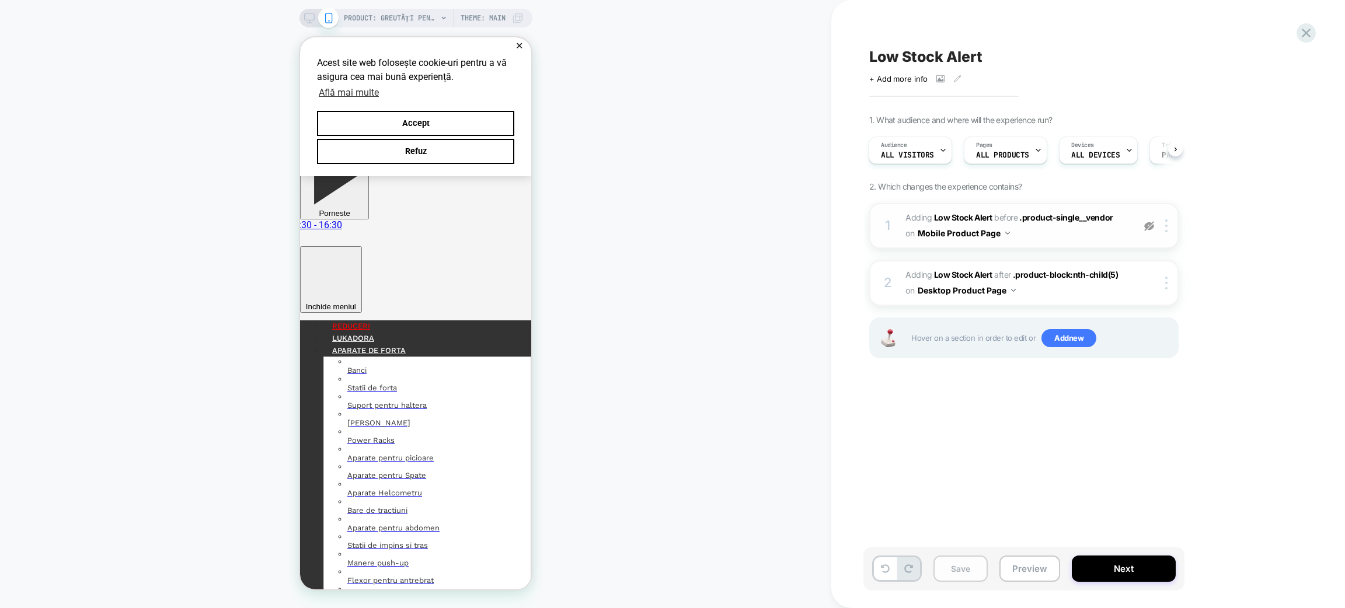
click at [956, 566] on button "Save" at bounding box center [961, 569] width 54 height 26
click at [931, 56] on span "Low Stock Alert" at bounding box center [925, 57] width 113 height 18
click at [931, 56] on textarea "**********" at bounding box center [950, 57] width 162 height 18
click at [922, 48] on textarea "**********" at bounding box center [950, 57] width 162 height 18
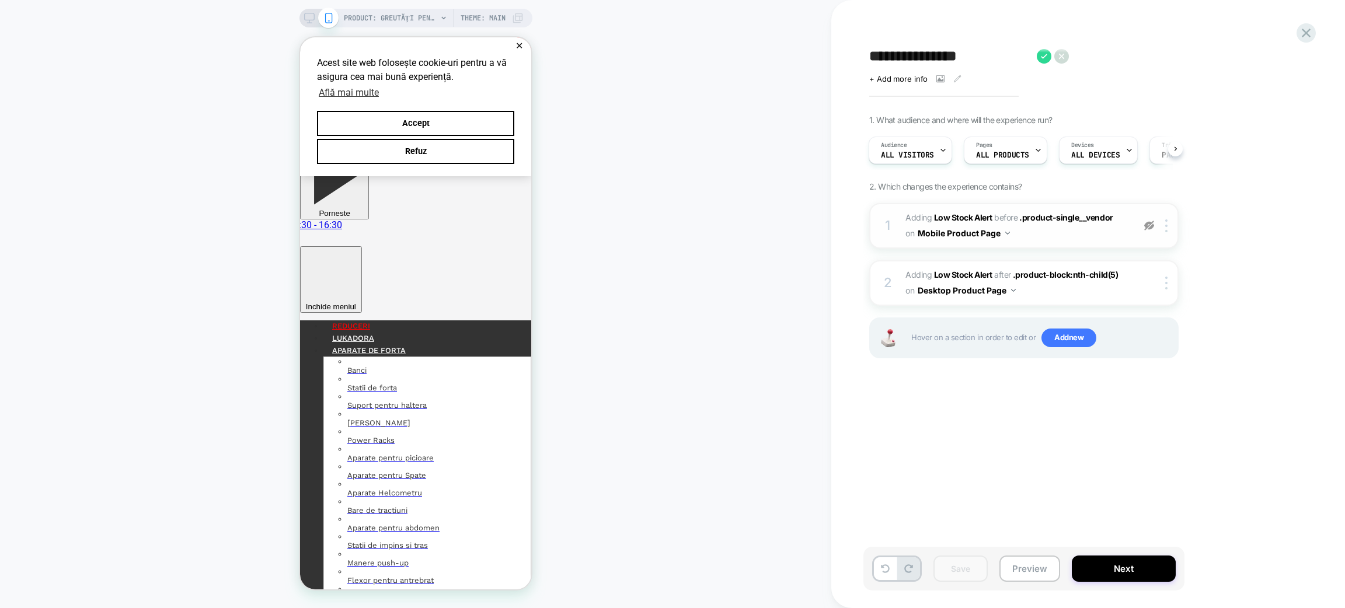
click at [922, 48] on textarea "**********" at bounding box center [950, 57] width 162 height 18
click at [1024, 569] on button "Preview" at bounding box center [1030, 569] width 61 height 26
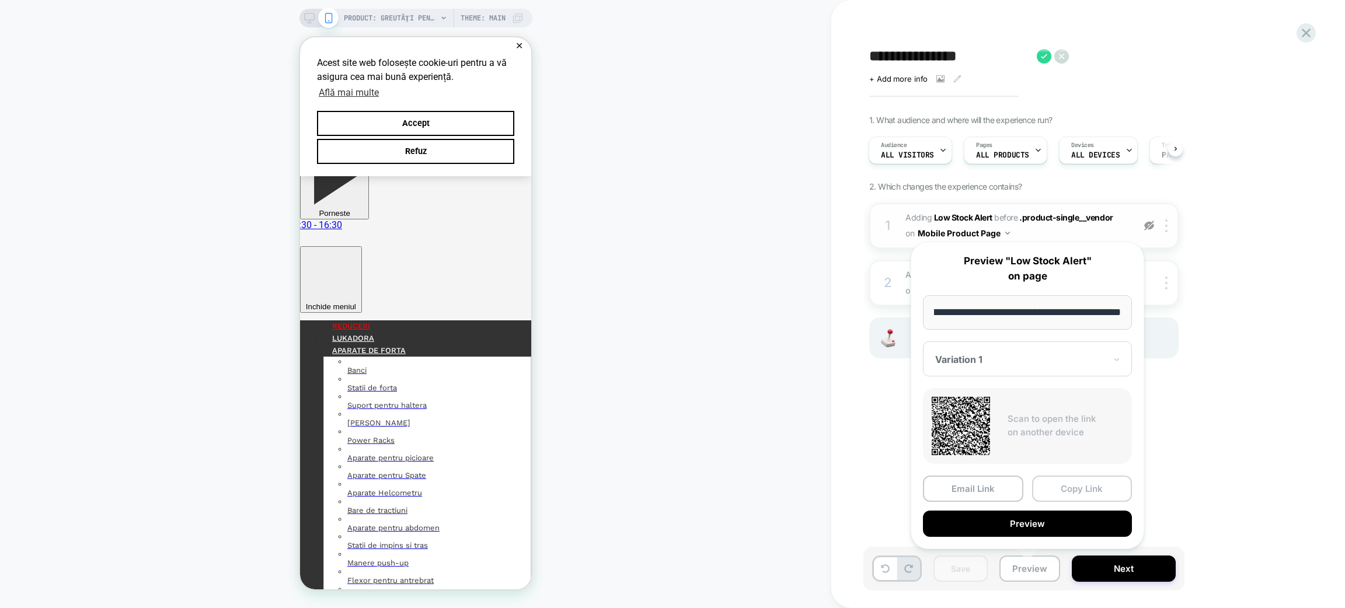
scroll to position [0, 0]
click at [1045, 484] on button "Copy Link" at bounding box center [1082, 489] width 100 height 26
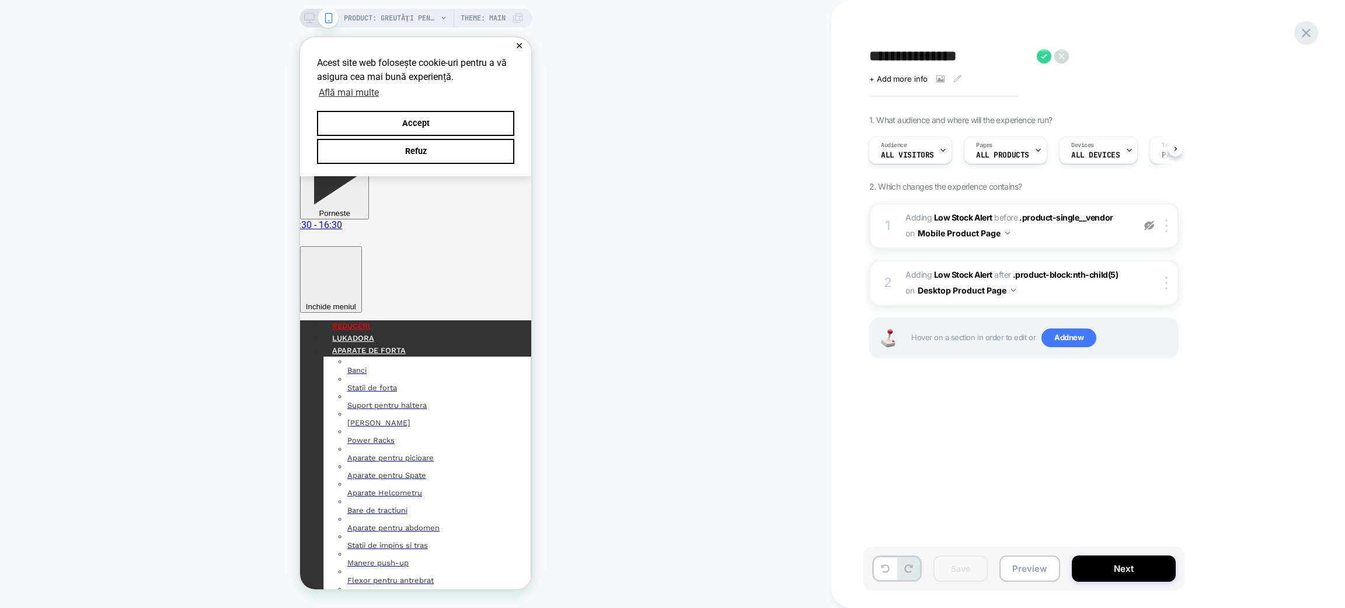
click at [1310, 36] on icon at bounding box center [1306, 33] width 9 height 9
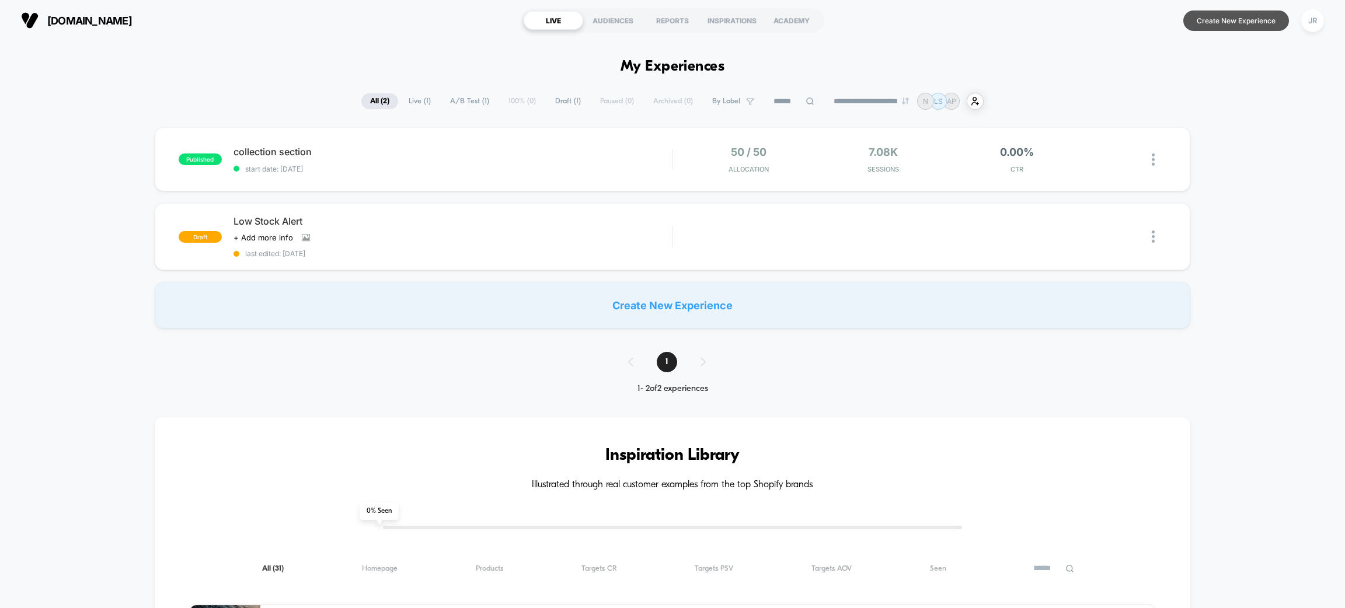
click at [1204, 20] on button "Create New Experience" at bounding box center [1237, 21] width 106 height 20
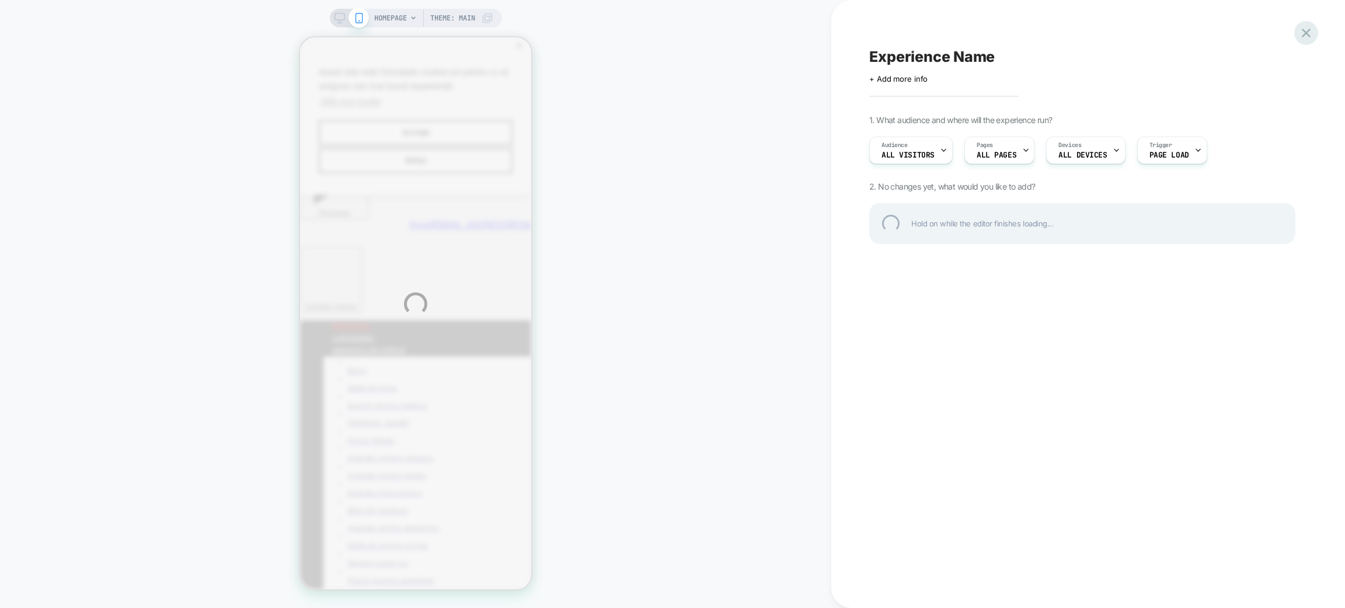
click at [1303, 39] on div at bounding box center [1307, 33] width 24 height 24
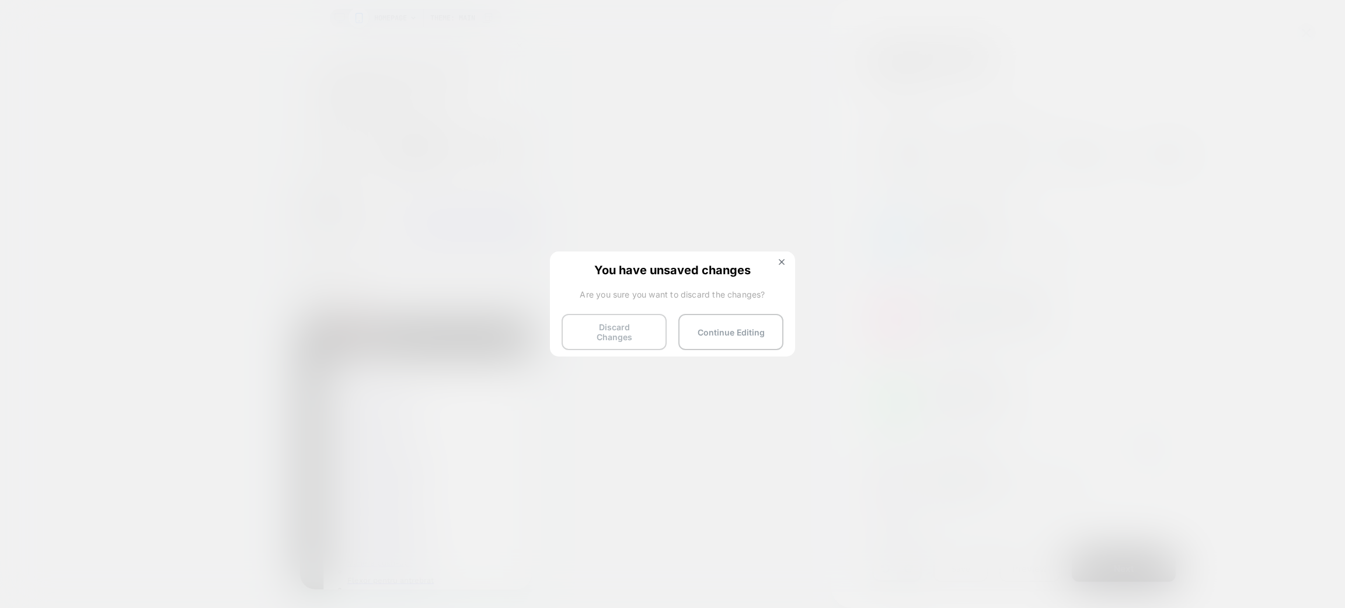
click at [632, 335] on button "Discard Changes" at bounding box center [614, 332] width 105 height 36
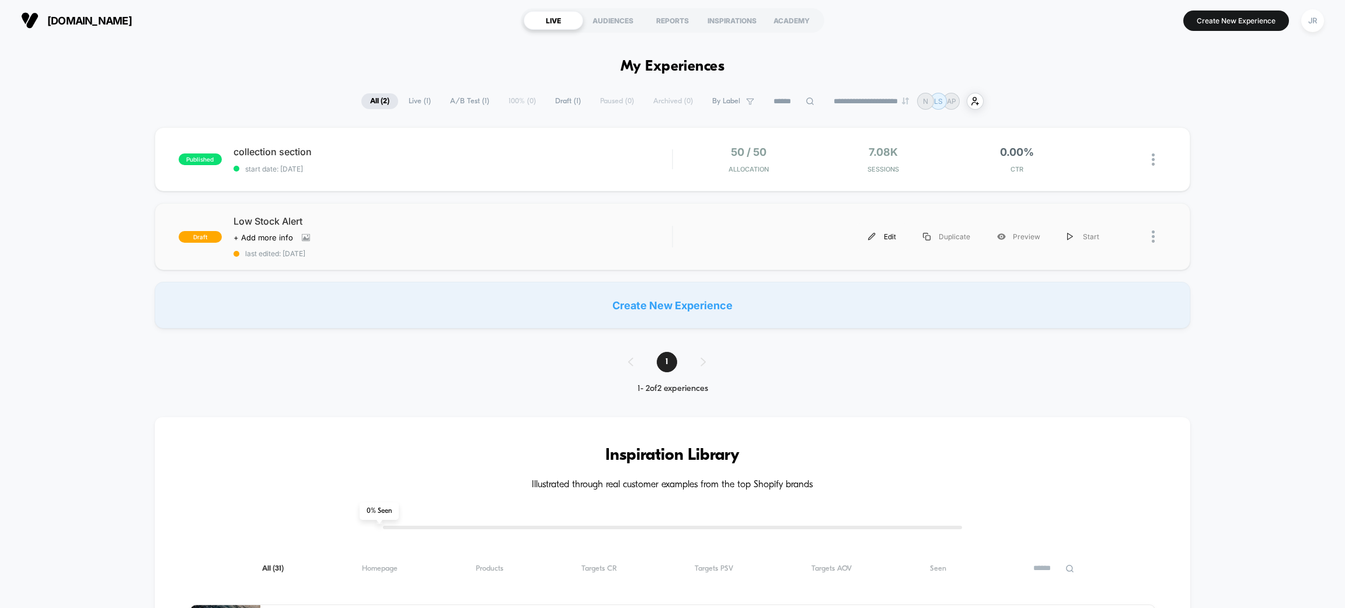
click at [878, 231] on div "Edit" at bounding box center [882, 237] width 55 height 26
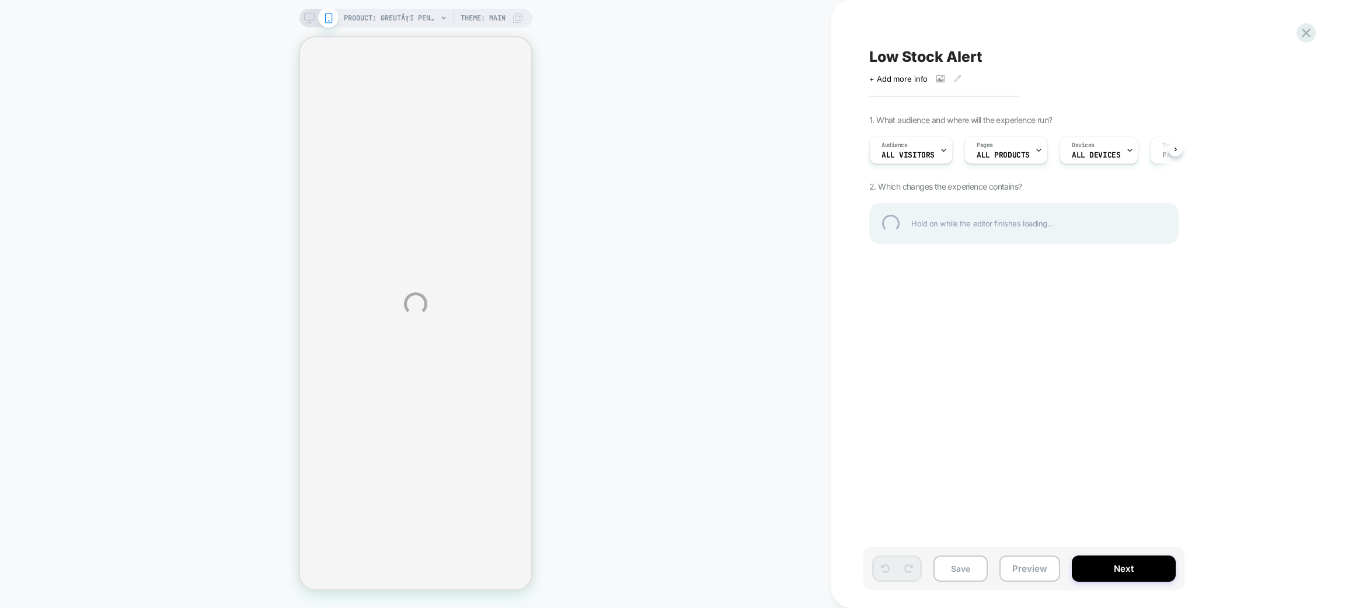
click at [895, 51] on div "Low Stock Alert" at bounding box center [1082, 57] width 426 height 18
type textarea "**********"
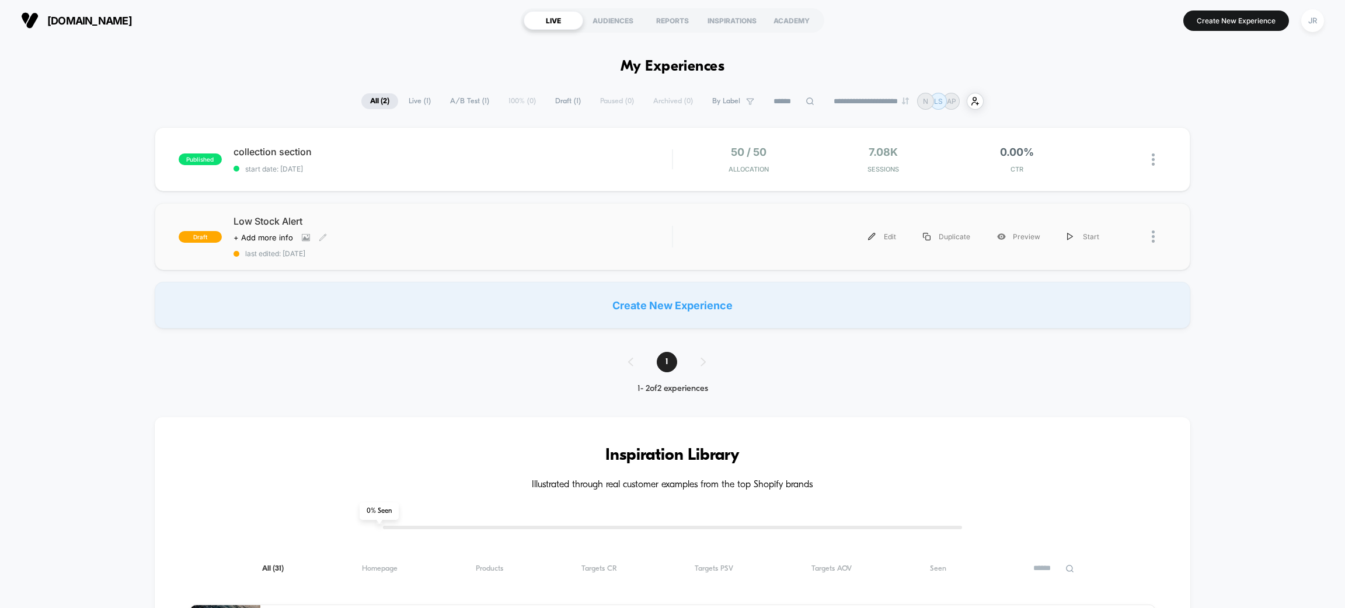
click at [276, 215] on span "Low Stock Alert" at bounding box center [453, 221] width 439 height 12
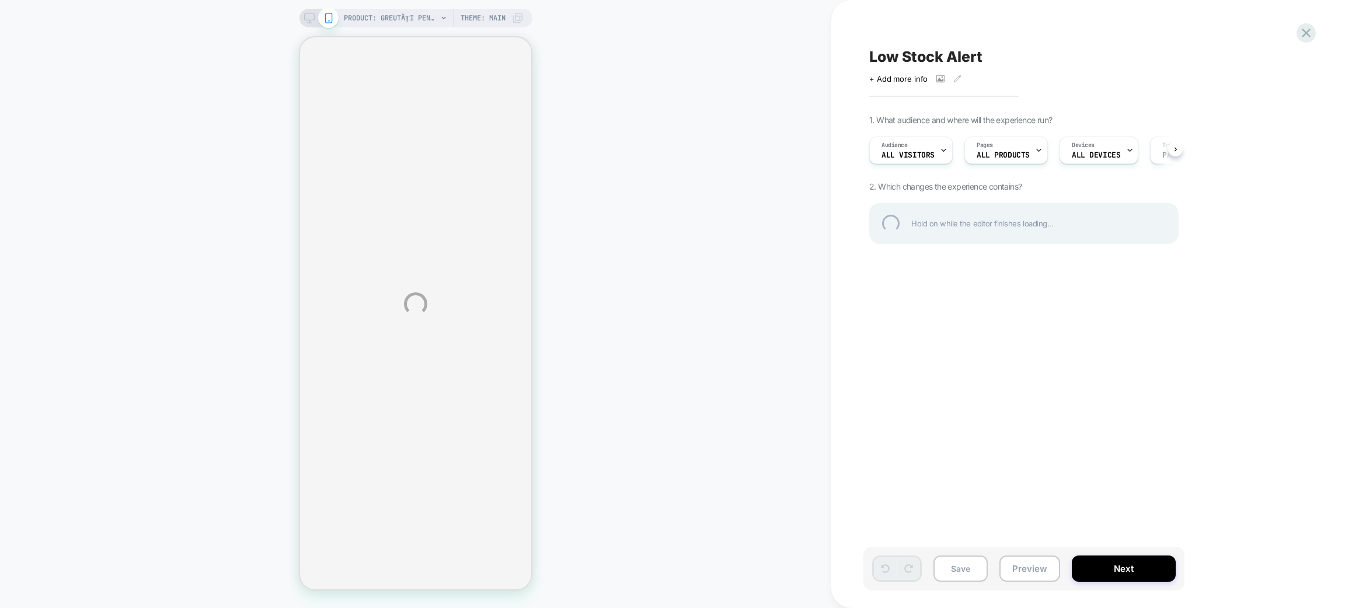
click at [896, 57] on div "Low Stock Alert" at bounding box center [1082, 57] width 426 height 18
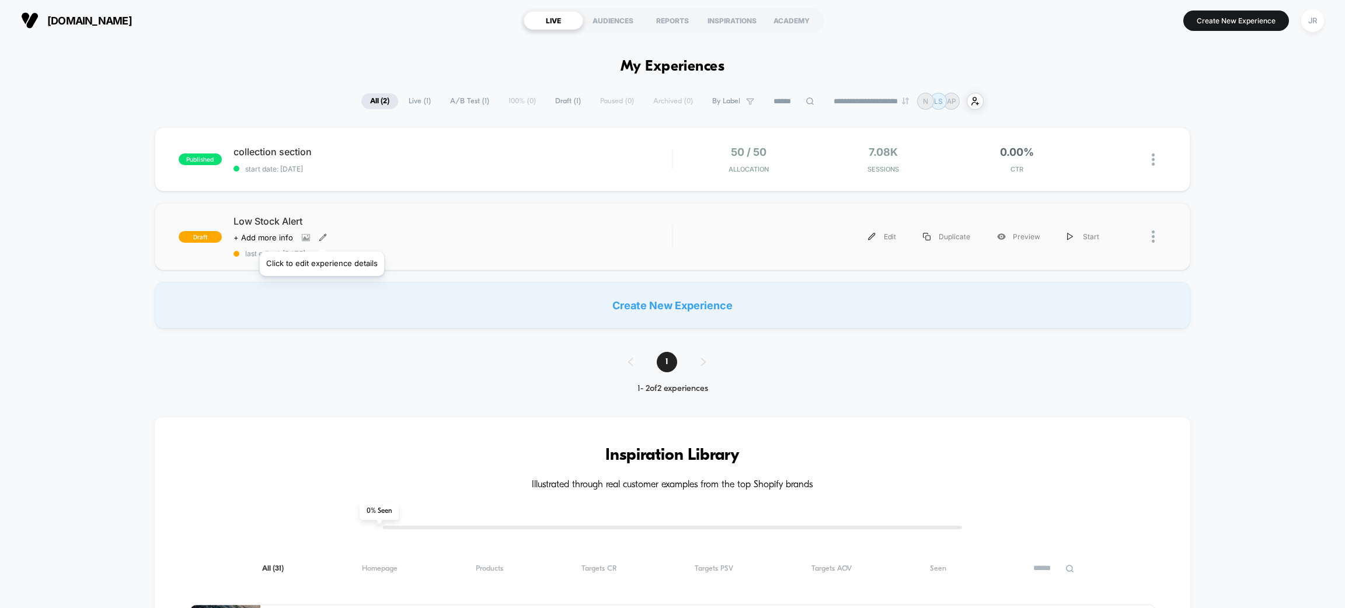
click at [321, 237] on icon at bounding box center [322, 237] width 6 height 6
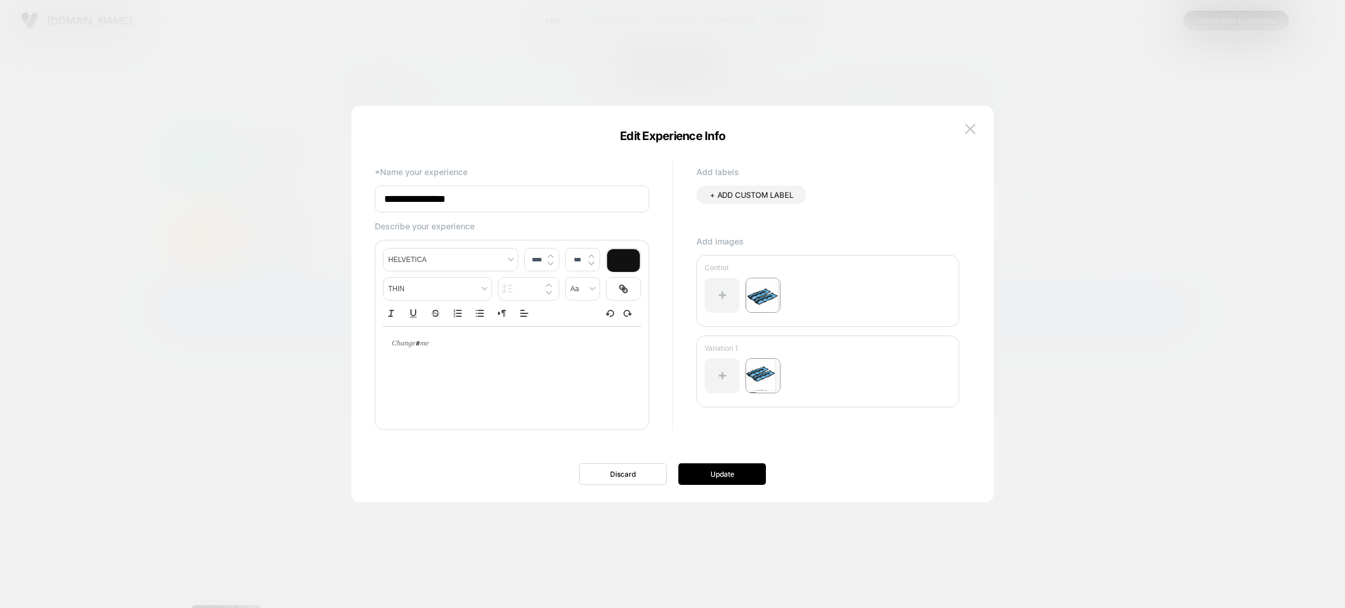
click at [387, 198] on input "**********" at bounding box center [512, 199] width 274 height 27
type input "**********"
click at [689, 476] on button "Update" at bounding box center [723, 475] width 88 height 22
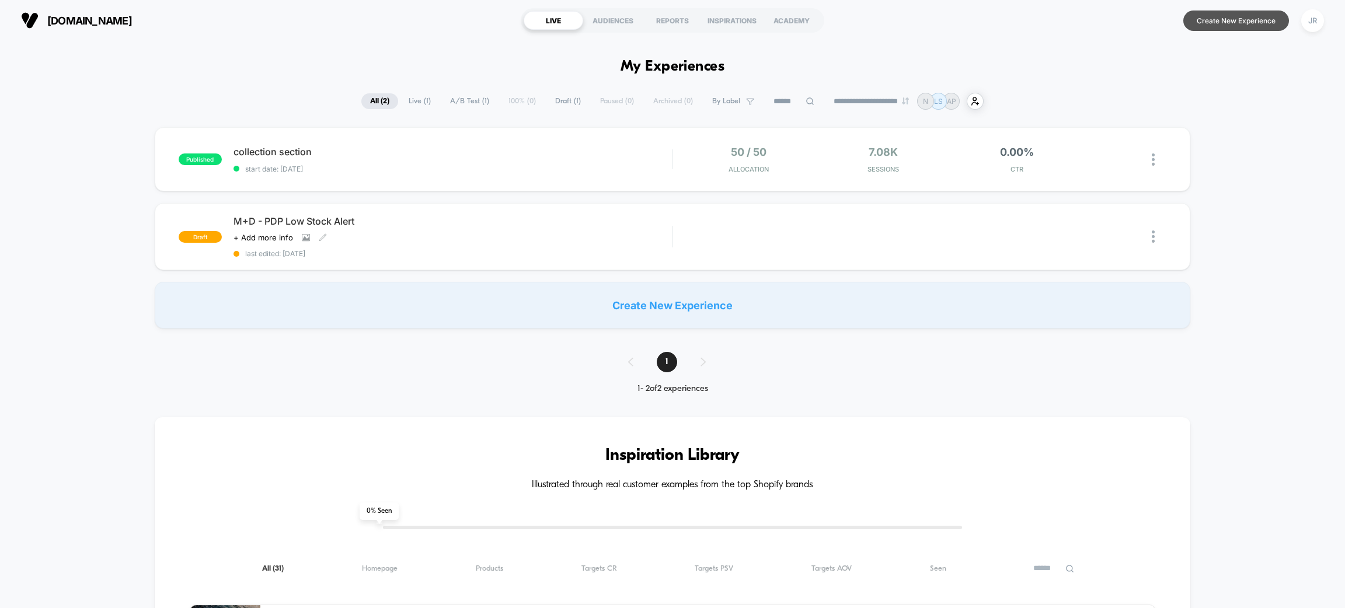
click at [1224, 21] on button "Create New Experience" at bounding box center [1237, 21] width 106 height 20
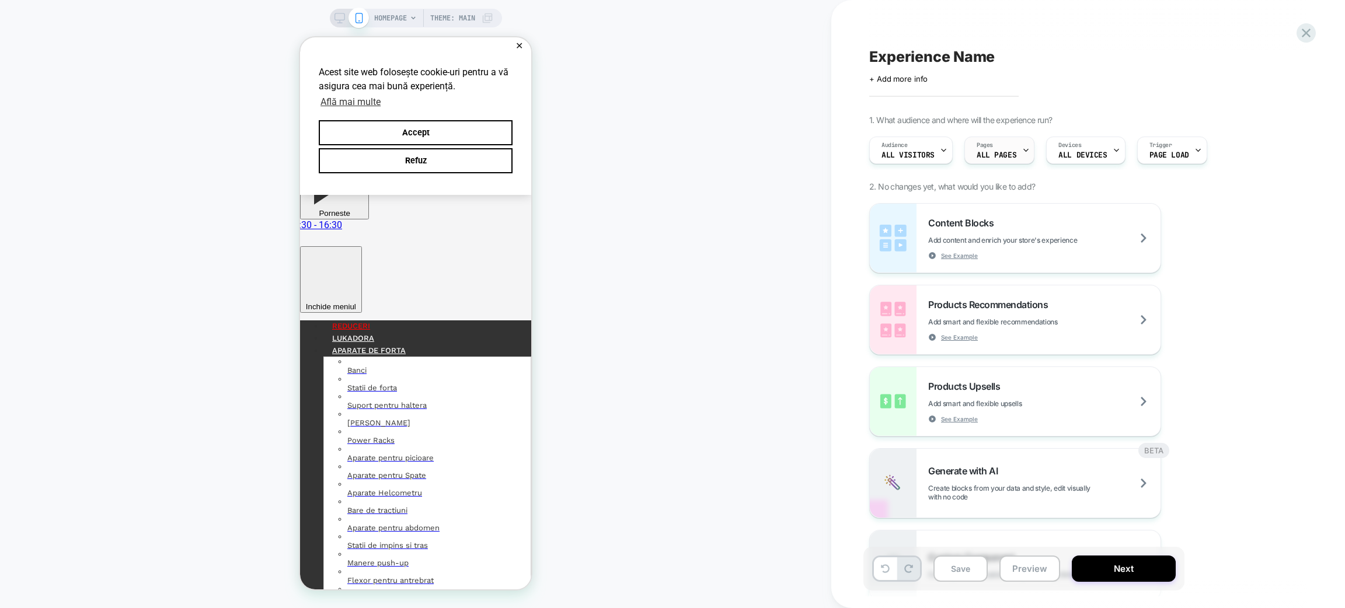
click at [990, 154] on span "ALL PAGES" at bounding box center [997, 155] width 40 height 8
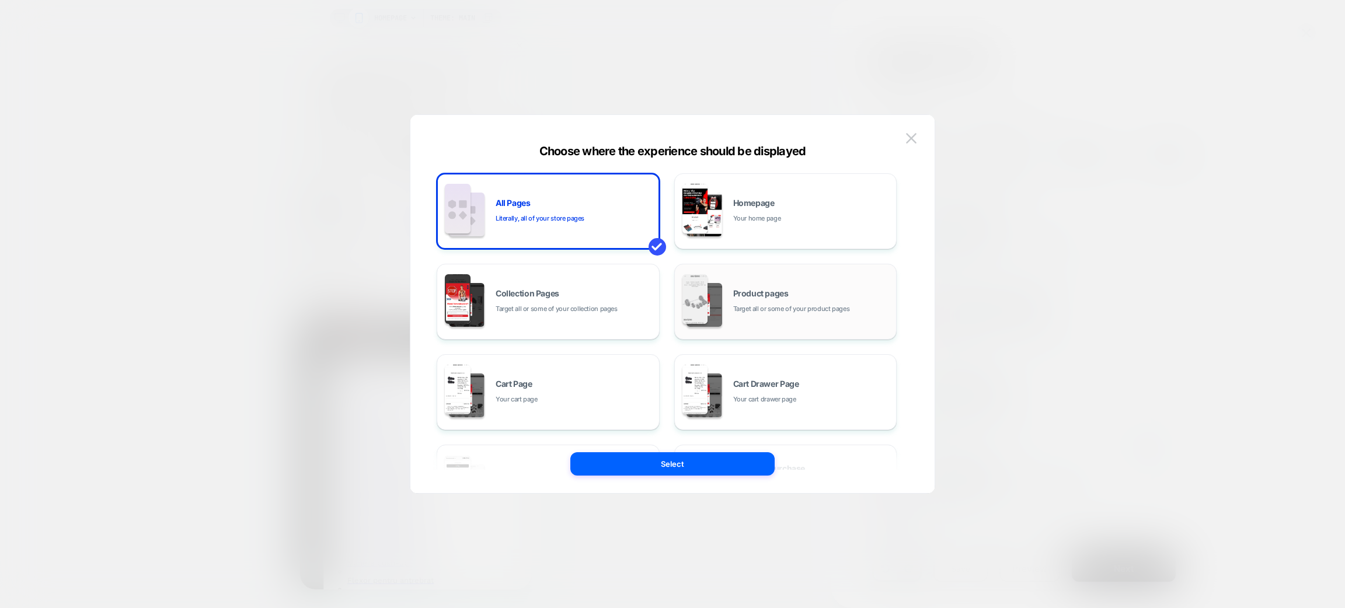
click at [743, 287] on div "Product pages Target all or some of your product pages" at bounding box center [786, 302] width 210 height 64
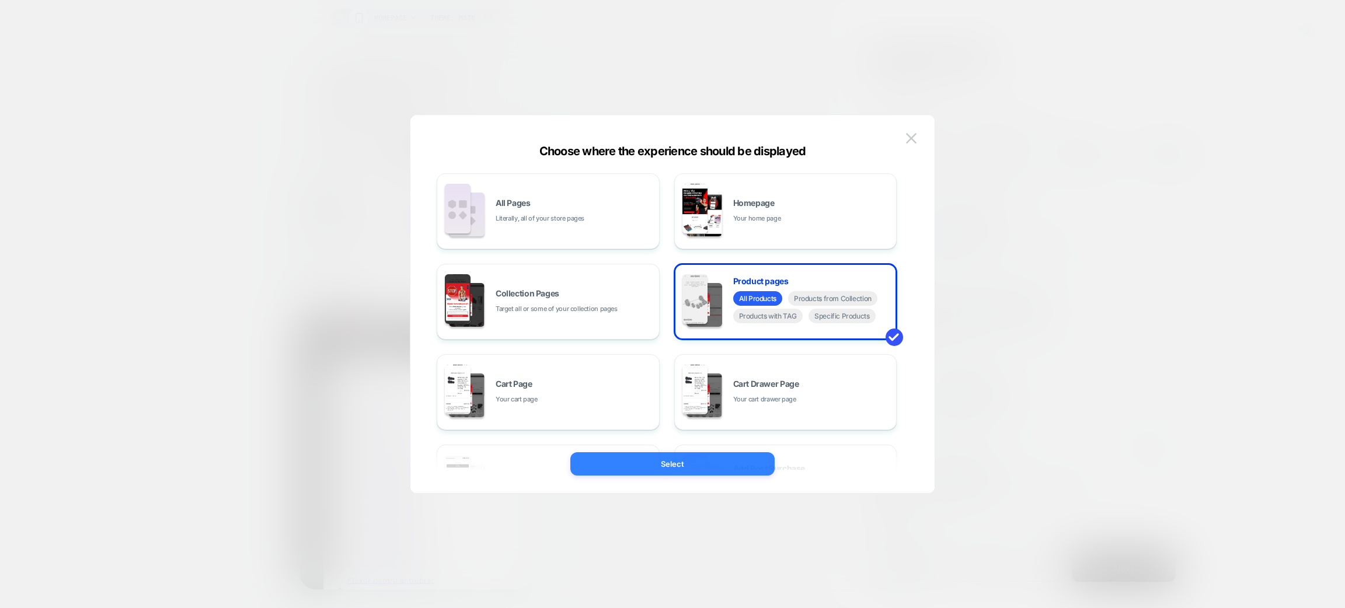
click at [707, 458] on button "Select" at bounding box center [673, 464] width 204 height 23
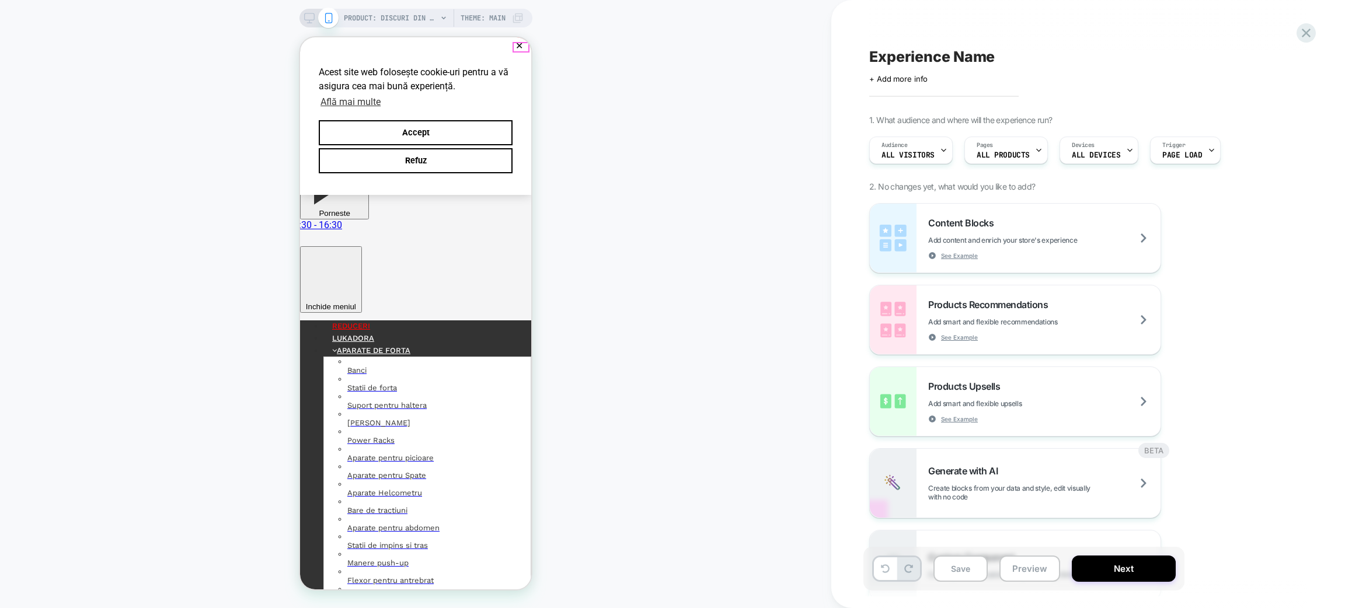
click at [517, 46] on button "✕" at bounding box center [519, 46] width 15 height 8
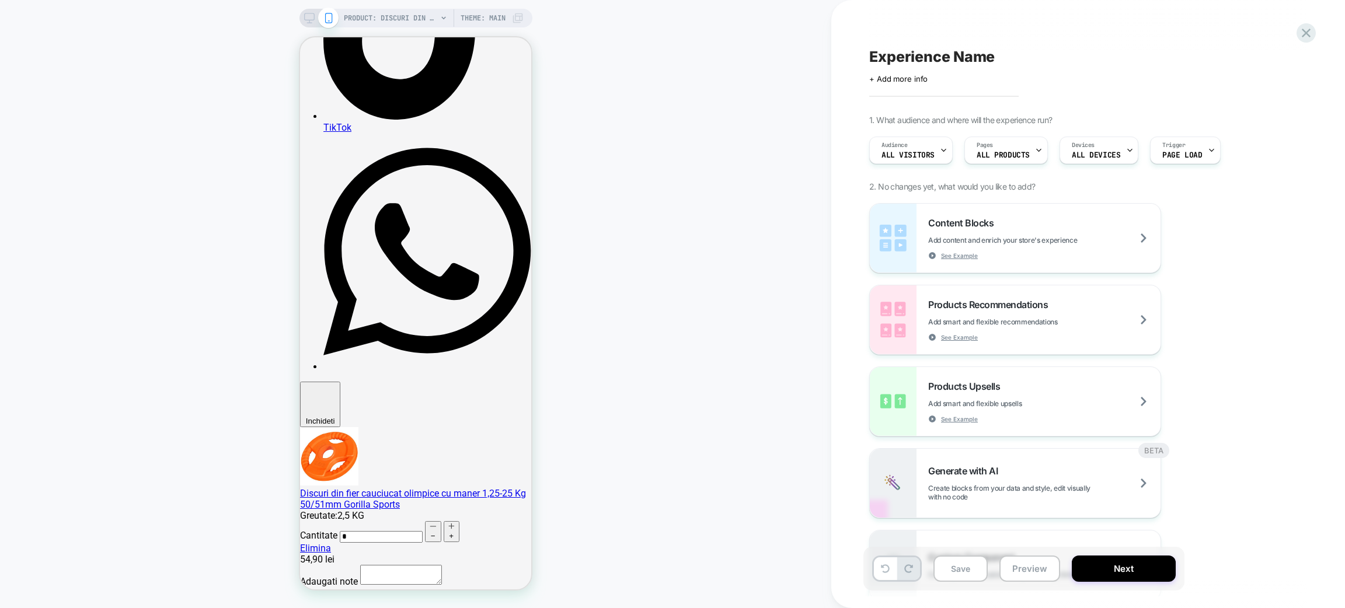
scroll to position [1395, 0]
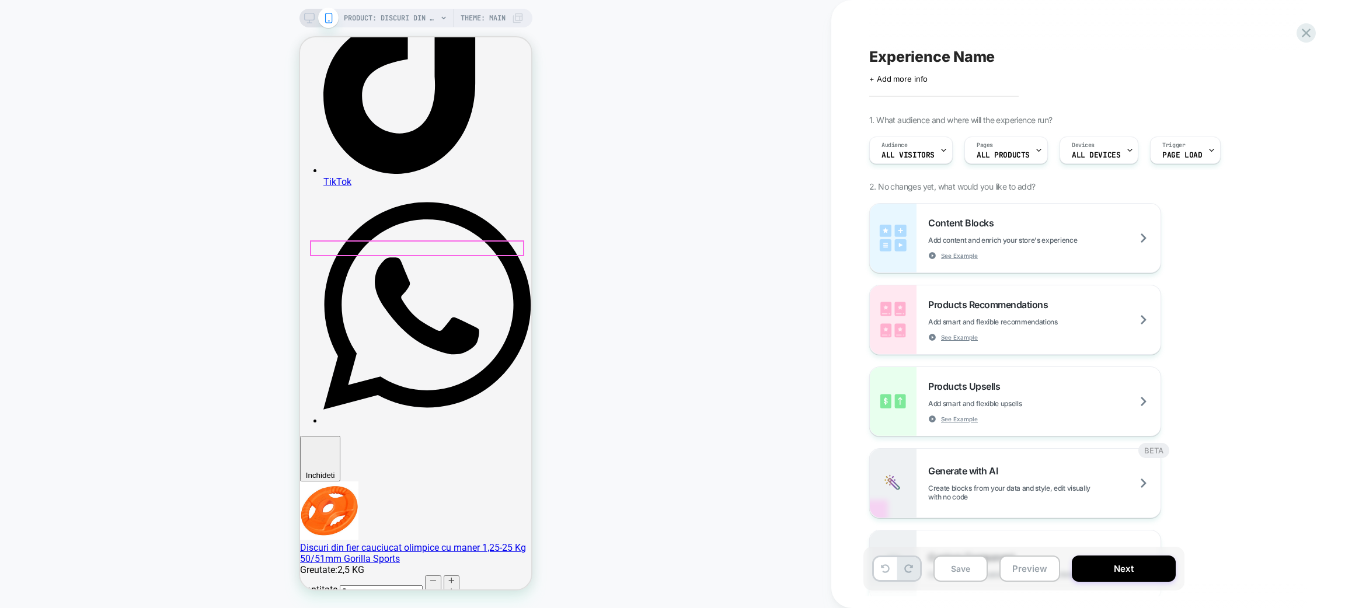
copy div "S-ar putea să-ți placă și"
click at [749, 303] on div "PRODUCT: Discuri din fier cauciucat olimpice cu maner 1,25-25 Kg 50/51mm Gorill…" at bounding box center [416, 304] width 832 height 585
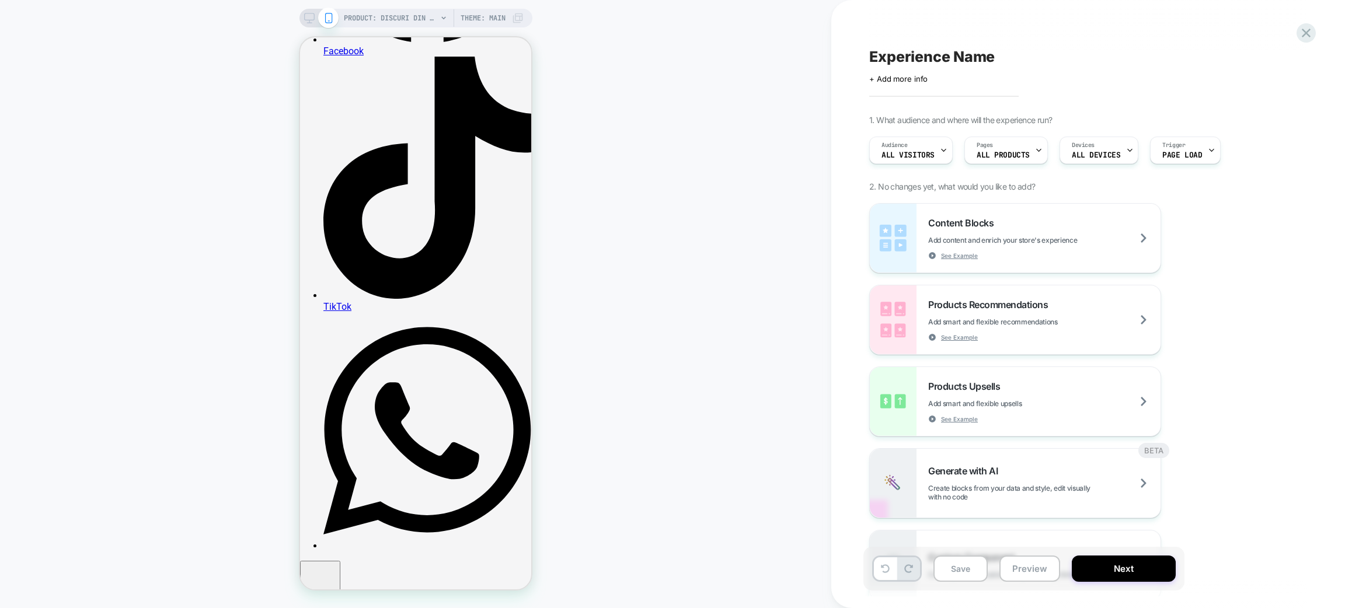
scroll to position [1401, 0]
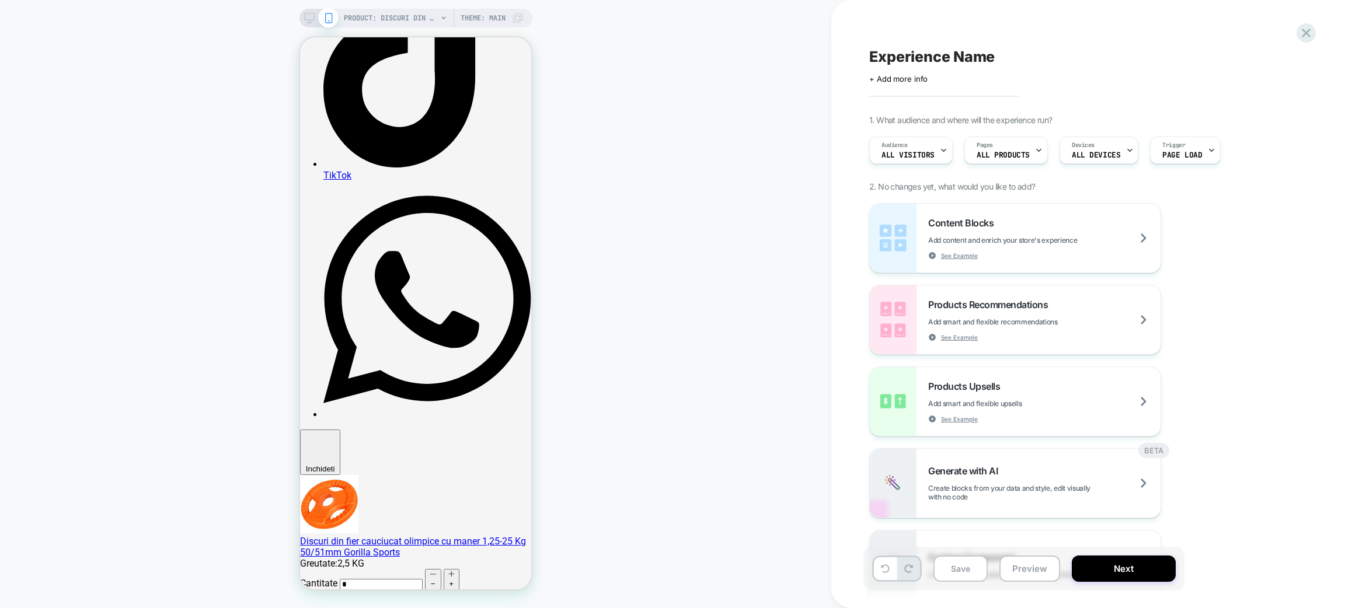
click at [961, 51] on span "Experience Name" at bounding box center [932, 57] width 126 height 18
type textarea "**********"
click at [1097, 322] on span "Add smart and flexible recommendations" at bounding box center [1022, 321] width 188 height 9
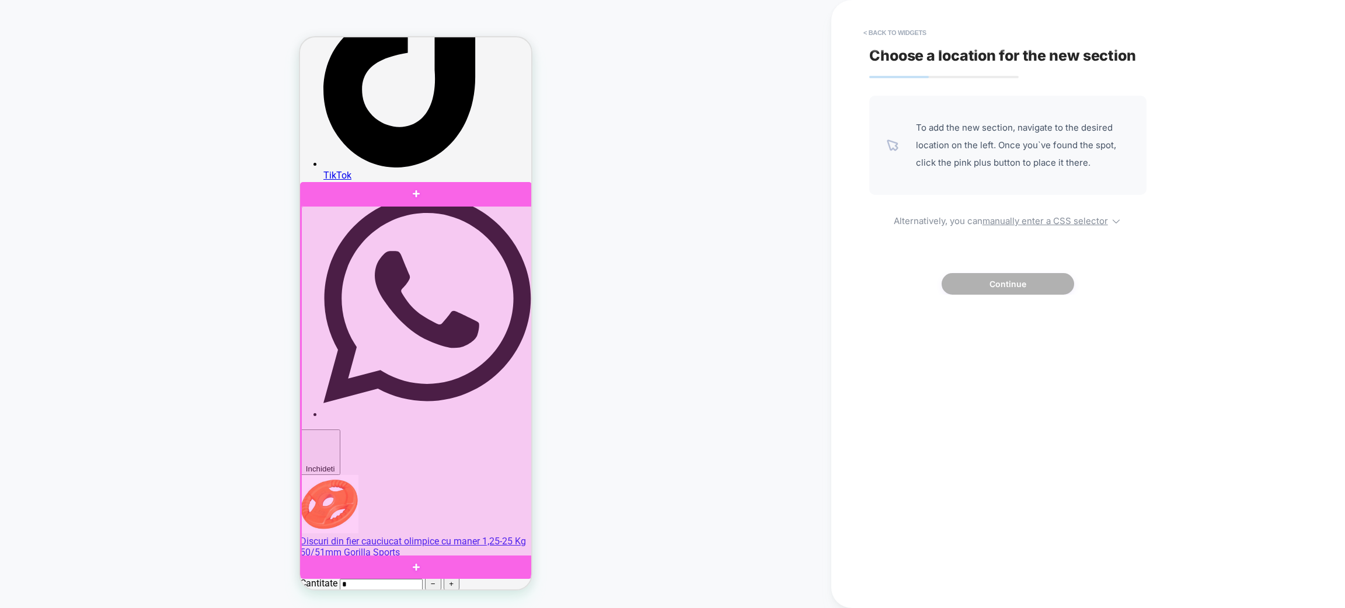
click at [438, 260] on div at bounding box center [417, 382] width 232 height 352
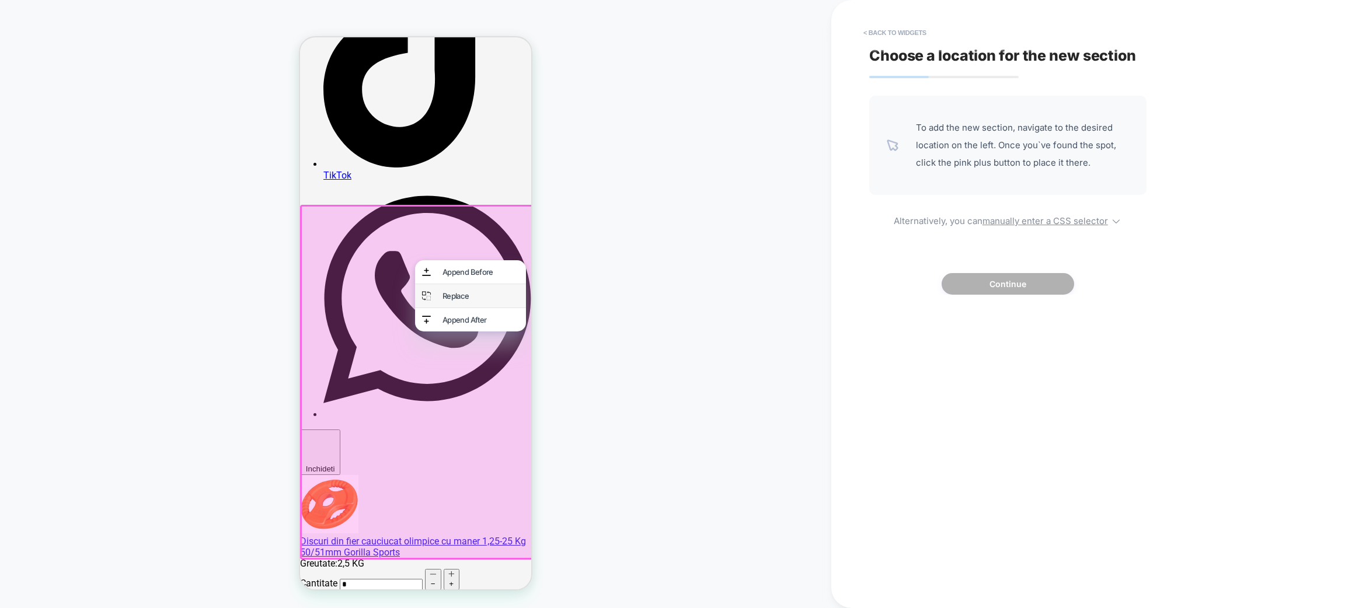
click at [455, 291] on div "Replace" at bounding box center [470, 295] width 111 height 23
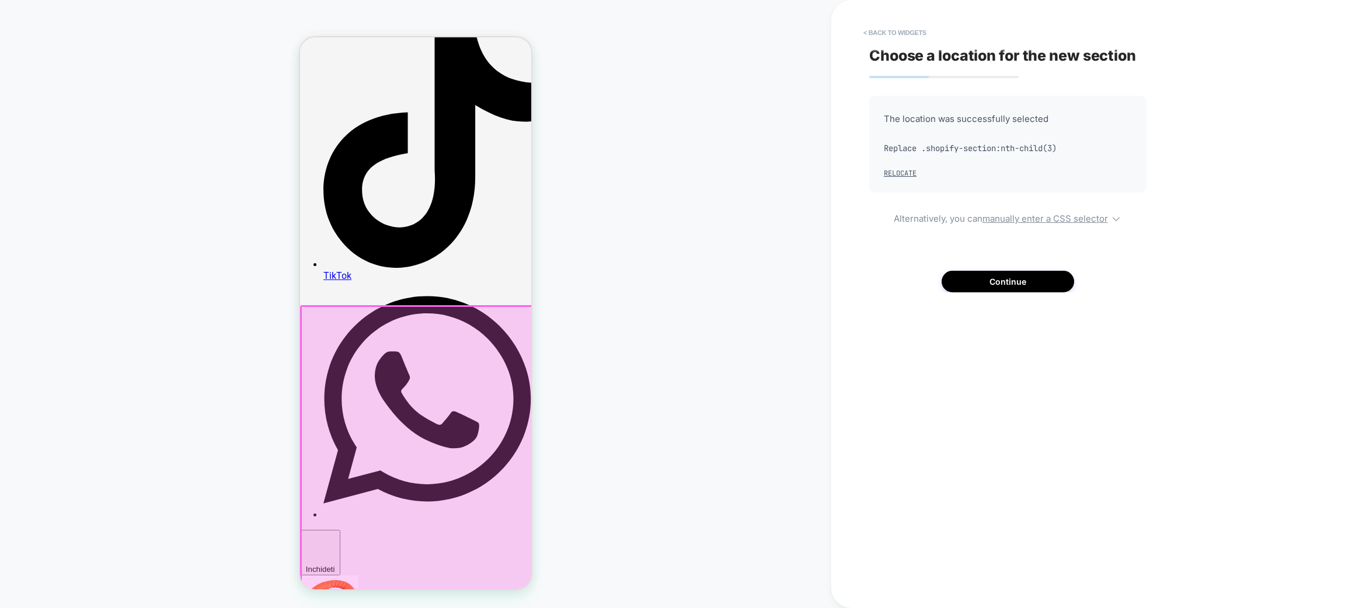
scroll to position [1300, 0]
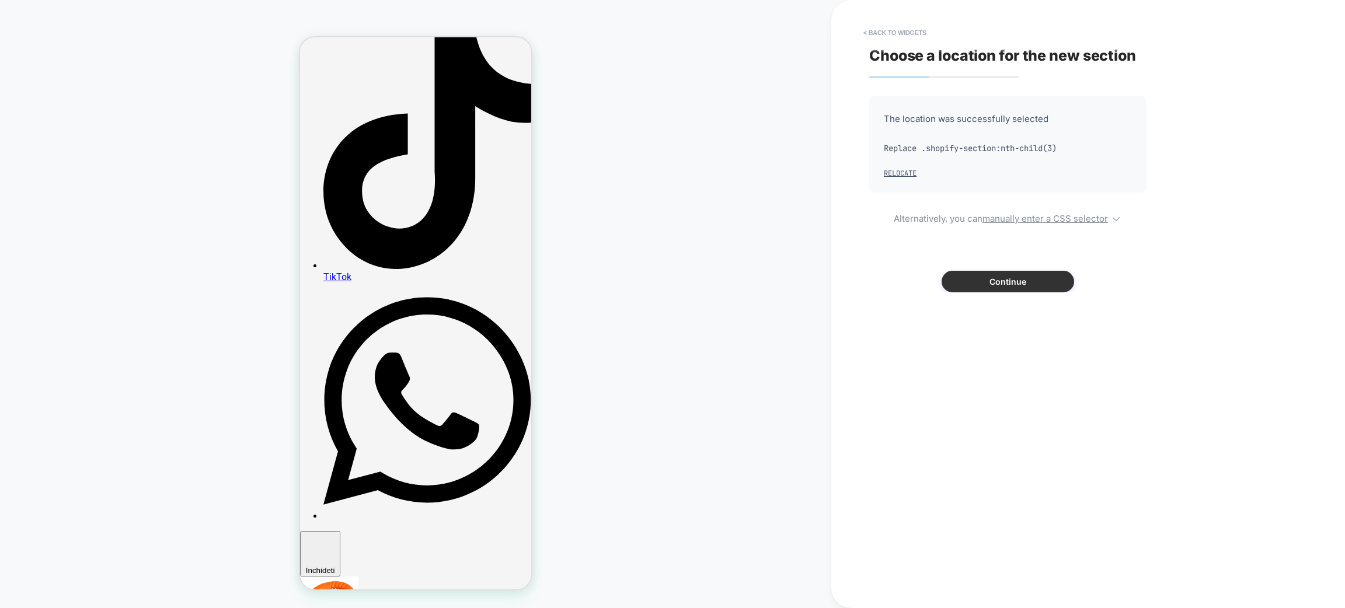
click at [1046, 283] on button "Continue" at bounding box center [1008, 282] width 133 height 22
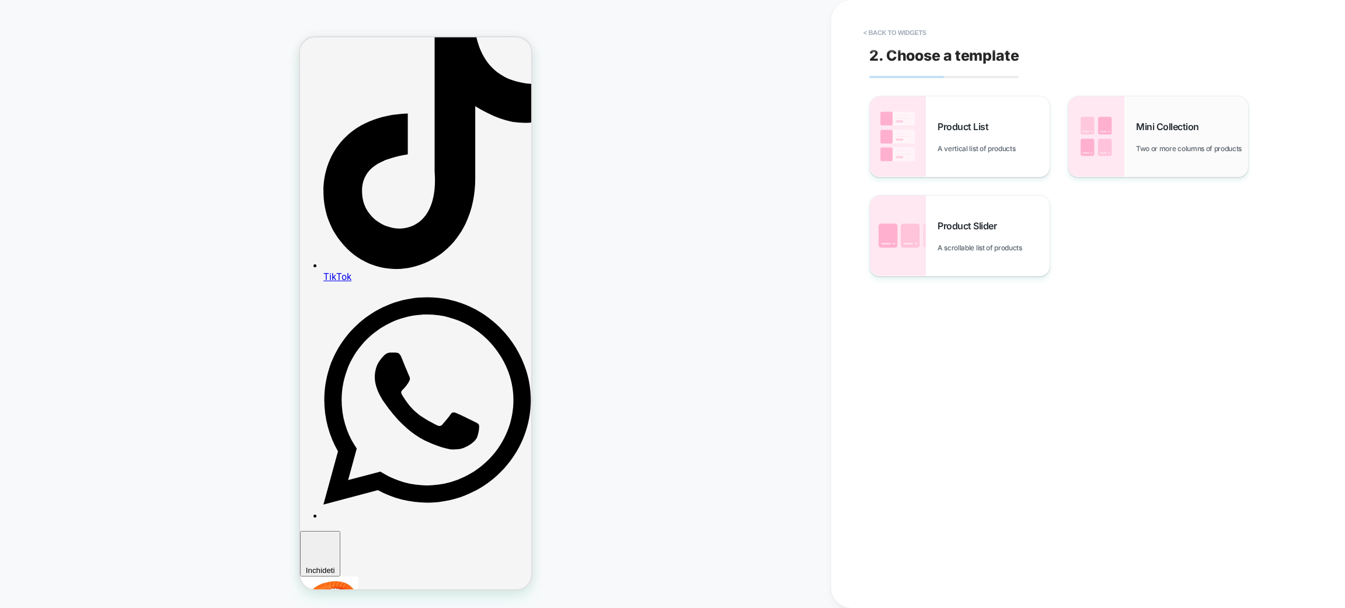
click at [1149, 152] on span "Two or more columns of products" at bounding box center [1192, 148] width 112 height 9
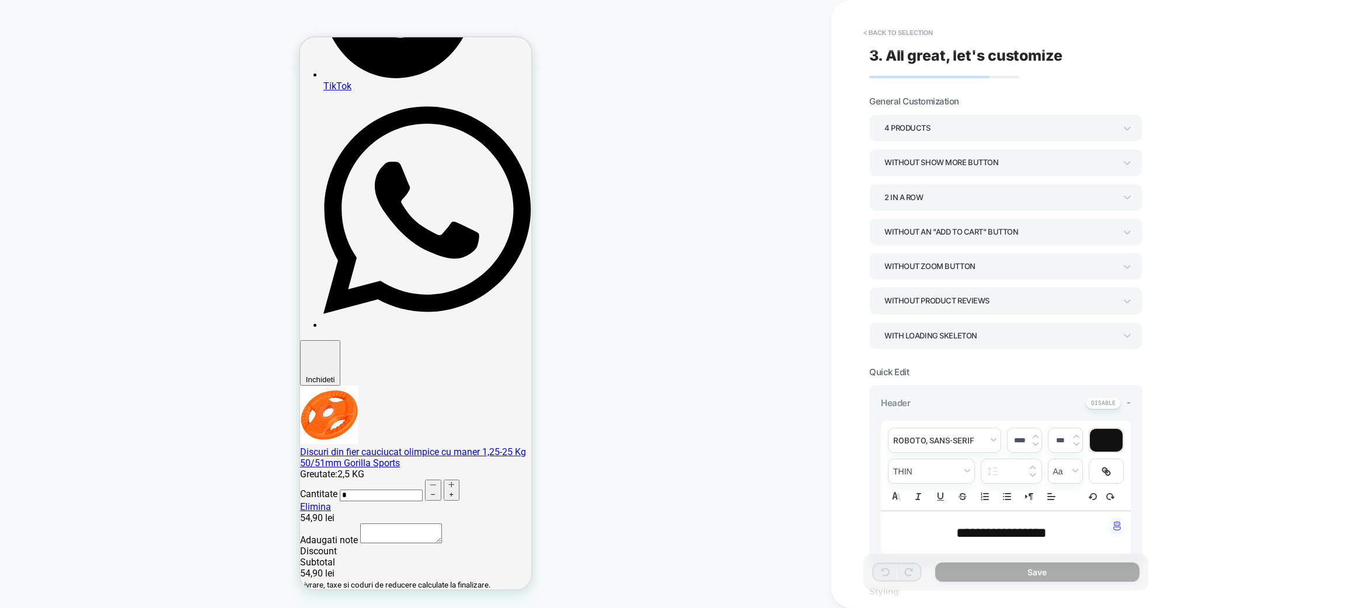
scroll to position [1491, 0]
click at [986, 126] on div "4 Products" at bounding box center [1000, 128] width 231 height 16
click at [901, 276] on div "6 Products" at bounding box center [1006, 279] width 264 height 24
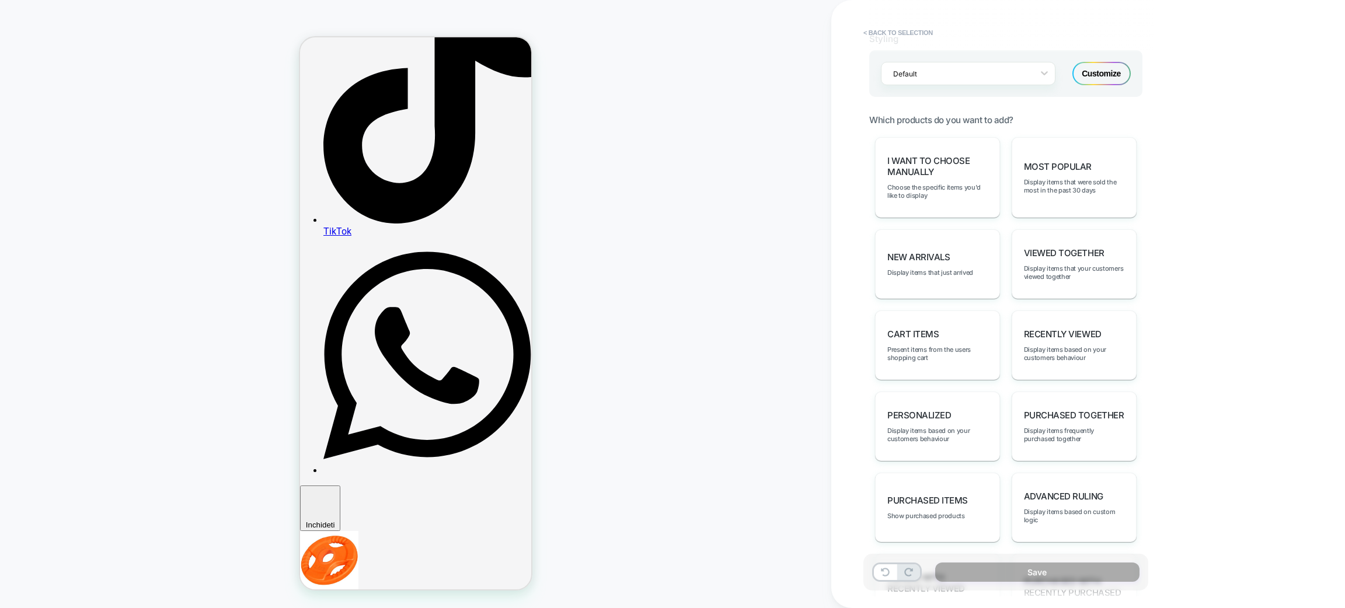
scroll to position [554, 0]
click at [943, 417] on div "personalized Display items based on your customers behaviour" at bounding box center [937, 425] width 125 height 69
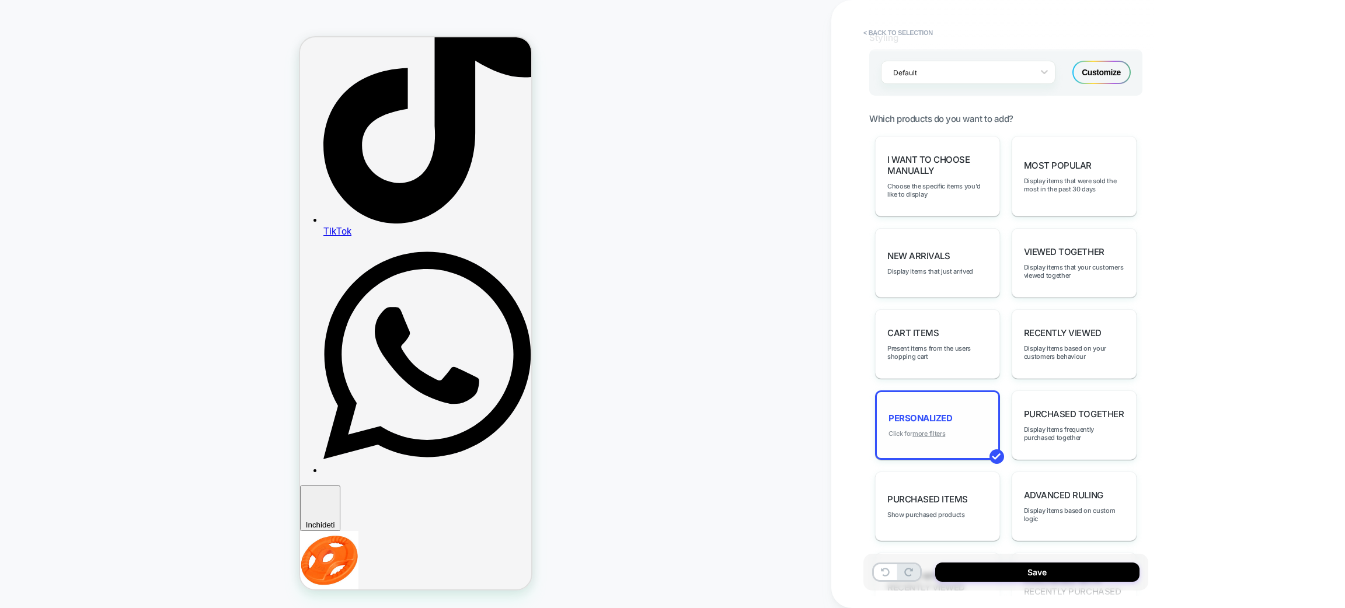
click at [930, 430] on u "more filters" at bounding box center [929, 434] width 33 height 8
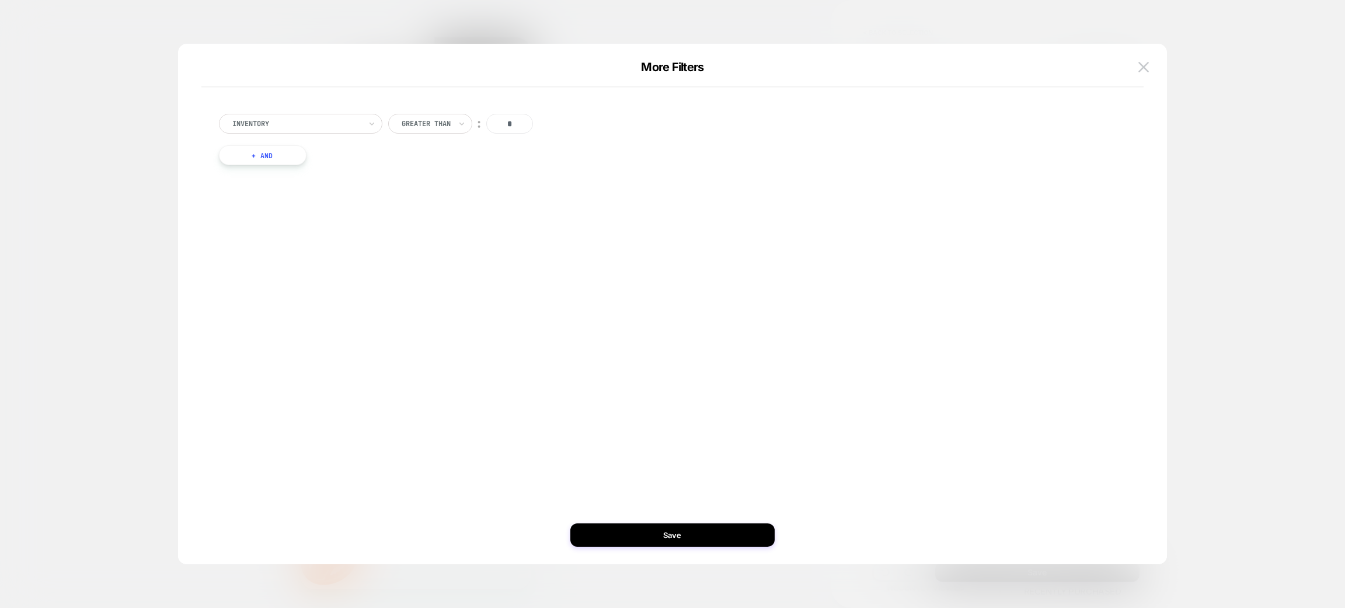
click at [288, 152] on button "+ And" at bounding box center [263, 155] width 88 height 20
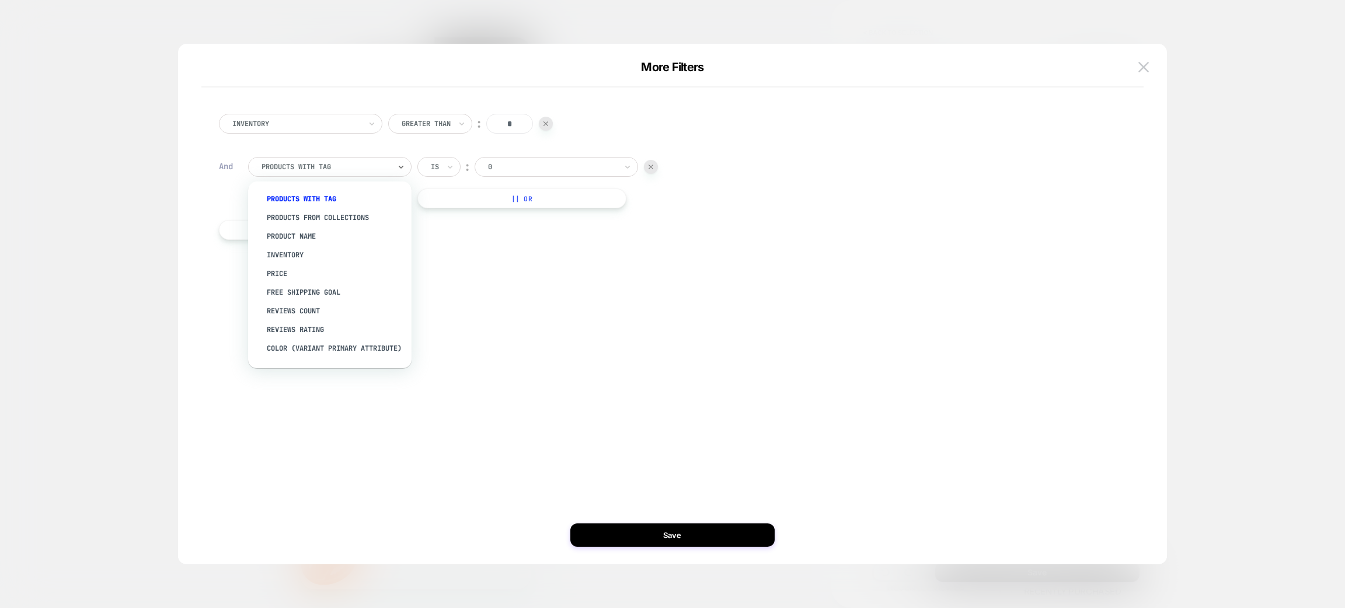
click at [395, 171] on div "products with tag" at bounding box center [330, 167] width 164 height 20
click at [325, 215] on div "products from collections" at bounding box center [336, 217] width 152 height 19
click at [318, 167] on div at bounding box center [326, 167] width 128 height 11
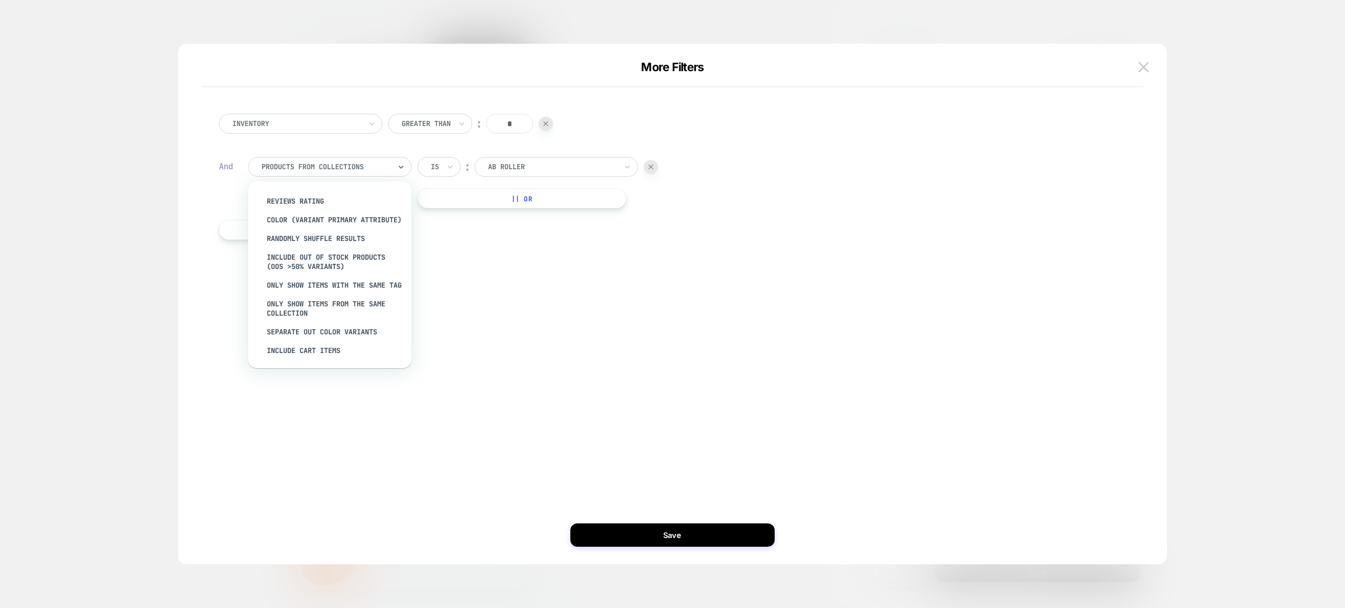
scroll to position [142, 0]
click at [310, 303] on div "Only show items from the same collection" at bounding box center [336, 309] width 152 height 28
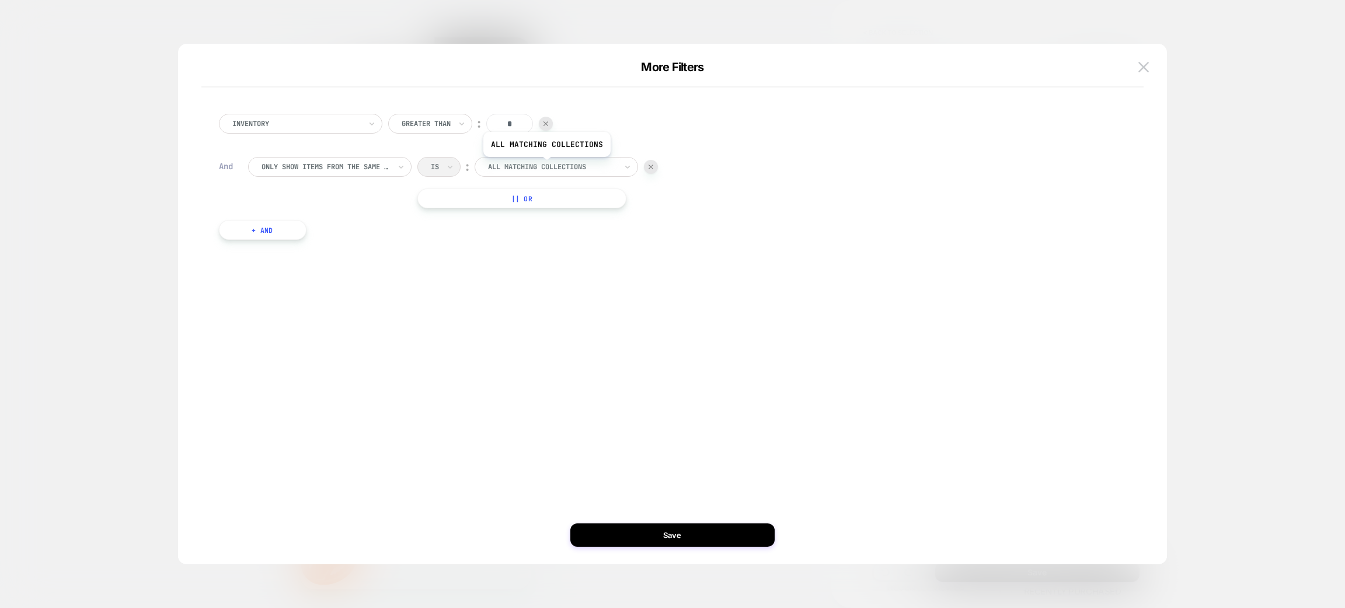
click at [547, 166] on div at bounding box center [552, 167] width 128 height 11
click at [726, 204] on div "Only show items from the same collection Is ︰ All matching collections || Or" at bounding box center [681, 182] width 867 height 51
click at [684, 541] on button "Save" at bounding box center [673, 535] width 204 height 23
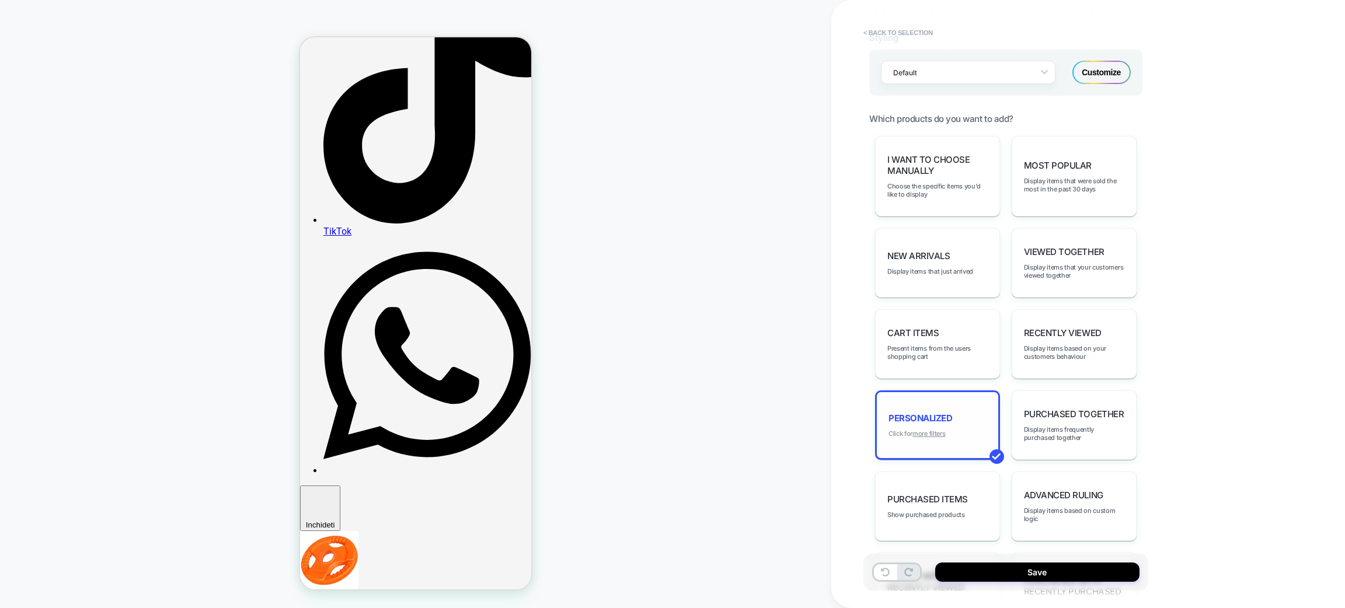
click at [926, 430] on u "more filters" at bounding box center [929, 434] width 33 height 8
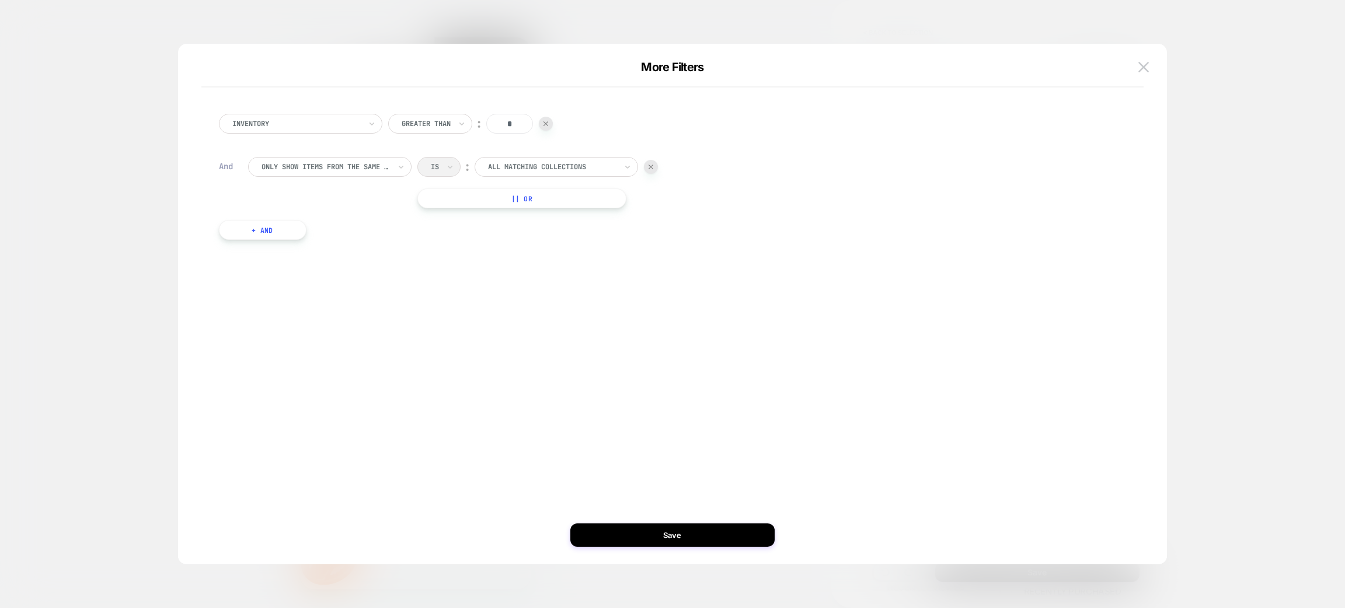
click at [650, 170] on div at bounding box center [651, 167] width 14 height 14
click at [1147, 69] on img at bounding box center [1144, 67] width 11 height 10
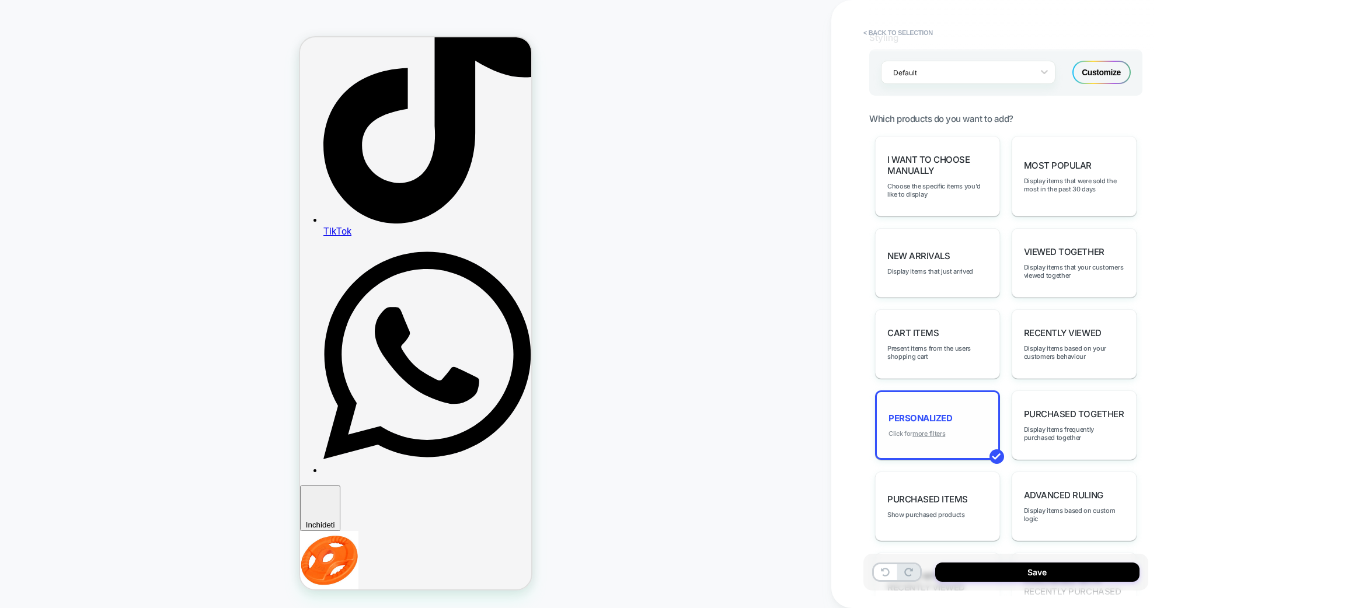
click at [938, 430] on u "more filters" at bounding box center [929, 434] width 33 height 8
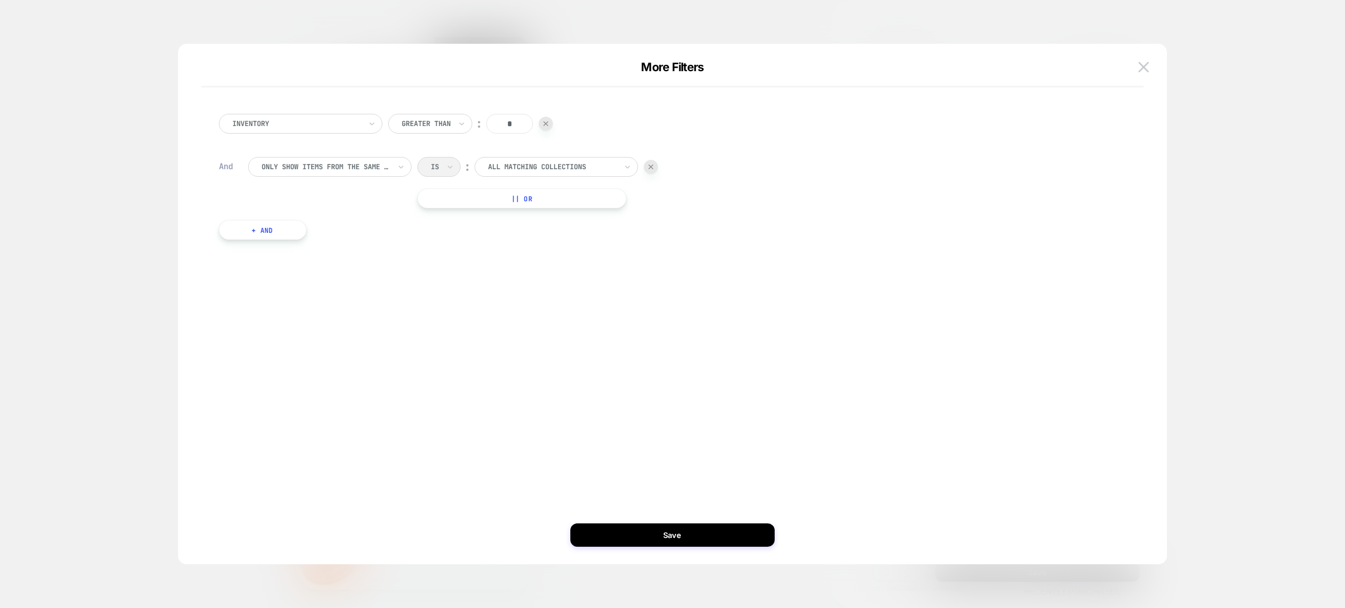
click at [655, 167] on div at bounding box center [651, 167] width 14 height 14
click at [291, 150] on button "+ And" at bounding box center [263, 155] width 88 height 20
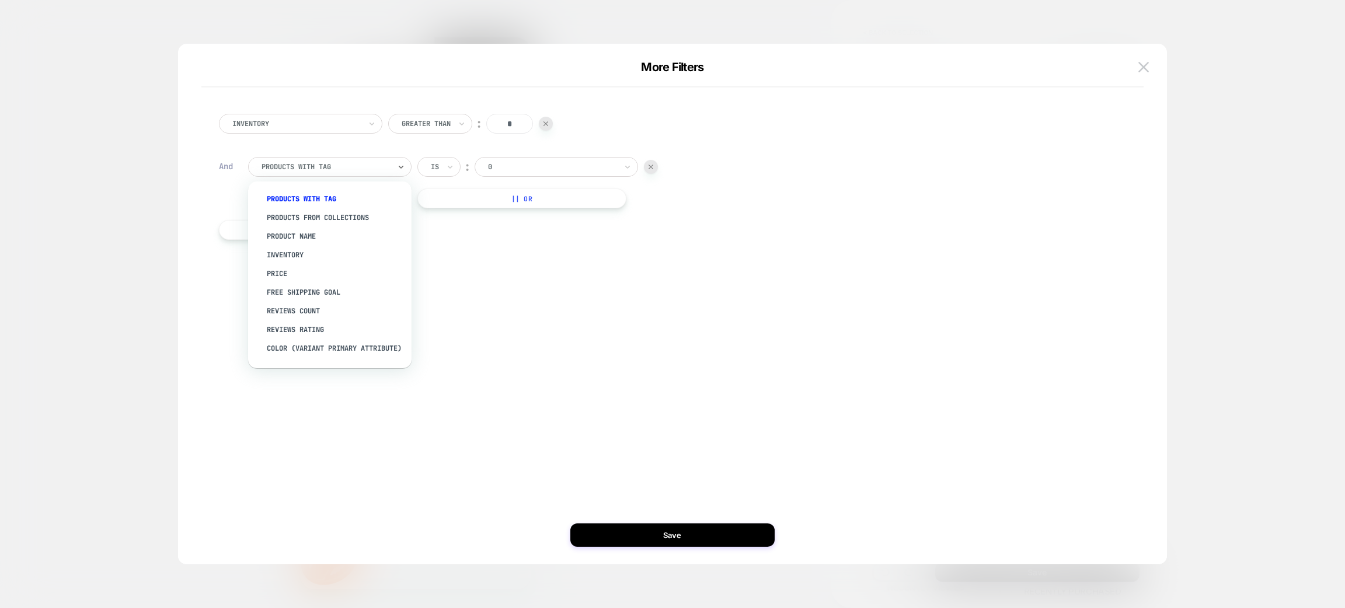
click at [378, 167] on div at bounding box center [326, 167] width 128 height 11
click at [345, 213] on div "products from collections" at bounding box center [336, 217] width 152 height 19
click at [343, 171] on div at bounding box center [326, 167] width 128 height 11
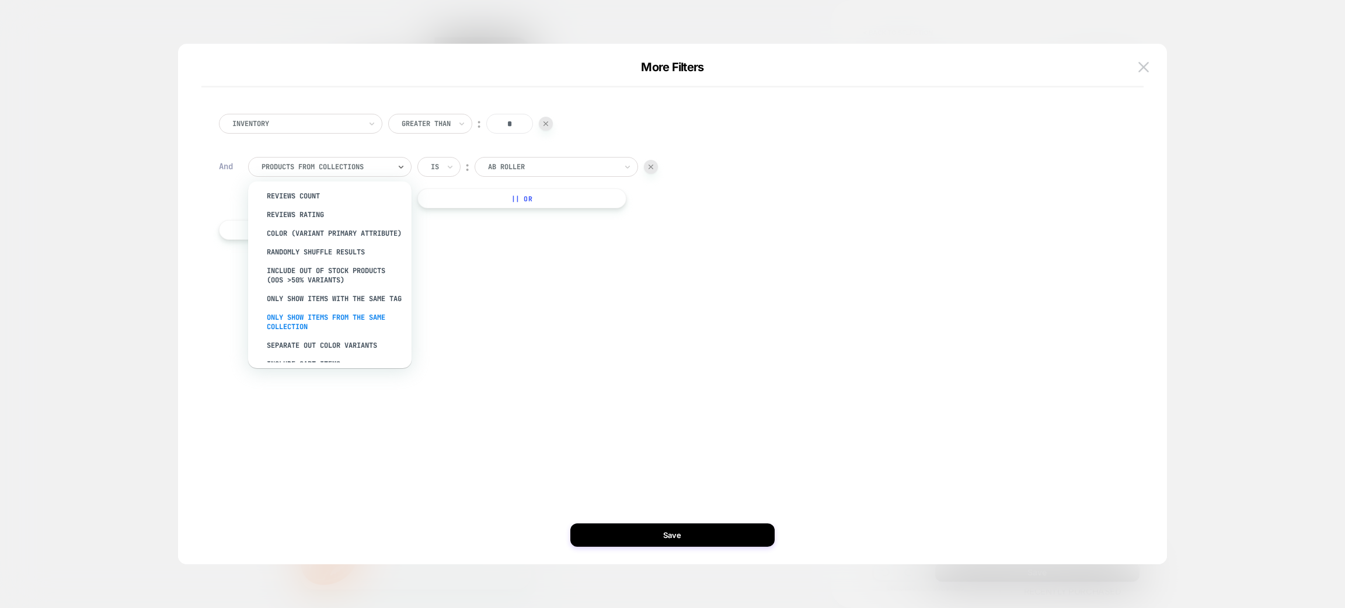
click at [337, 329] on div "Only show items from the same collection" at bounding box center [336, 322] width 152 height 28
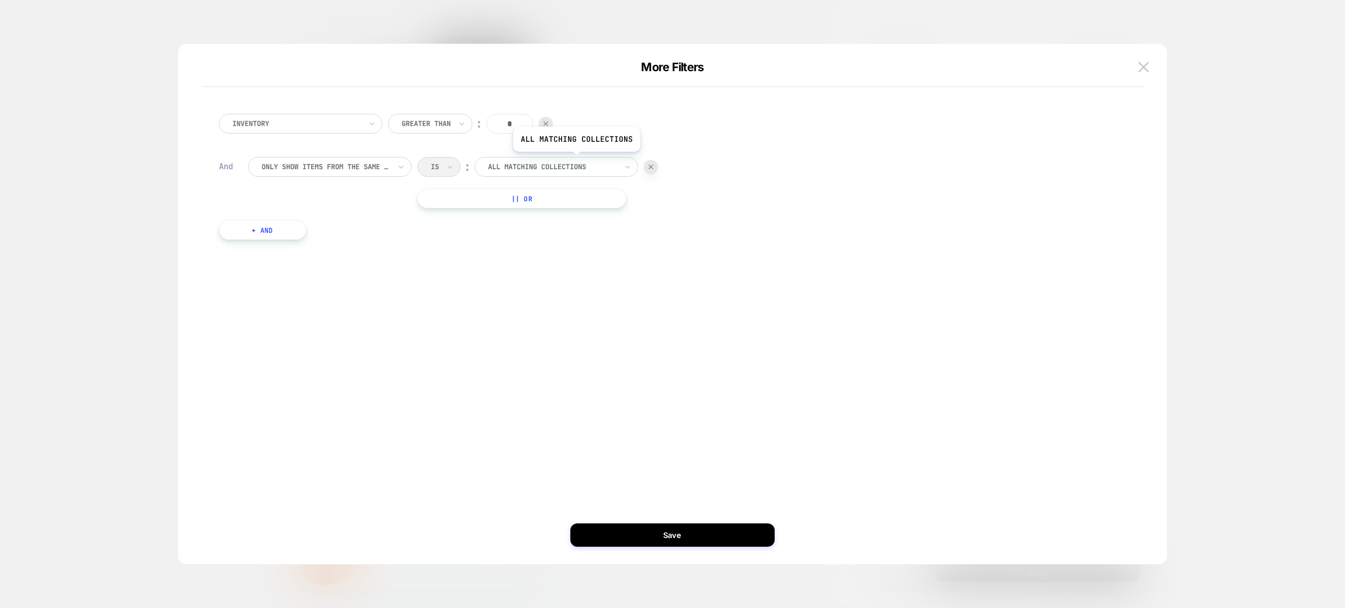
click at [576, 161] on div "All matching collections" at bounding box center [552, 167] width 131 height 13
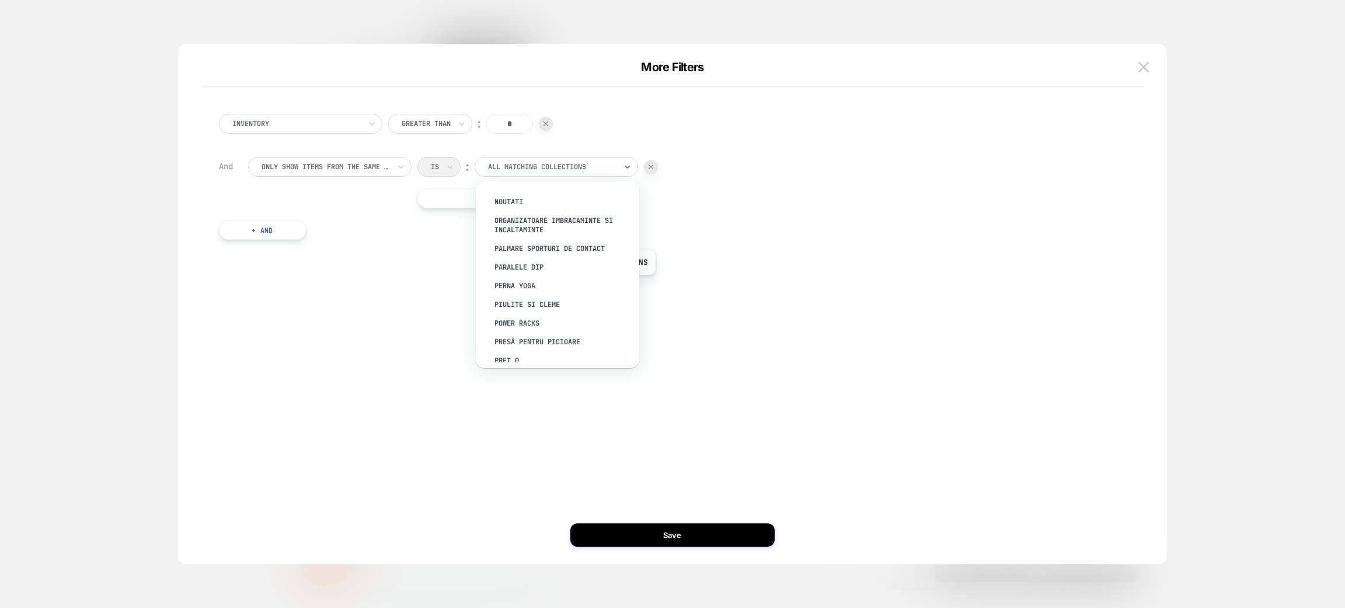
scroll to position [2388, 0]
click at [1147, 64] on img at bounding box center [1144, 67] width 11 height 10
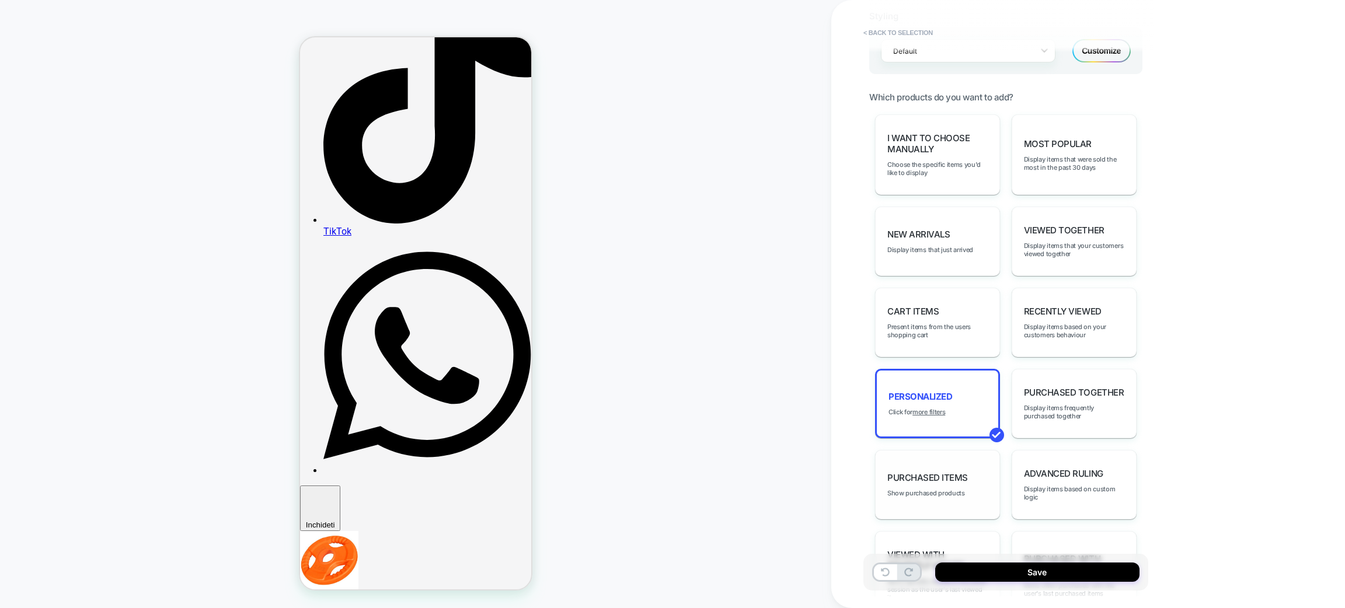
scroll to position [574, 0]
click at [1060, 250] on span "Display items that your customers viewed together" at bounding box center [1074, 252] width 100 height 16
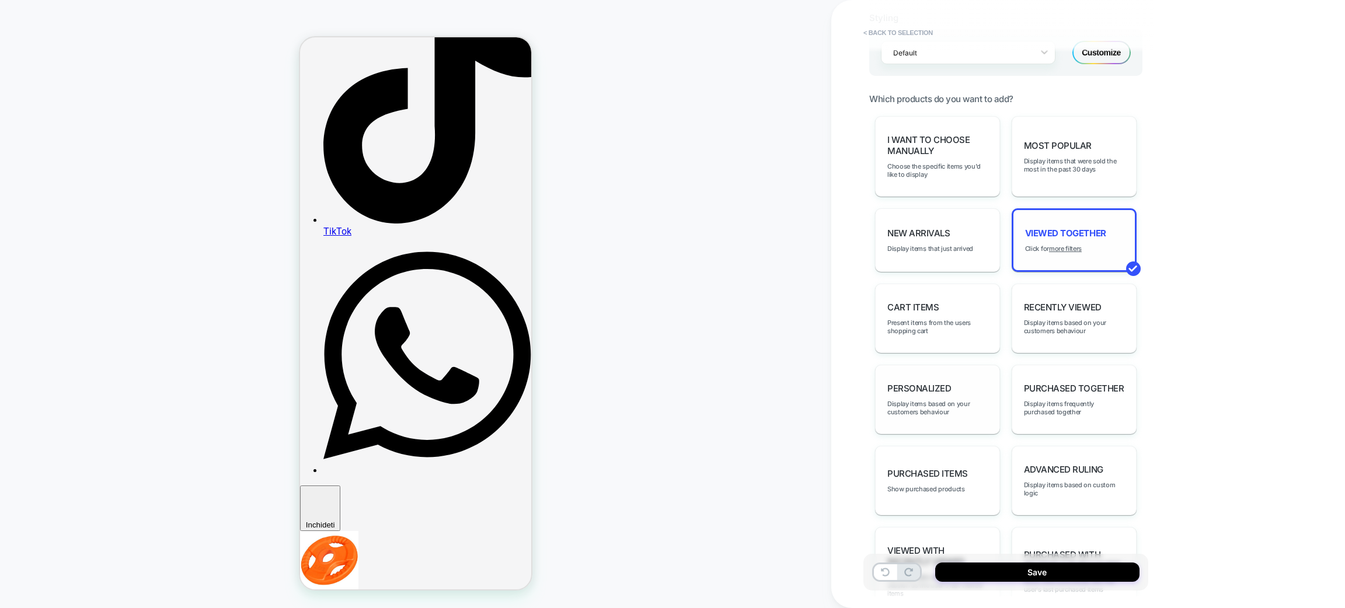
click at [929, 383] on span "personalized" at bounding box center [920, 388] width 64 height 11
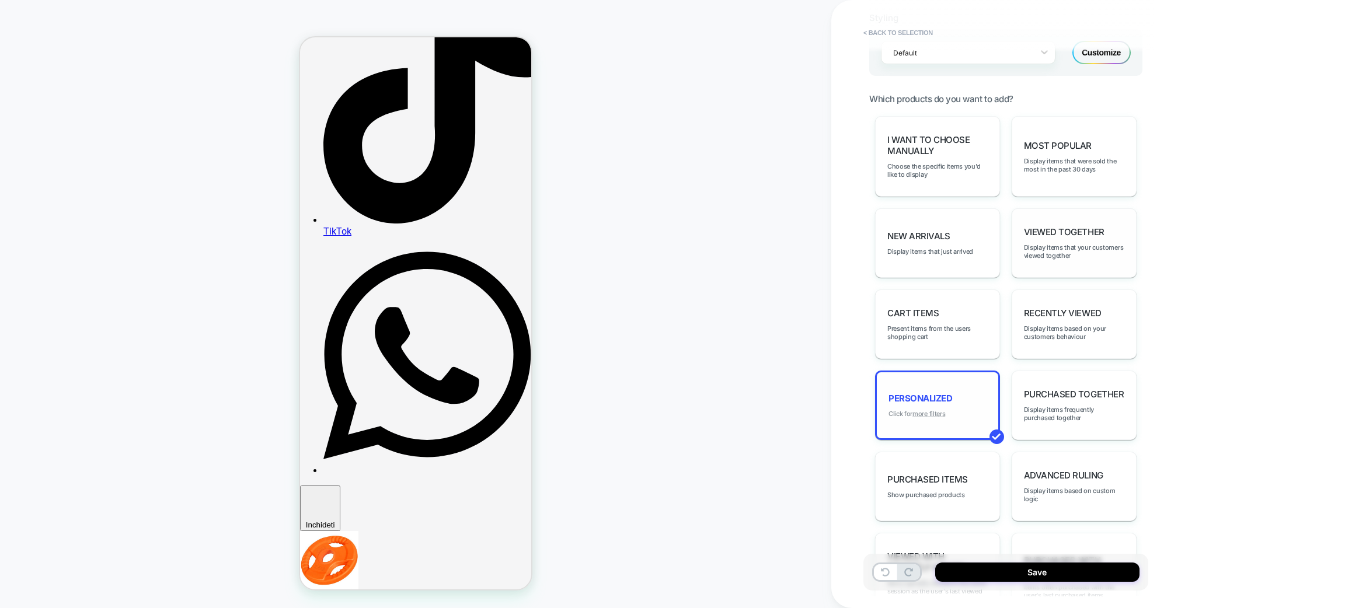
click at [924, 410] on u "more filters" at bounding box center [929, 414] width 33 height 8
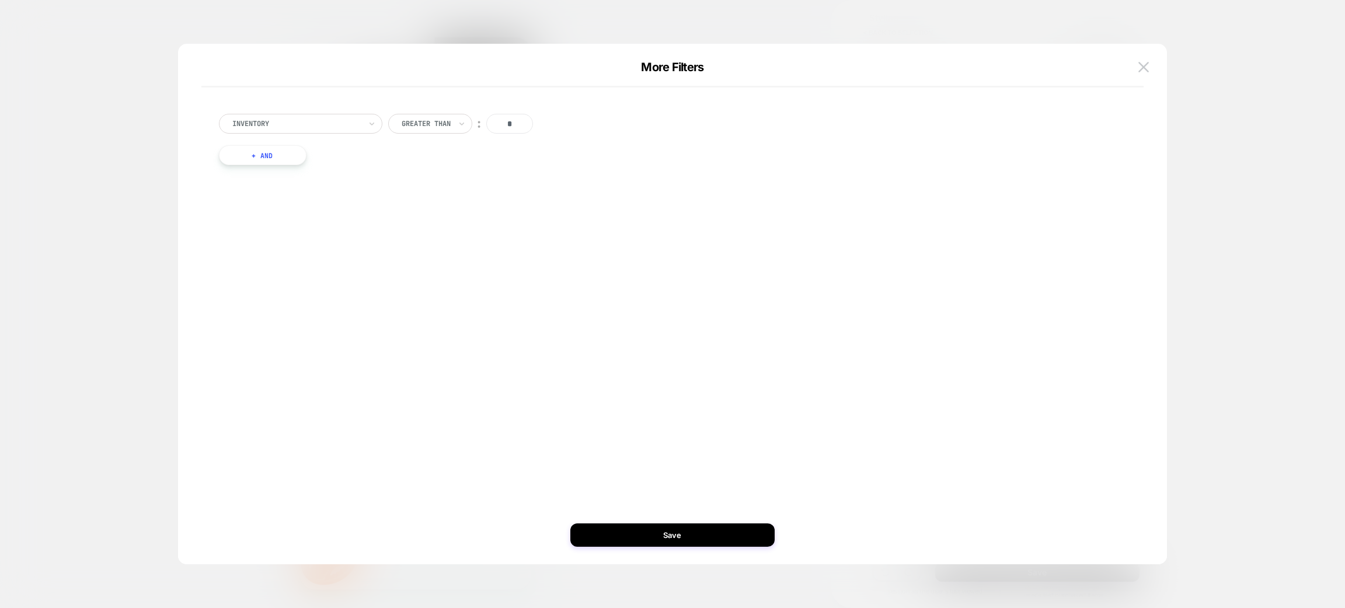
click at [266, 155] on button "+ And" at bounding box center [263, 155] width 88 height 20
click at [290, 167] on div at bounding box center [326, 167] width 128 height 11
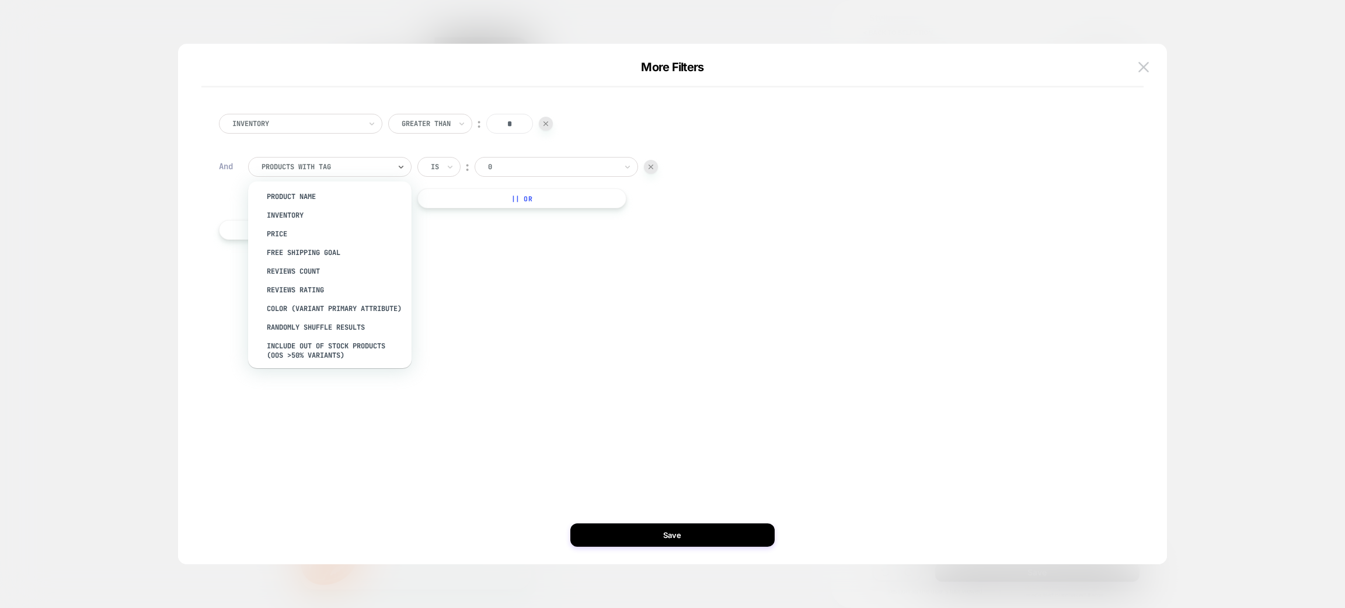
scroll to position [0, 0]
click at [367, 219] on div "products from collections" at bounding box center [336, 217] width 152 height 19
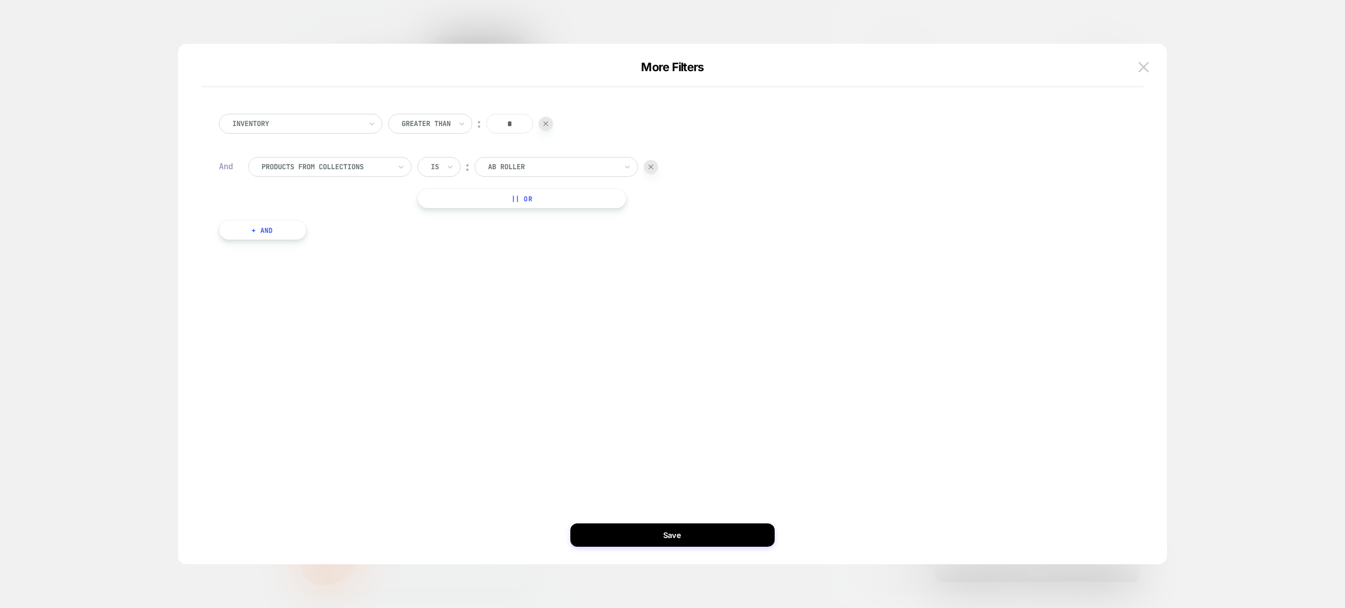
click at [352, 163] on div at bounding box center [326, 167] width 128 height 11
click at [1145, 75] on button at bounding box center [1144, 67] width 18 height 18
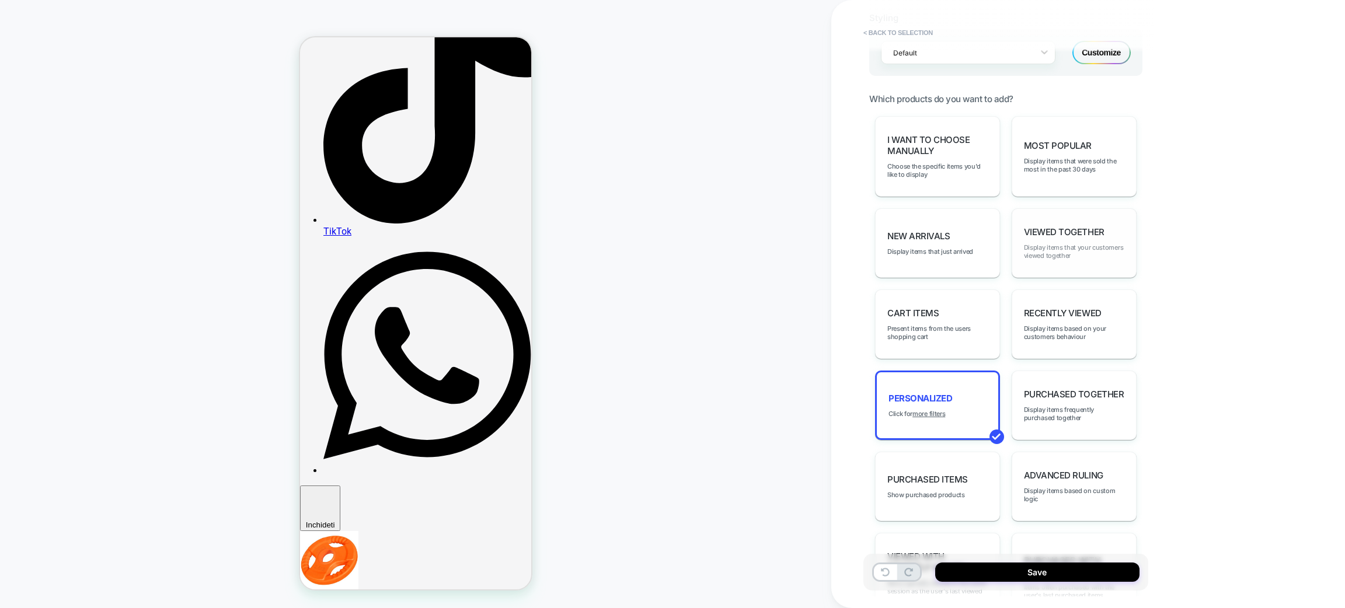
click at [1056, 244] on span "Display items that your customers viewed together" at bounding box center [1074, 252] width 100 height 16
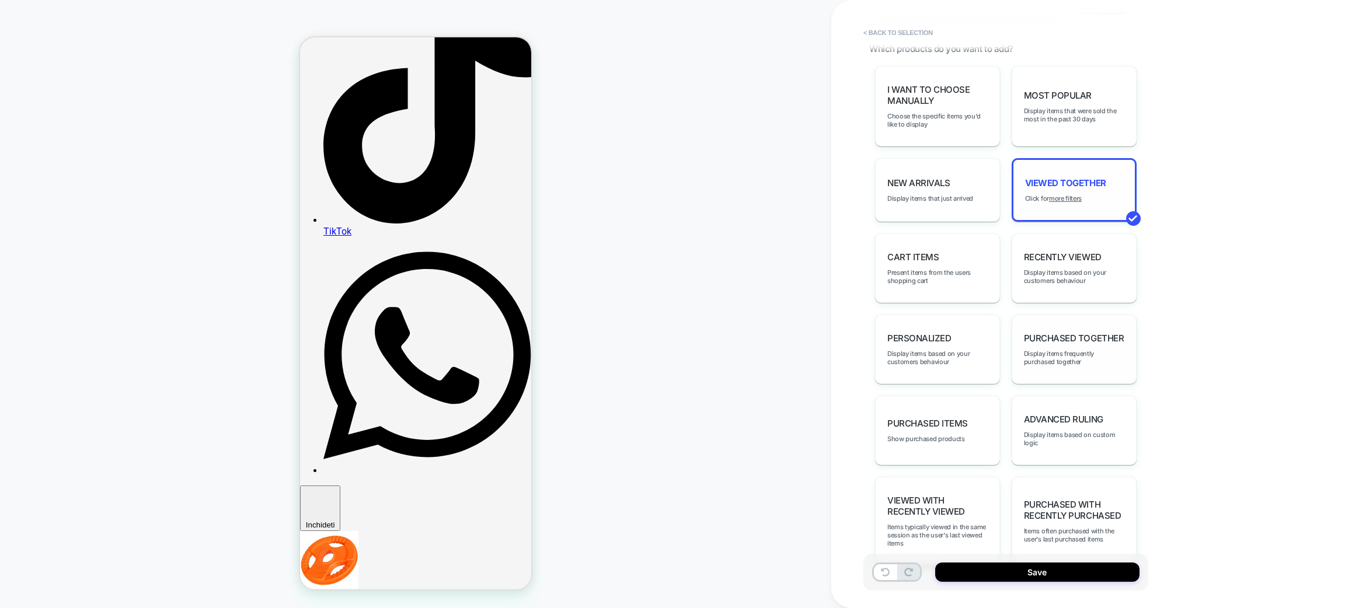
scroll to position [645, 0]
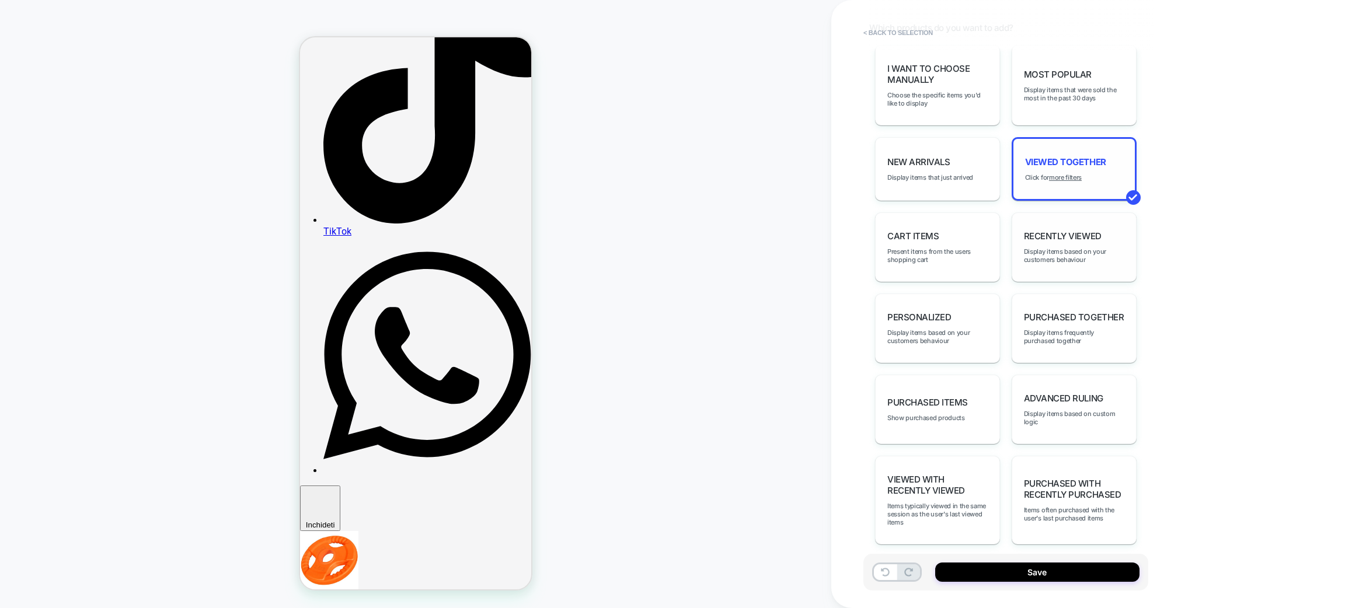
click at [1075, 258] on div "Recently Viewed Display items based on your customers behaviour" at bounding box center [1074, 247] width 125 height 69
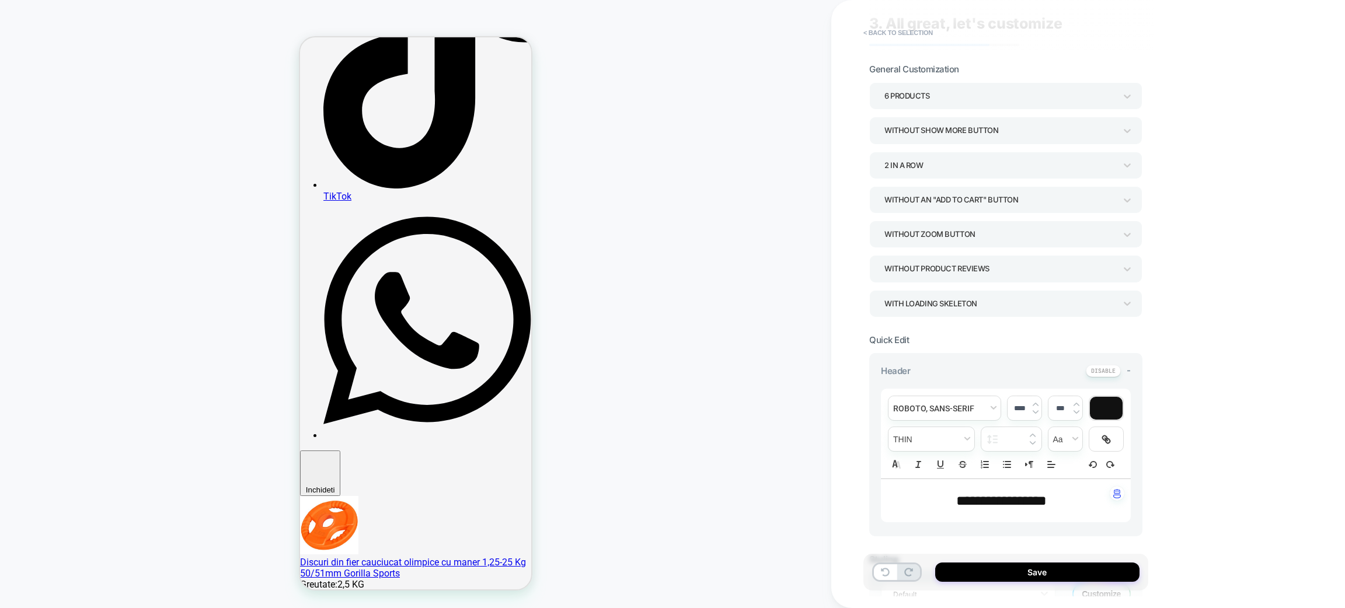
scroll to position [1382, 0]
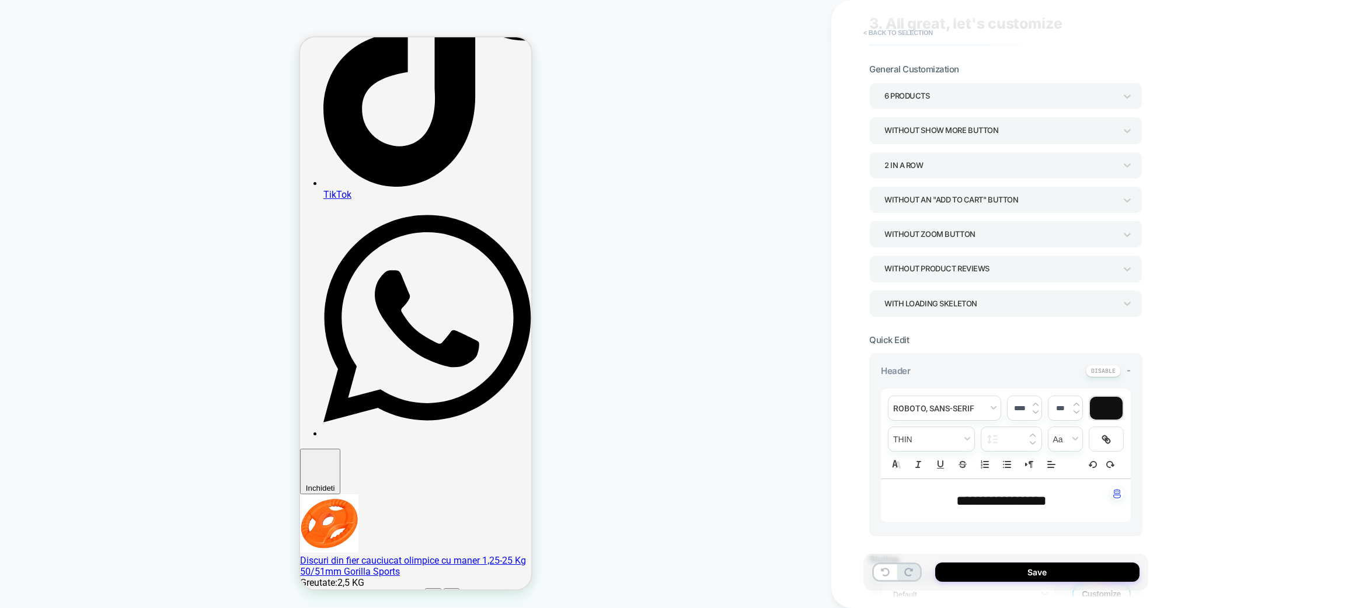
click at [916, 28] on button "< Back to selection" at bounding box center [898, 32] width 81 height 19
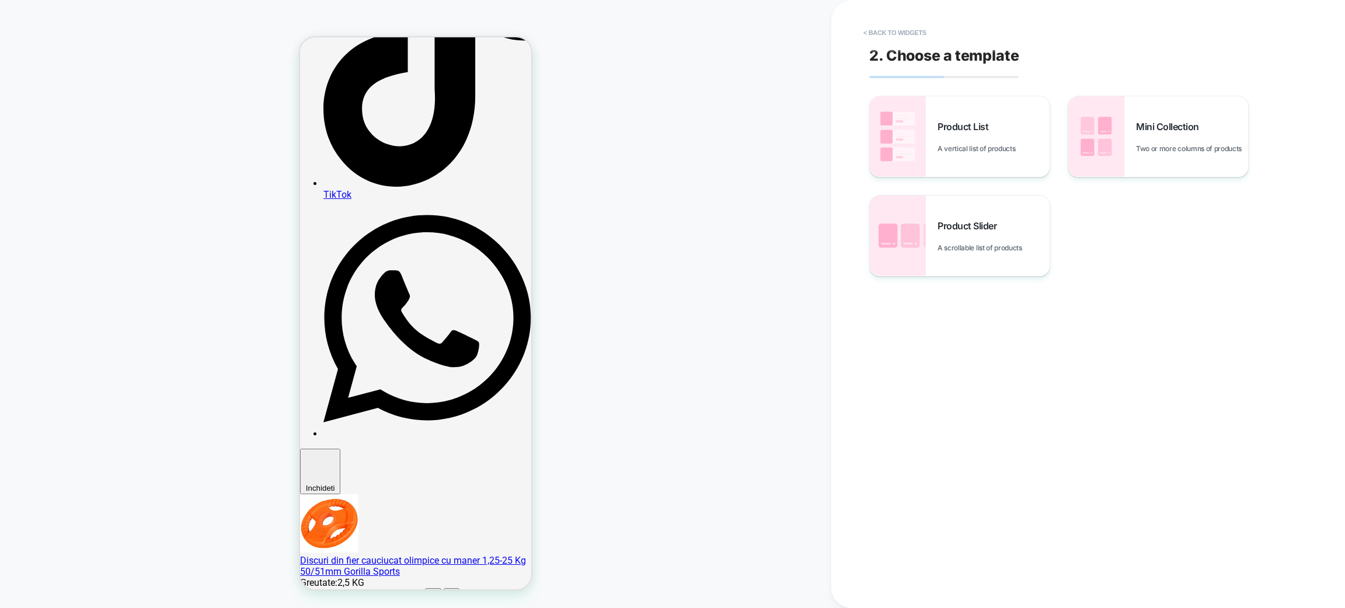
scroll to position [1354, 0]
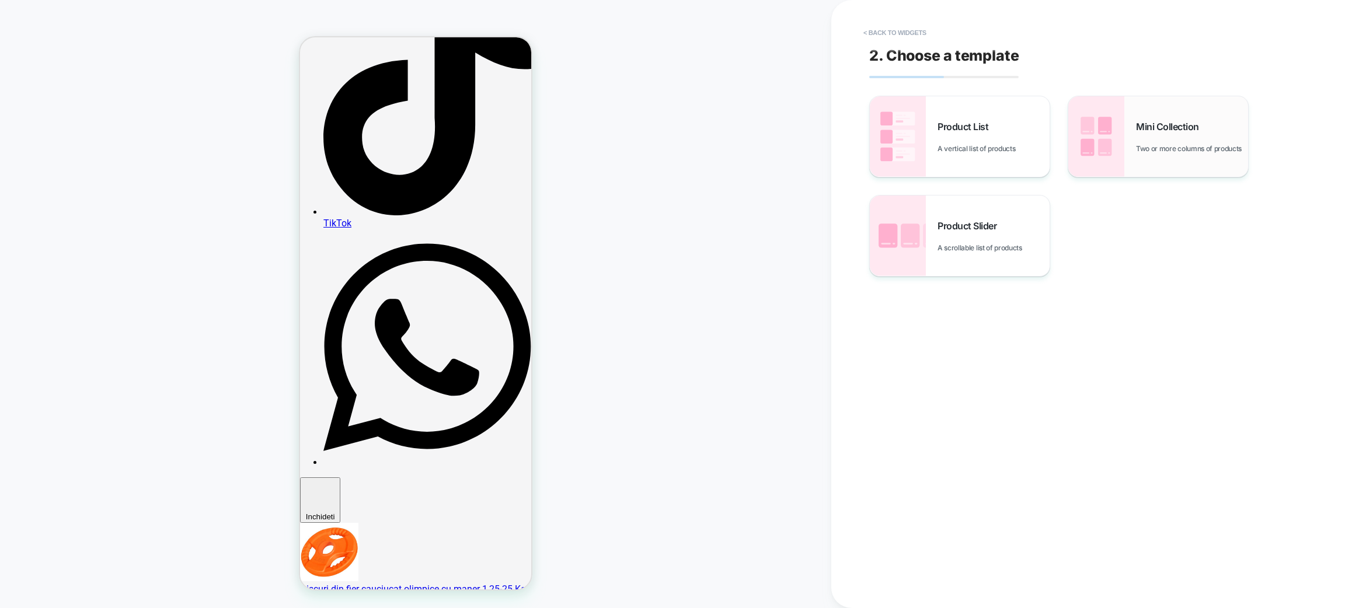
click at [1134, 127] on div "Mini Collection Two or more columns of products" at bounding box center [1159, 136] width 180 height 81
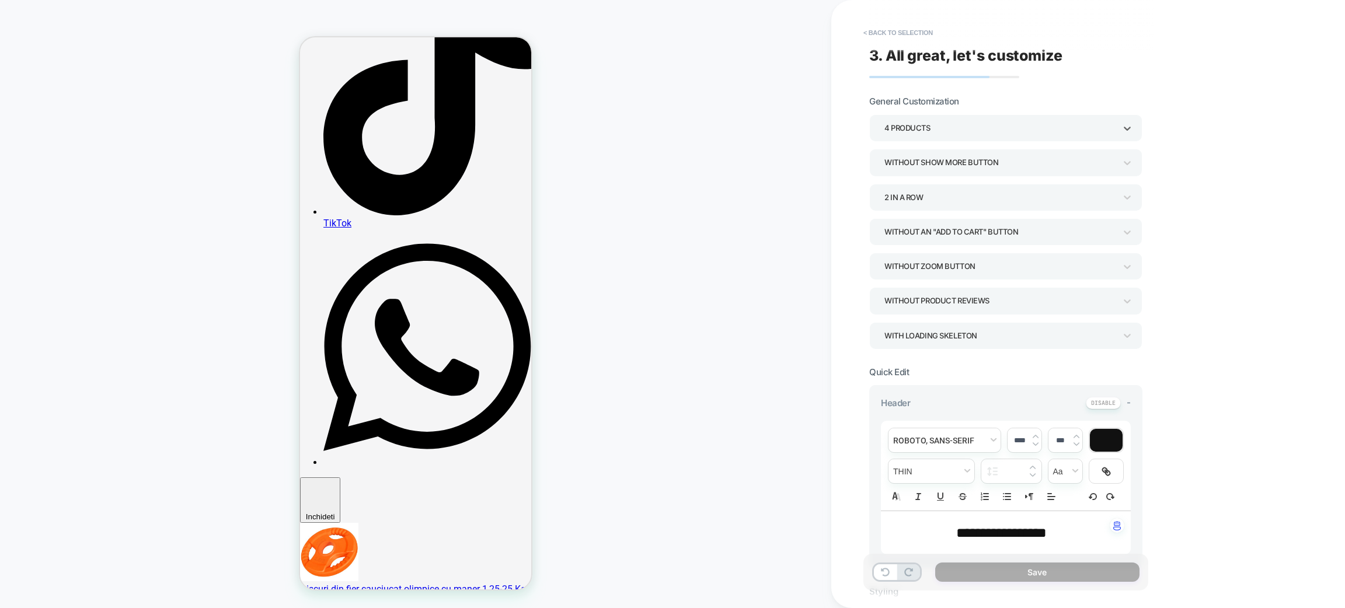
click at [942, 121] on div "4 Products" at bounding box center [1000, 128] width 231 height 16
click at [913, 278] on div "6 Products" at bounding box center [1006, 279] width 264 height 24
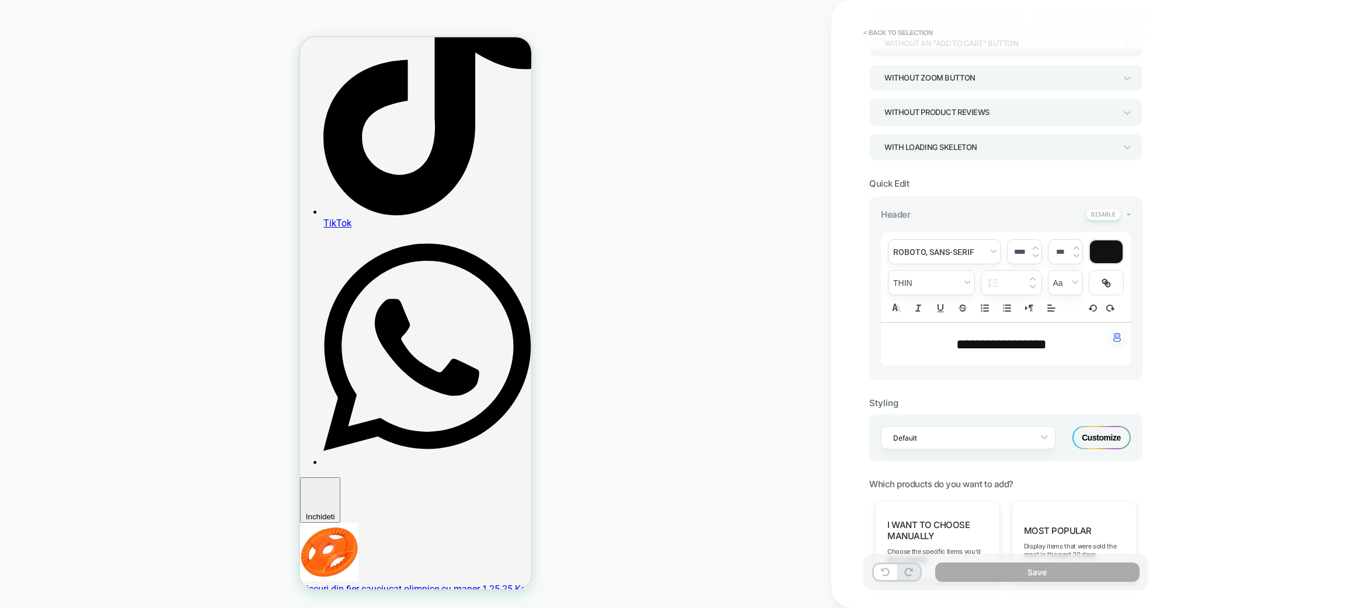
scroll to position [192, 0]
click at [980, 346] on span "**********" at bounding box center [1001, 342] width 91 height 14
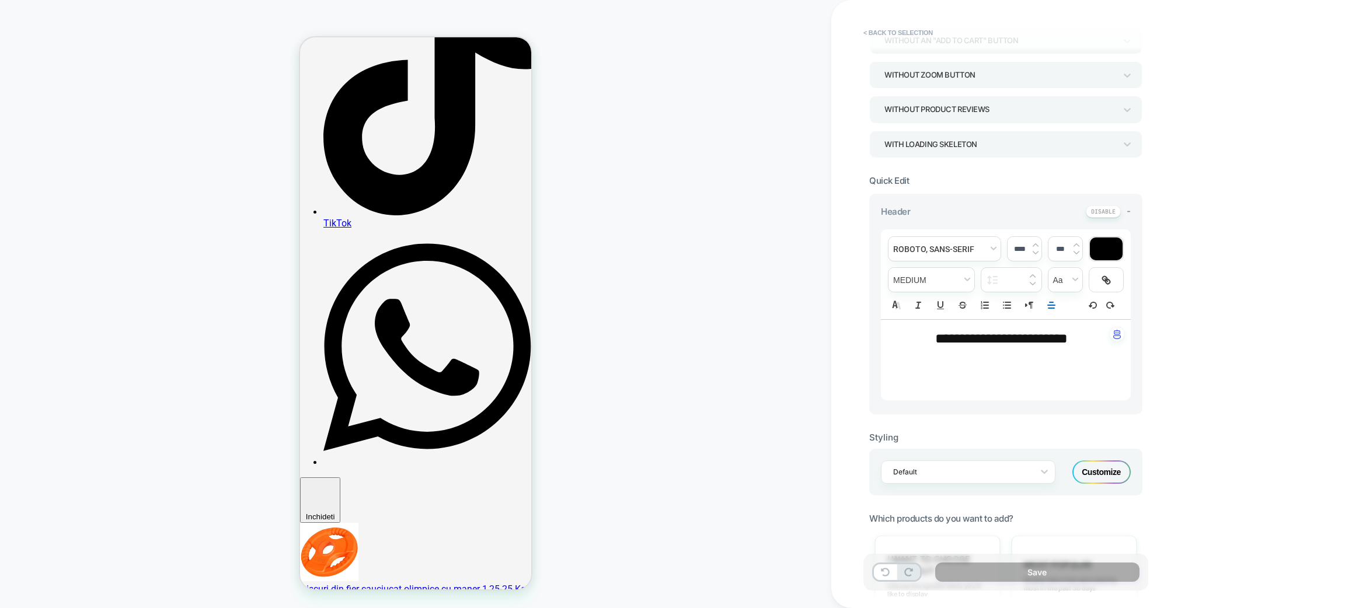
scroll to position [0, 0]
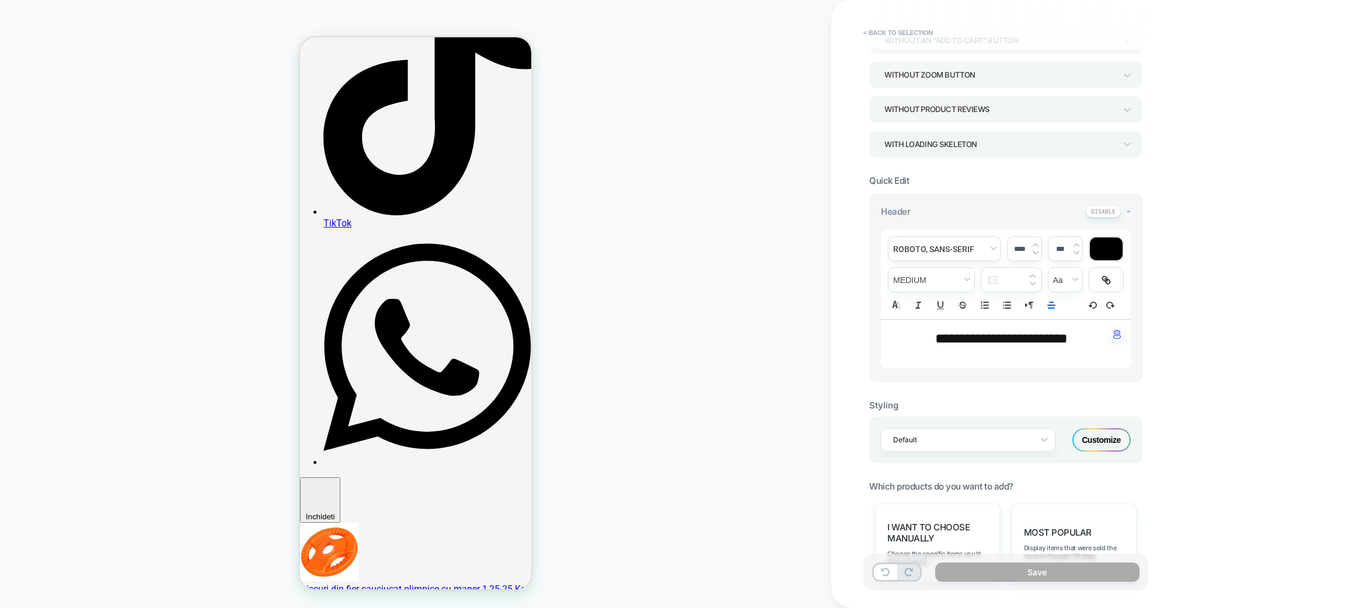
type input "****"
type input "***"
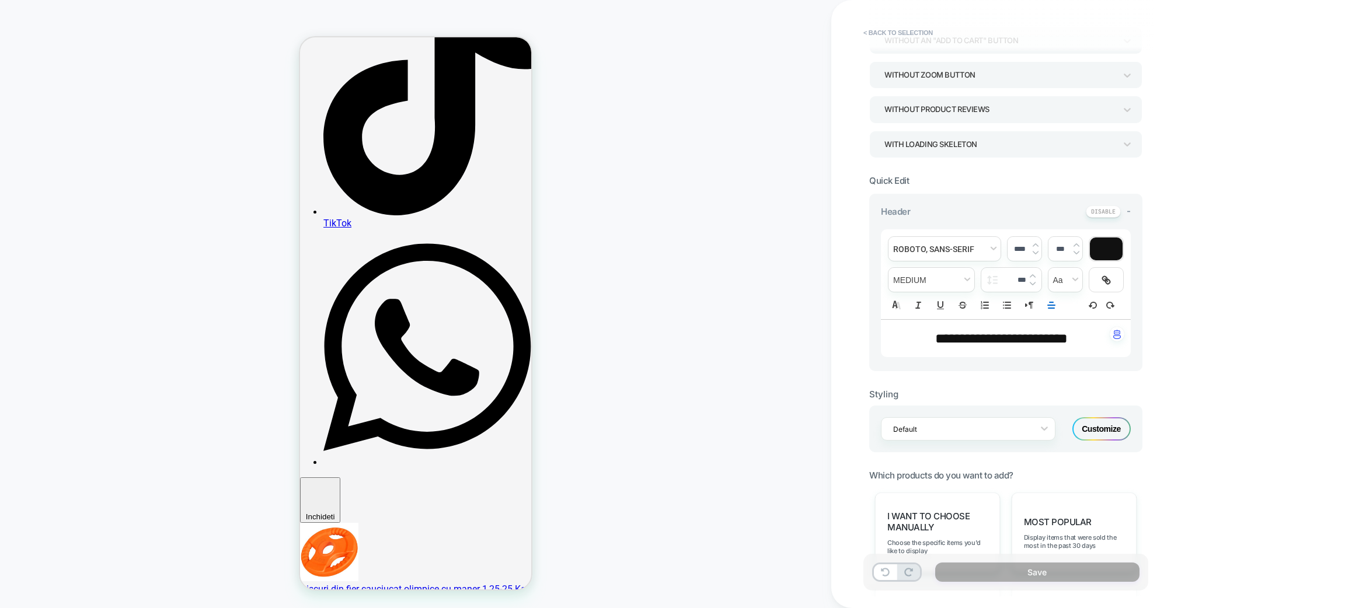
click at [1214, 192] on div "**********" at bounding box center [1089, 304] width 514 height 608
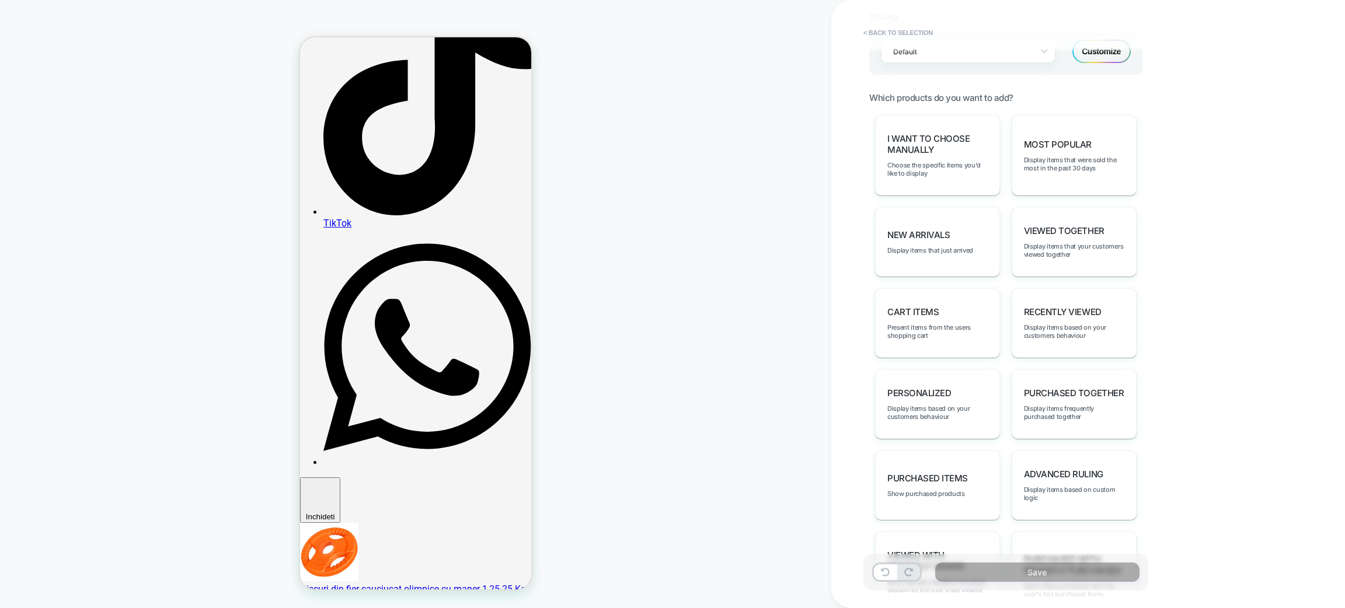
scroll to position [571, 0]
click at [1062, 241] on span "Display items that your customers viewed together" at bounding box center [1074, 249] width 100 height 16
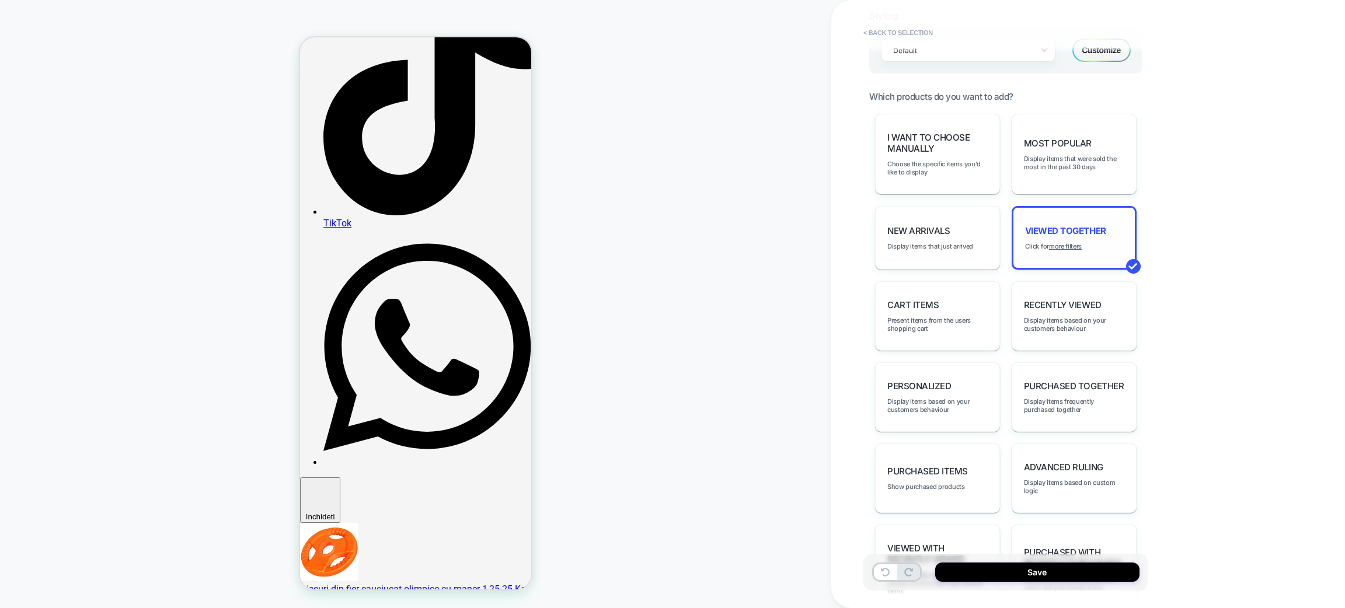
drag, startPoint x: 1061, startPoint y: 239, endPoint x: 672, endPoint y: 338, distance: 401.7
click at [672, 338] on div "**********" at bounding box center [672, 304] width 1345 height 608
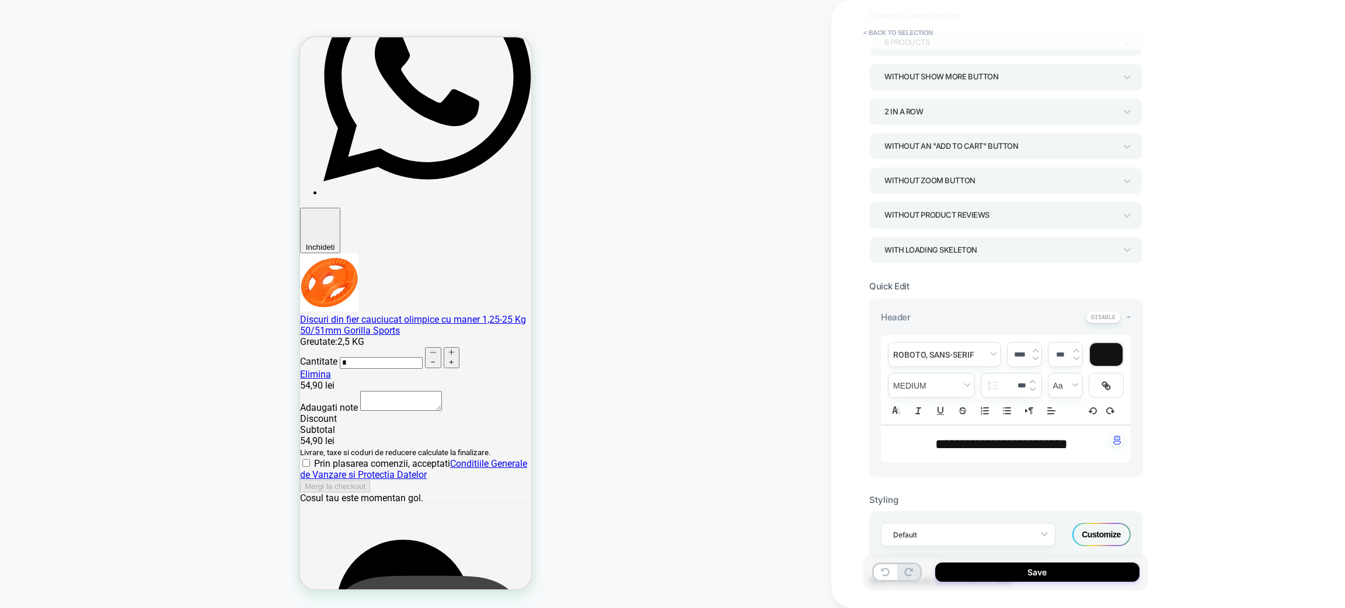
scroll to position [0, 0]
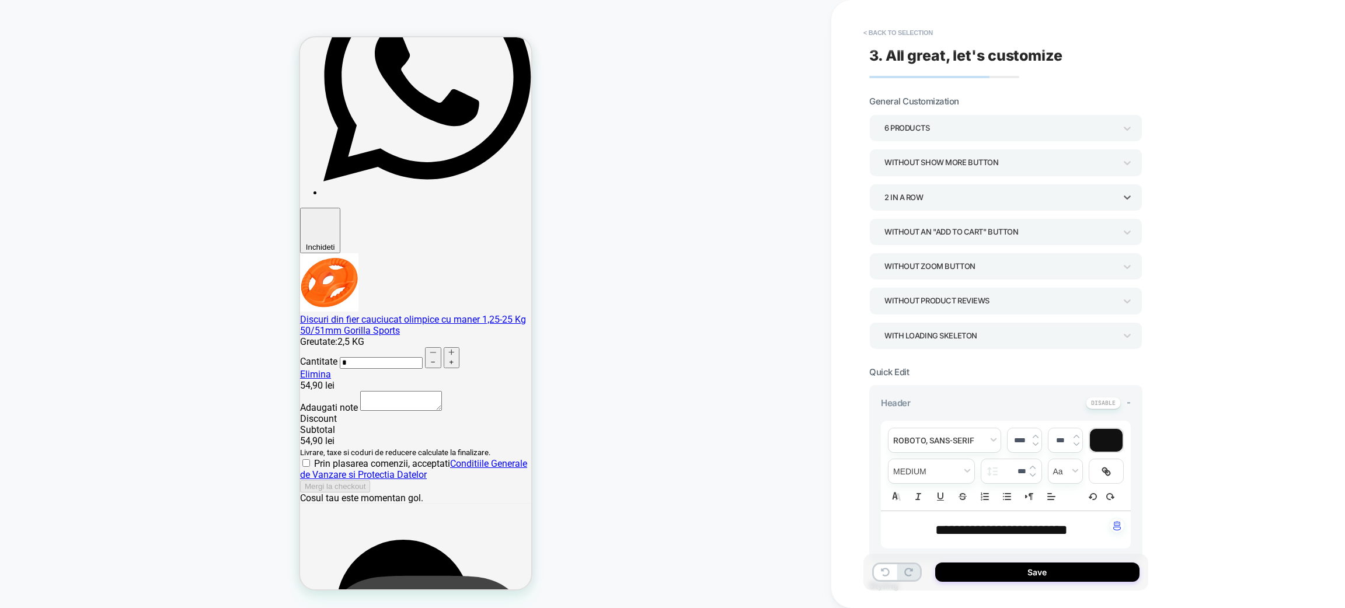
click at [949, 191] on div "2 In a Row" at bounding box center [1000, 198] width 231 height 16
click at [846, 342] on div at bounding box center [672, 304] width 1345 height 608
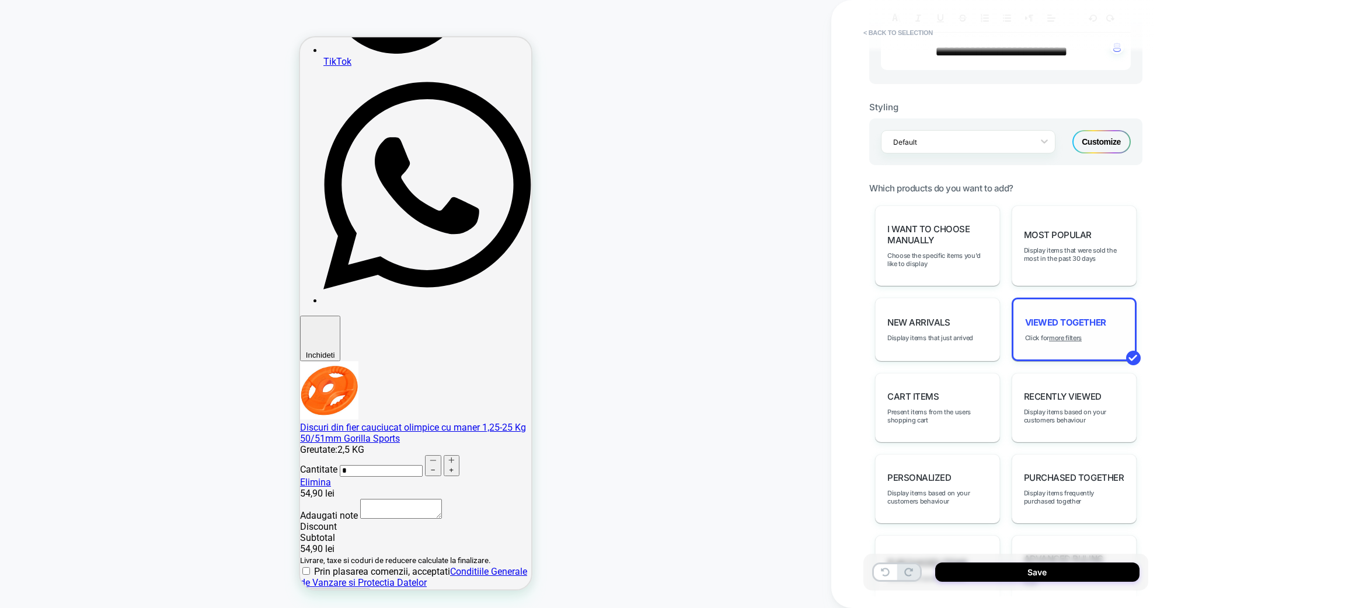
scroll to position [1472, 0]
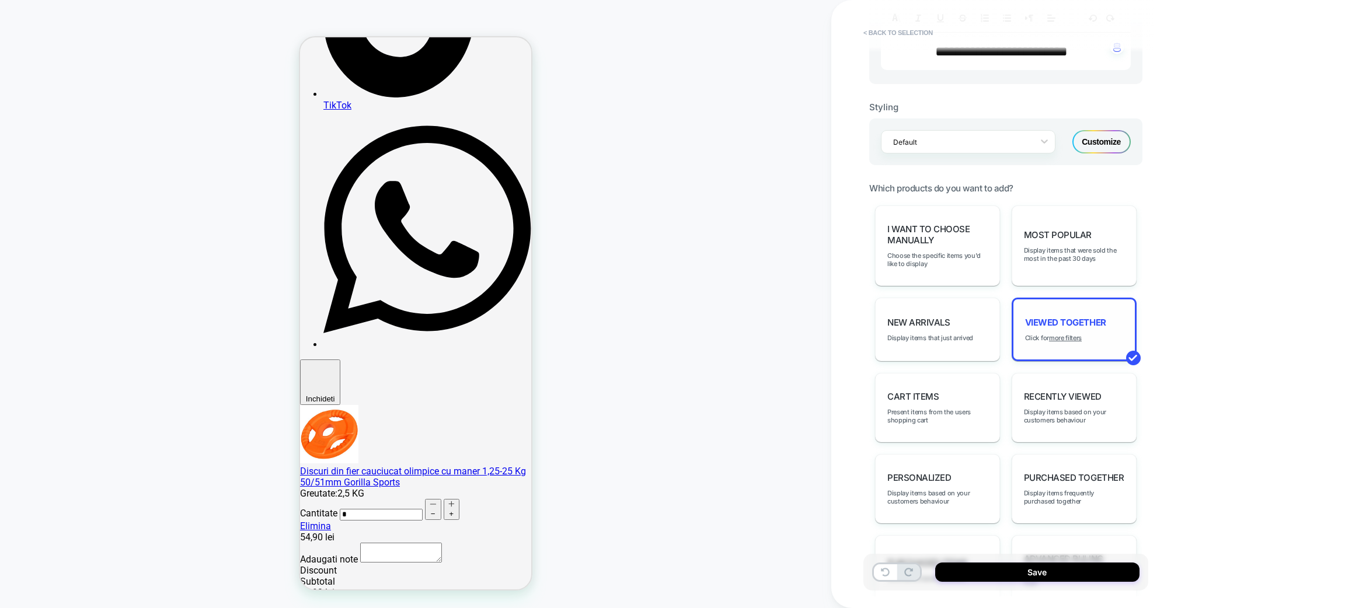
click at [1090, 145] on div "Customize" at bounding box center [1102, 141] width 58 height 23
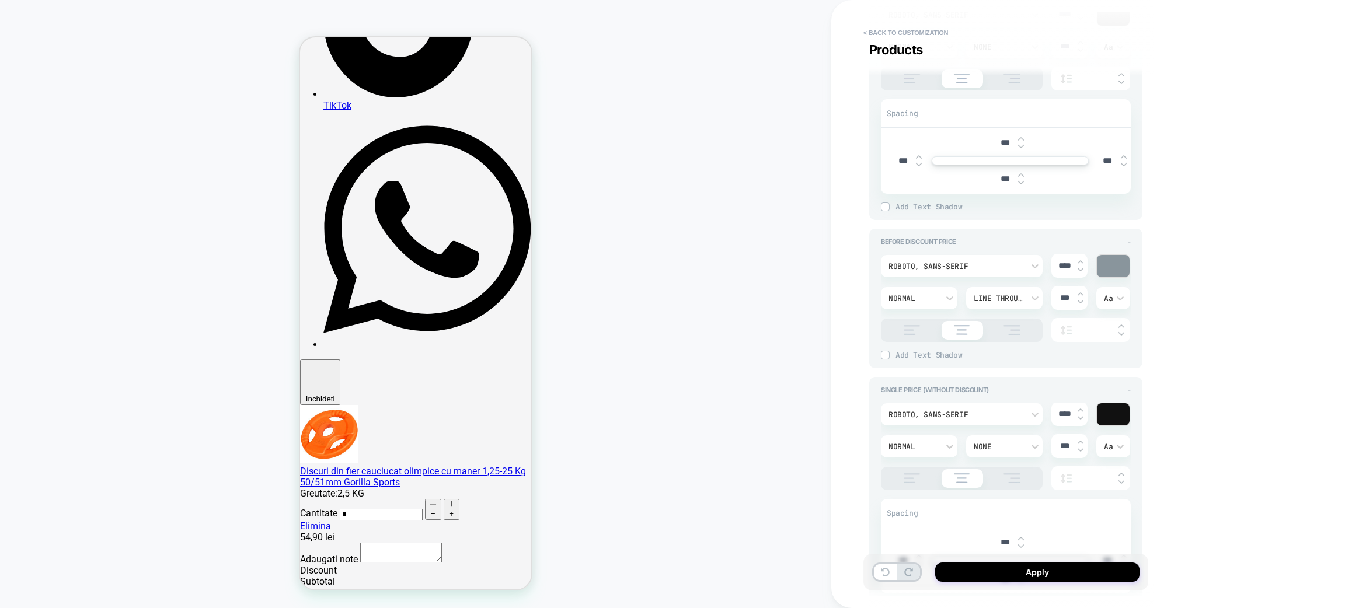
scroll to position [935, 0]
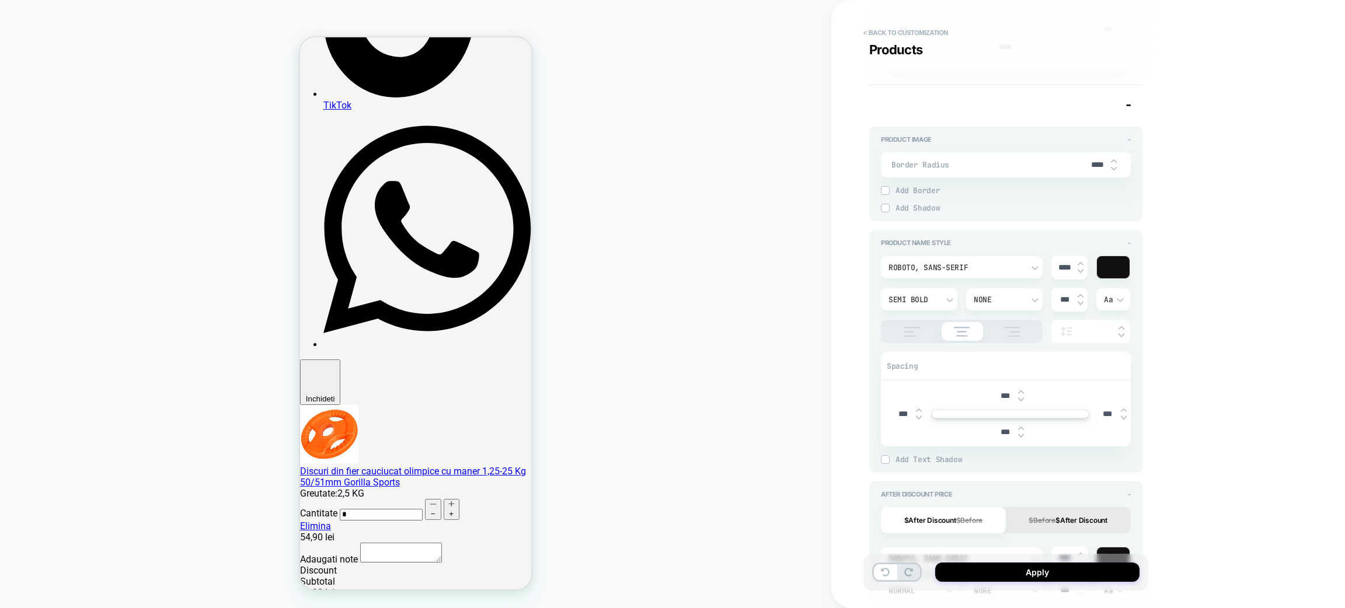
type textarea "*"
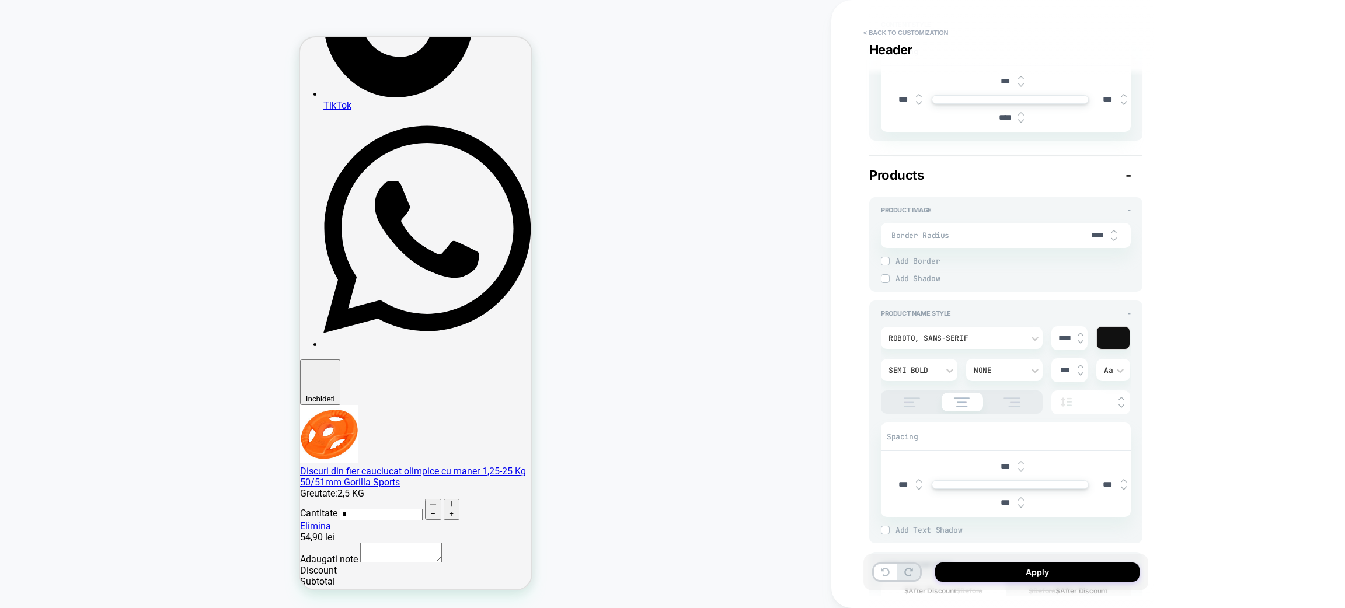
scroll to position [326, 0]
type input "****"
click at [1079, 335] on img at bounding box center [1081, 336] width 6 height 5
type textarea "*"
type input "****"
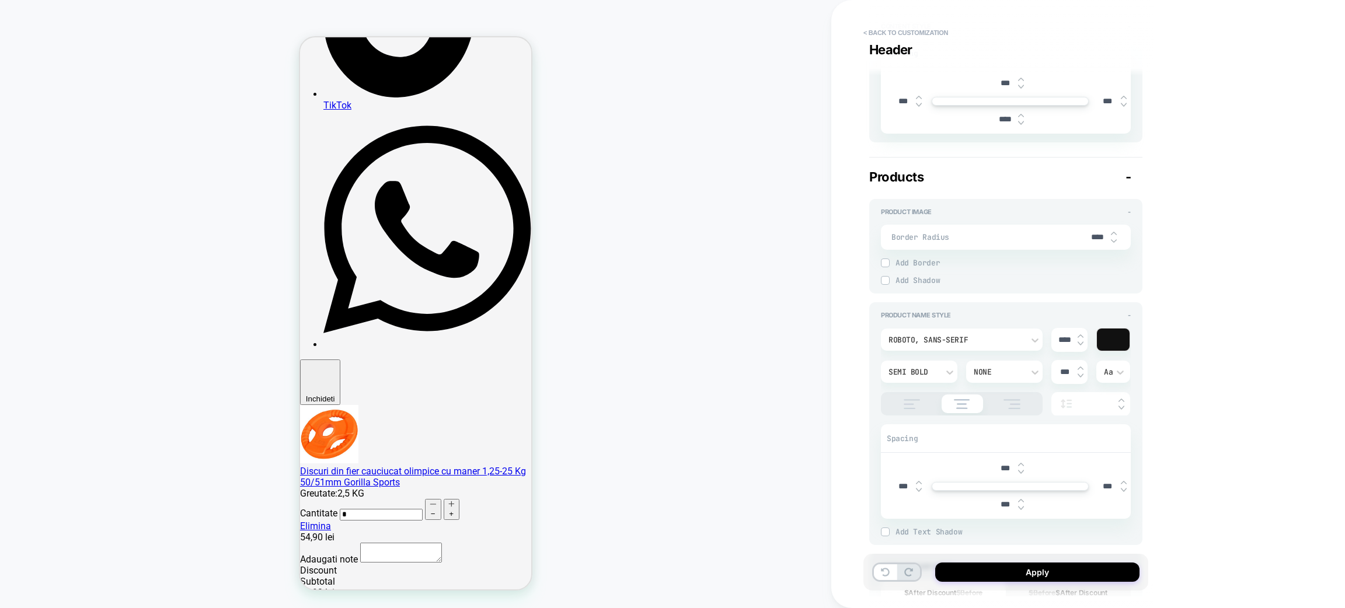
type textarea "*"
type input "****"
click at [1080, 342] on img at bounding box center [1081, 344] width 6 height 5
type textarea "*"
type input "****"
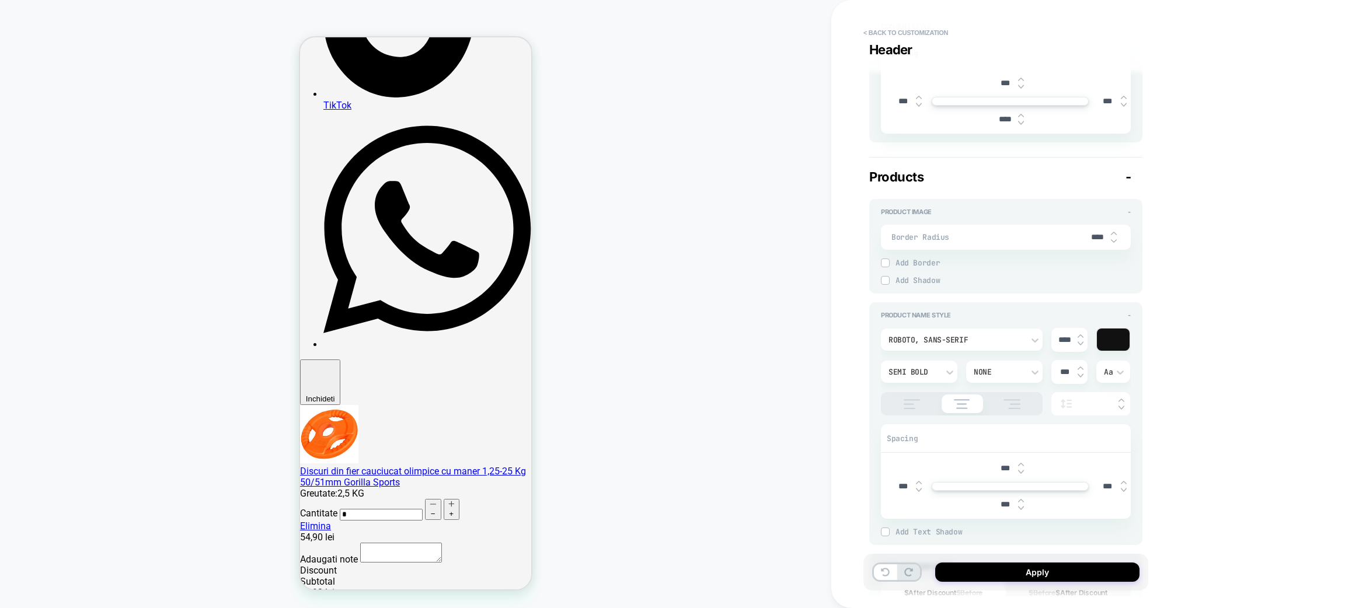
type textarea "*"
type input "****"
click at [1080, 335] on img at bounding box center [1081, 336] width 6 height 5
type textarea "*"
type input "****"
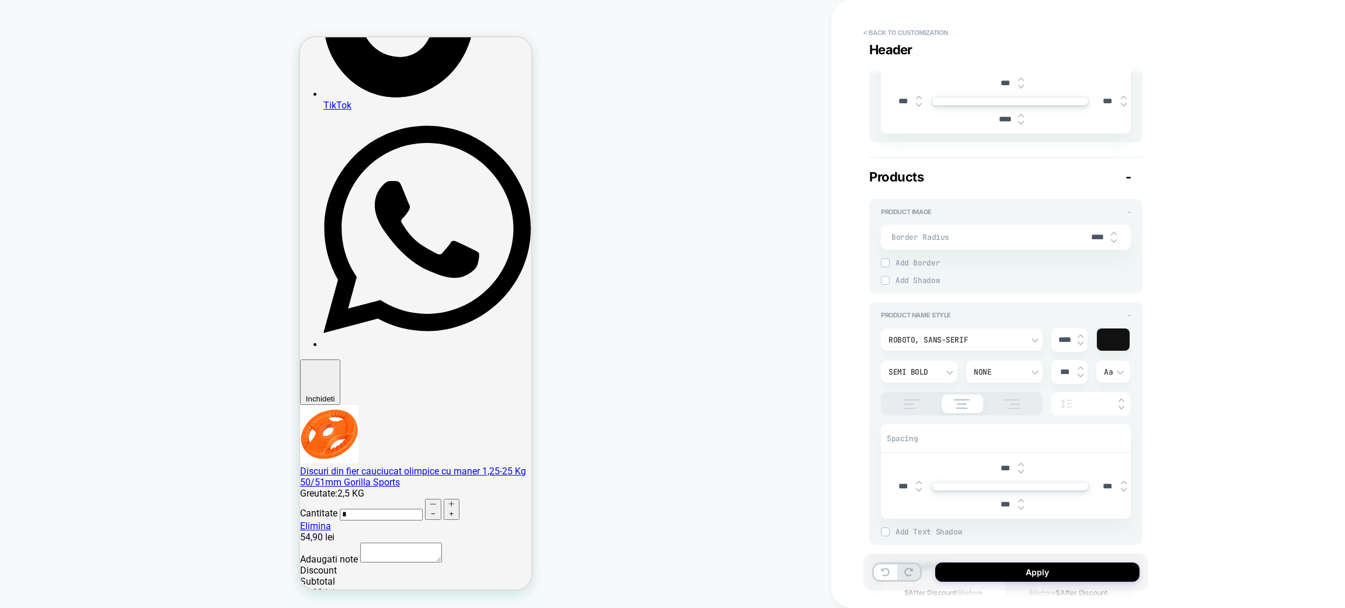
type textarea "*"
type input "****"
click at [1081, 342] on img at bounding box center [1081, 344] width 6 height 5
type textarea "*"
type input "****"
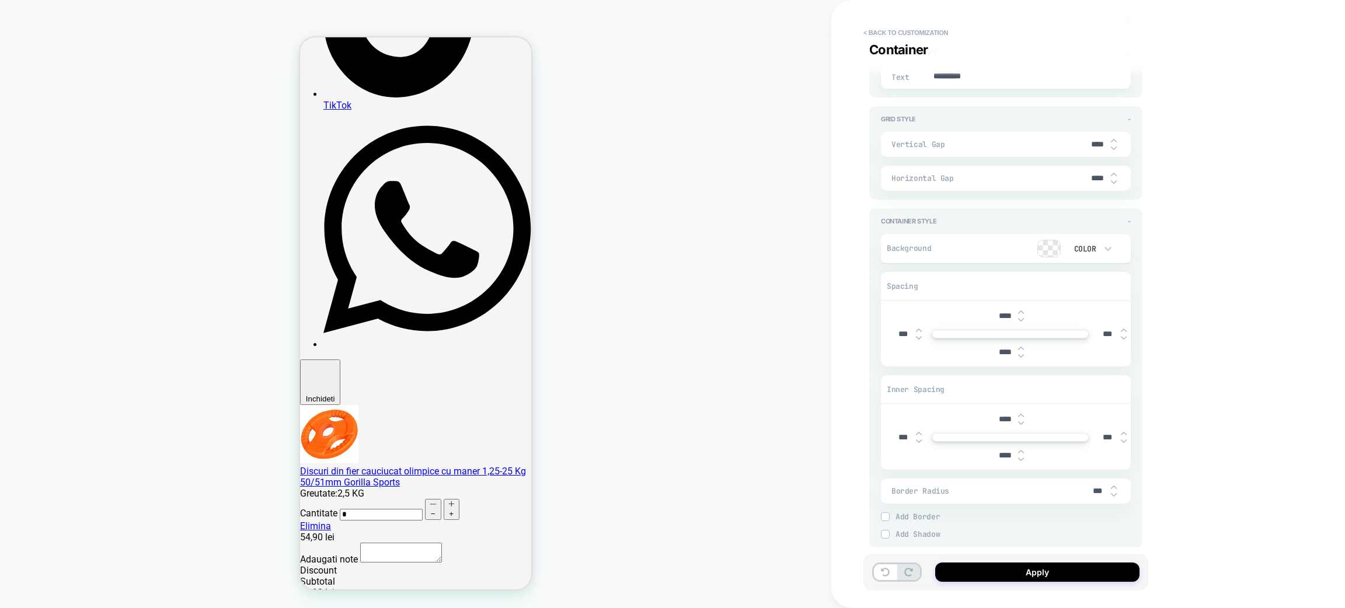
scroll to position [1967, 0]
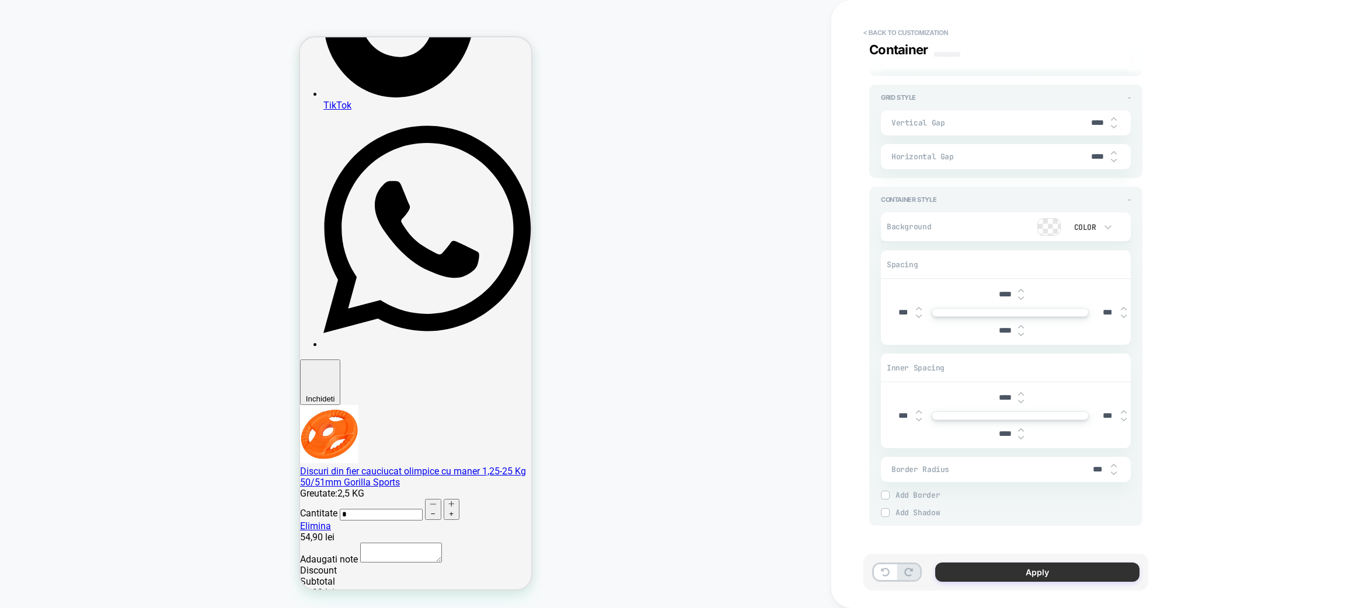
click at [951, 571] on button "Apply" at bounding box center [1037, 572] width 204 height 19
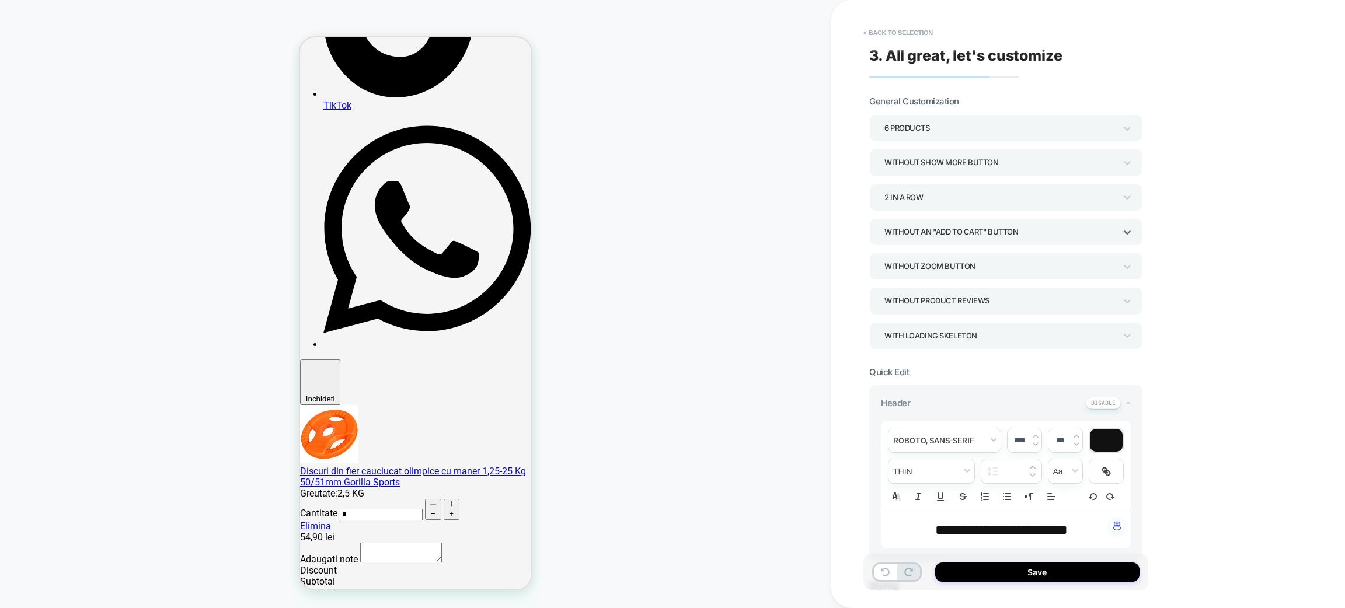
click at [959, 229] on div "Without an "add to cart" button" at bounding box center [1000, 232] width 231 height 16
click at [977, 336] on div "With add to cart below prices" at bounding box center [1006, 336] width 264 height 24
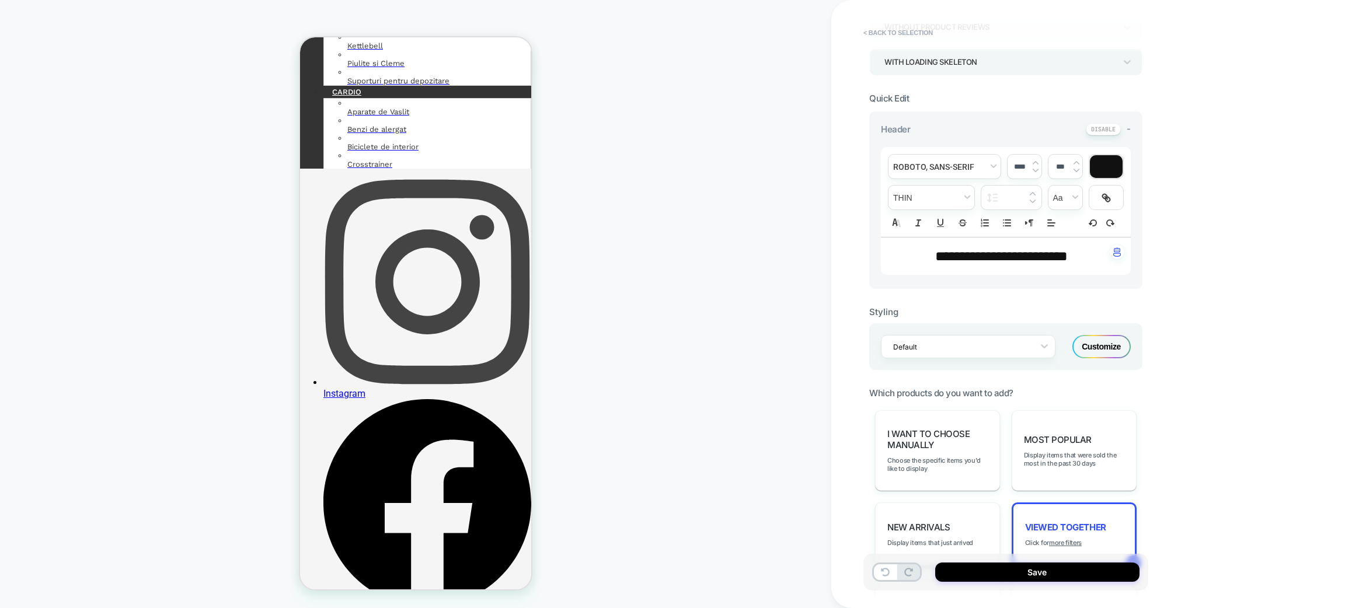
scroll to position [275, 0]
click at [1096, 338] on div "Customize" at bounding box center [1102, 345] width 58 height 23
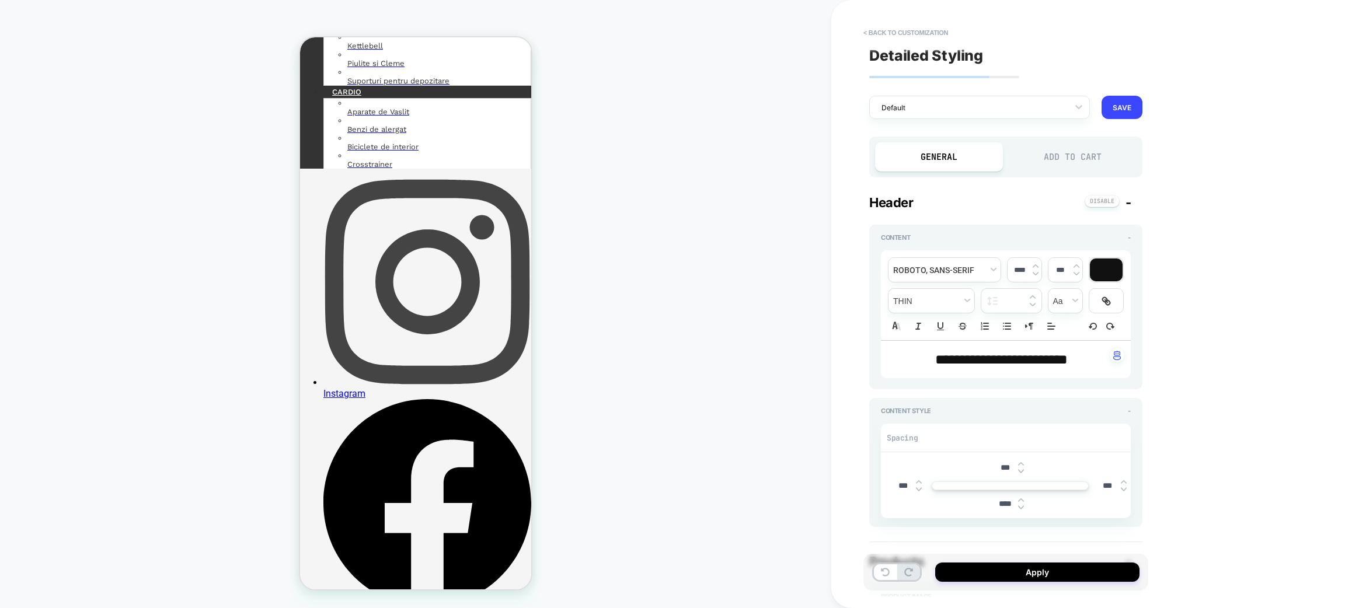
click at [1059, 157] on div "Add to Cart" at bounding box center [1073, 156] width 128 height 29
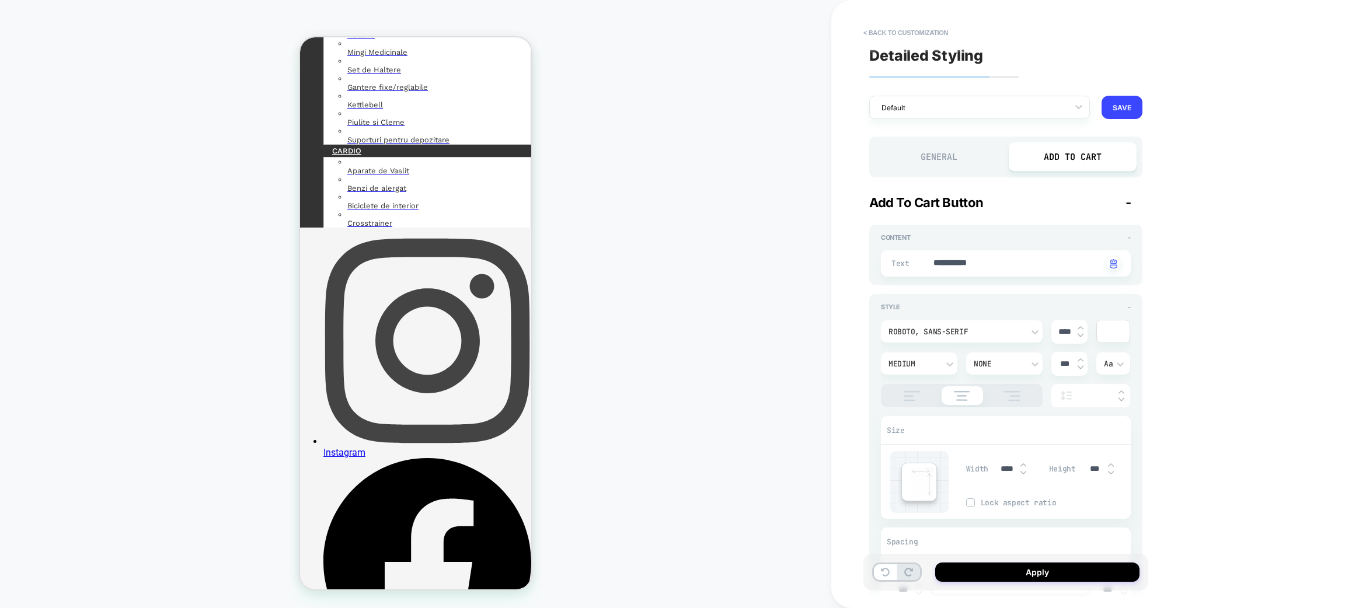
scroll to position [635, 0]
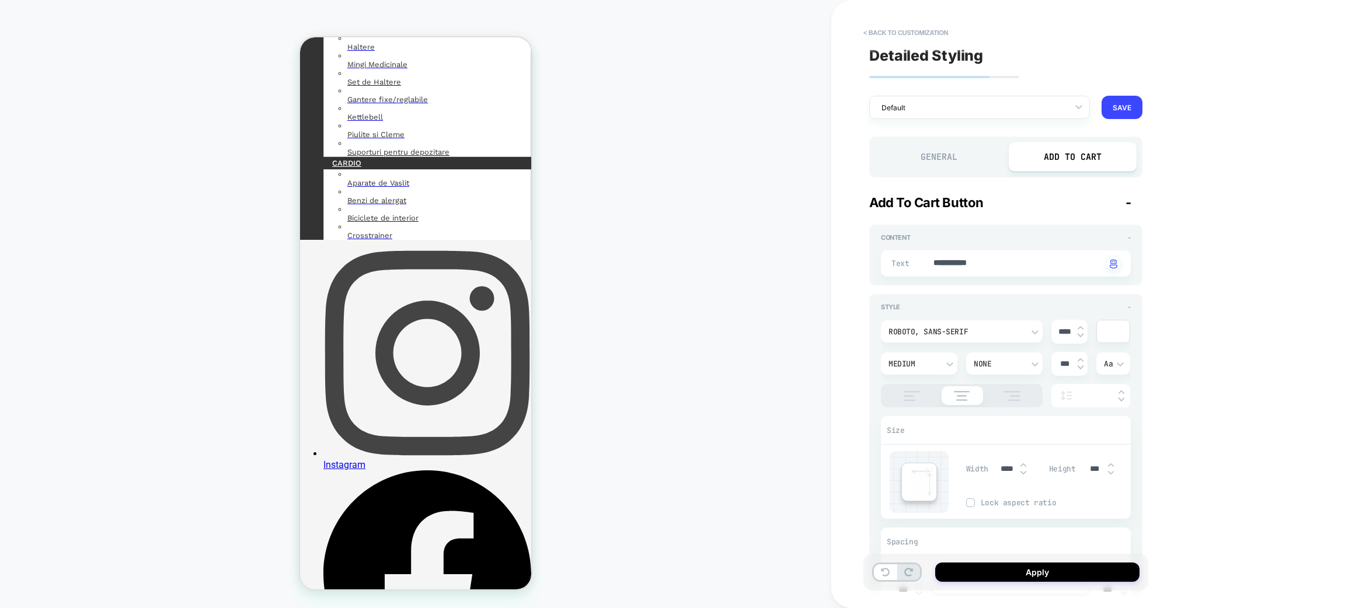
click at [987, 255] on div "**********" at bounding box center [1006, 264] width 250 height 26
type textarea "*"
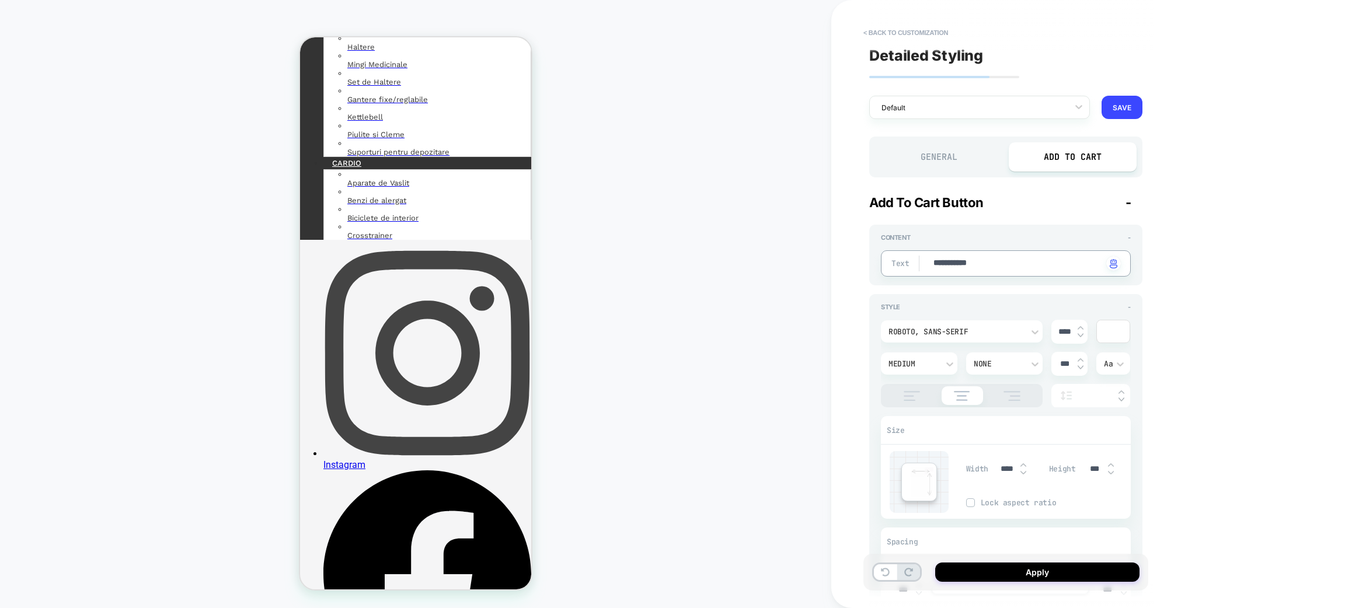
click at [978, 258] on textarea "**********" at bounding box center [1018, 264] width 170 height 13
type textarea "*"
type textarea "**"
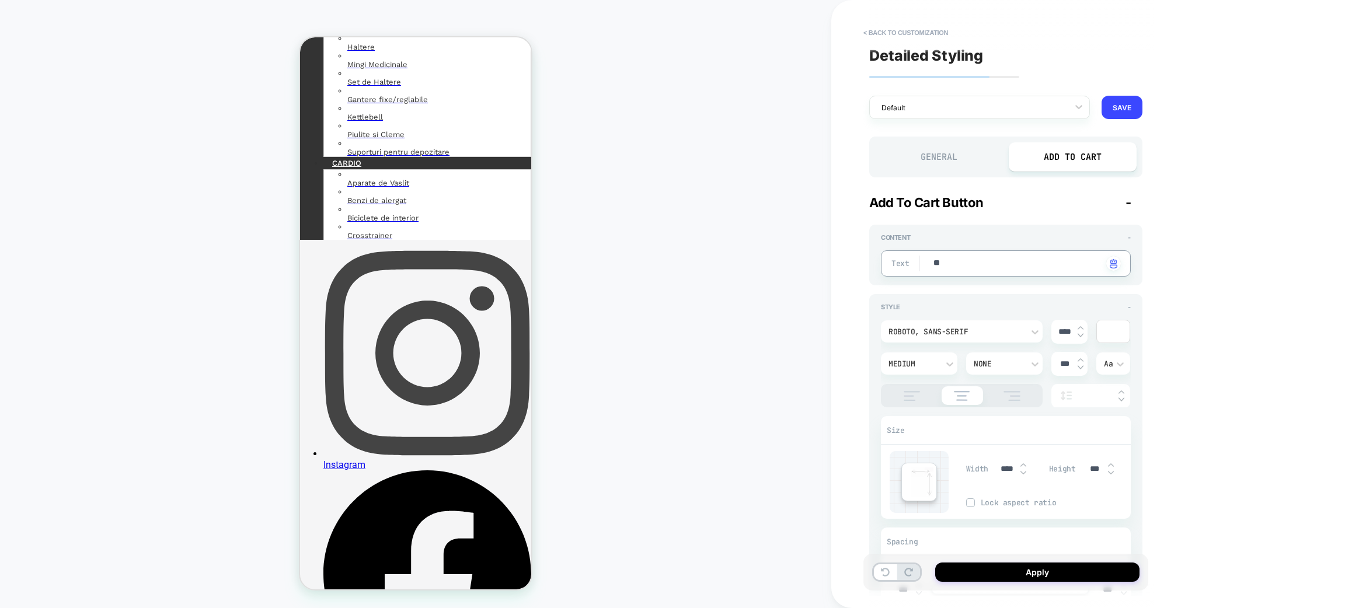
type textarea "*"
type textarea "****"
type textarea "*"
type textarea "******"
type textarea "*"
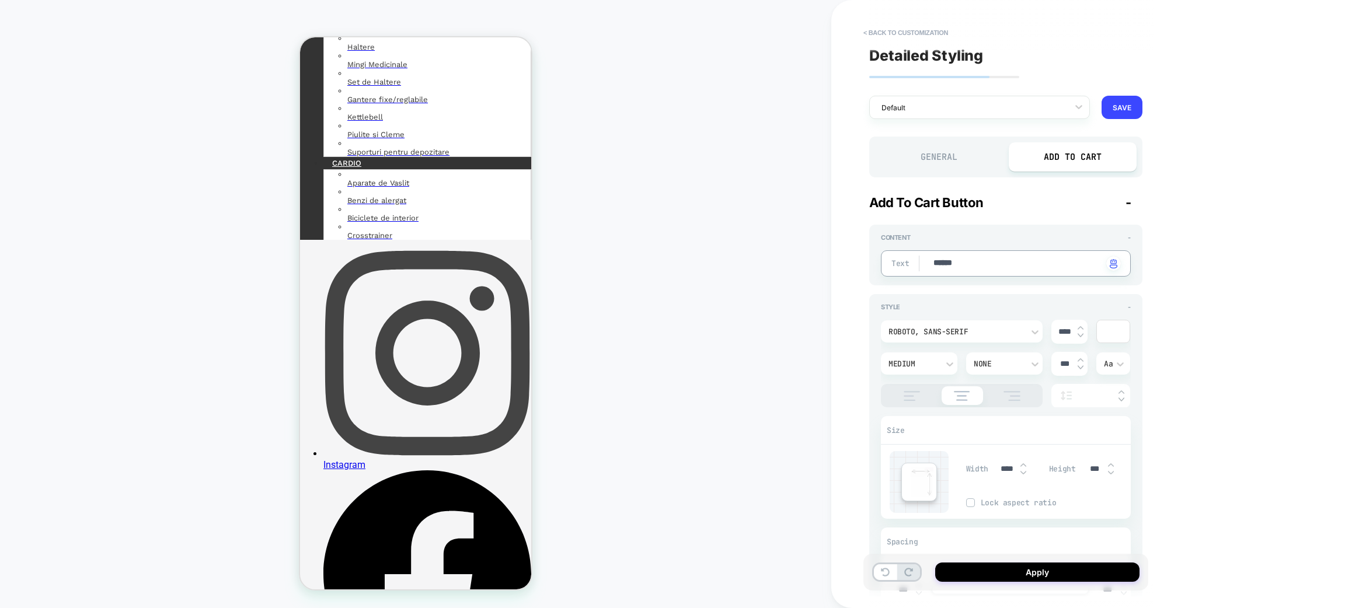
type textarea "******"
type textarea "*"
type textarea "*********"
type textarea "*"
type textarea "*********"
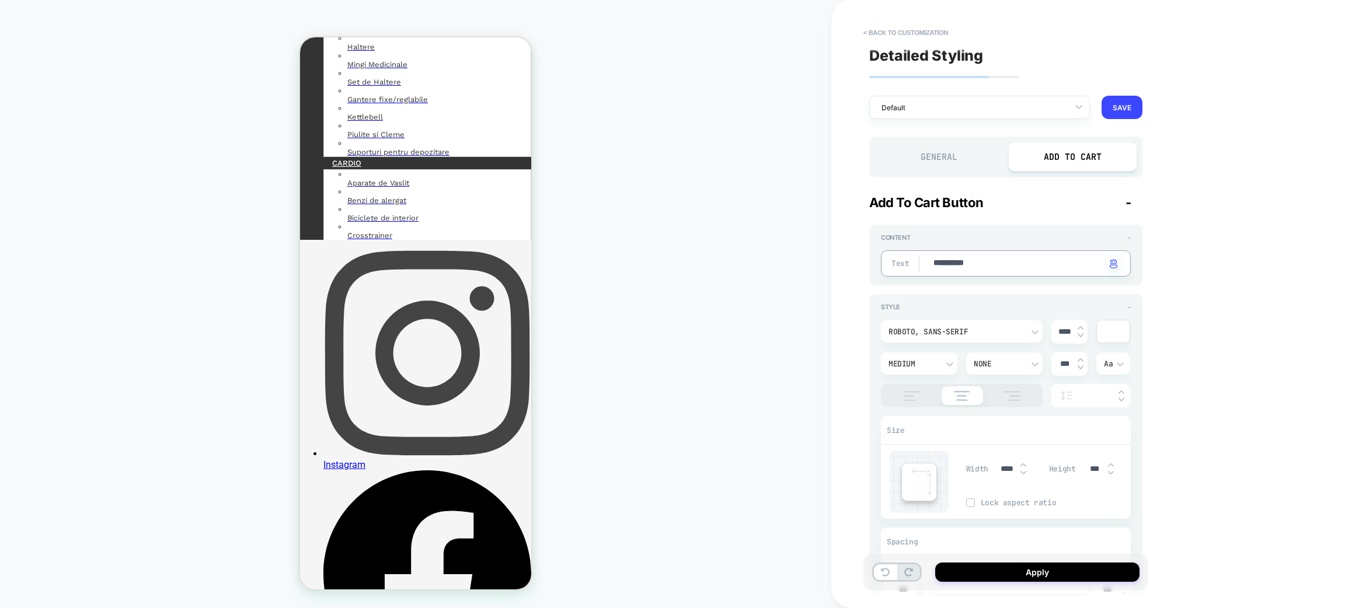
type textarea "*"
type textarea "**********"
type textarea "*"
type textarea "**********"
type textarea "*"
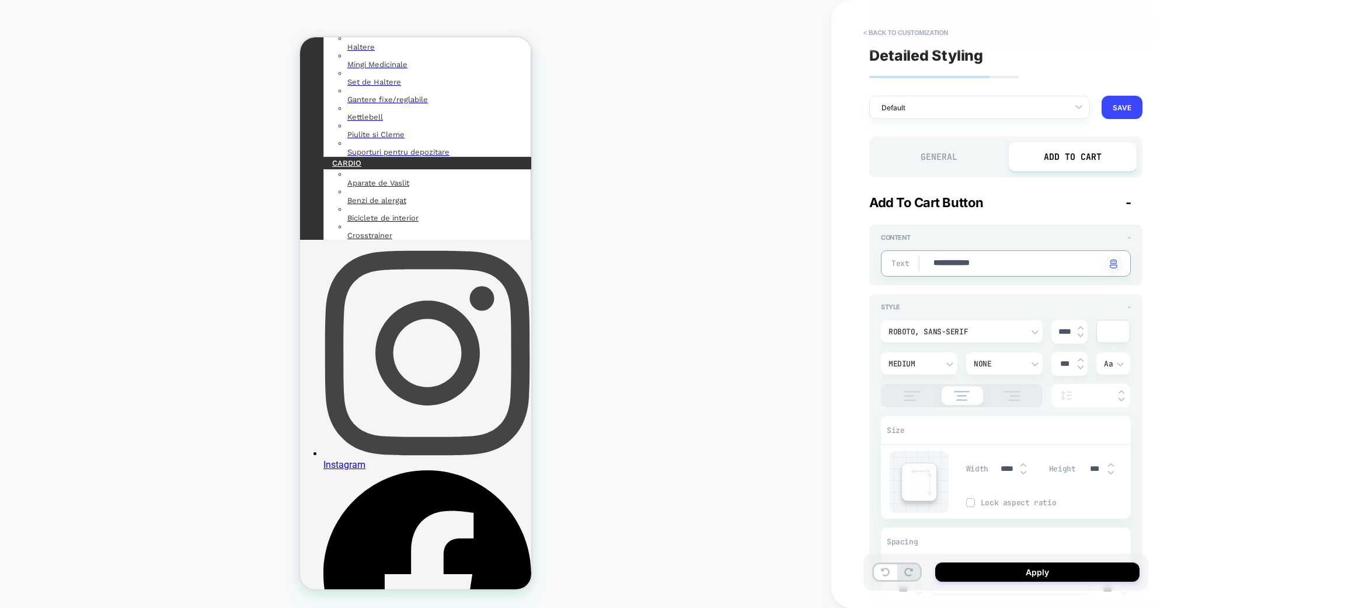
type textarea "**********"
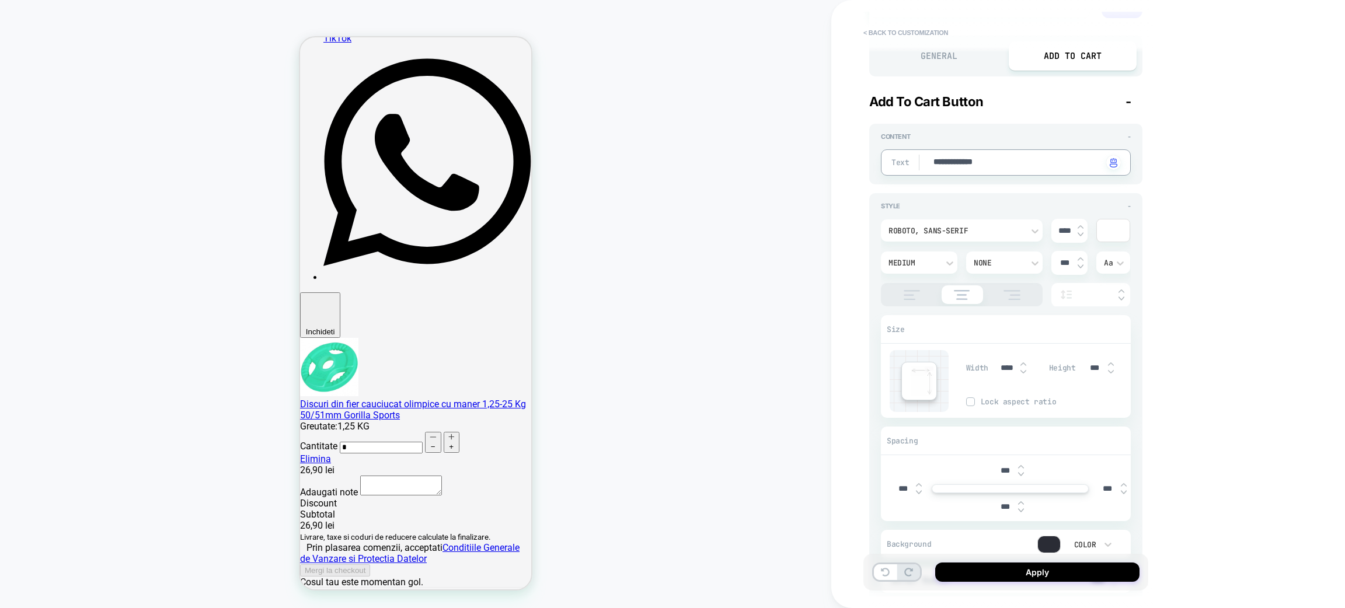
scroll to position [101, 0]
type textarea "*"
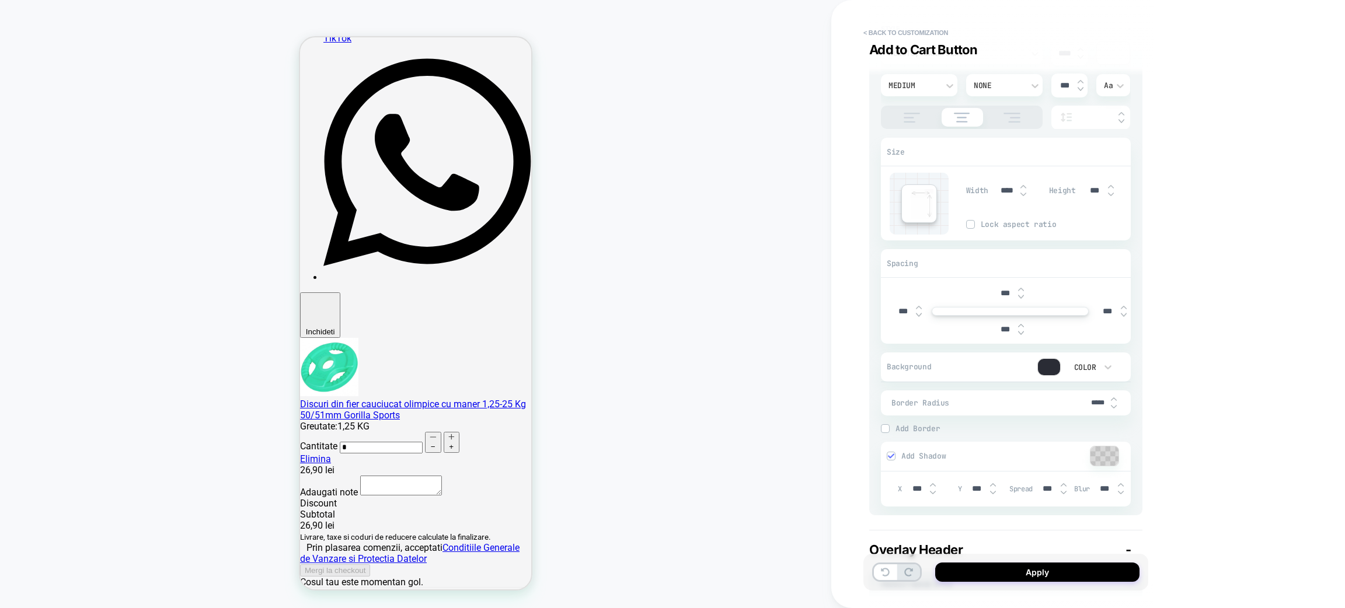
scroll to position [279, 0]
type textarea "**********"
type textarea "*"
click at [1095, 402] on input "*****" at bounding box center [1098, 402] width 26 height 9
type input "****"
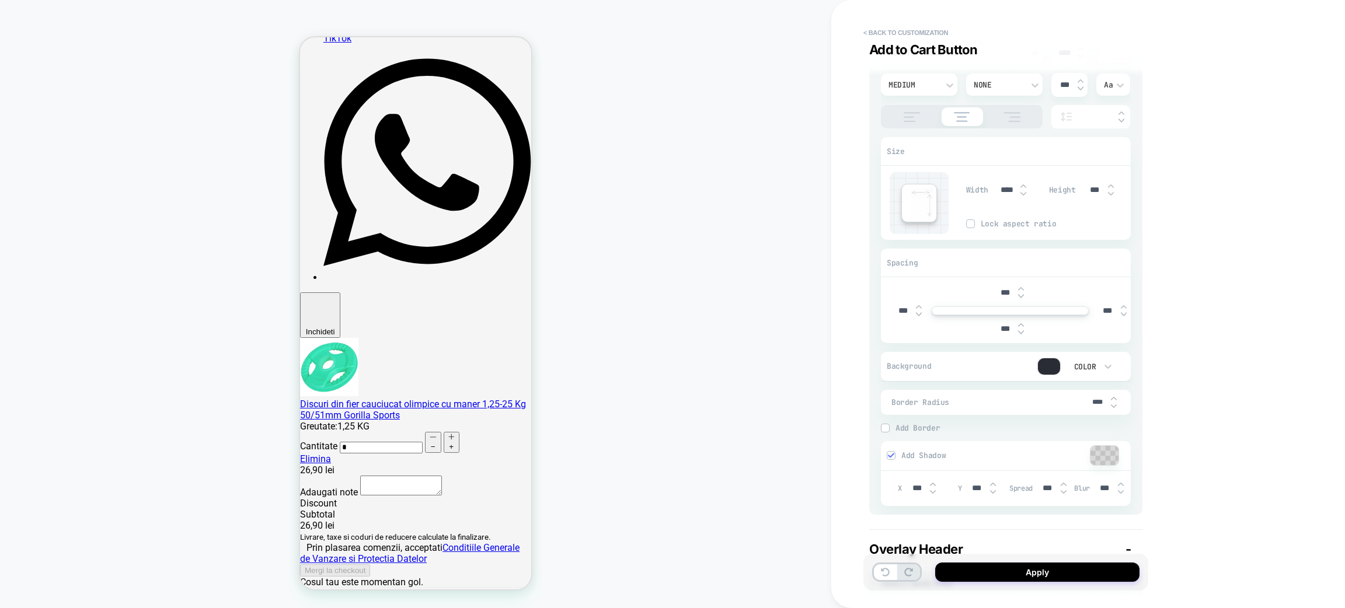
type textarea "*"
type input "***"
type textarea "*"
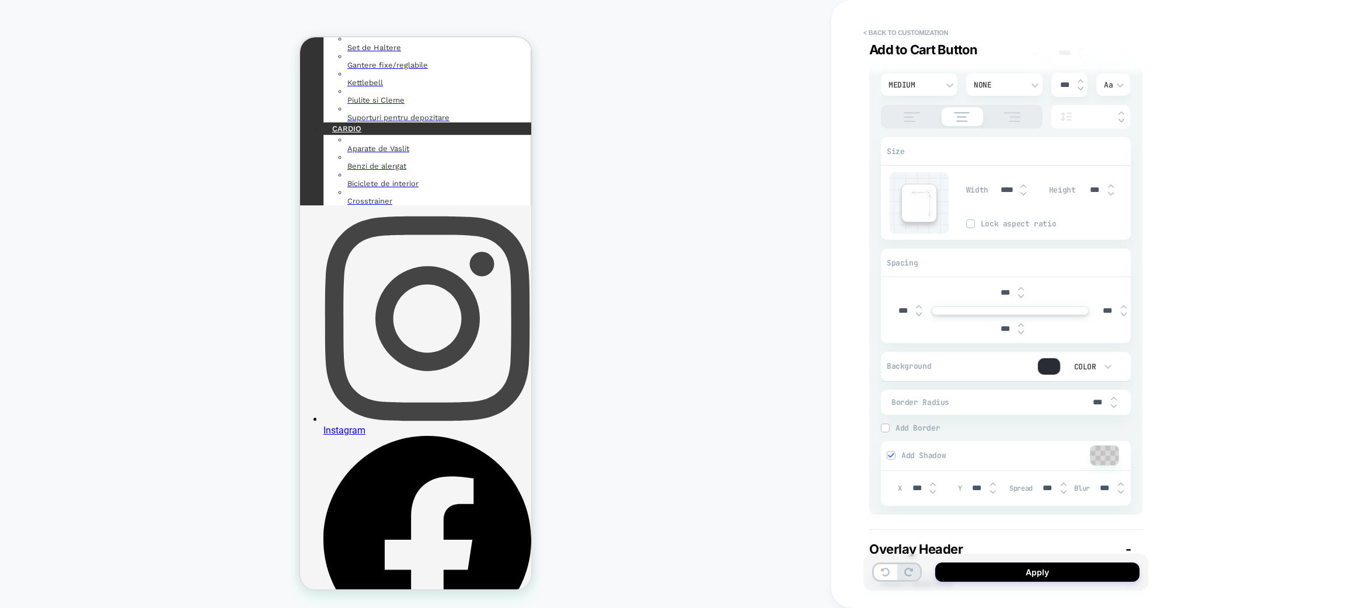
scroll to position [540, 0]
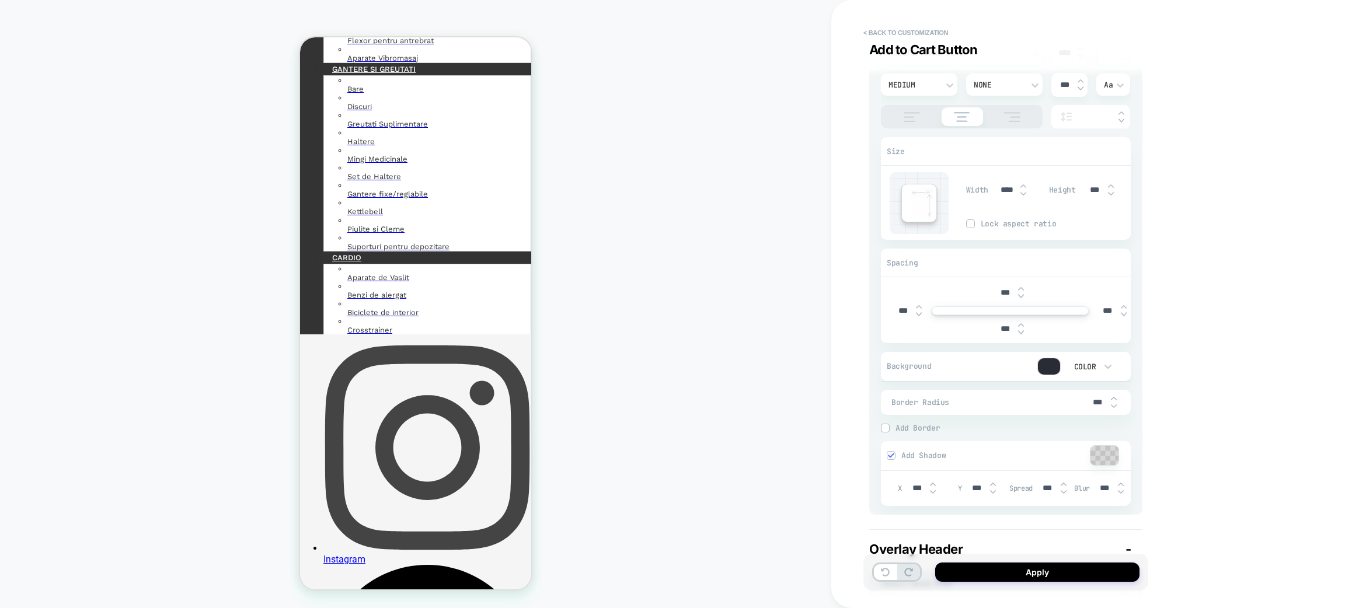
type input "***"
click at [1051, 364] on div at bounding box center [1049, 367] width 22 height 16
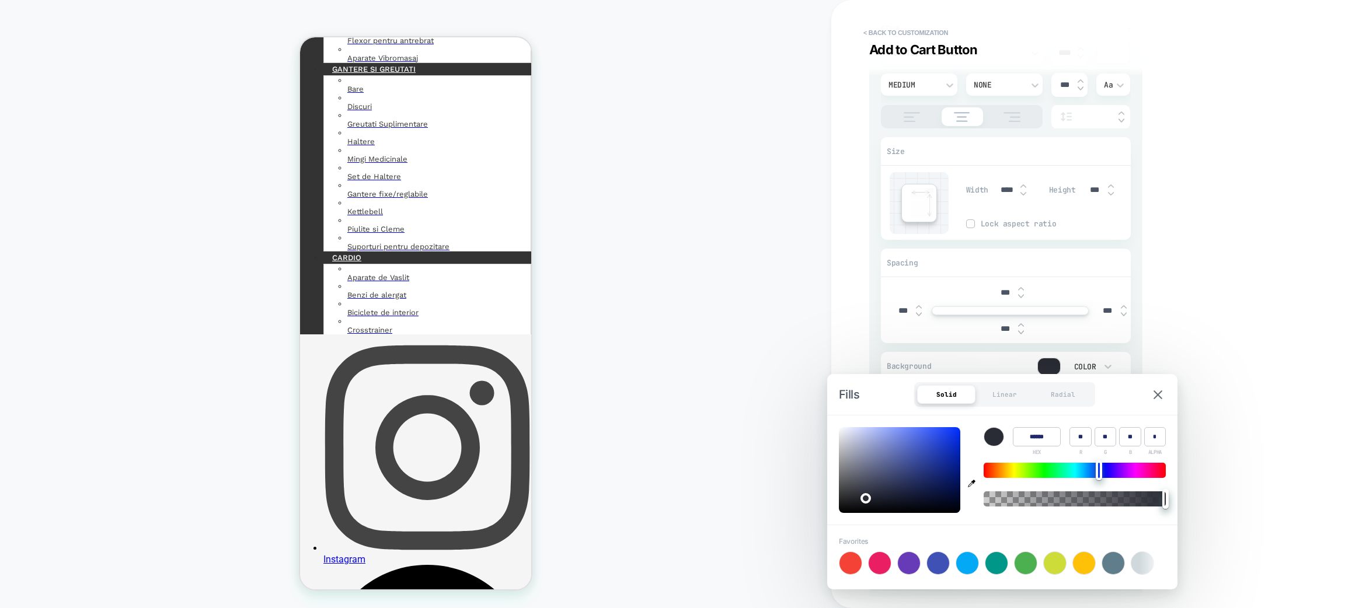
type textarea "*"
click at [970, 484] on icon "button" at bounding box center [972, 484] width 8 height 8
type input "******"
type input "**"
type input "***"
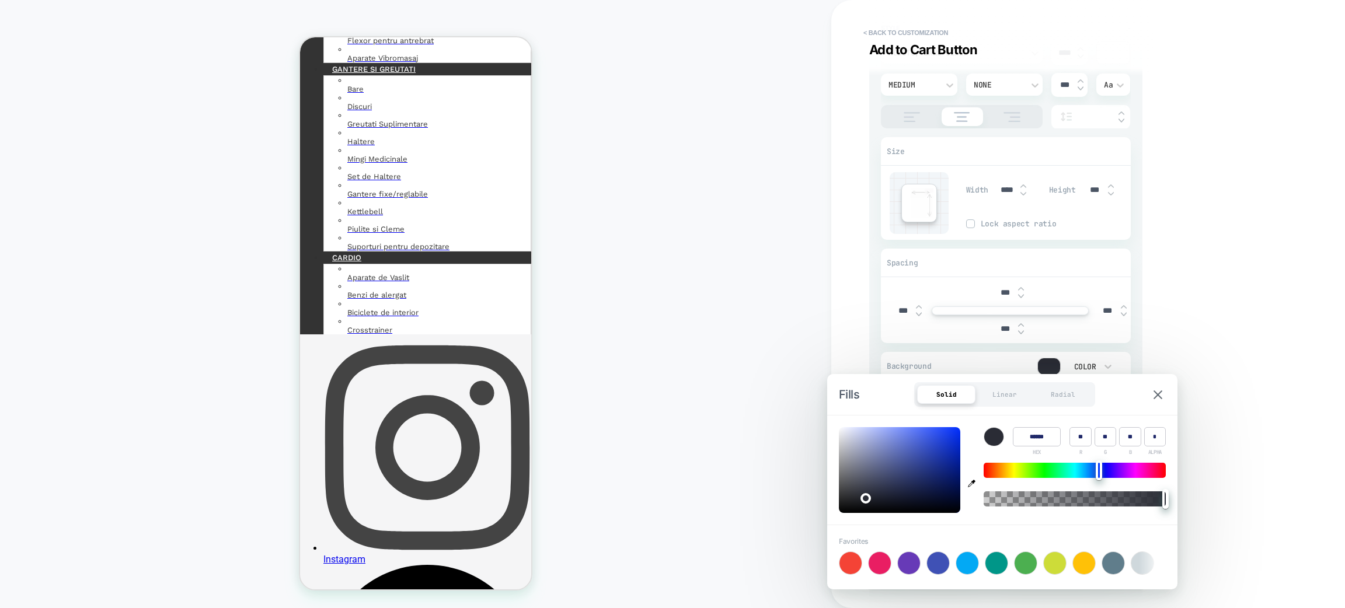
type input "**"
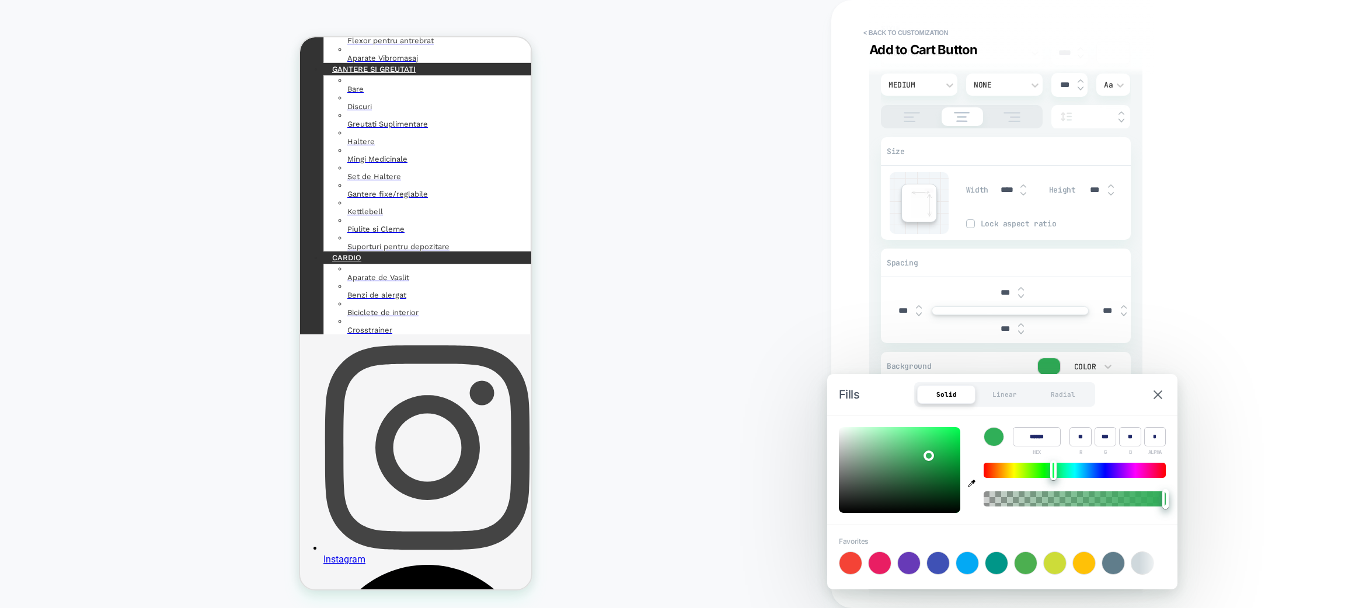
type textarea "*"
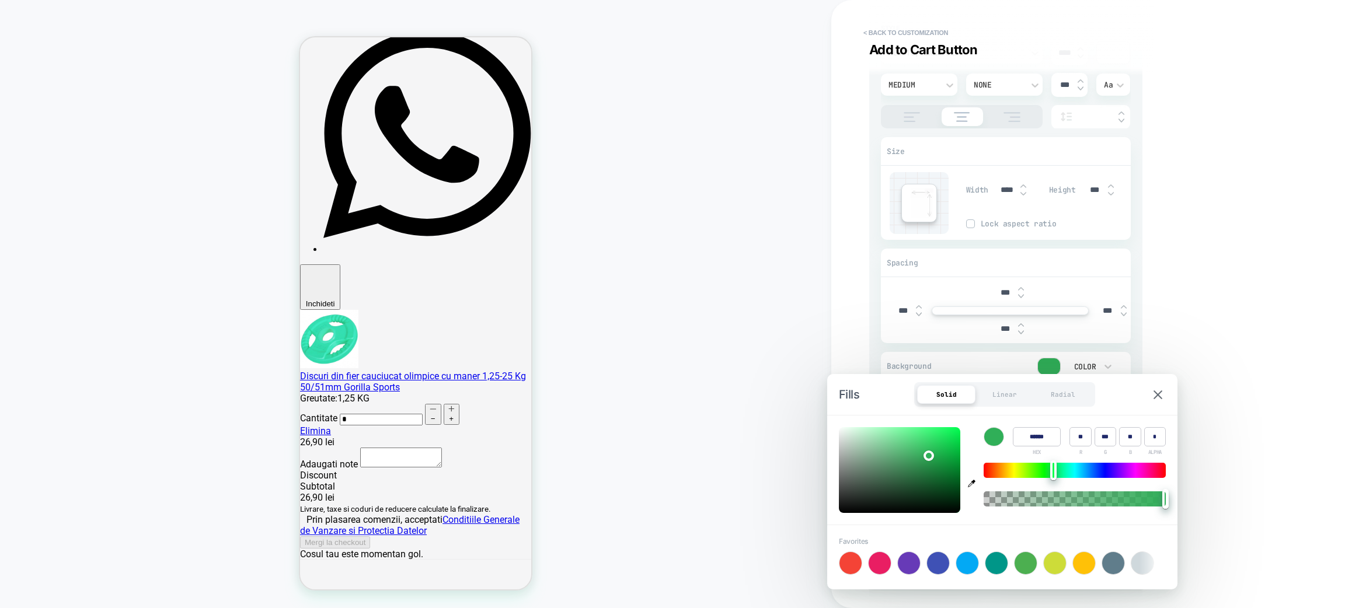
scroll to position [1575, 0]
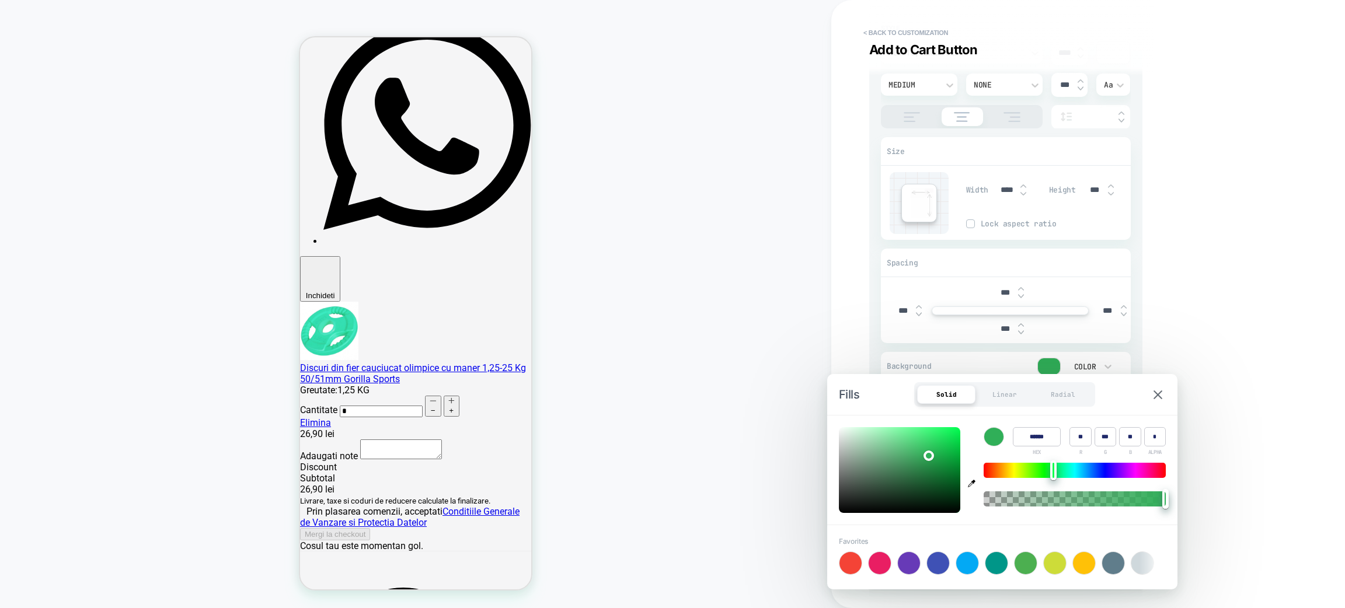
click at [674, 324] on div "PRODUCT: Discuri din fier cauciucat olimpice cu maner 1,25-25 Kg 50/51mm Gorill…" at bounding box center [416, 304] width 832 height 585
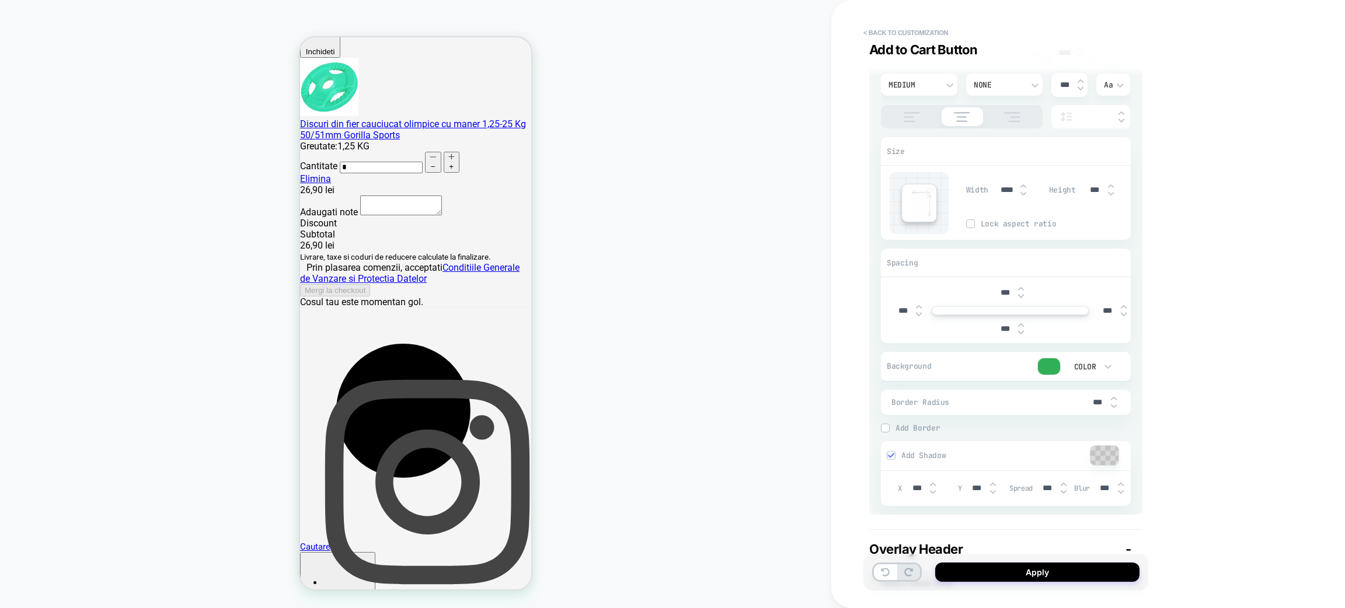
scroll to position [1821, 0]
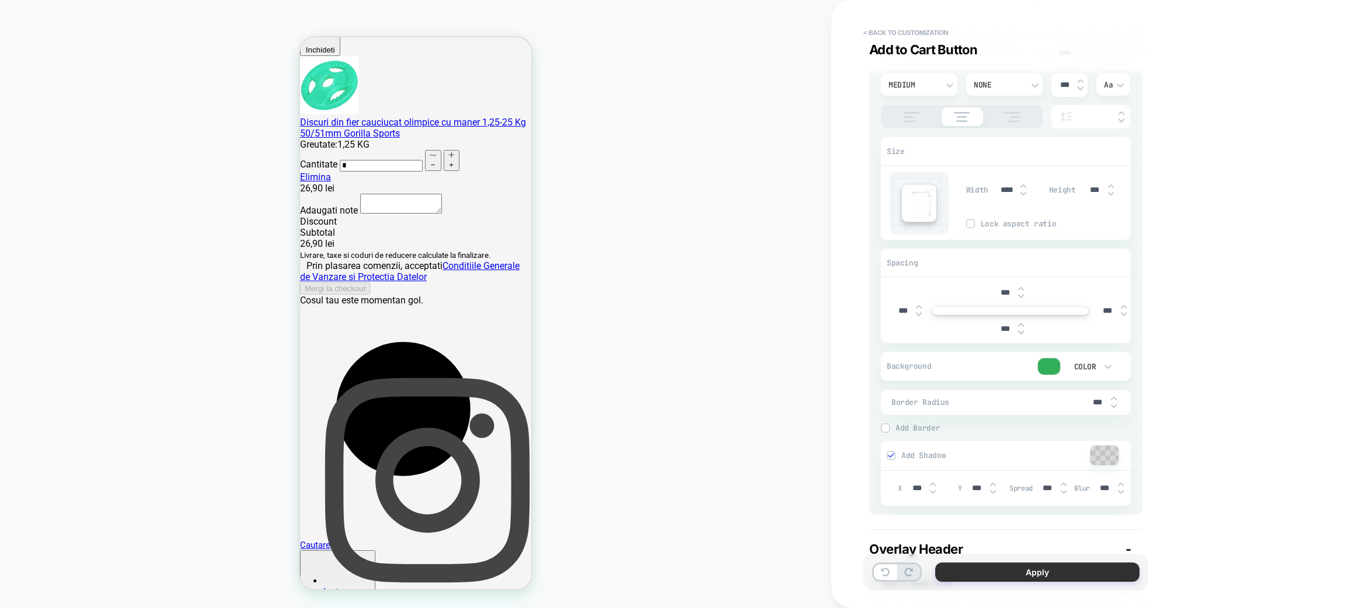
click at [977, 572] on button "Apply" at bounding box center [1037, 572] width 204 height 19
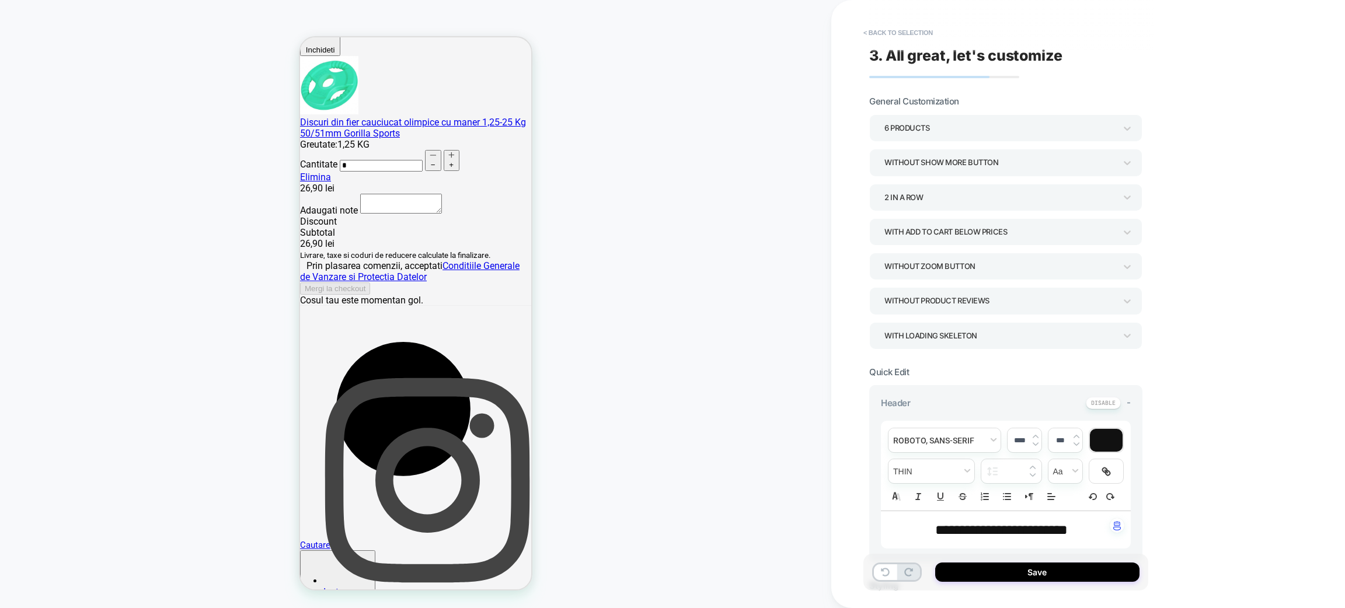
click at [977, 572] on button "Save" at bounding box center [1037, 572] width 204 height 19
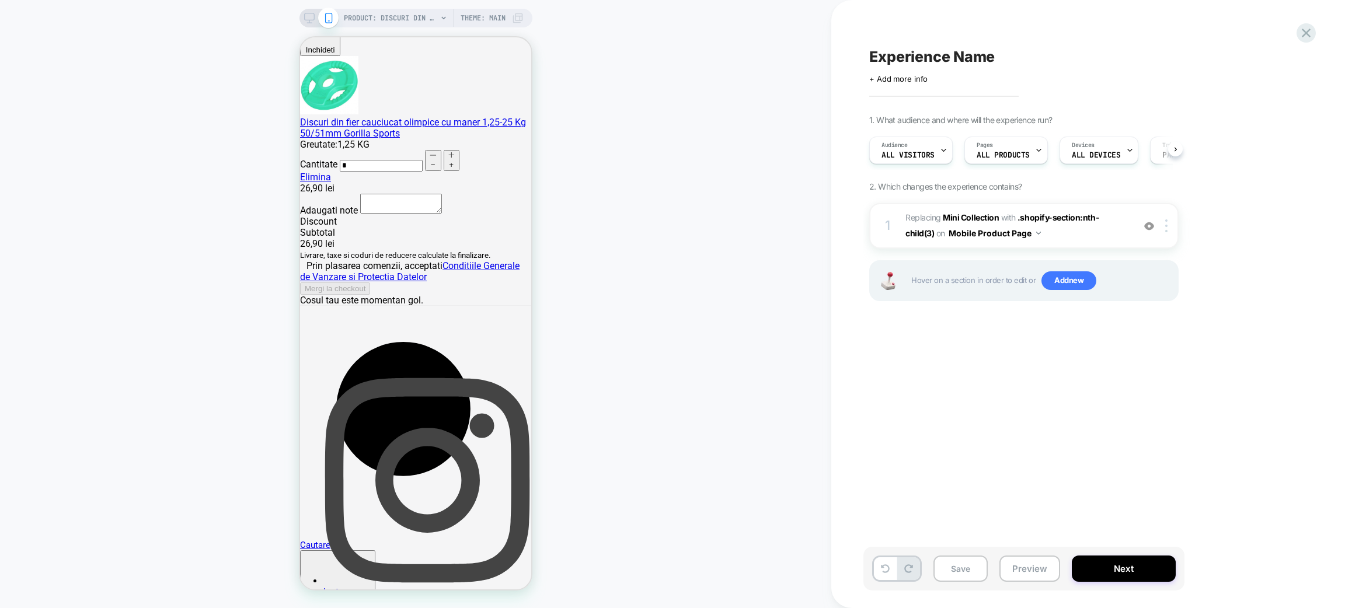
scroll to position [0, 1]
click at [1167, 228] on img at bounding box center [1167, 226] width 2 height 13
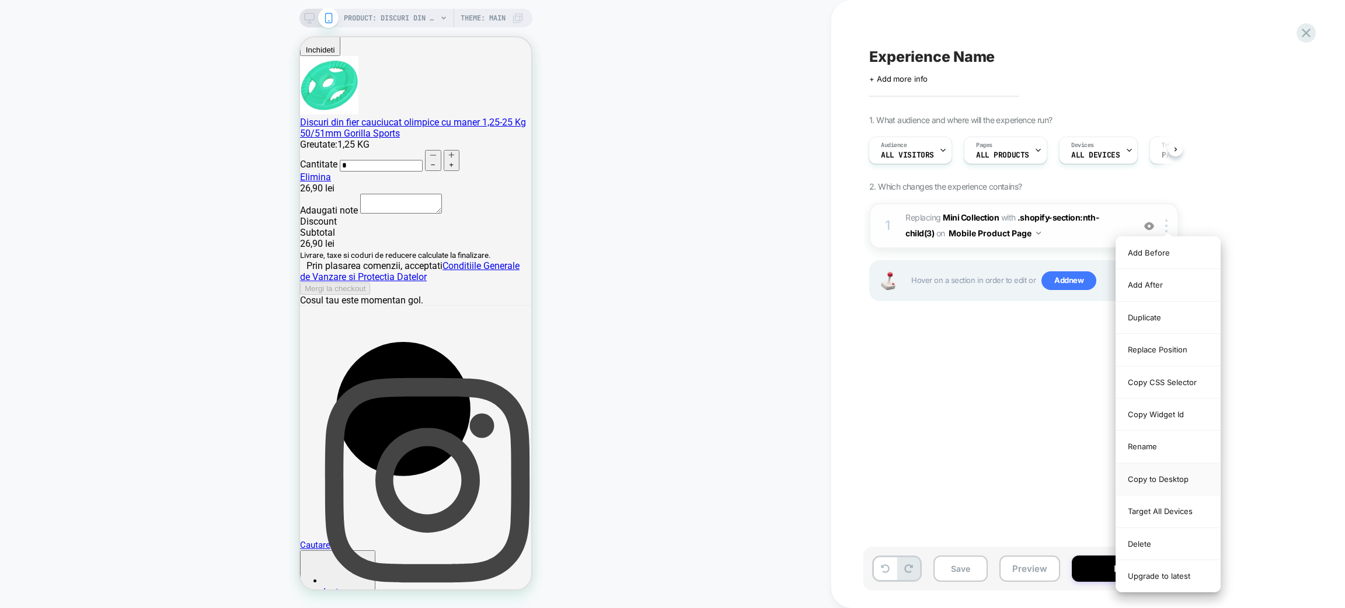
click at [1170, 472] on div "Copy to Desktop" at bounding box center [1168, 480] width 104 height 32
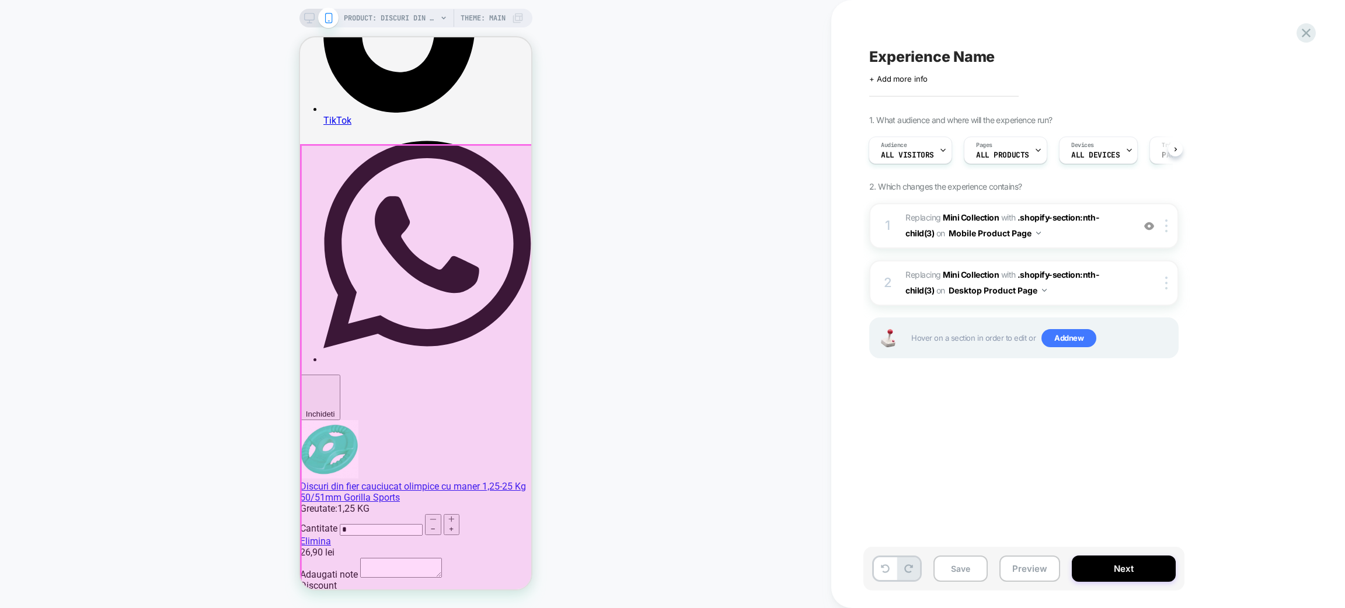
scroll to position [1439, 0]
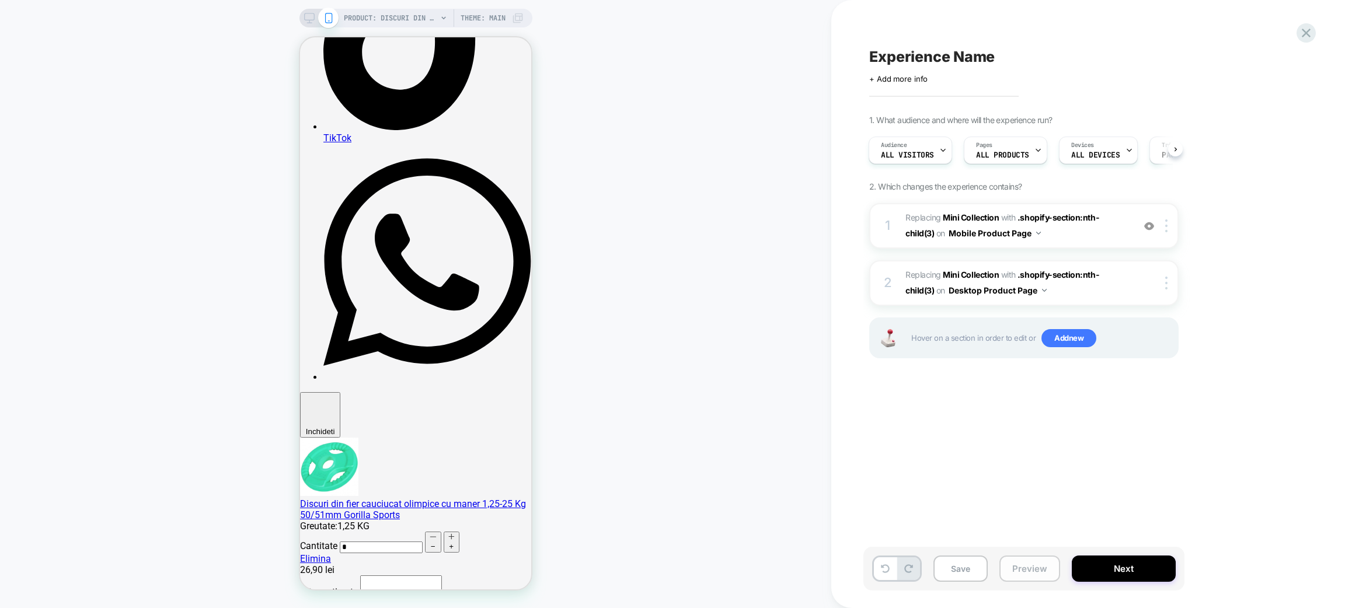
click at [1019, 559] on button "Preview" at bounding box center [1030, 569] width 61 height 26
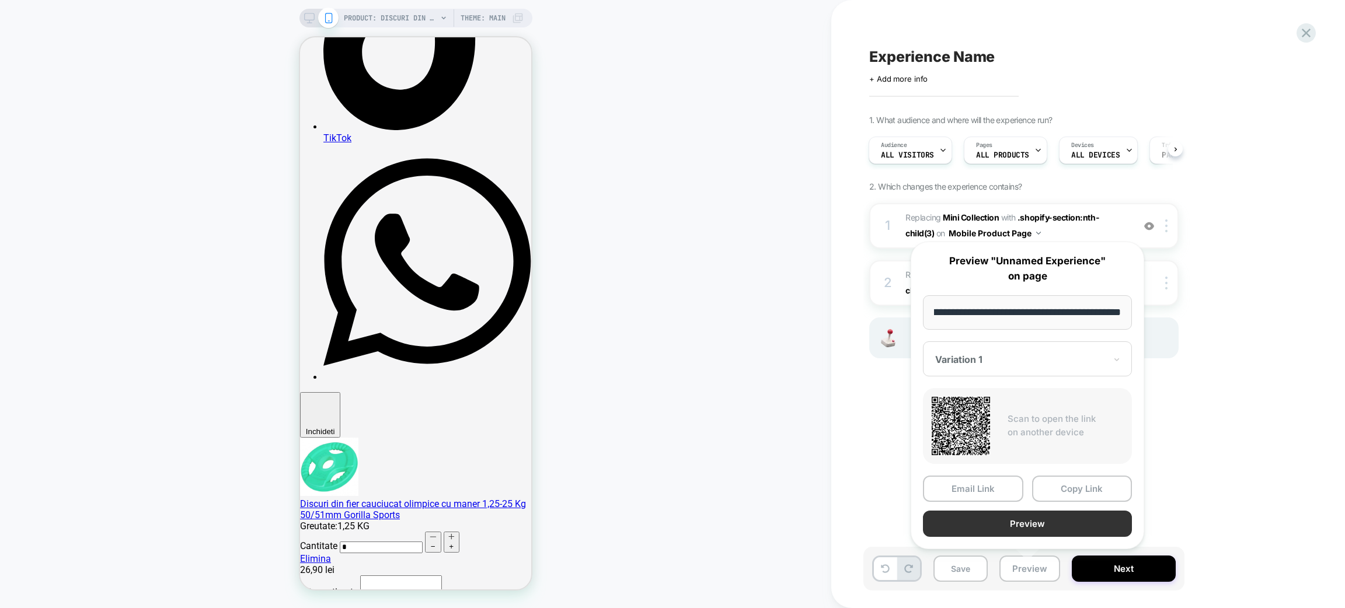
scroll to position [0, 0]
click at [1052, 523] on button "Preview" at bounding box center [1027, 524] width 209 height 26
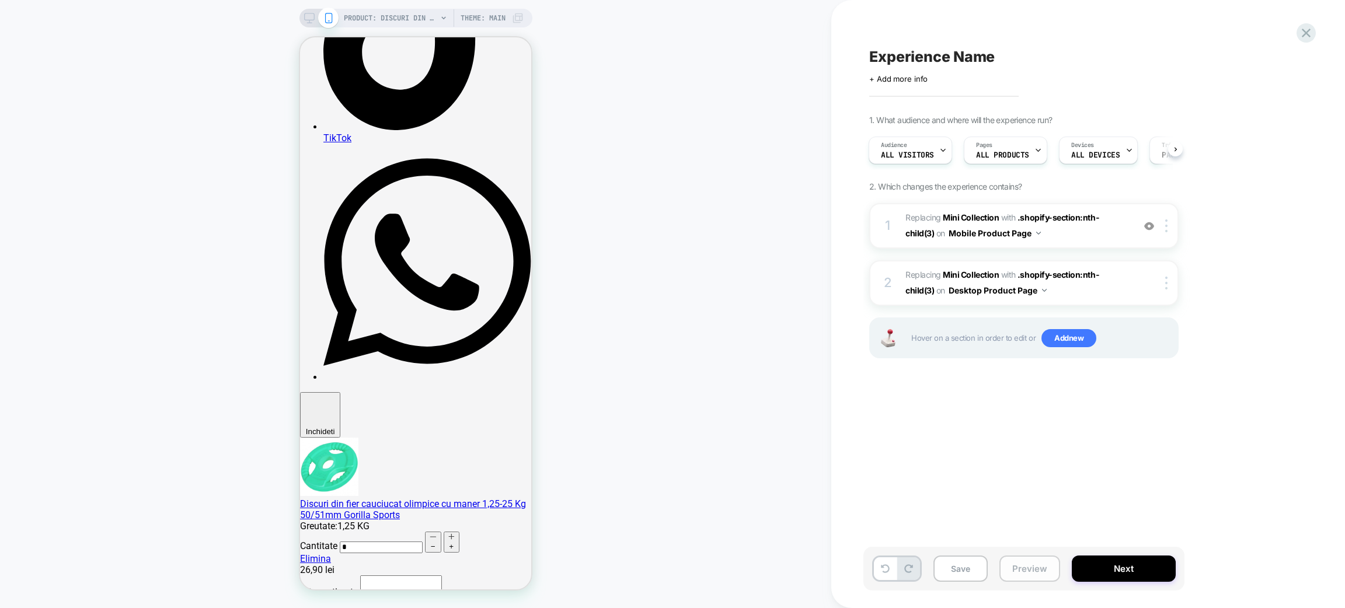
click at [1018, 567] on button "Preview" at bounding box center [1030, 569] width 61 height 26
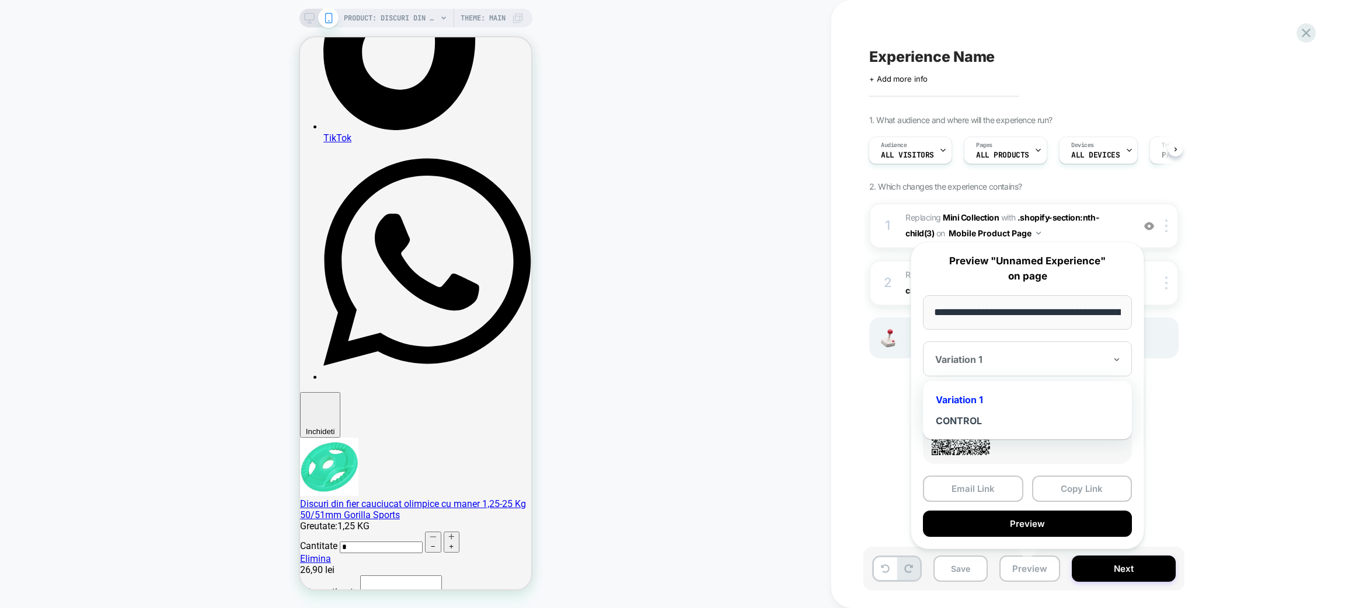
click at [1000, 364] on div at bounding box center [1020, 360] width 171 height 12
click at [993, 418] on div "CONTROL" at bounding box center [1027, 421] width 197 height 21
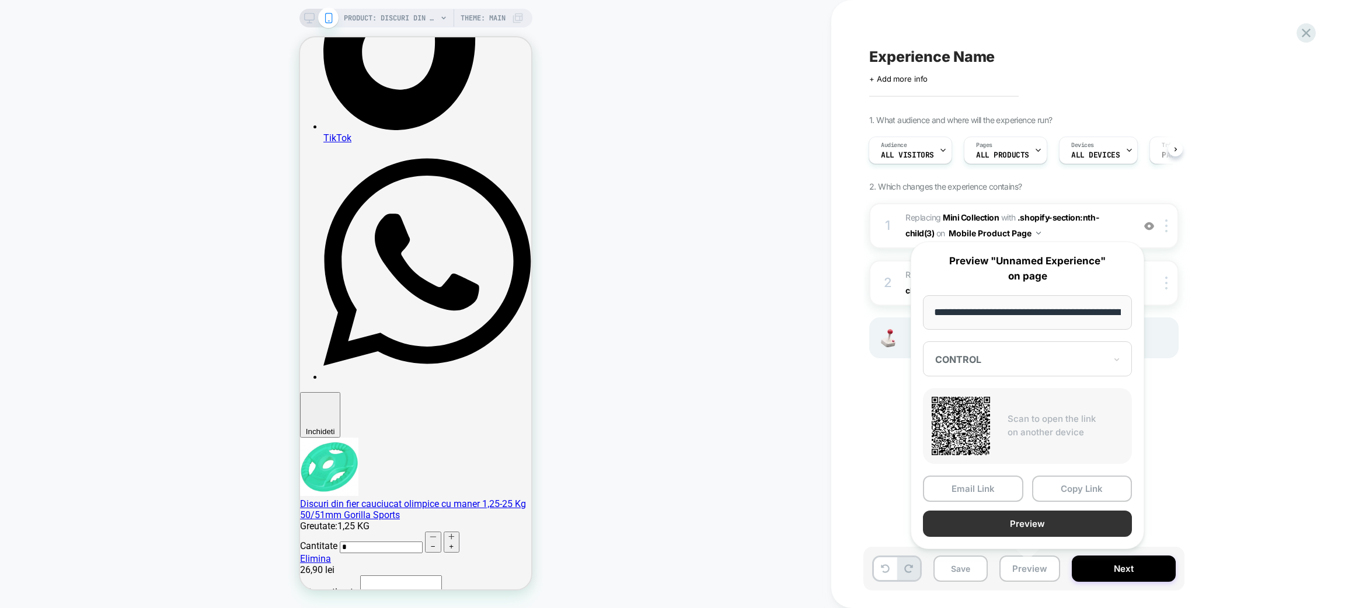
click at [1052, 519] on button "Preview" at bounding box center [1027, 524] width 209 height 26
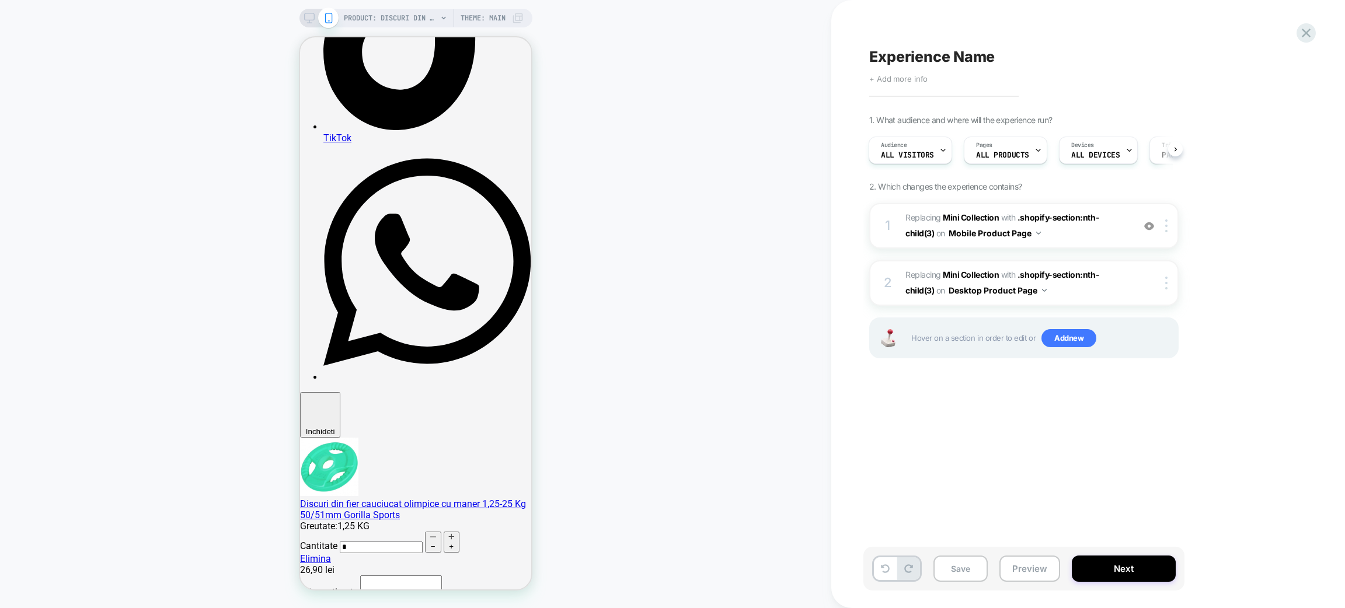
click at [917, 77] on span "+ Add more info" at bounding box center [898, 78] width 58 height 9
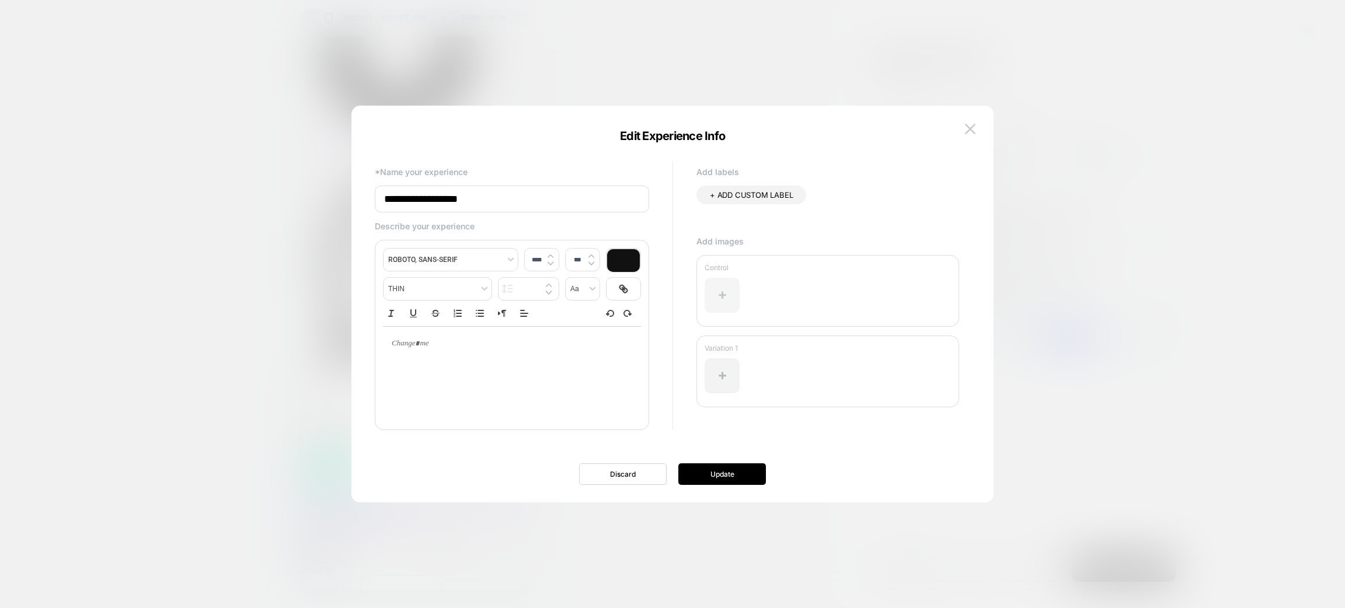
click at [721, 294] on div at bounding box center [722, 295] width 35 height 35
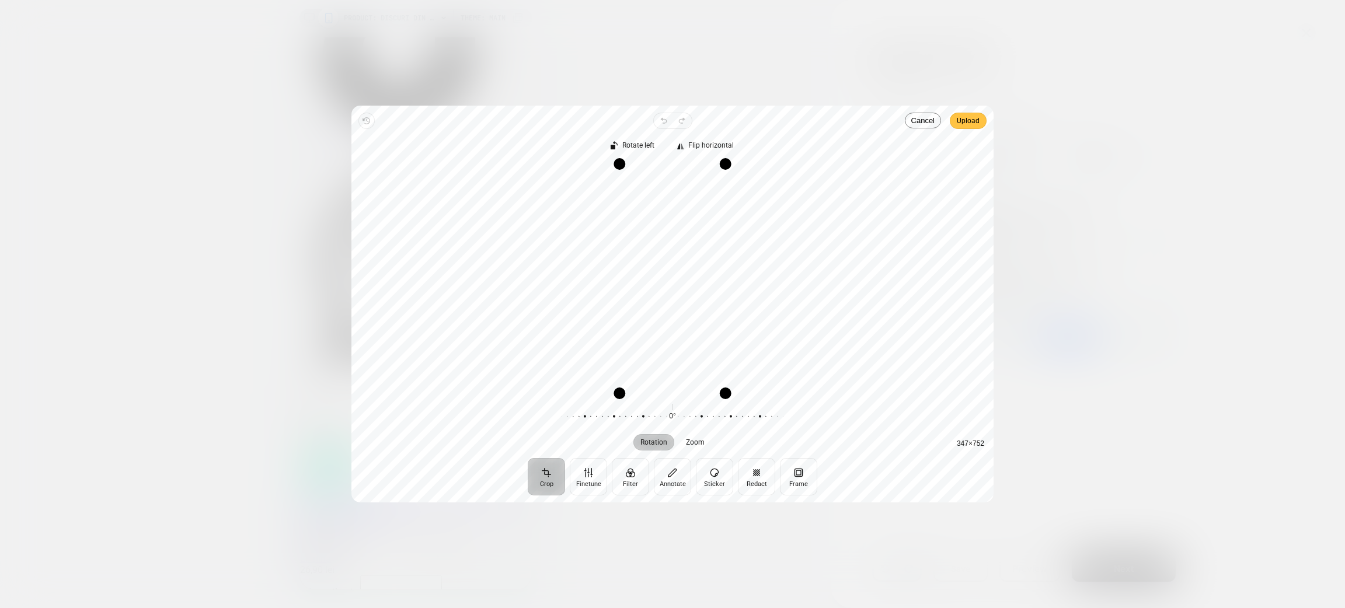
click at [969, 121] on span "Upload" at bounding box center [968, 121] width 23 height 14
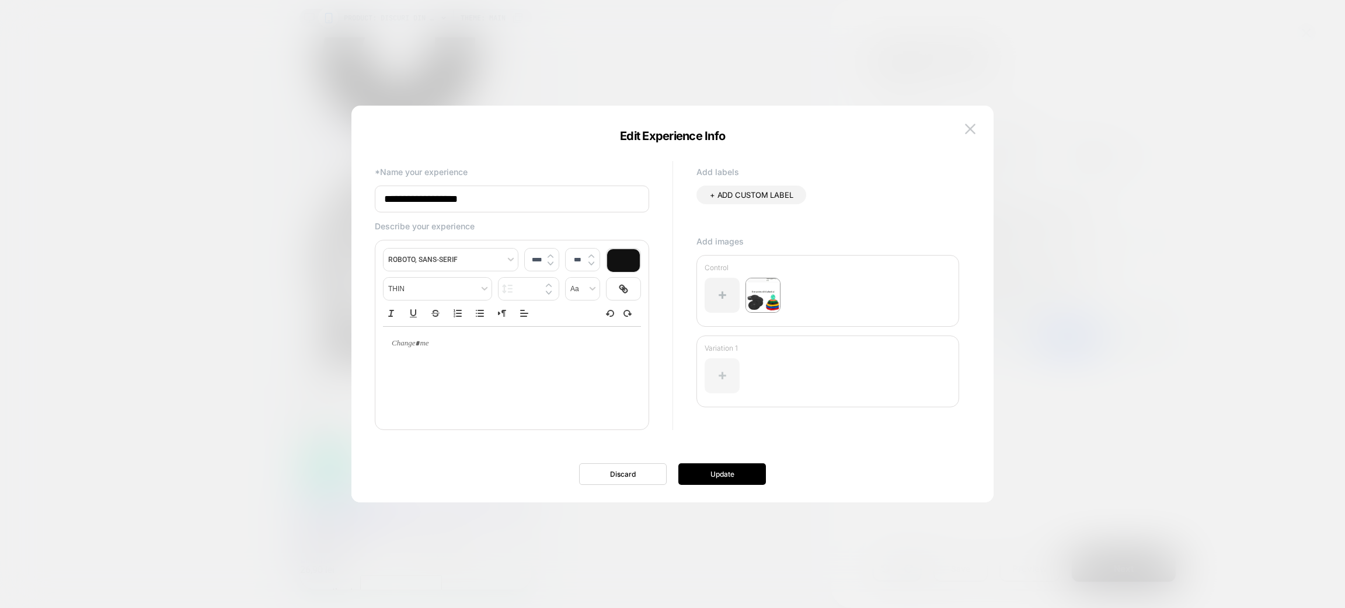
click at [725, 362] on div at bounding box center [722, 376] width 35 height 35
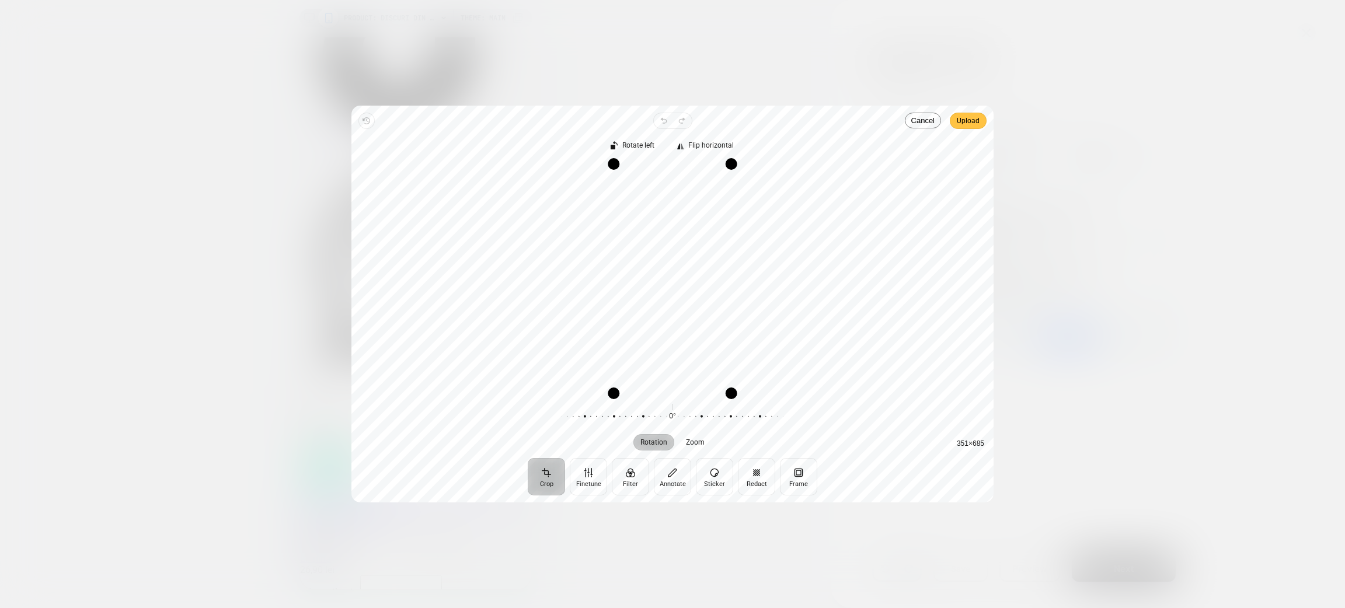
click at [977, 119] on span "Upload" at bounding box center [968, 121] width 23 height 14
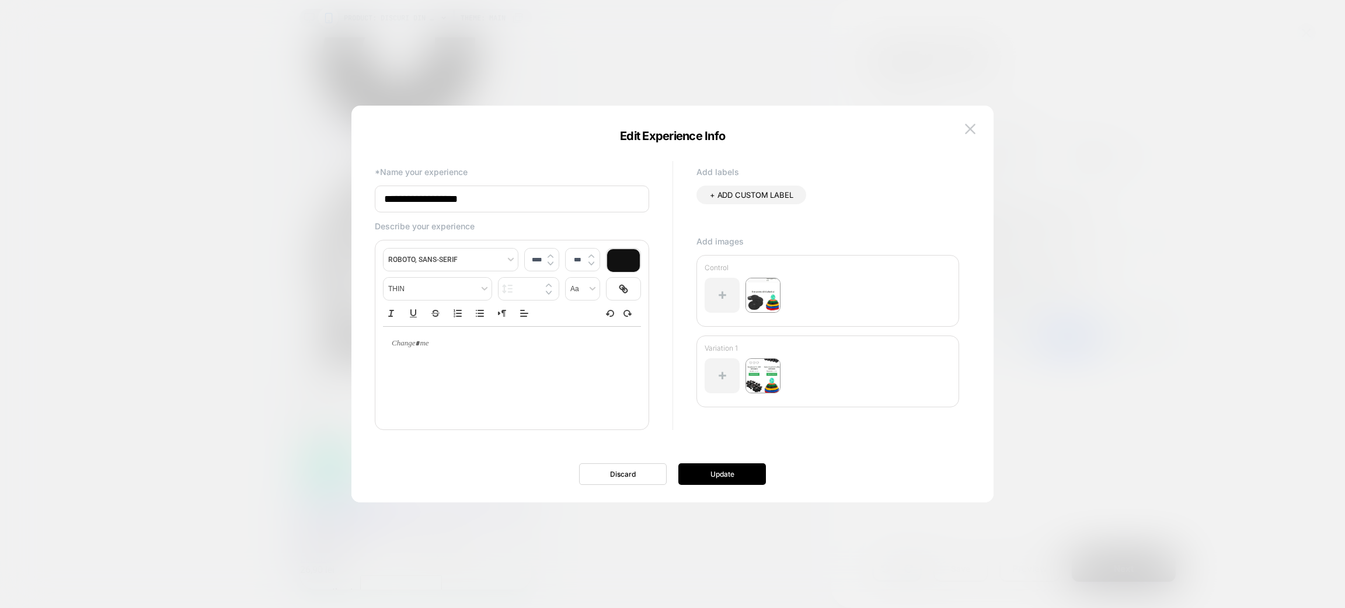
click at [471, 199] on input "**********" at bounding box center [512, 199] width 274 height 27
type input "**********"
click at [706, 472] on button "Update" at bounding box center [723, 475] width 88 height 22
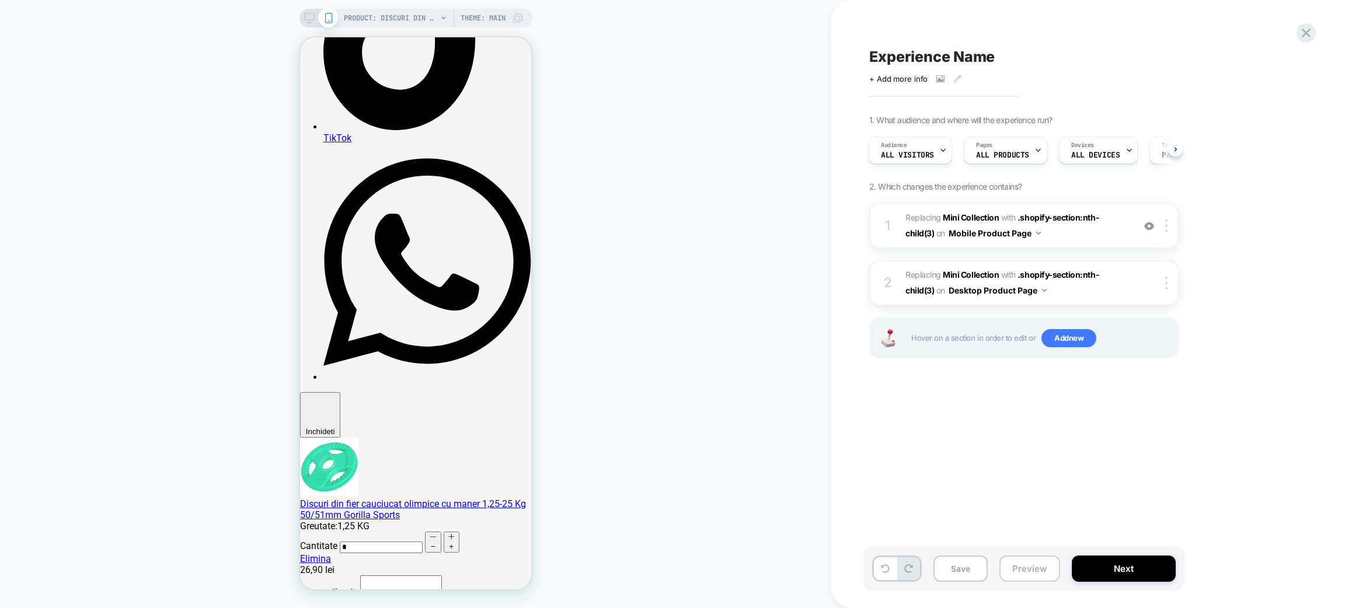
click at [1021, 564] on button "Preview" at bounding box center [1030, 569] width 61 height 26
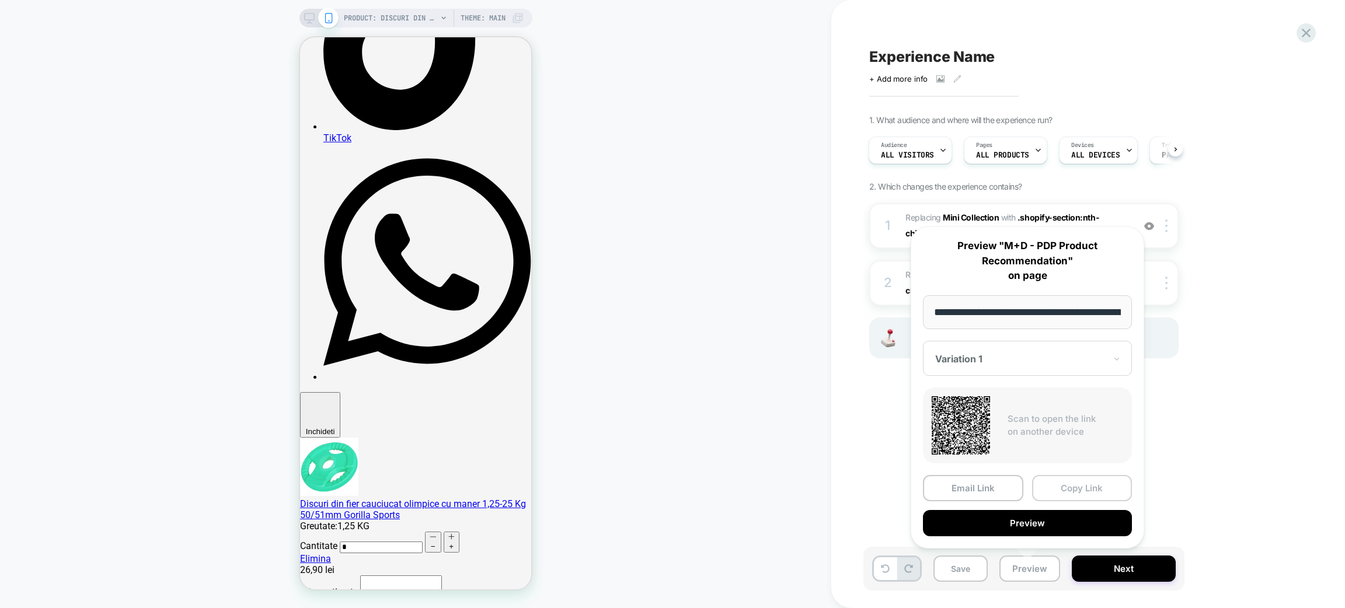
click at [1072, 483] on button "Copy Link" at bounding box center [1082, 488] width 100 height 26
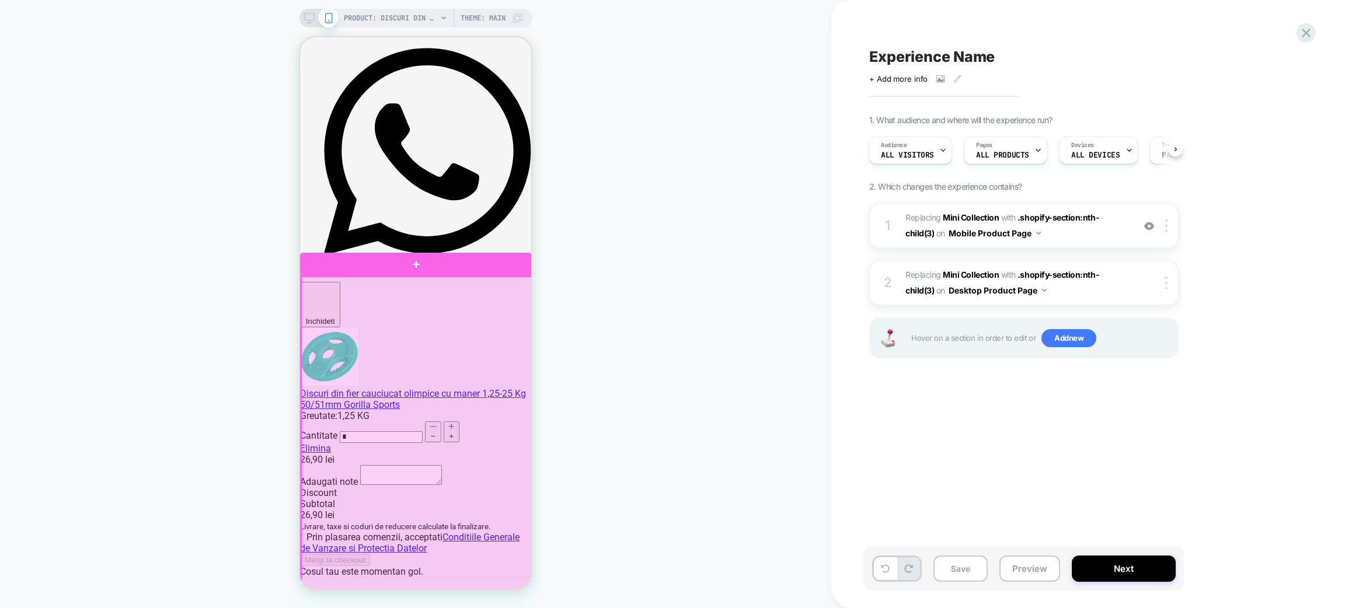
scroll to position [1540, 0]
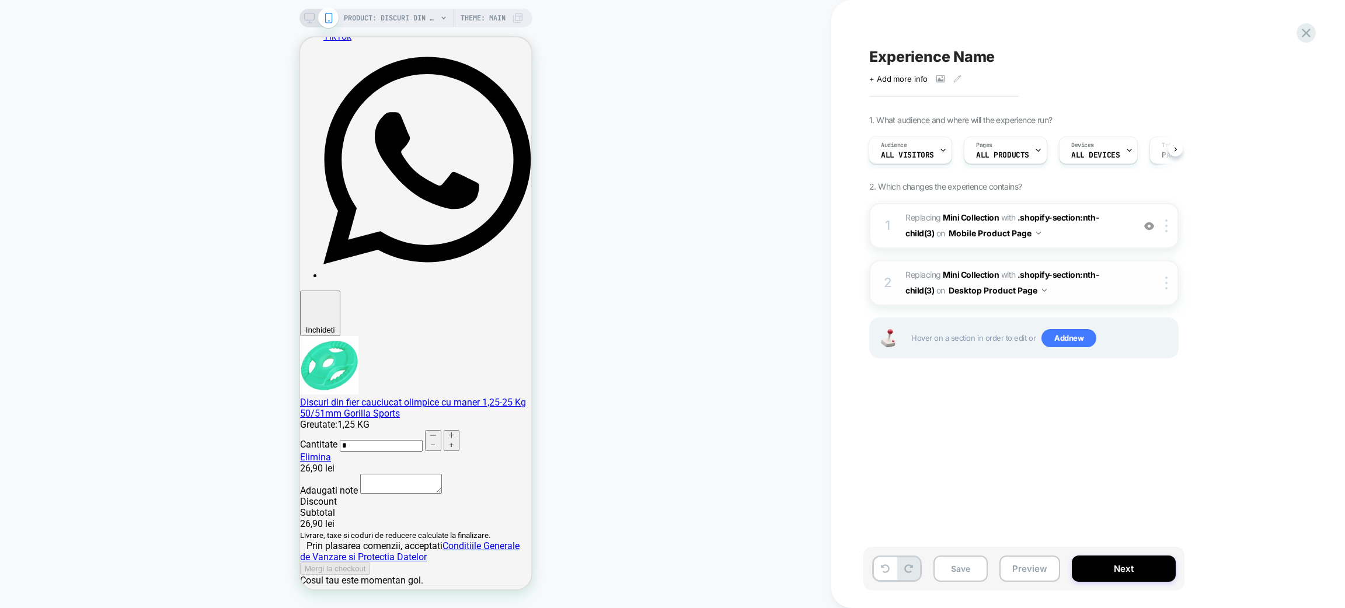
click at [1125, 290] on span "#_loomi_addon_1760366782495 Replacing Mini Collection WITH .shopify-section:nth…" at bounding box center [1017, 283] width 222 height 32
click at [311, 15] on icon at bounding box center [309, 18] width 11 height 11
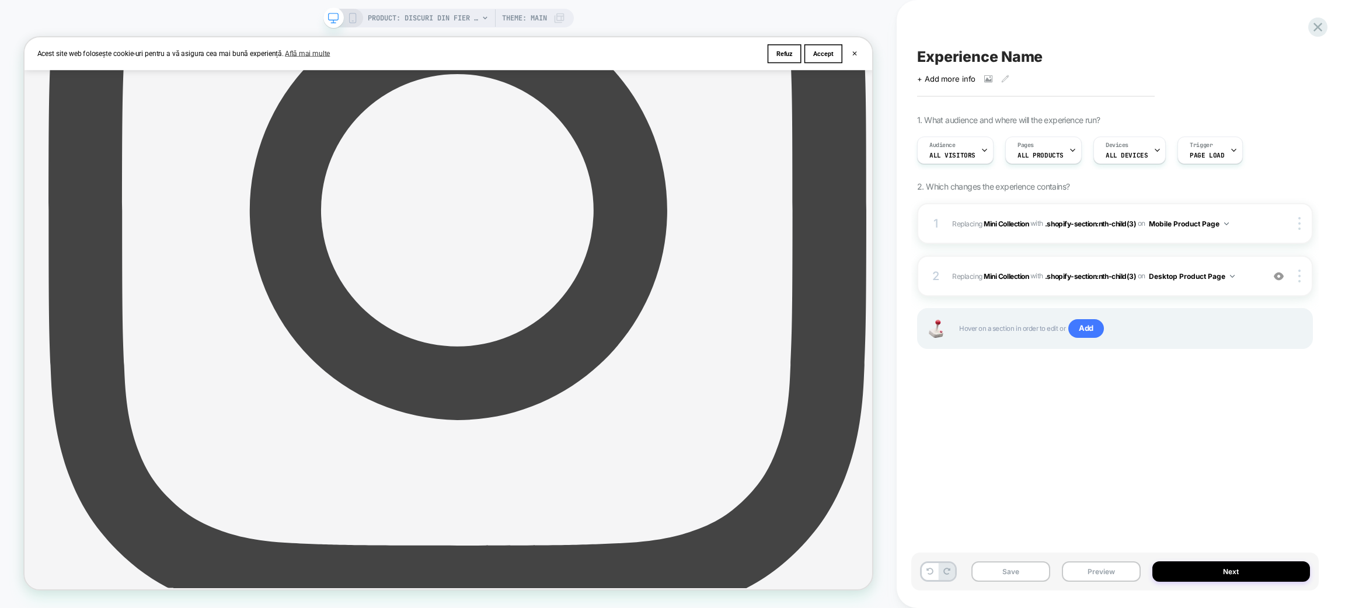
scroll to position [1356, 0]
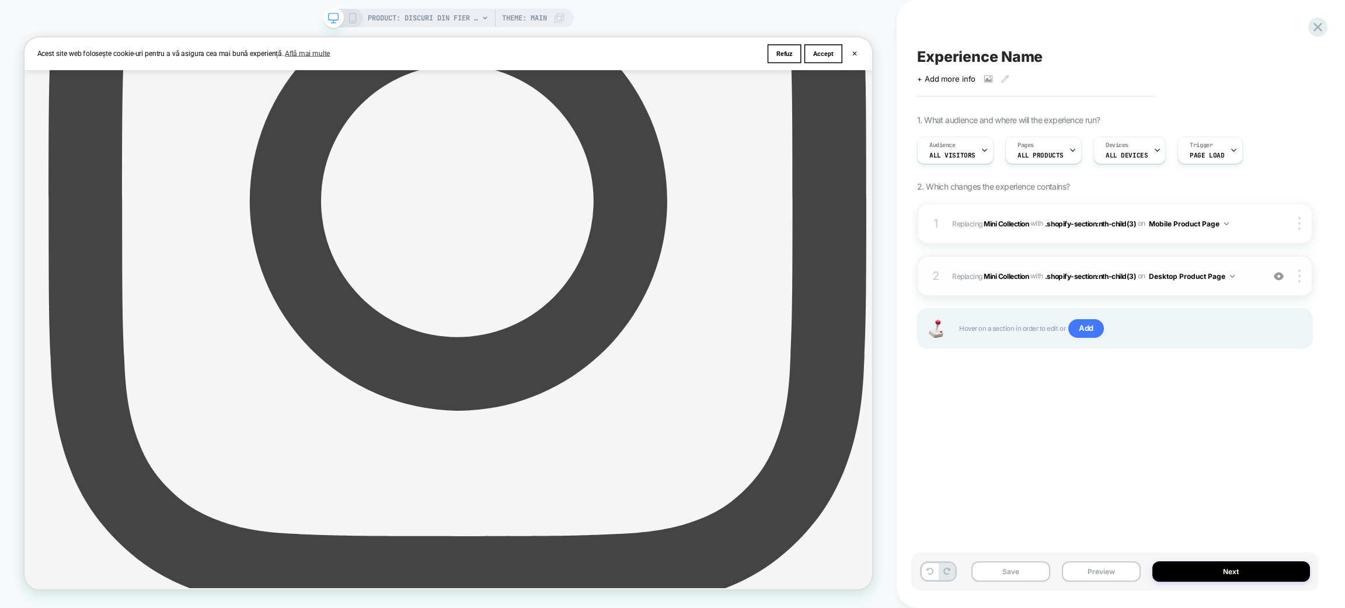
click at [1215, 291] on div "2 #_loomi_addon_1760366782495 Replacing Mini Collection WITH .shopify-section:n…" at bounding box center [1115, 276] width 396 height 41
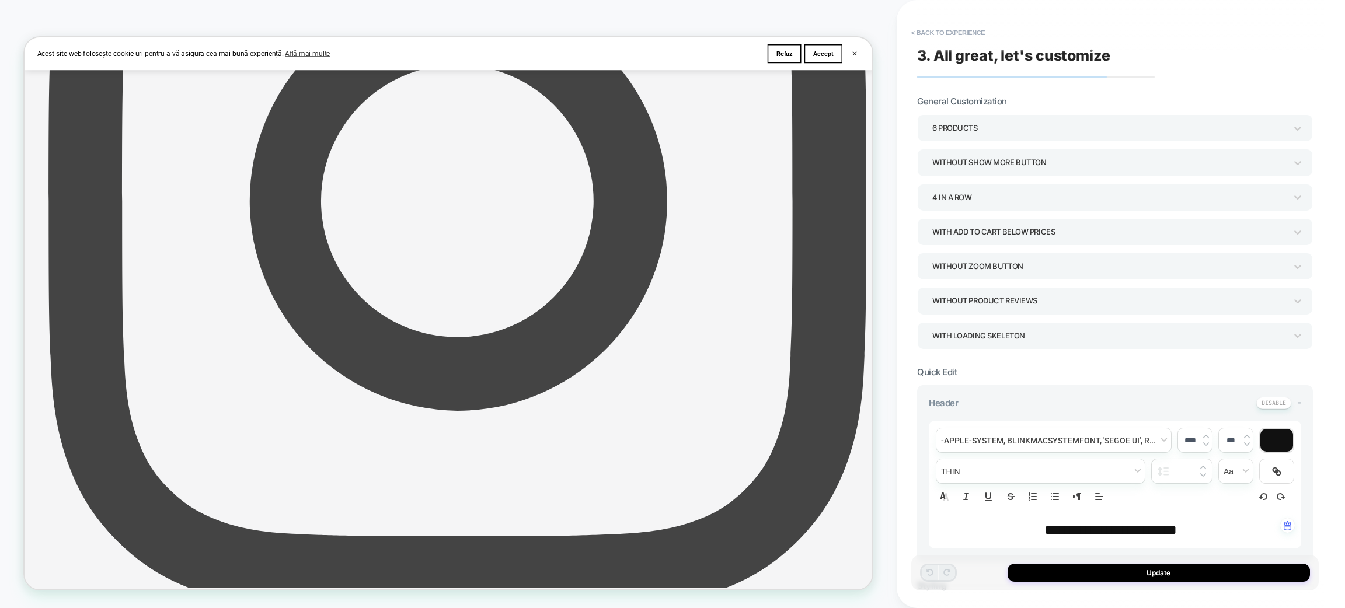
scroll to position [1311, 0]
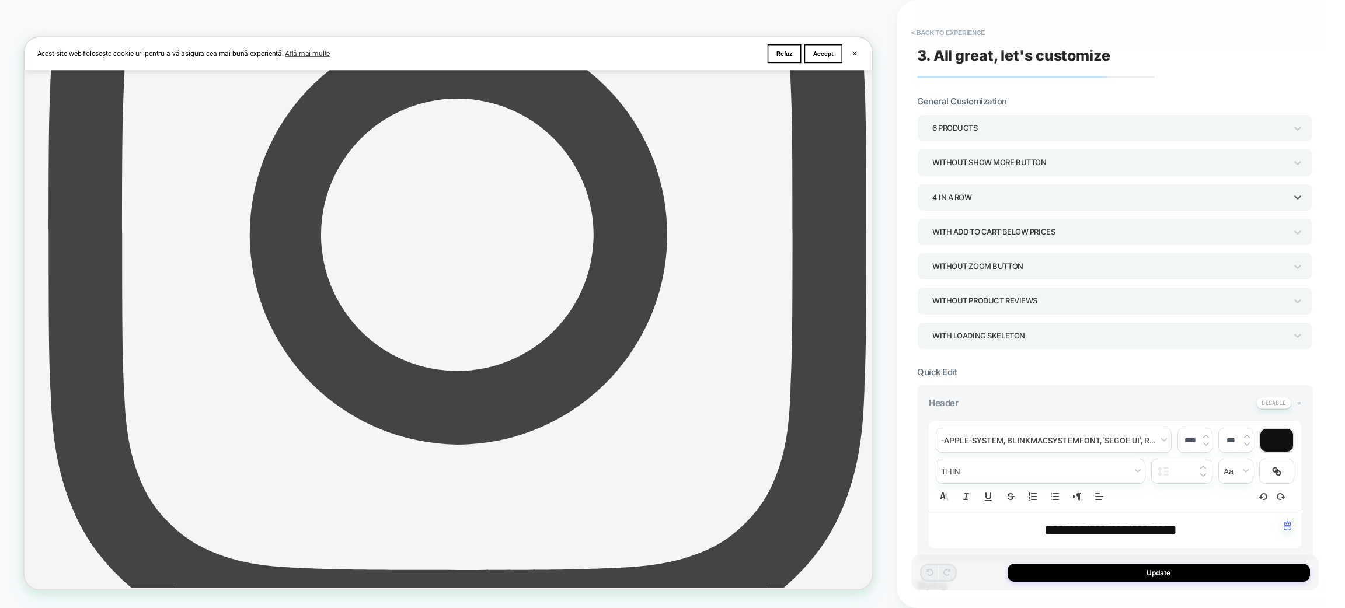
click at [1007, 199] on div "4 In a Row" at bounding box center [1110, 198] width 354 height 16
click at [968, 276] on div "3 In a Row" at bounding box center [1115, 277] width 387 height 24
click at [1001, 198] on div "3 In a Row" at bounding box center [1110, 198] width 354 height 16
click at [977, 298] on div "4 In a Row" at bounding box center [1115, 301] width 387 height 24
click at [1036, 120] on div "6 Products" at bounding box center [1110, 128] width 354 height 16
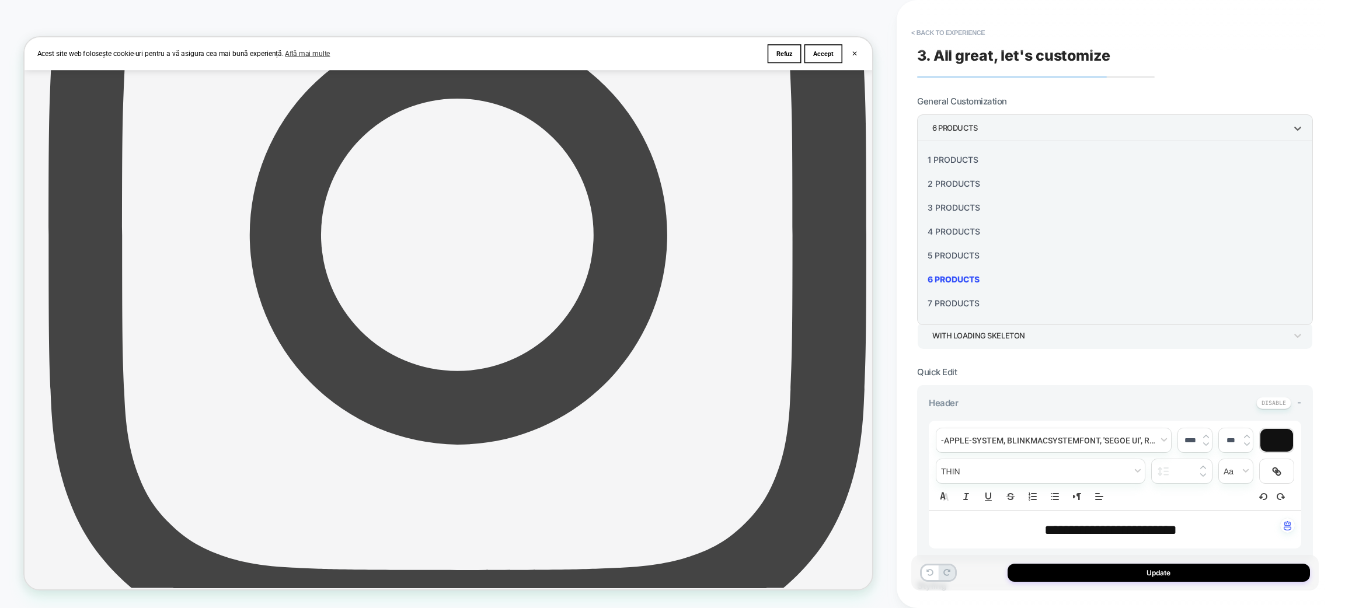
scroll to position [55, 0]
click at [949, 272] on div "8 Products" at bounding box center [1115, 272] width 387 height 24
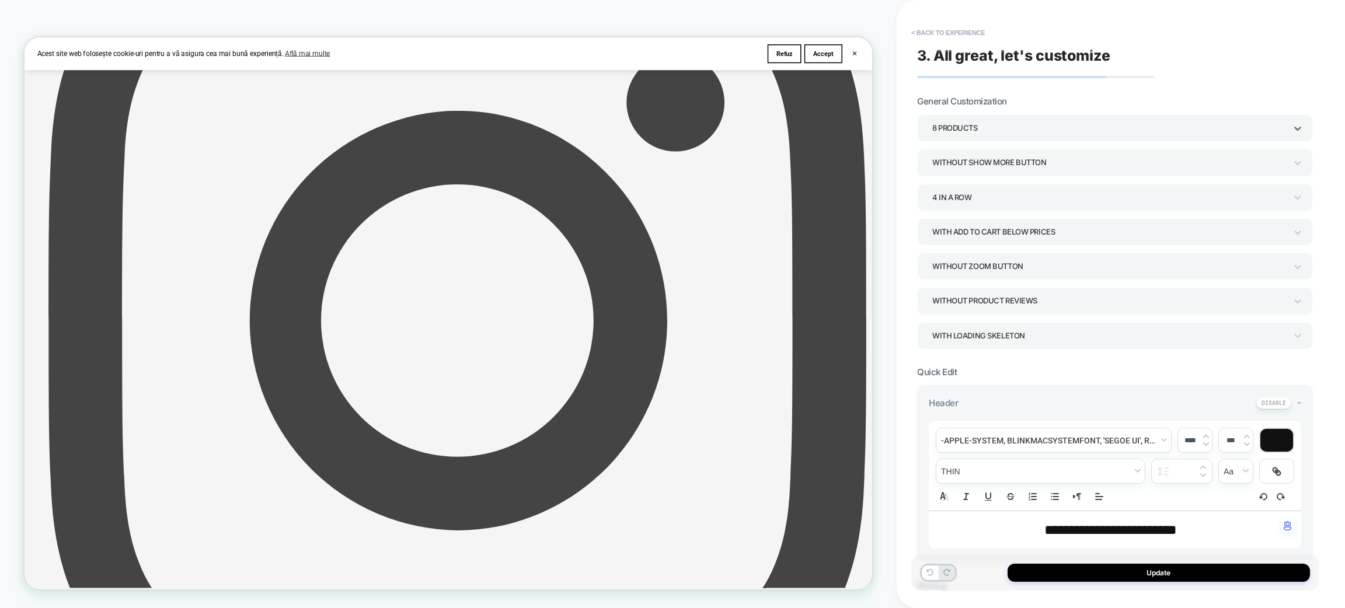
scroll to position [1195, 0]
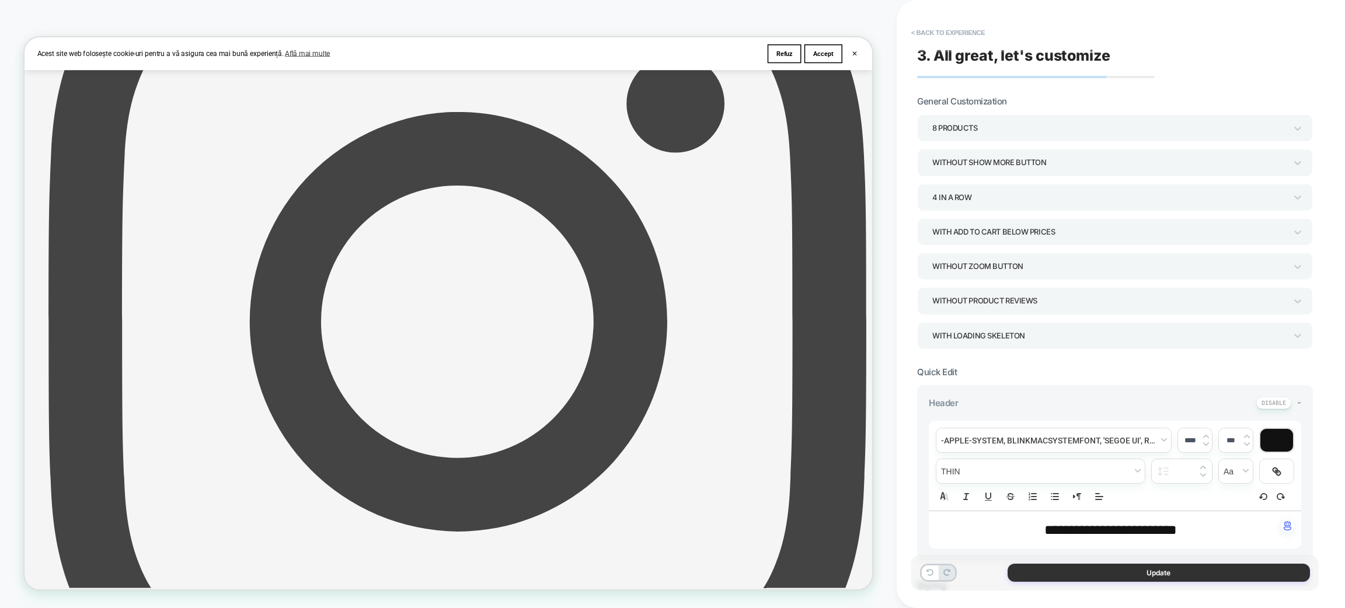
click at [1044, 580] on button "Update" at bounding box center [1159, 573] width 302 height 18
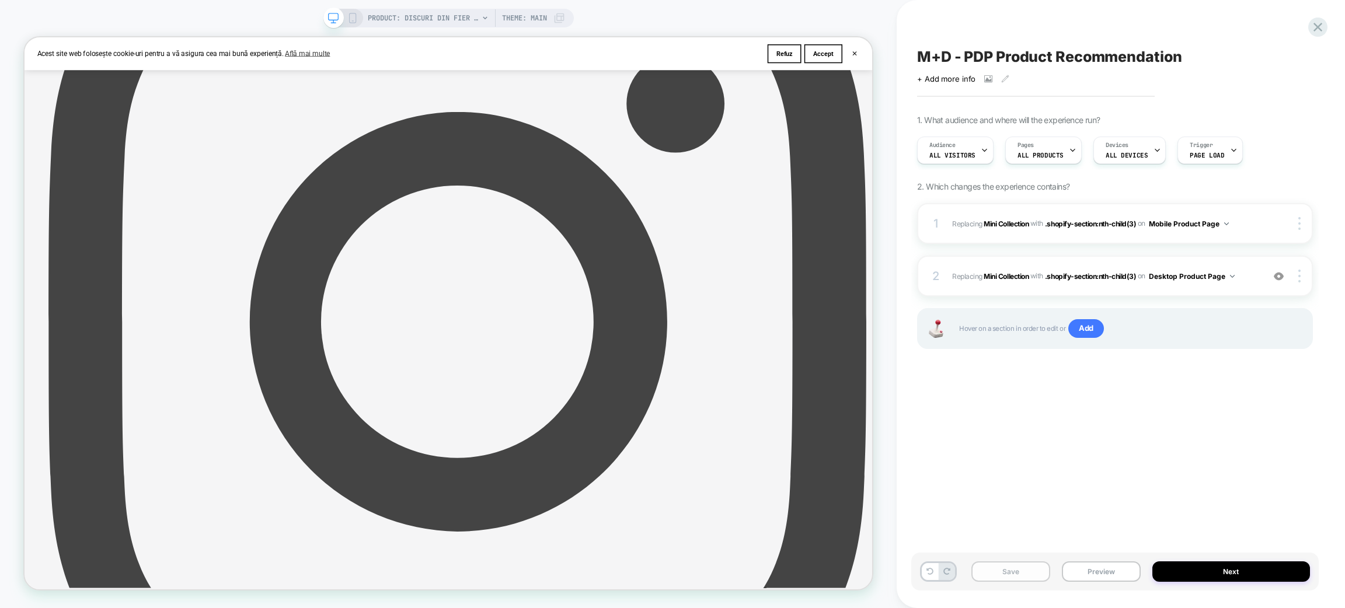
click at [1024, 573] on button "Save" at bounding box center [1011, 572] width 79 height 20
click at [1083, 571] on button "Preview" at bounding box center [1101, 572] width 79 height 20
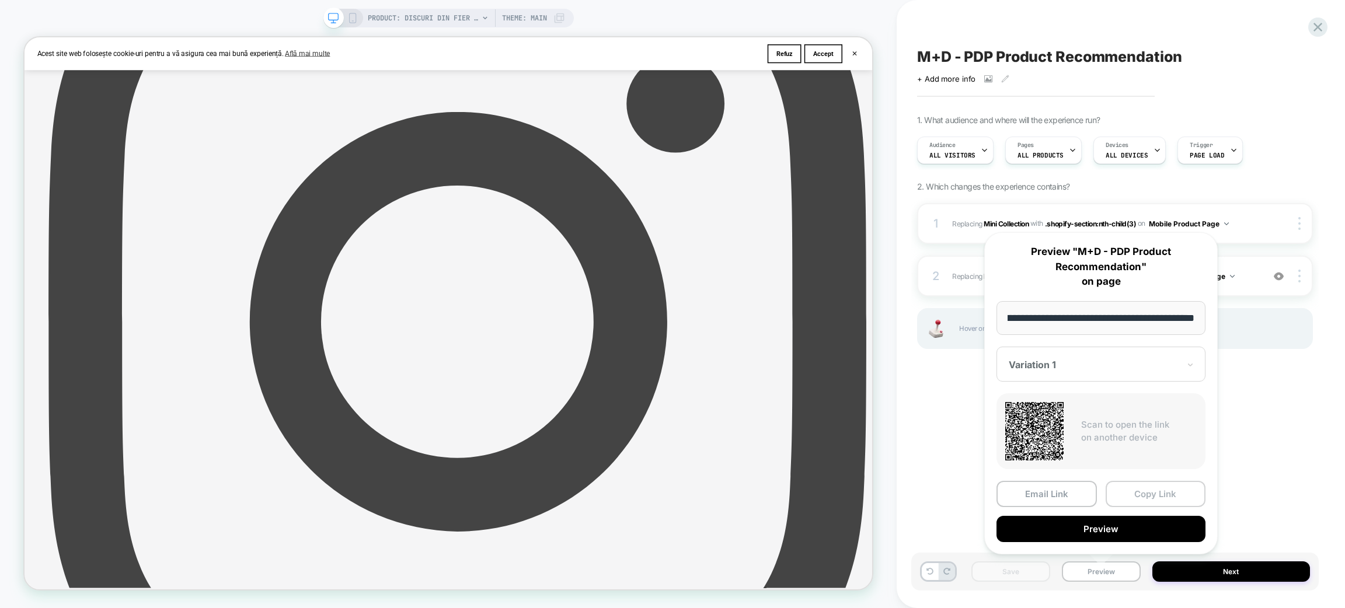
scroll to position [0, 0]
click at [1116, 491] on button "Copy Link" at bounding box center [1156, 494] width 100 height 26
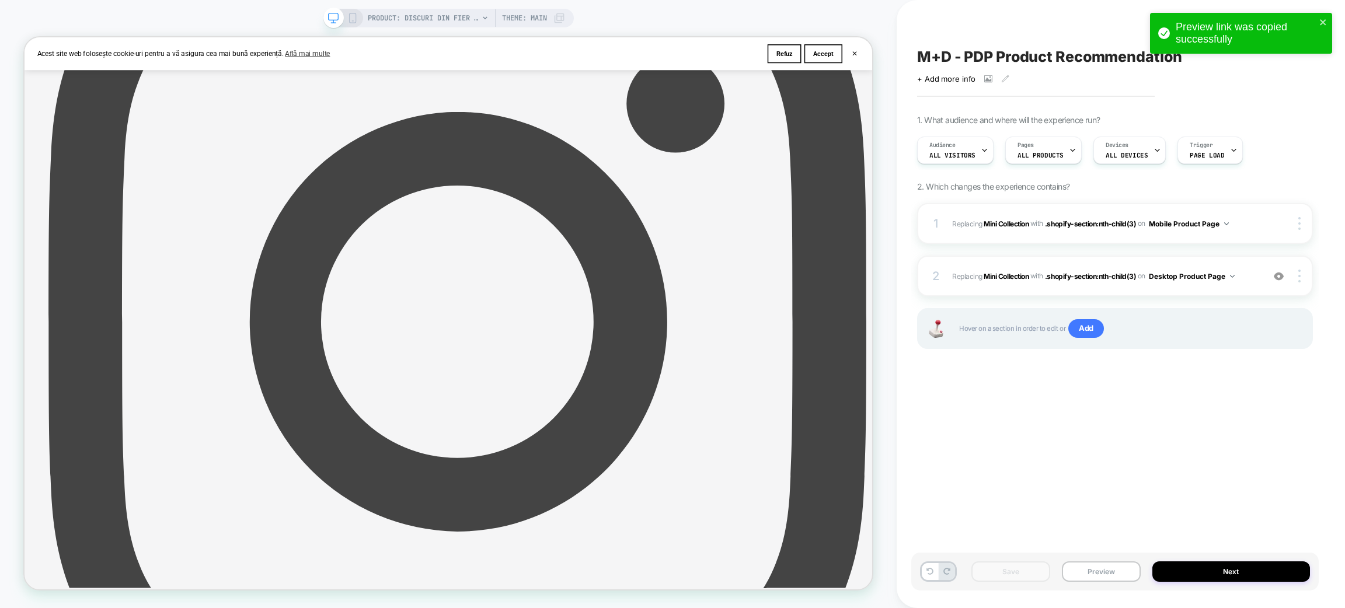
click at [972, 55] on span "M+D - PDP Product Recommendation" at bounding box center [1049, 57] width 265 height 18
click at [972, 55] on textarea "**********" at bounding box center [1083, 57] width 333 height 18
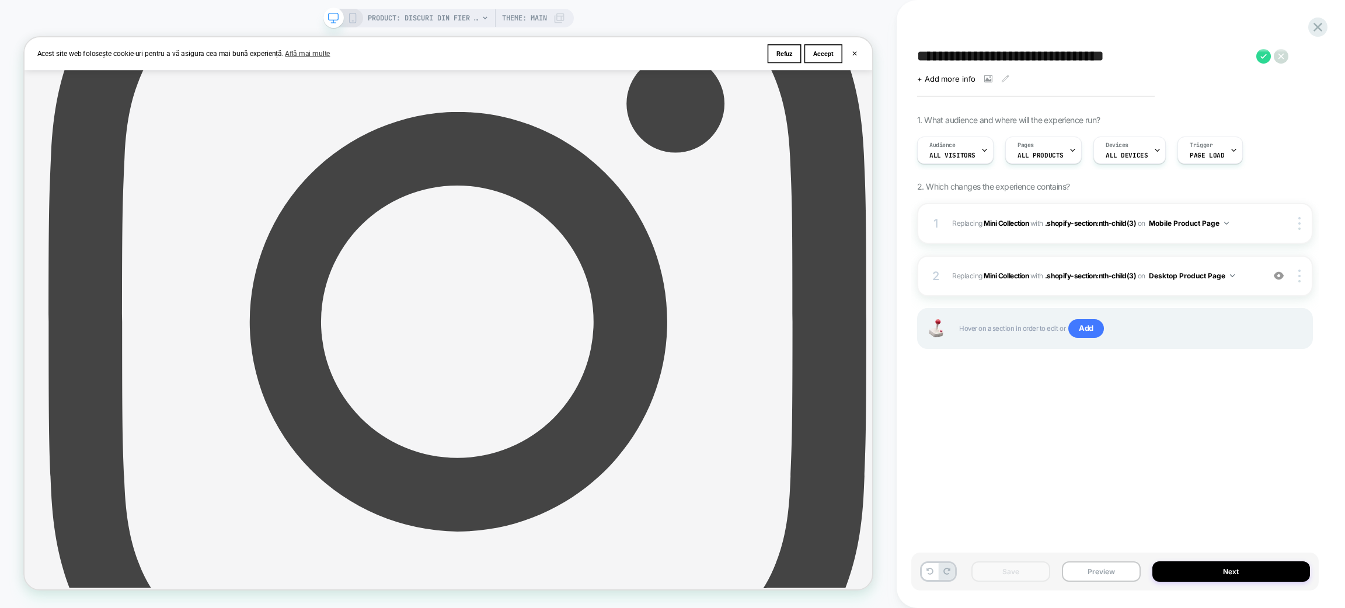
click at [1093, 561] on div "Save Preview Next" at bounding box center [1116, 572] width 408 height 38
click at [1089, 573] on button "Preview" at bounding box center [1101, 572] width 79 height 20
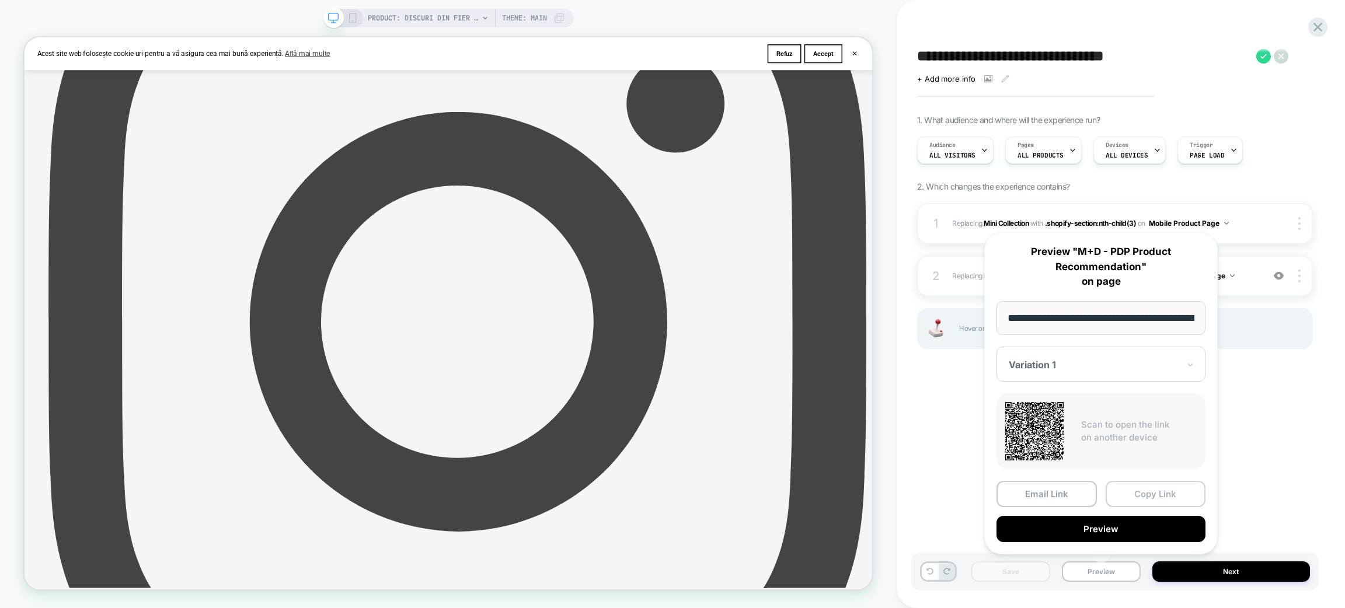
click at [1122, 489] on button "Copy Link" at bounding box center [1156, 494] width 100 height 26
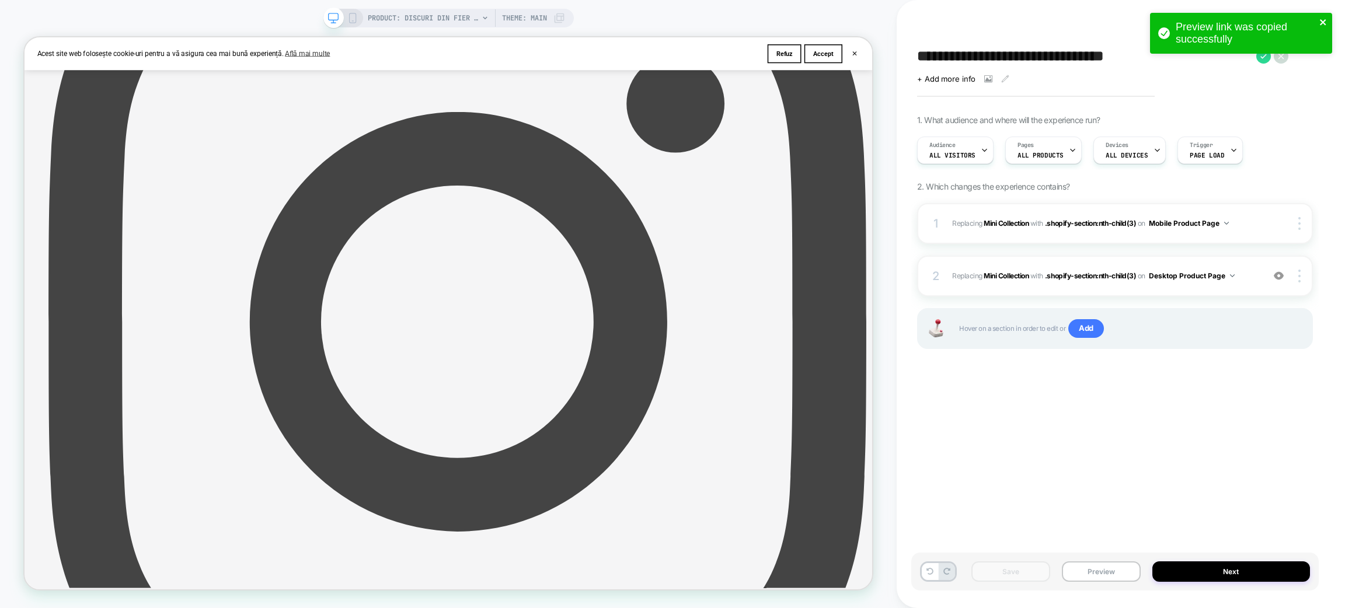
click at [1325, 22] on icon "close" at bounding box center [1324, 22] width 8 height 9
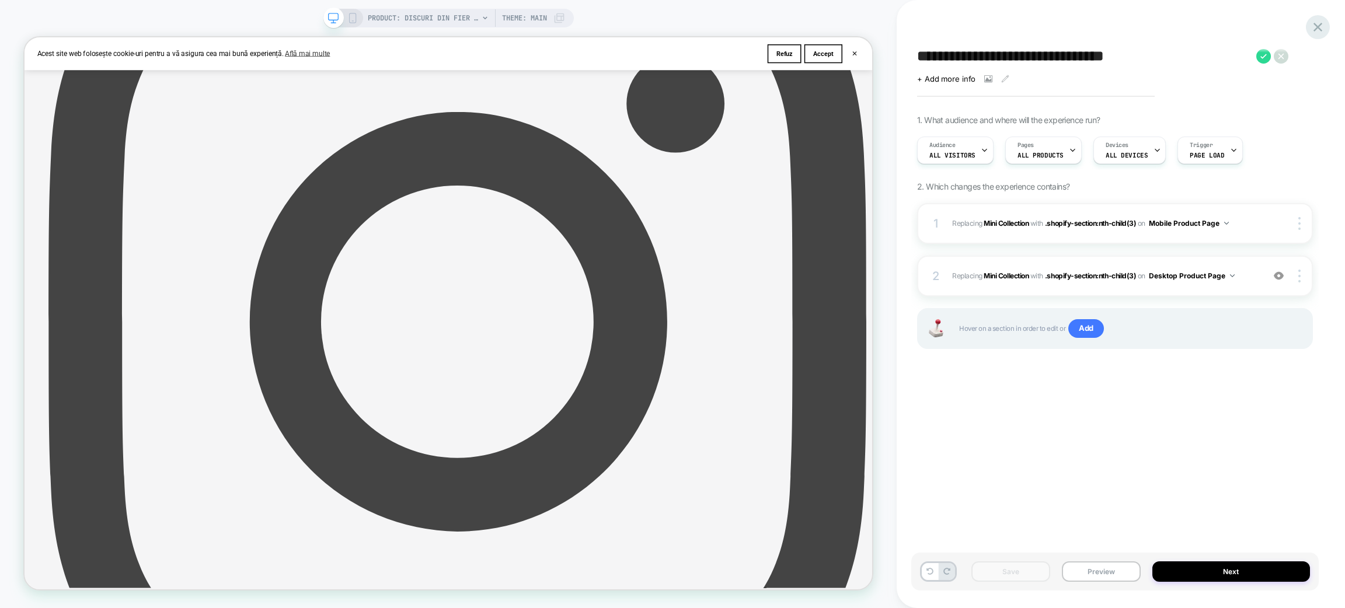
click at [1327, 30] on div at bounding box center [1318, 27] width 24 height 24
